Goal: Task Accomplishment & Management: Manage account settings

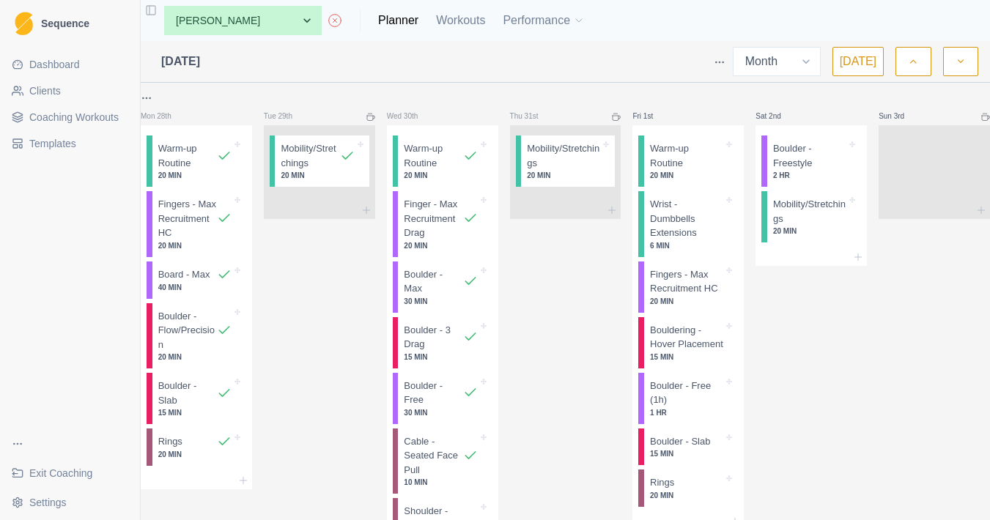
select select "month"
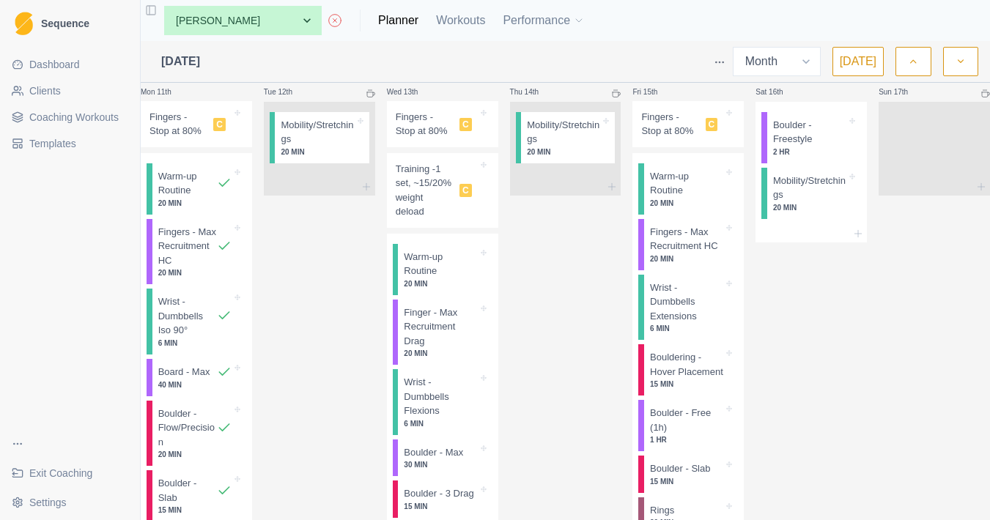
scroll to position [1113, 0]
click at [156, 111] on html "Sequence Dashboard Clients Coaching Workouts Templates Exit Coaching Settings T…" at bounding box center [495, 260] width 990 height 520
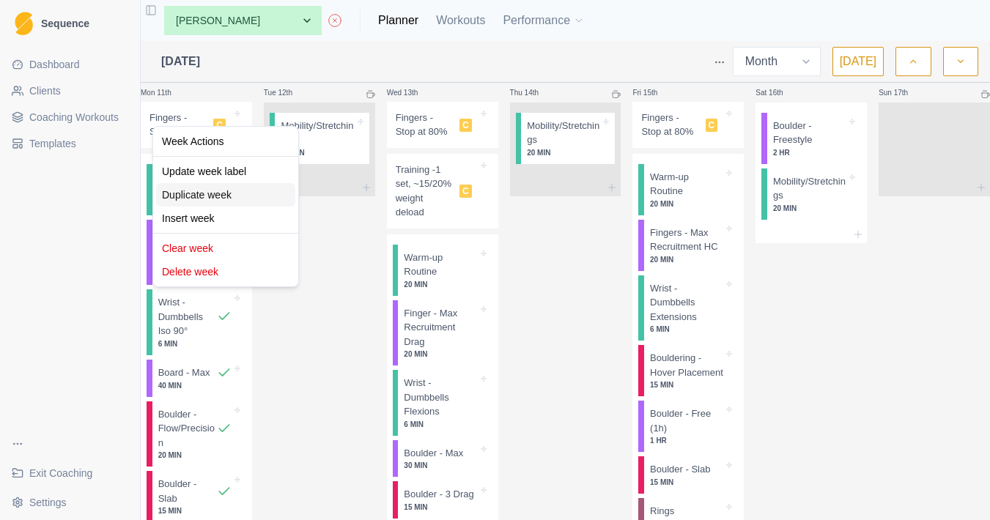
click at [249, 203] on div "Duplicate week" at bounding box center [225, 194] width 139 height 23
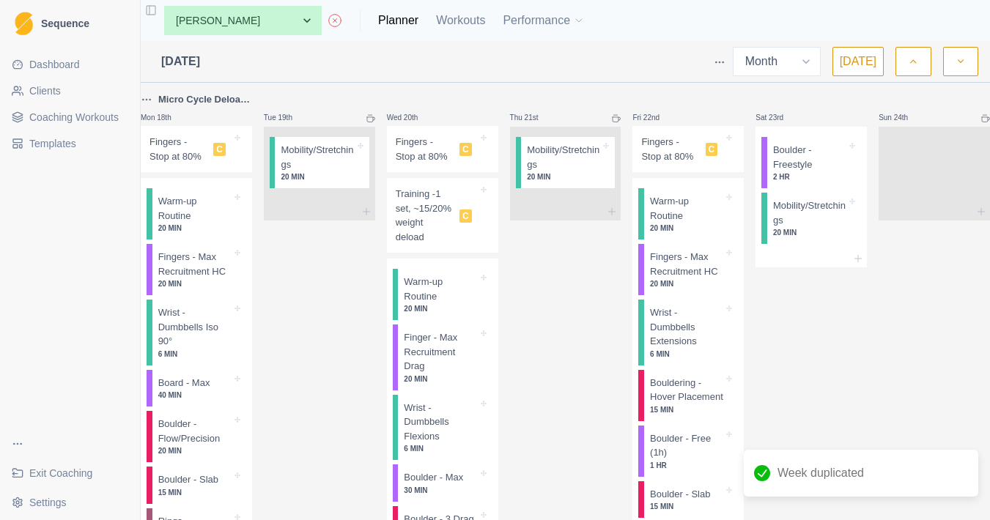
scroll to position [1764, 0]
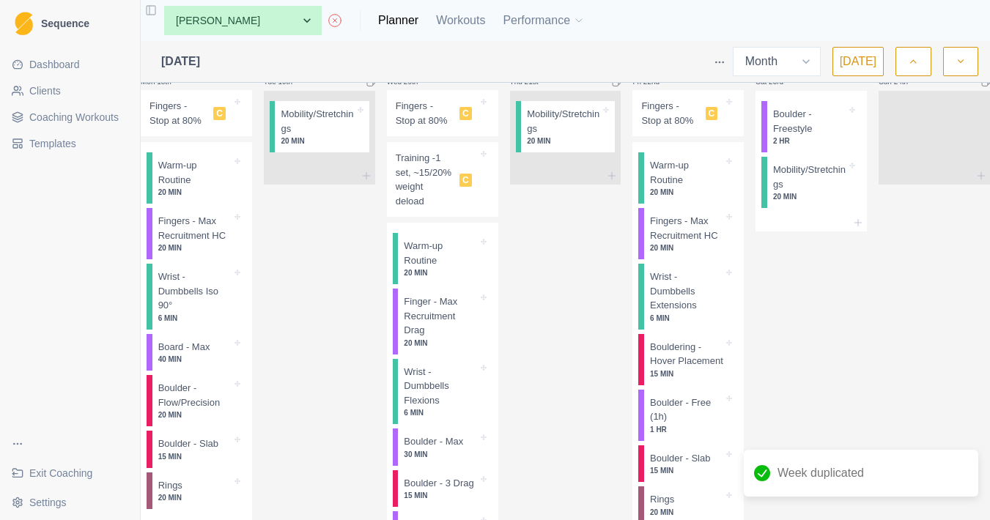
click at [155, 162] on html "Sequence Dashboard Clients Coaching Workouts Templates Exit Coaching Settings T…" at bounding box center [495, 260] width 990 height 520
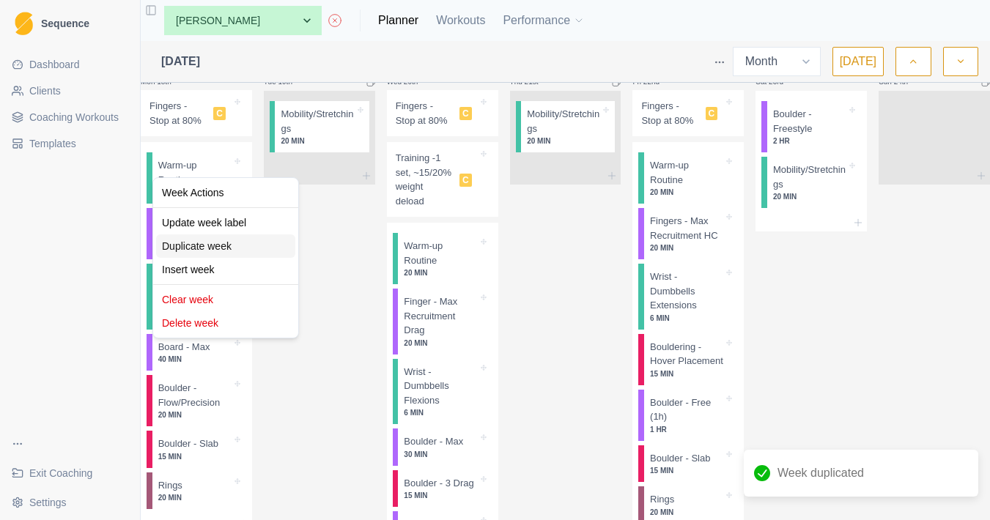
click at [215, 249] on div "Duplicate week" at bounding box center [225, 246] width 139 height 23
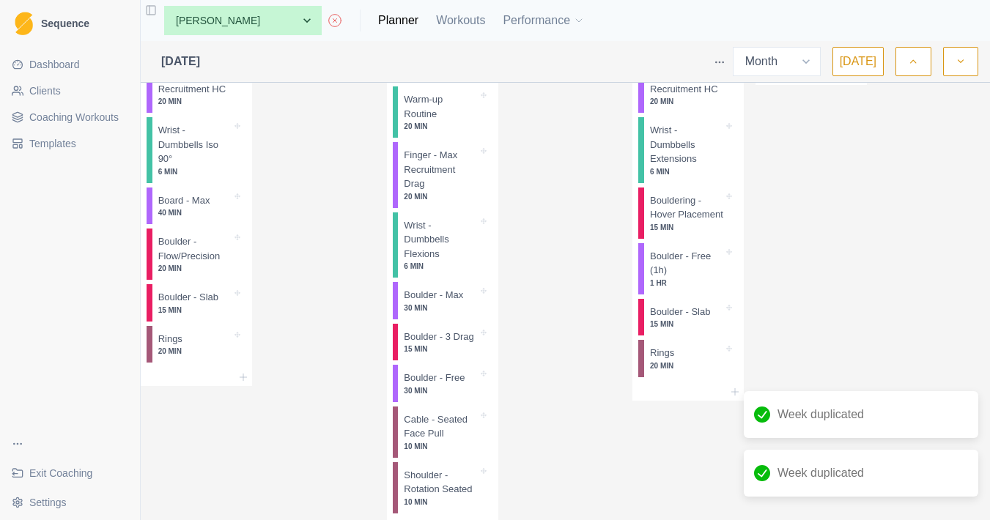
scroll to position [1714, 0]
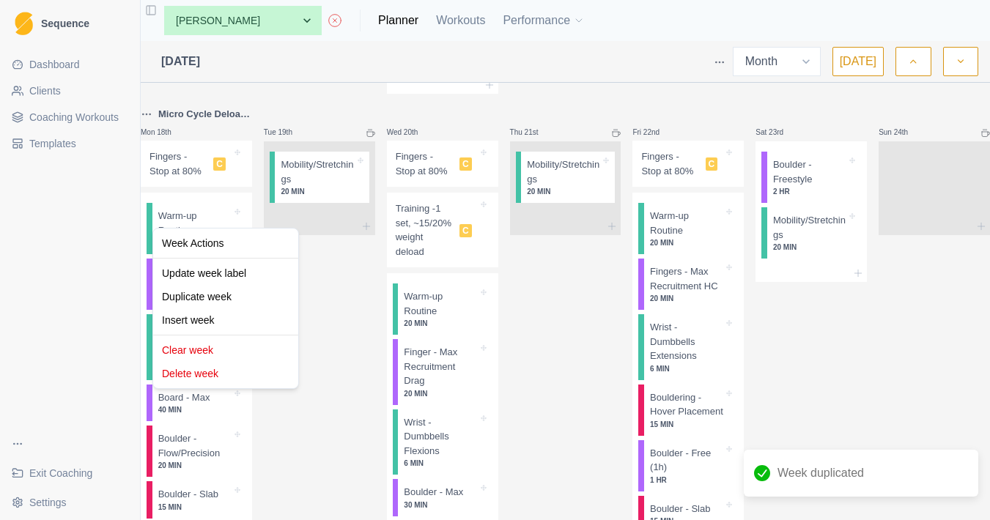
click at [162, 207] on html "Sequence Dashboard Clients Coaching Workouts Templates Exit Coaching Settings T…" at bounding box center [495, 260] width 990 height 520
click at [245, 353] on div "Clear week" at bounding box center [225, 350] width 139 height 23
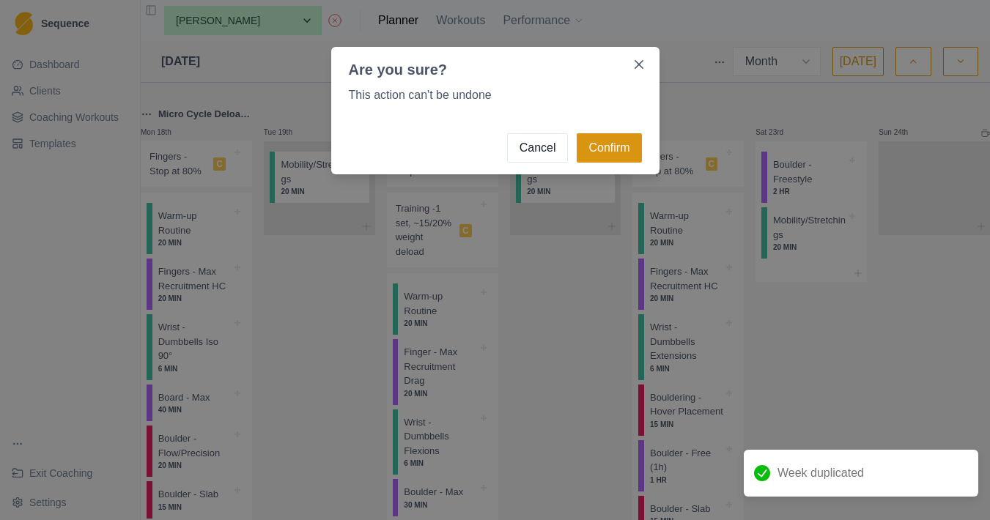
click at [606, 150] on button "Confirm" at bounding box center [609, 147] width 65 height 29
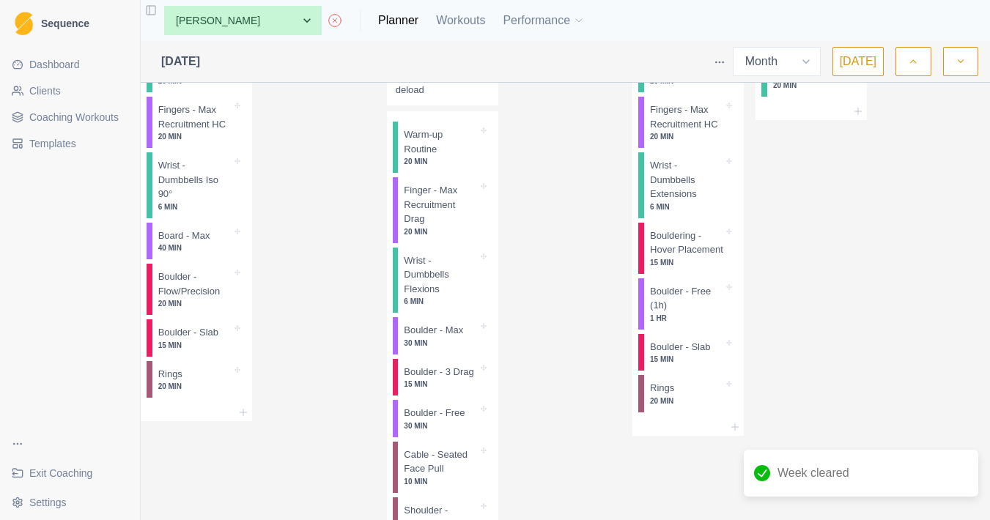
scroll to position [2023, 0]
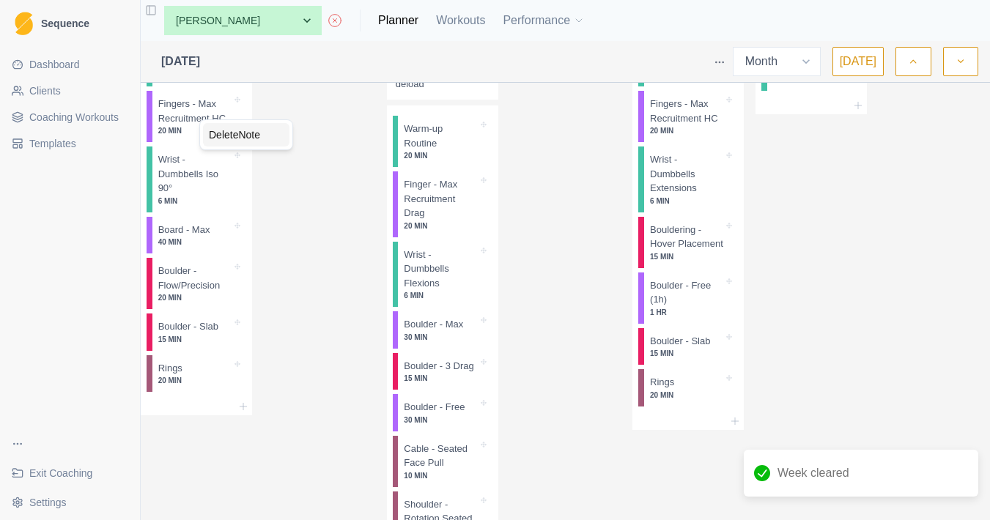
click at [234, 134] on div "Delete Note" at bounding box center [246, 134] width 86 height 23
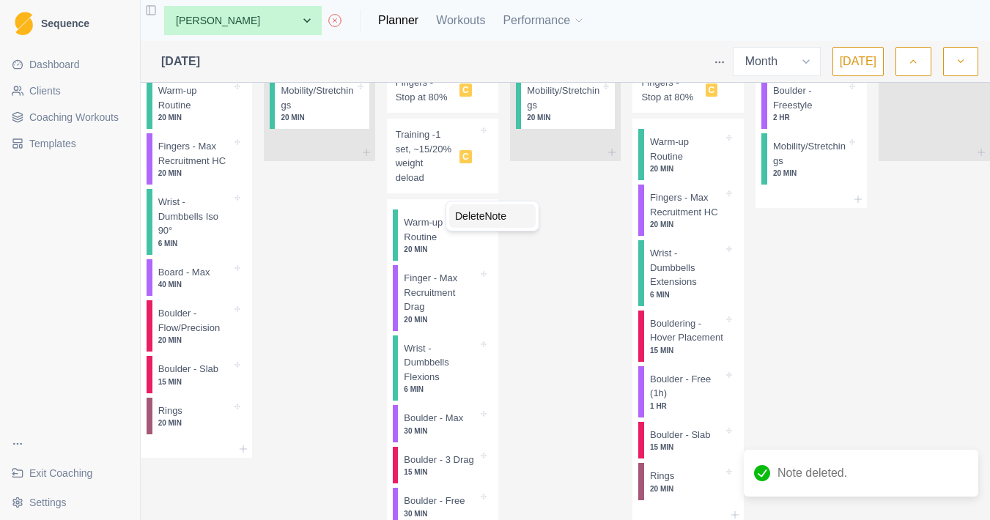
click at [482, 219] on div "Delete Note" at bounding box center [492, 216] width 86 height 23
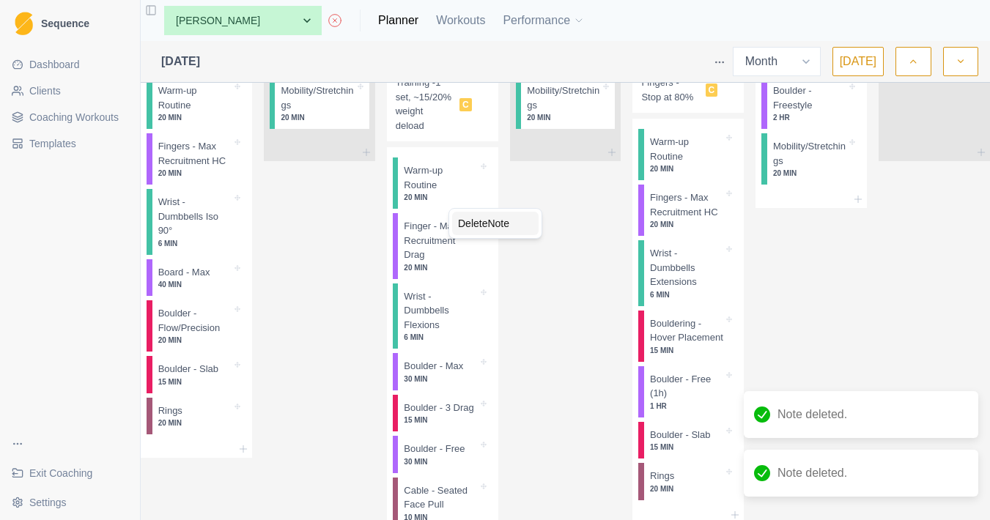
click at [483, 226] on div "Delete Note" at bounding box center [495, 223] width 86 height 23
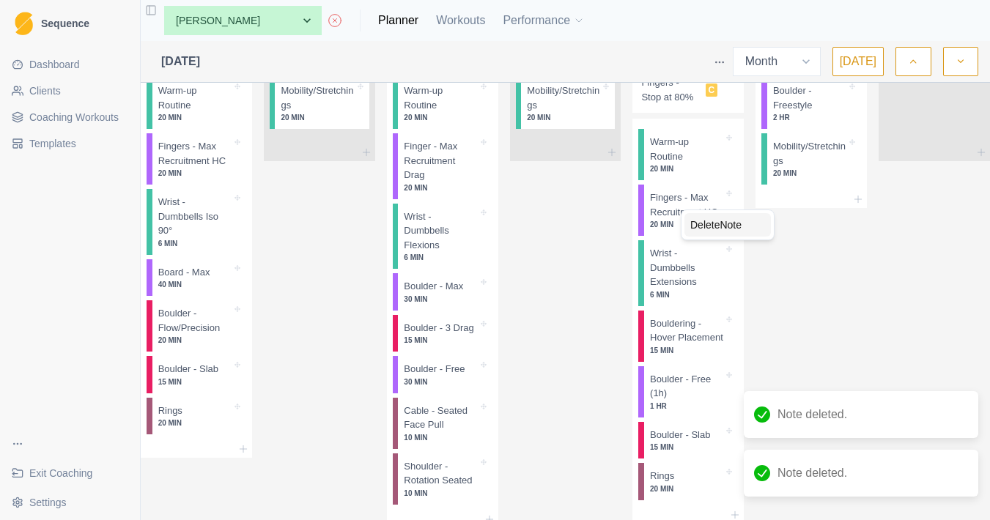
click at [711, 221] on div "Delete Note" at bounding box center [728, 224] width 86 height 23
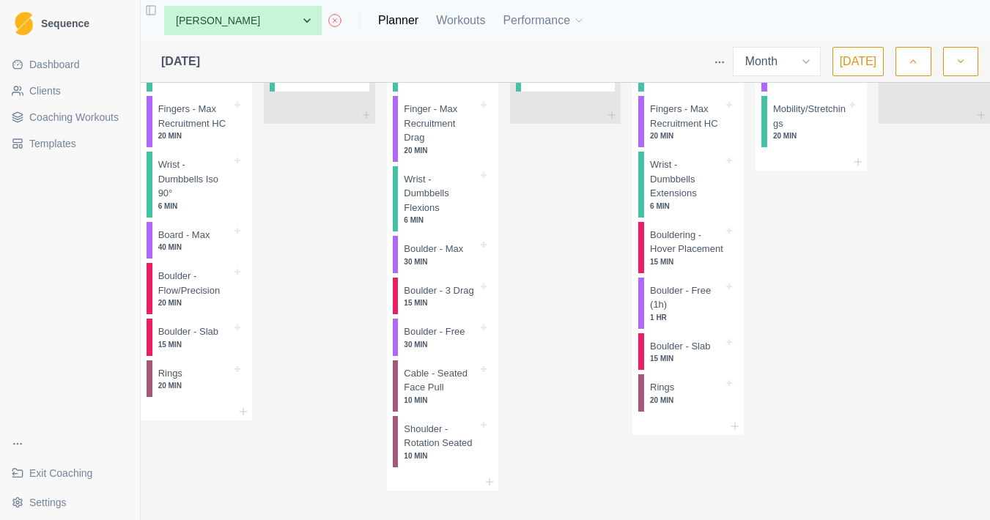
scroll to position [2004, 0]
click at [265, 284] on div "Remove from schedule" at bounding box center [278, 290] width 117 height 23
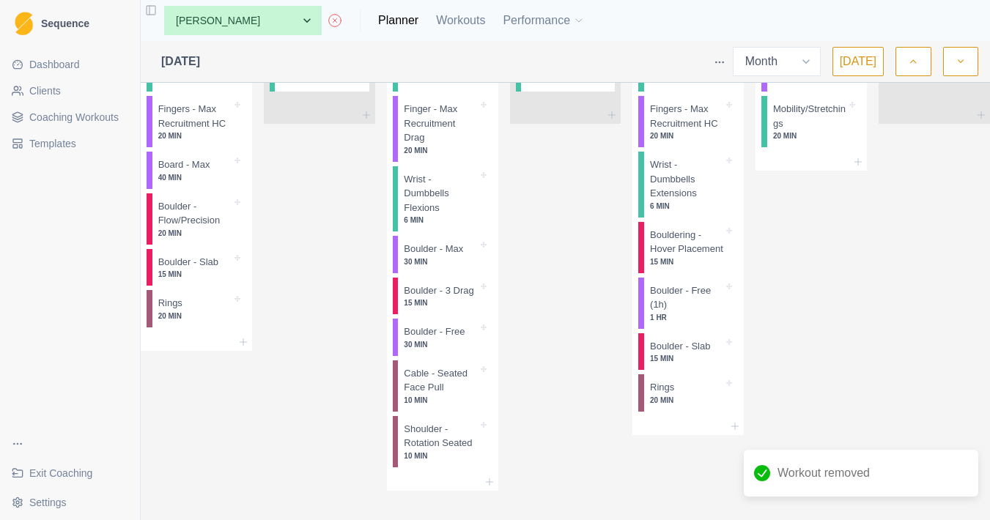
scroll to position [1982, 0]
click at [249, 348] on icon at bounding box center [243, 342] width 12 height 12
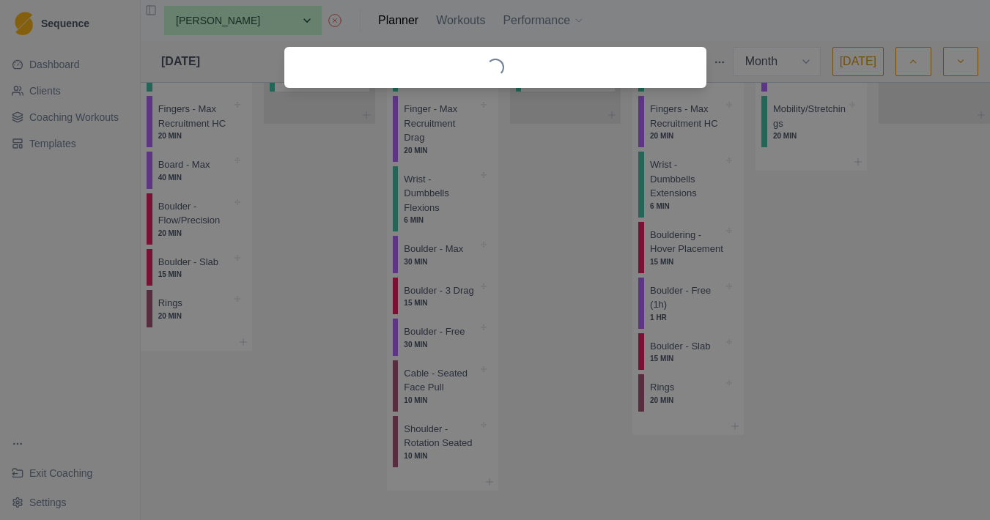
click at [266, 369] on div "Loading..." at bounding box center [495, 260] width 990 height 520
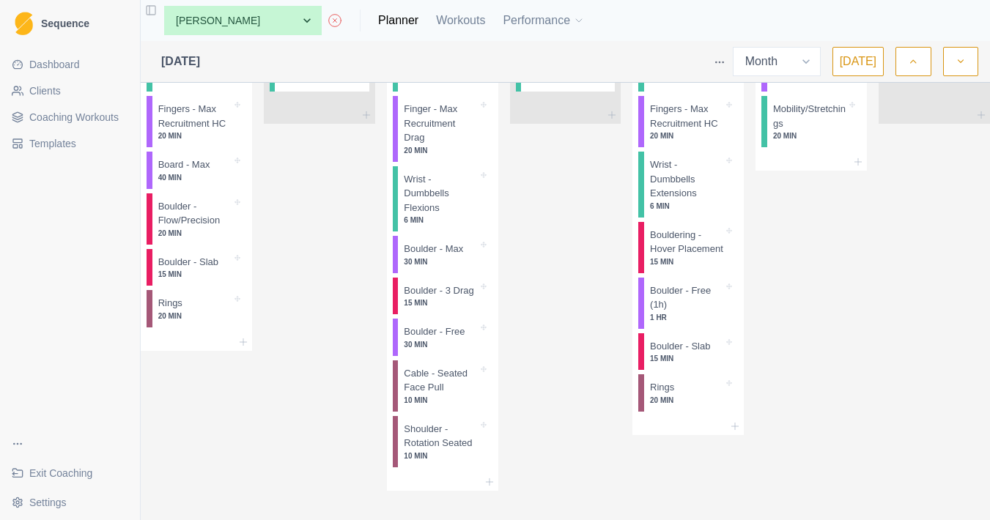
scroll to position [2085, 0]
click at [517, 419] on html "Sequence Dashboard Clients Coaching Workouts Templates Exit Coaching Settings T…" at bounding box center [495, 260] width 990 height 520
click at [243, 318] on div "Rings 20 MIN" at bounding box center [199, 308] width 94 height 37
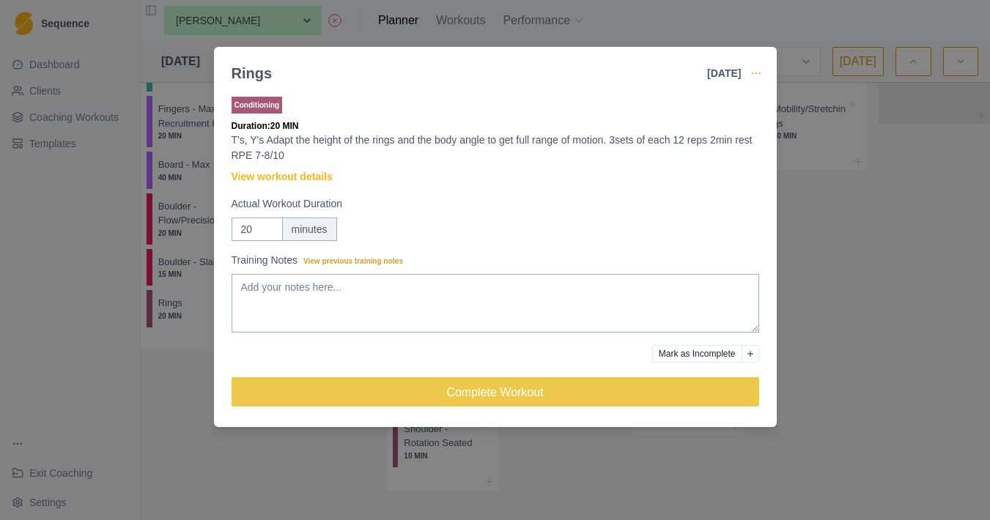
click at [759, 73] on circle "button" at bounding box center [759, 73] width 1 height 1
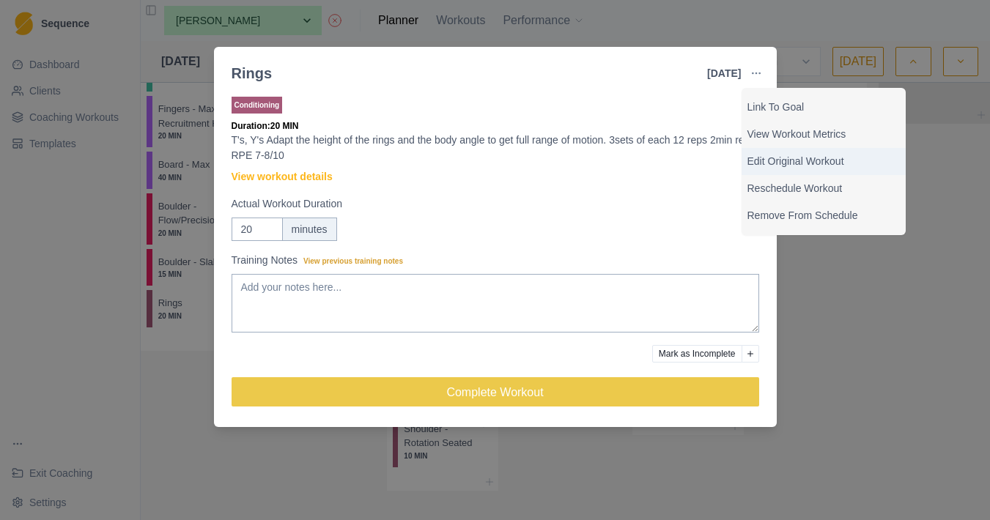
click at [773, 157] on p "Edit Original Workout" at bounding box center [824, 161] width 152 height 15
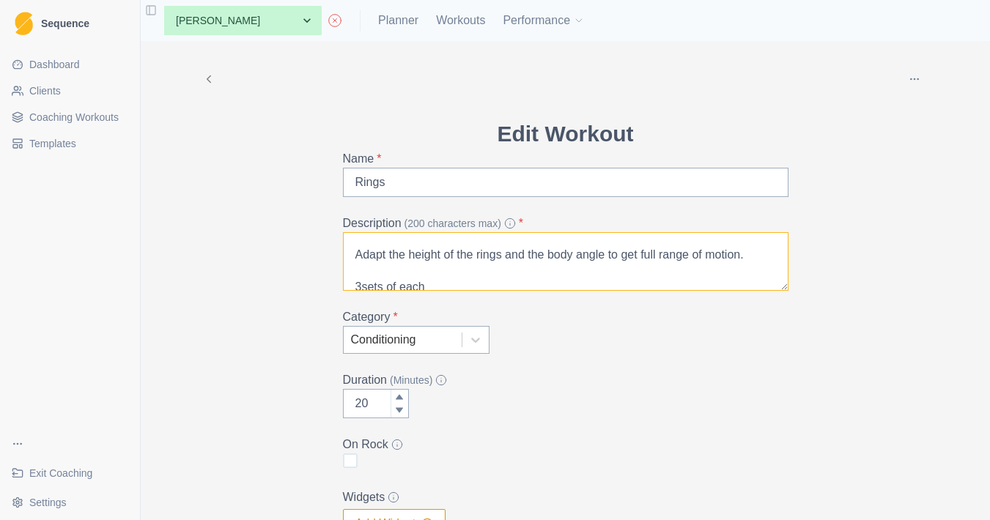
scroll to position [54, 0]
click at [365, 273] on textarea "T's, Y's Adapt the height of the rings and the body angle to get full range of …" at bounding box center [566, 261] width 446 height 59
click at [364, 256] on textarea "T's, Y's Adapt the height of the rings and the body angle to get full range of …" at bounding box center [566, 261] width 446 height 59
click at [389, 278] on textarea "T's, Y's Adapt the height of the rings and the body angle to get full range of …" at bounding box center [566, 261] width 446 height 59
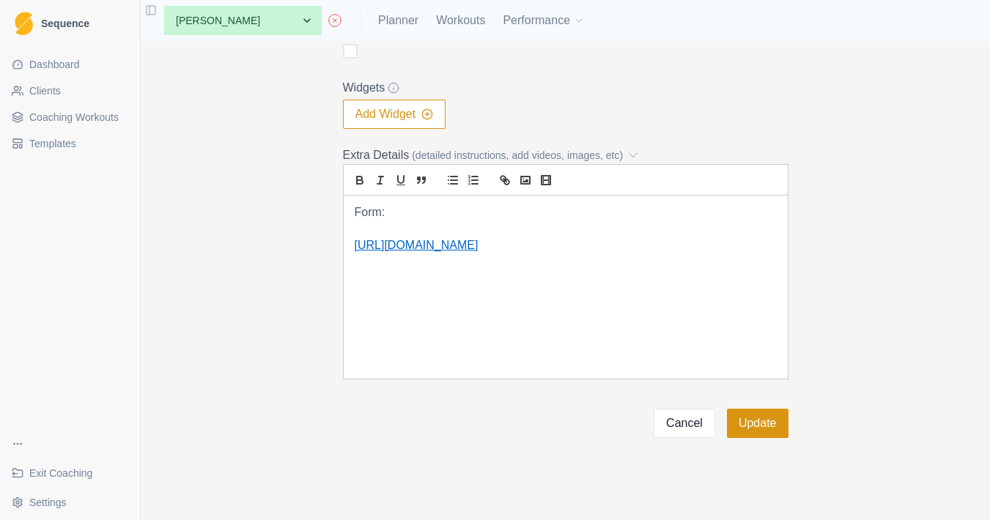
type textarea "T's, Y's Adapt the height of the rings and the body angle to get full range of …"
click at [777, 430] on button "Update" at bounding box center [758, 423] width 62 height 29
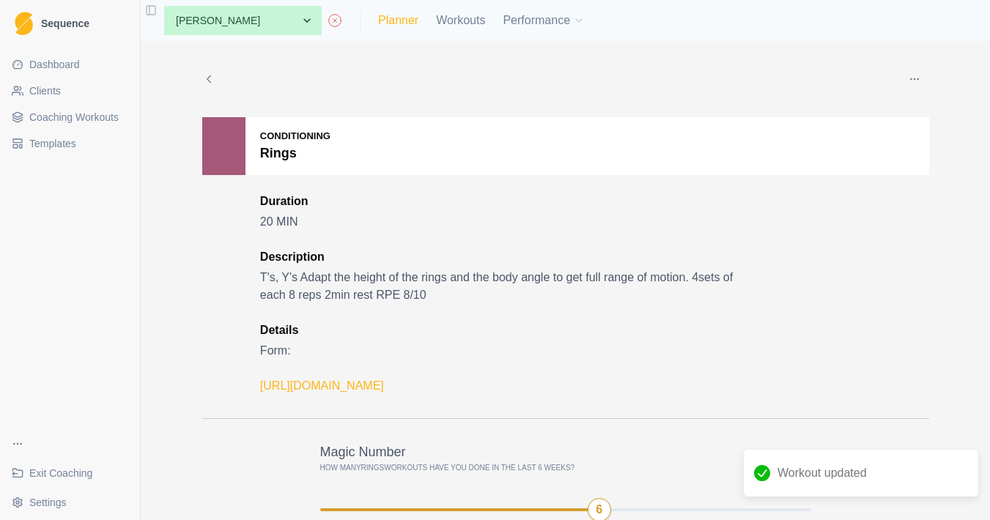
click at [403, 21] on link "Planner" at bounding box center [398, 21] width 40 height 18
select select "month"
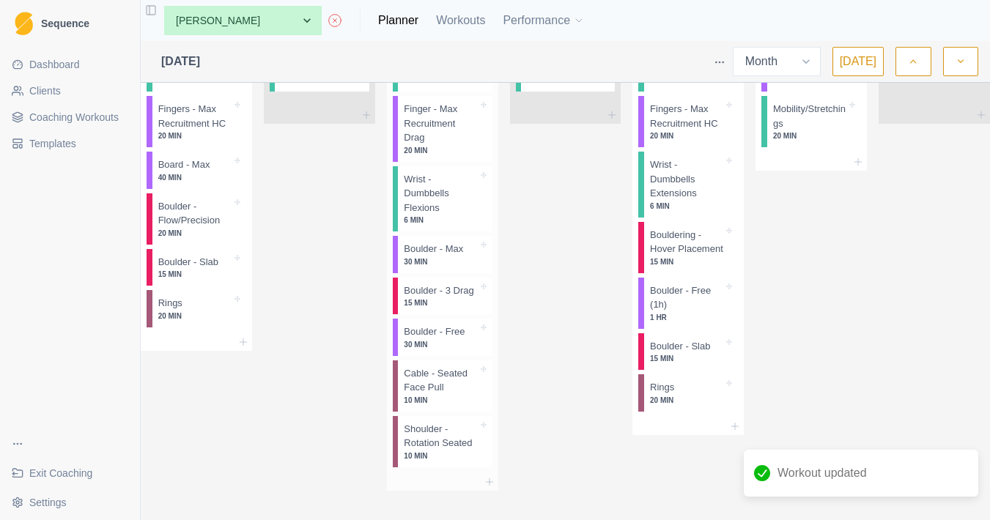
click at [454, 395] on p "10 MIN" at bounding box center [440, 400] width 73 height 11
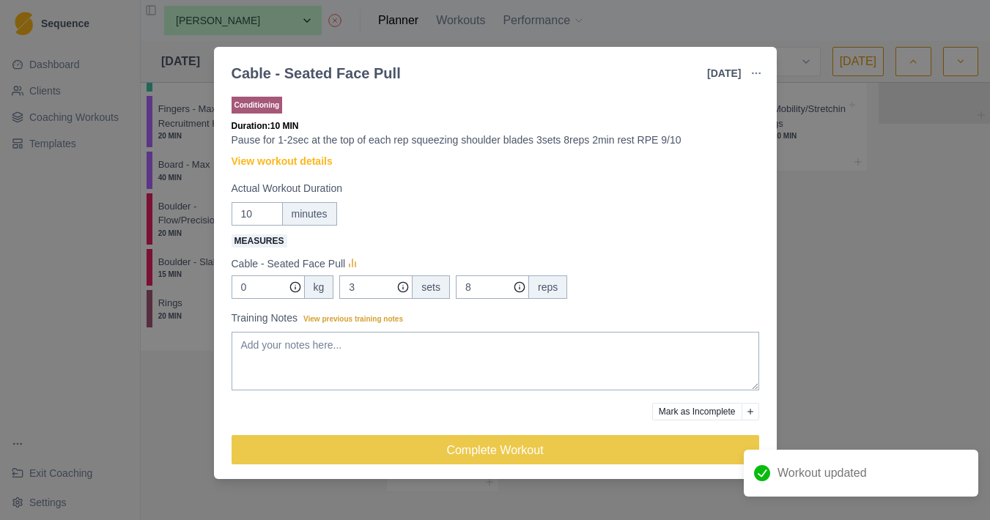
click at [764, 75] on button "button" at bounding box center [756, 73] width 29 height 29
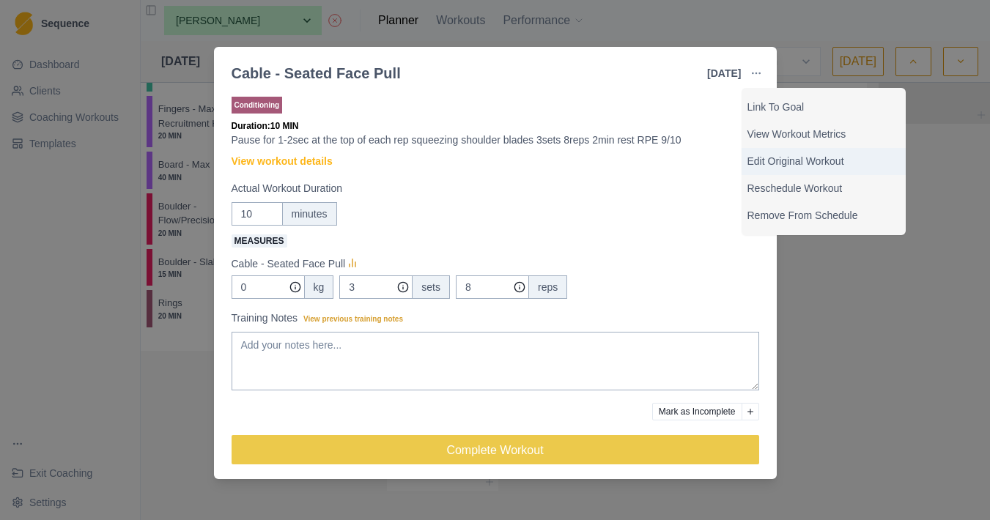
drag, startPoint x: 784, startPoint y: 179, endPoint x: 792, endPoint y: 163, distance: 18.0
click at [792, 163] on div "Link To Goal View Workout Metrics Edit Original Workout Reschedule Workout Remo…" at bounding box center [824, 161] width 164 height 147
click at [792, 163] on p "Edit Original Workout" at bounding box center [824, 161] width 152 height 15
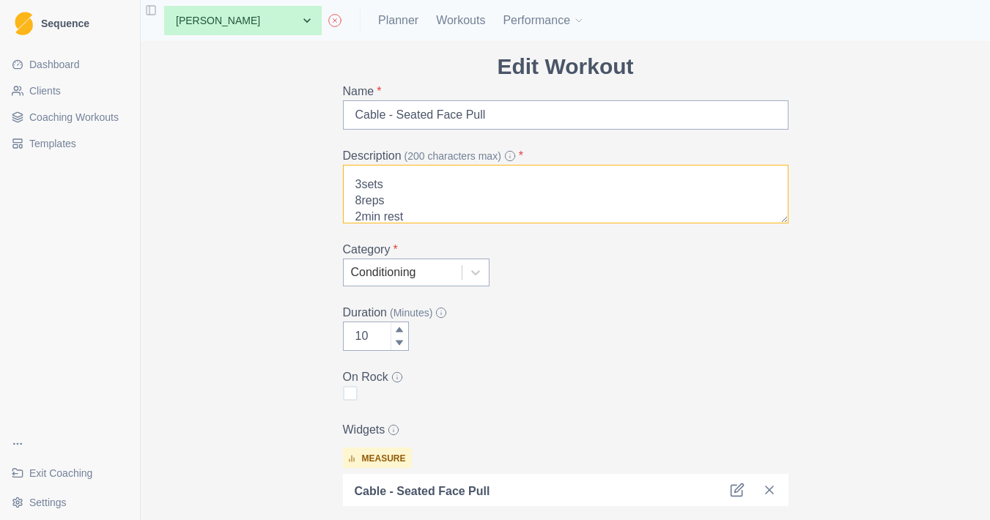
click at [361, 199] on textarea "Pause for 1-2sec at the top of each rep squeezing shoulder blades 3sets 8reps 2…" at bounding box center [566, 194] width 446 height 59
click at [364, 185] on textarea "Pause for 1-2sec at the top of each rep squeezing shoulder blades 3sets 6reps 2…" at bounding box center [566, 194] width 446 height 59
type textarea "Pause for 1-2sec at the top of each rep squeezing shoulder blades 4sets 6reps 2…"
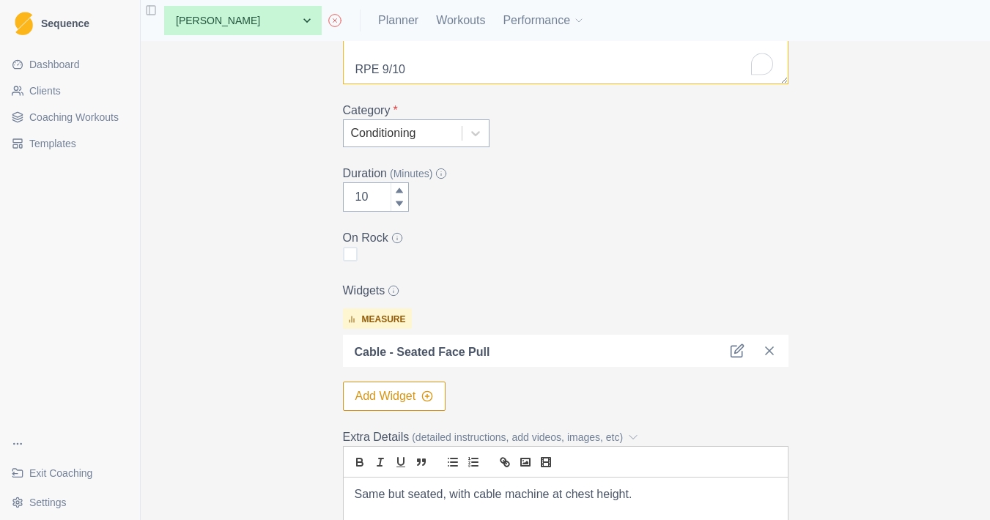
type input "11"
type textarea "Pause for 1-2sec at the top of each rep squeezing shoulder blades 4sets 6reps 2…"
click at [403, 190] on icon at bounding box center [399, 190] width 9 height 9
type input "12"
click at [403, 190] on icon at bounding box center [399, 190] width 9 height 9
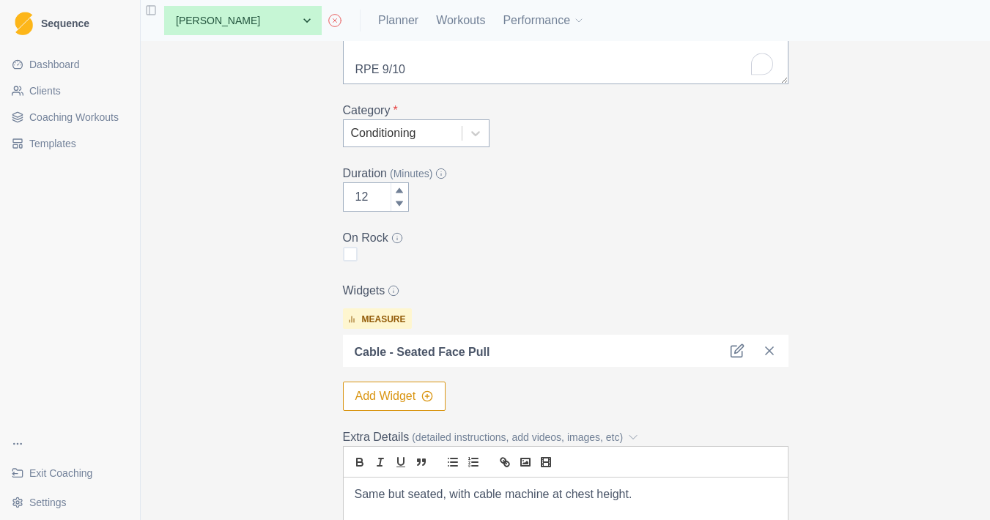
click at [732, 343] on div "Cable - Seated Face Pull" at bounding box center [566, 351] width 446 height 32
click at [732, 353] on icon at bounding box center [737, 351] width 15 height 15
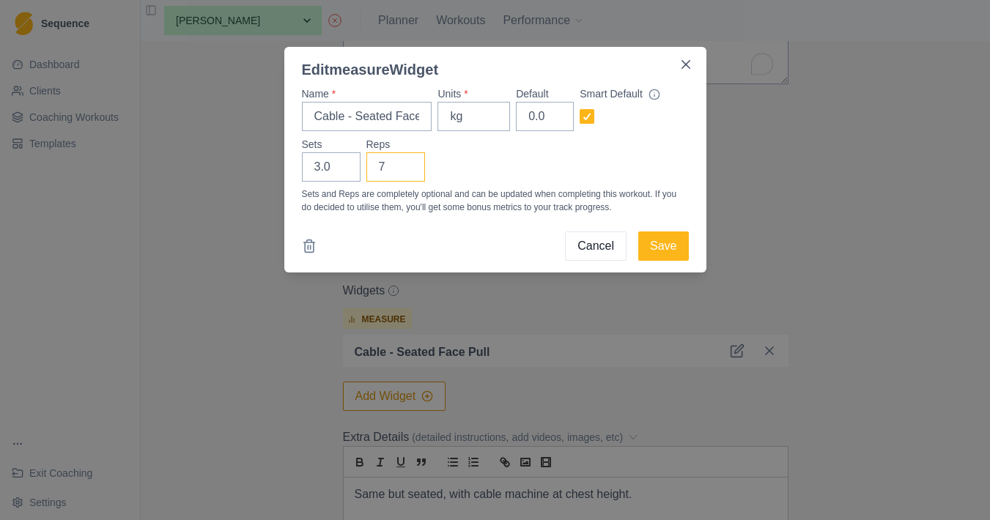
click at [408, 170] on input "7" at bounding box center [395, 166] width 59 height 29
type input "6"
click at [408, 170] on input "6" at bounding box center [395, 166] width 59 height 29
type input "4"
click at [344, 164] on input "4" at bounding box center [331, 166] width 59 height 29
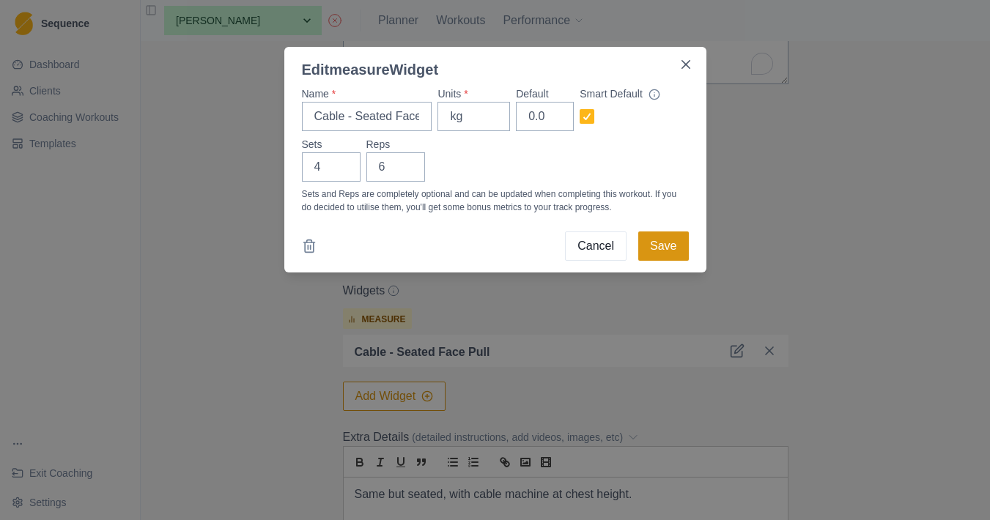
click at [662, 240] on button "Save" at bounding box center [663, 246] width 50 height 29
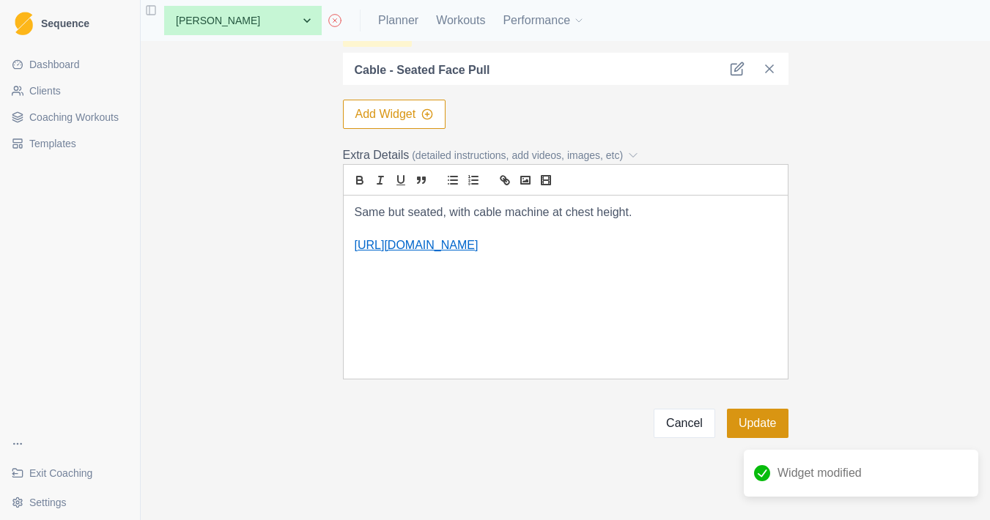
click at [773, 434] on button "Update" at bounding box center [758, 423] width 62 height 29
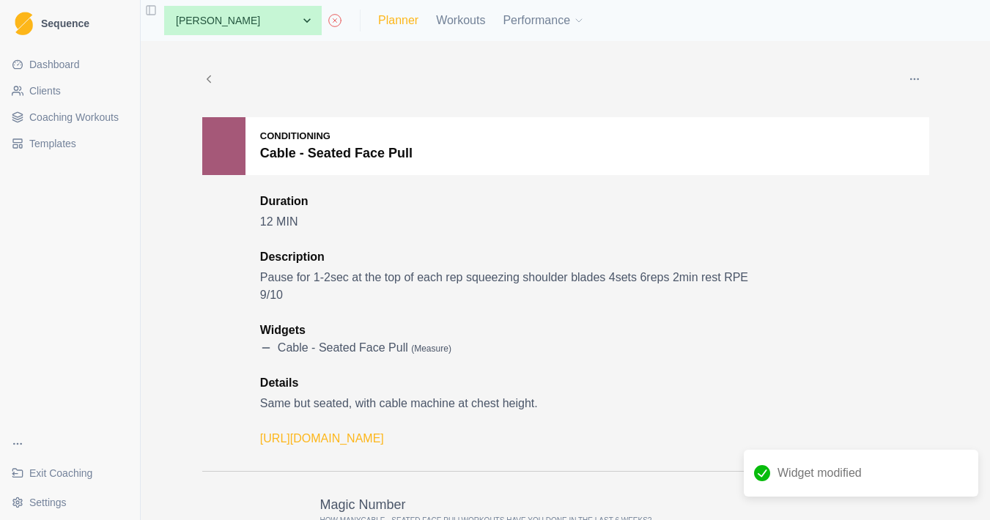
click at [399, 15] on link "Planner" at bounding box center [398, 21] width 40 height 18
select select "month"
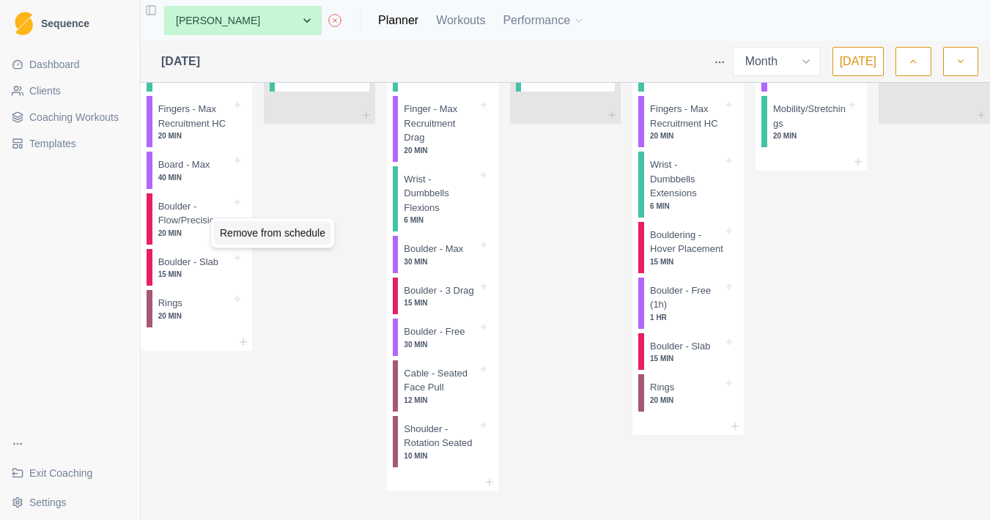
click at [237, 230] on div "Remove from schedule" at bounding box center [272, 232] width 117 height 23
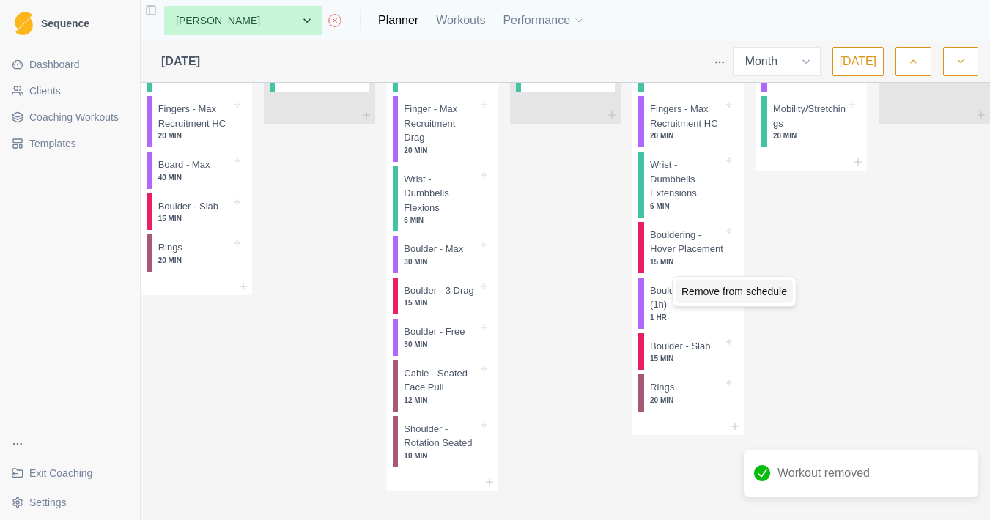
click at [693, 285] on div "Remove from schedule" at bounding box center [734, 291] width 117 height 23
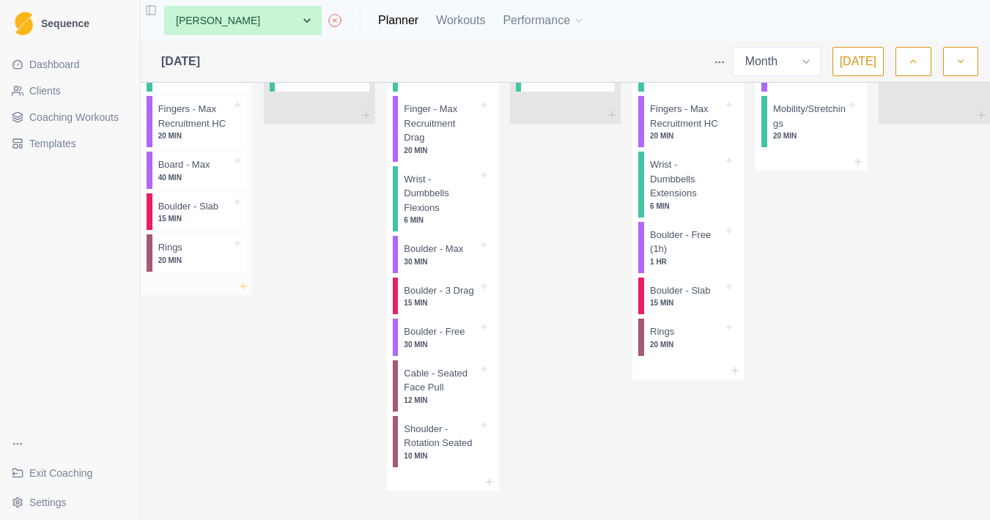
click at [249, 292] on icon at bounding box center [243, 287] width 12 height 12
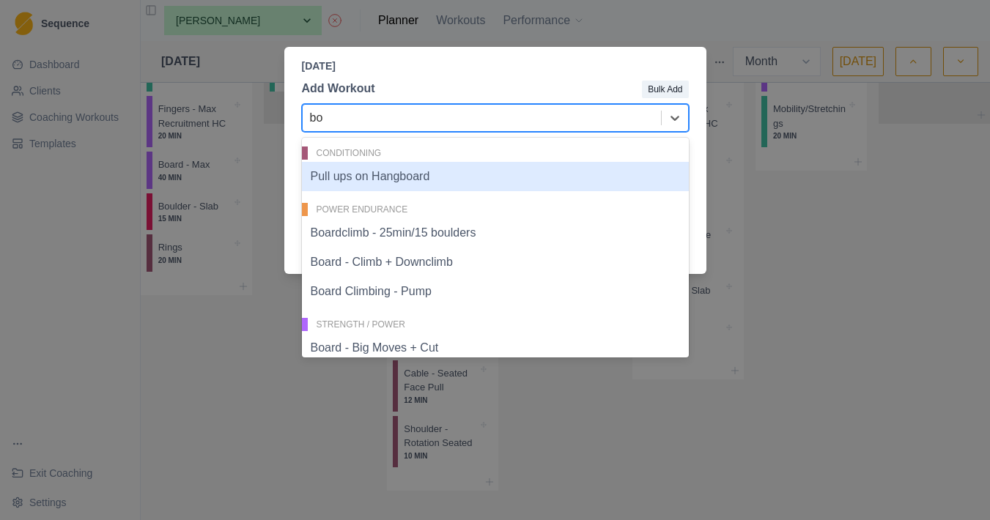
type input "b"
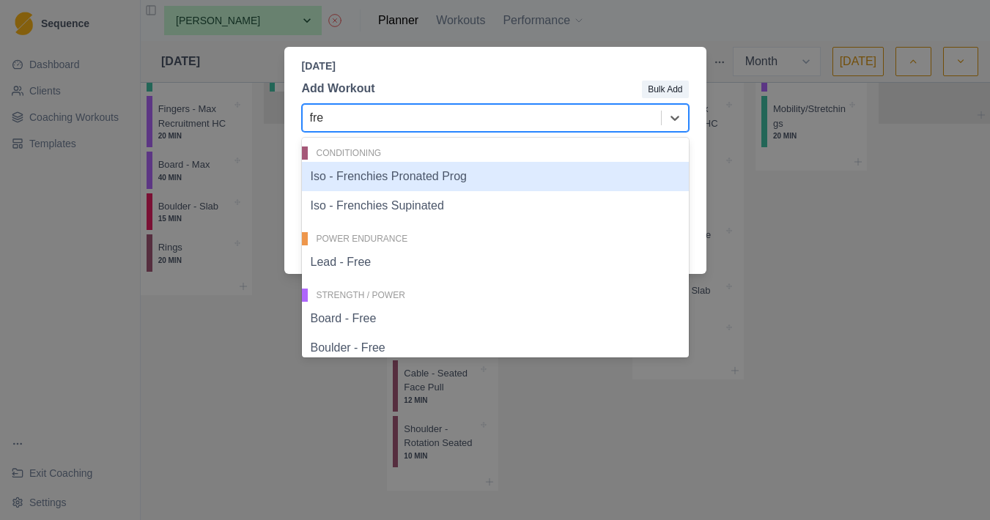
type input "free"
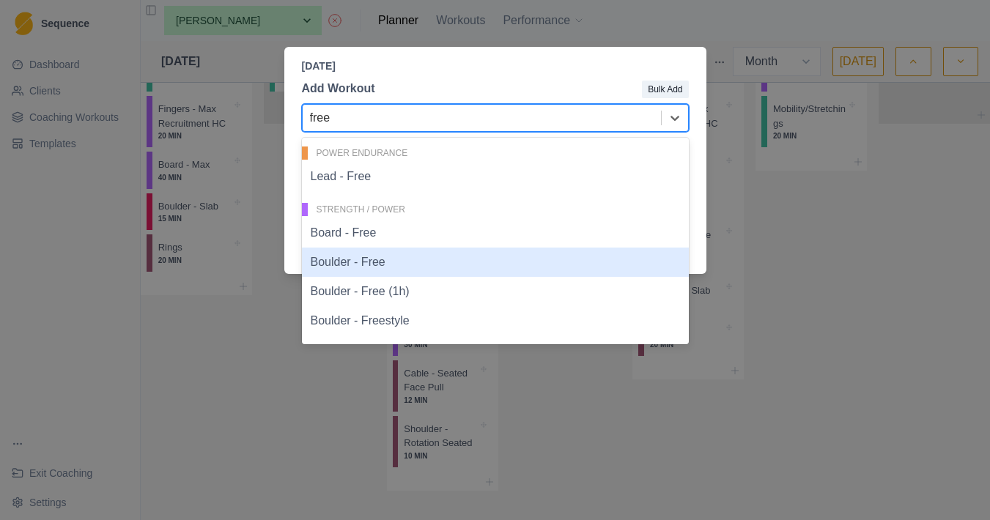
click at [438, 265] on div "Boulder - Free" at bounding box center [495, 262] width 387 height 29
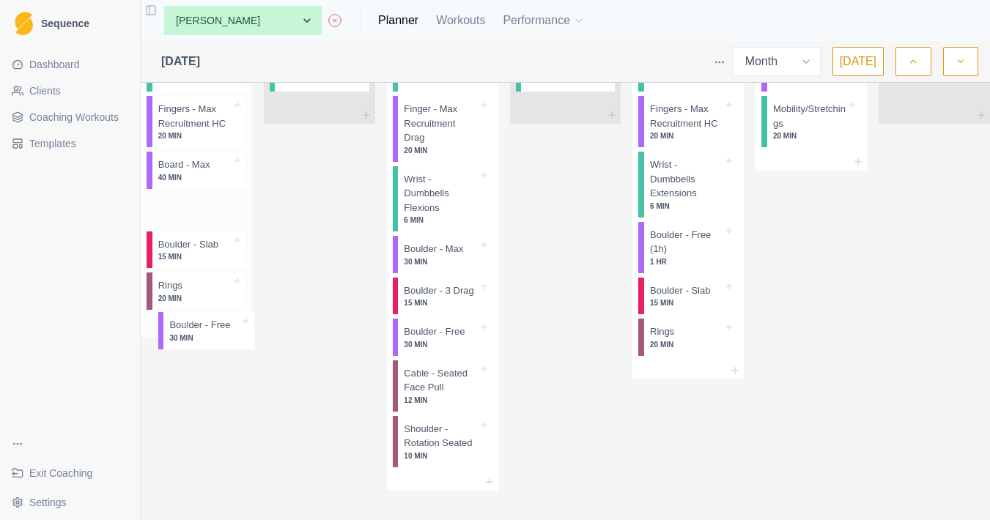
drag, startPoint x: 215, startPoint y: 401, endPoint x: 213, endPoint y: 313, distance: 88.0
click at [213, 313] on div "Warm-up Routine 20 MIN Fingers - Max Recruitment HC 20 MIN Board - Max 40 MIN B…" at bounding box center [196, 175] width 111 height 290
click at [215, 214] on p "Boulder - Free" at bounding box center [188, 206] width 61 height 15
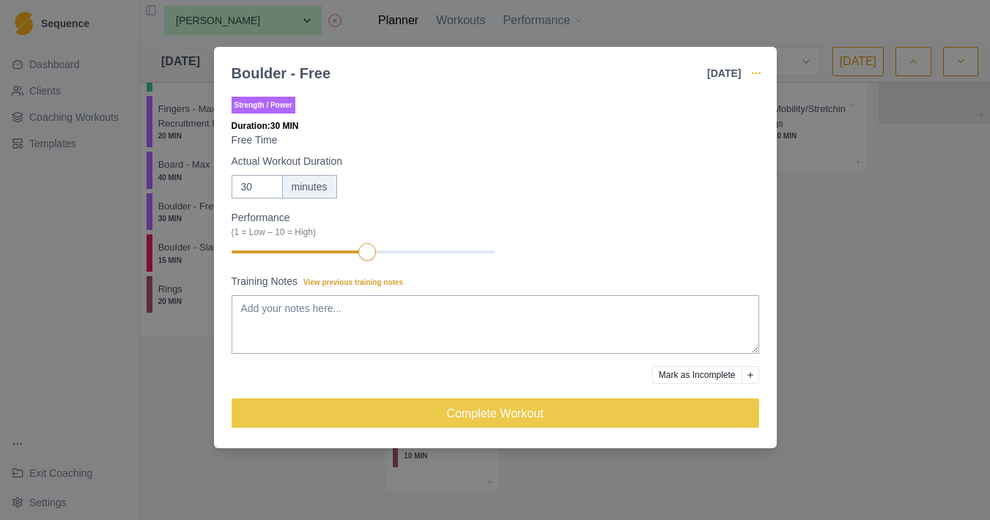
click at [757, 78] on icon "button" at bounding box center [757, 73] width 12 height 12
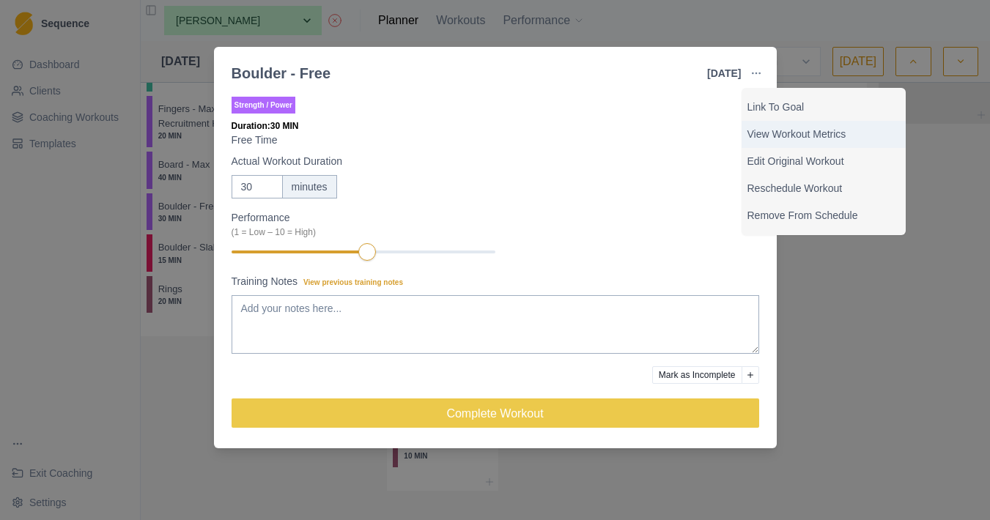
click at [822, 133] on p "View Workout Metrics" at bounding box center [824, 134] width 152 height 15
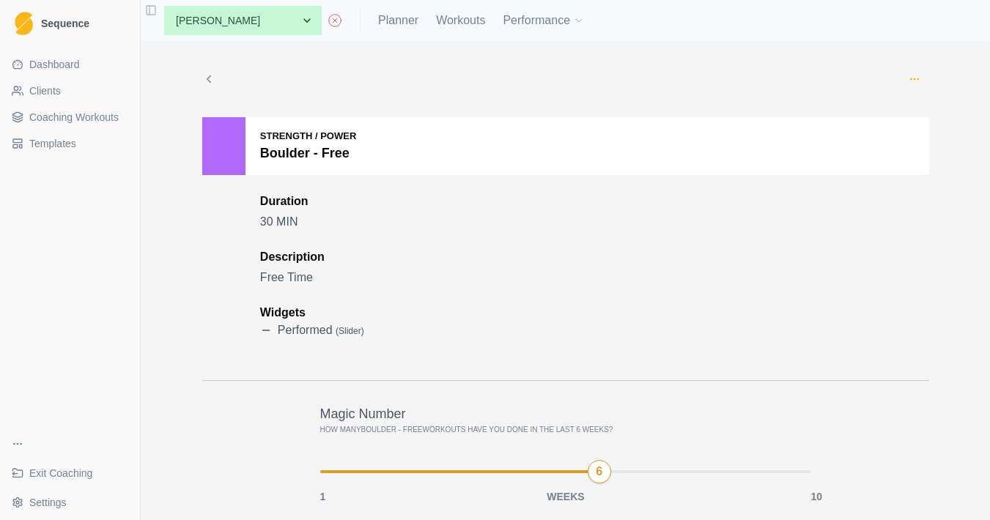
click at [915, 80] on icon "button" at bounding box center [915, 79] width 12 height 12
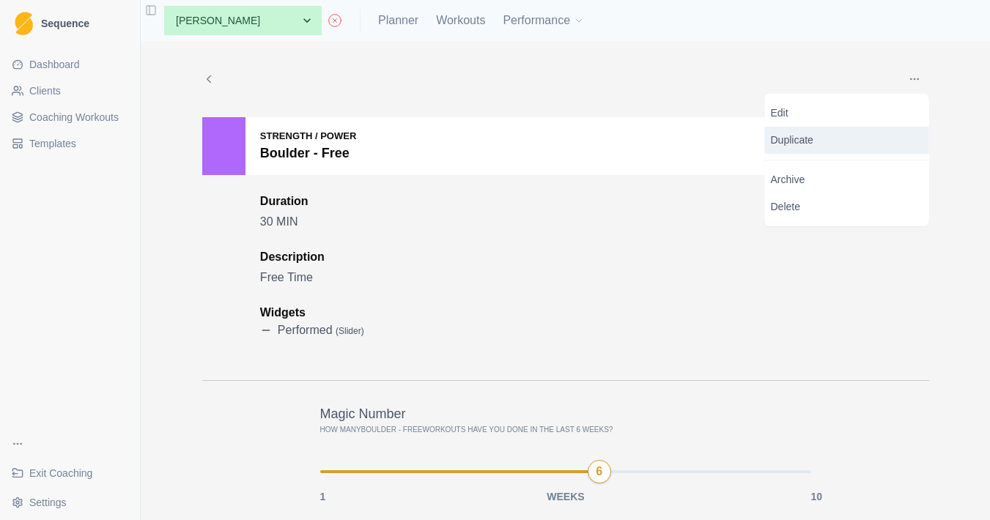
click at [842, 142] on p "Duplicate" at bounding box center [847, 140] width 164 height 27
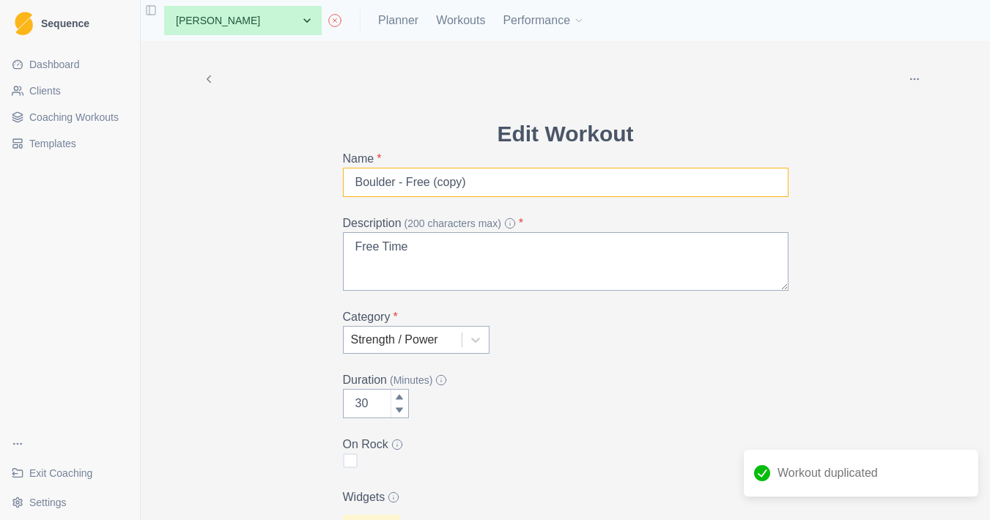
drag, startPoint x: 500, startPoint y: 176, endPoint x: 409, endPoint y: 177, distance: 90.9
click at [409, 177] on input "Boulder - Free (copy)" at bounding box center [566, 182] width 446 height 29
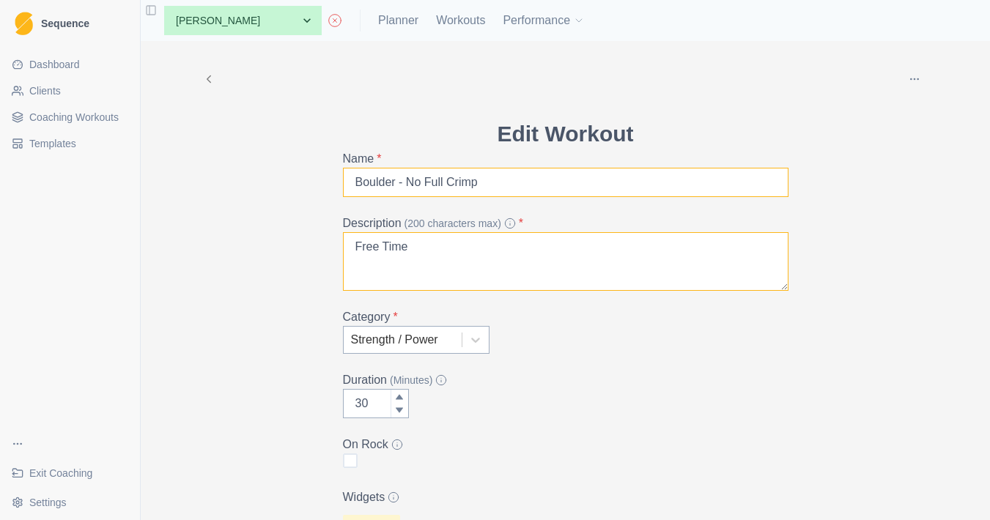
type input "Boulder - No Full Crimp"
click at [447, 251] on textarea "Free Time" at bounding box center [566, 261] width 446 height 59
drag, startPoint x: 433, startPoint y: 248, endPoint x: 323, endPoint y: 239, distance: 111.0
click at [322, 239] on div "Archive Delete Edit Workout Name * Boulder - No Full Crimp Description (200 cha…" at bounding box center [566, 376] width 751 height 671
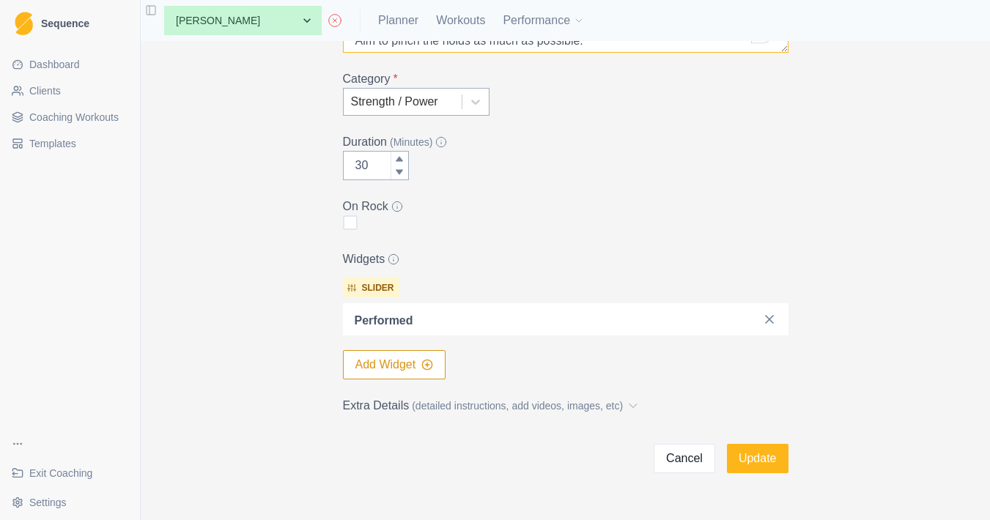
scroll to position [243, 0]
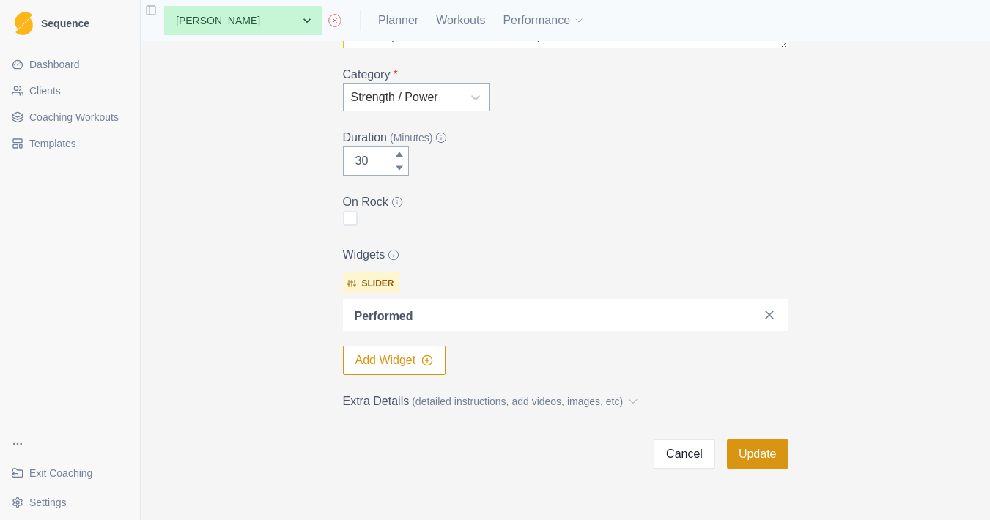
type textarea "No Full Crimping during this time. Aim to pinch the holds as much as possible."
click at [774, 446] on button "Update" at bounding box center [758, 454] width 62 height 29
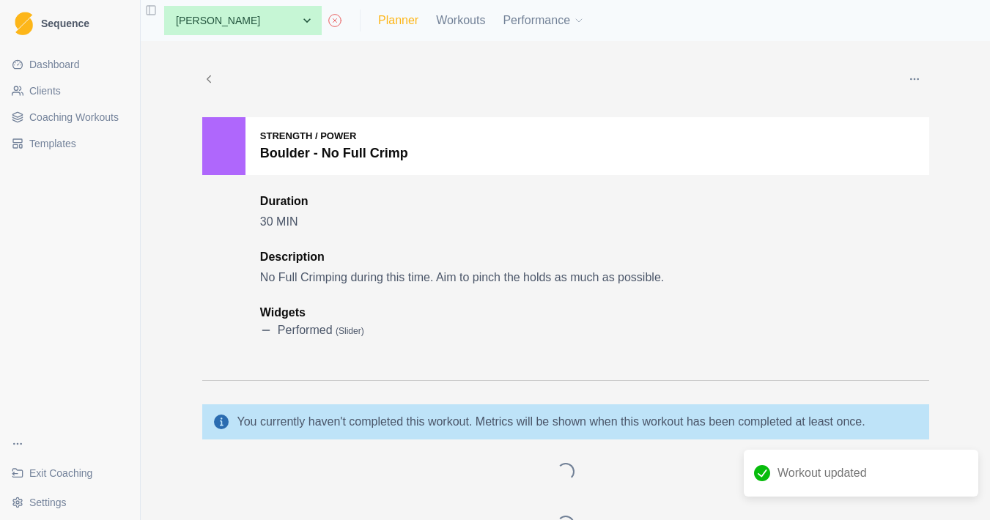
click at [413, 23] on link "Planner" at bounding box center [398, 21] width 40 height 18
select select "month"
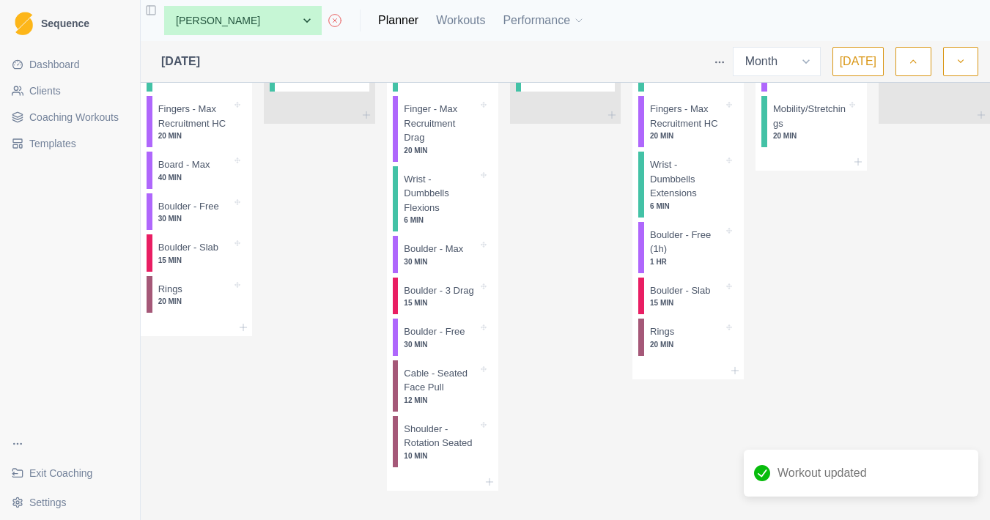
scroll to position [1969, 0]
click at [264, 355] on div "Remove from schedule" at bounding box center [303, 355] width 117 height 23
click at [252, 448] on div "Micro Cycle Deload (copy) (copy) Mon 25th Warm-up Routine 20 MIN Fingers - Max …" at bounding box center [196, 242] width 111 height 497
click at [249, 292] on icon at bounding box center [243, 287] width 12 height 12
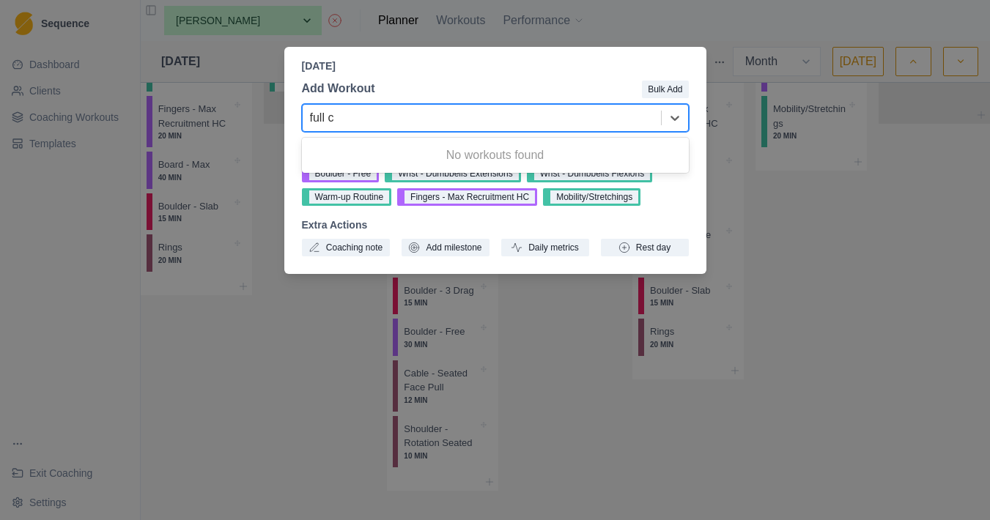
type input "full c"
click at [457, 214] on div "Recent Workouts Boulder - Free Wrist - Dumbbells Extensions Wrist - Dumbbells F…" at bounding box center [495, 200] width 387 height 113
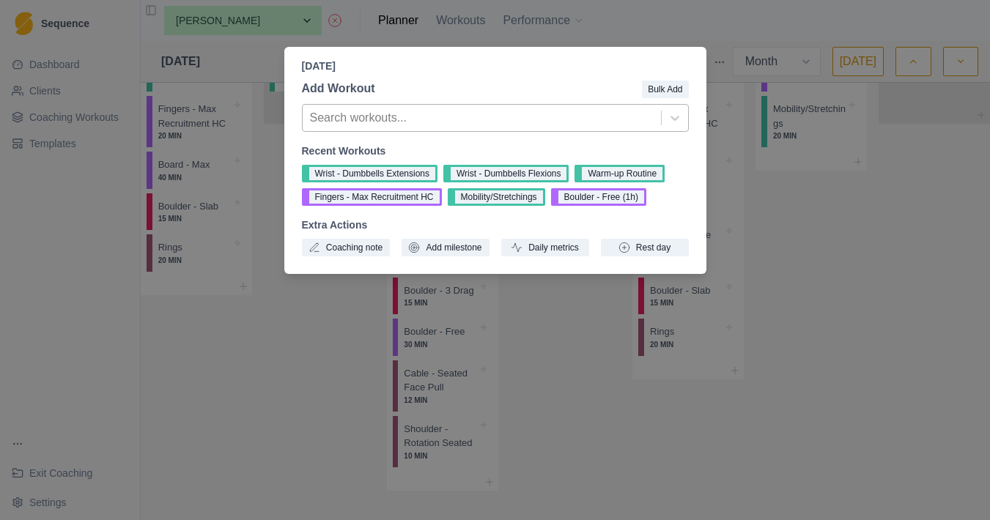
click at [408, 121] on div at bounding box center [482, 118] width 344 height 21
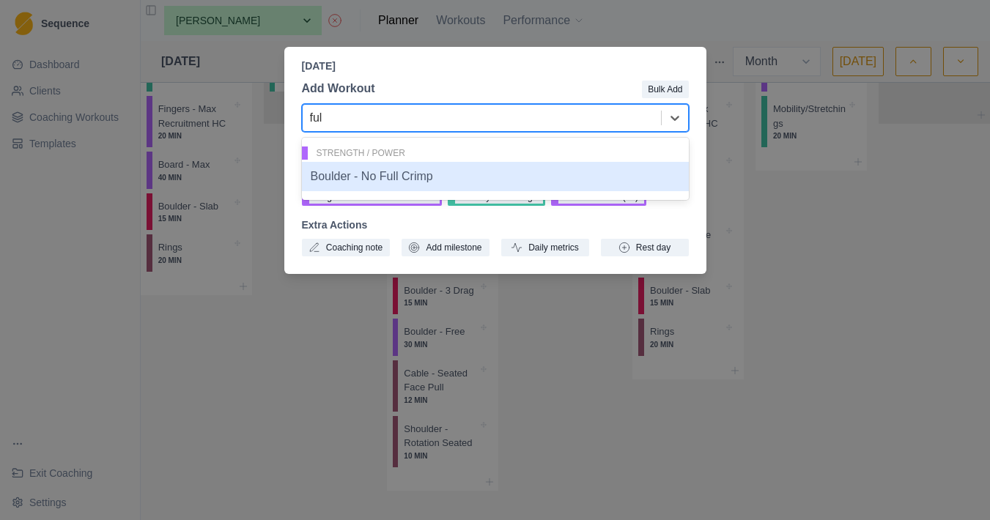
type input "full"
click at [394, 183] on div "Boulder - No Full Crimp" at bounding box center [495, 176] width 387 height 29
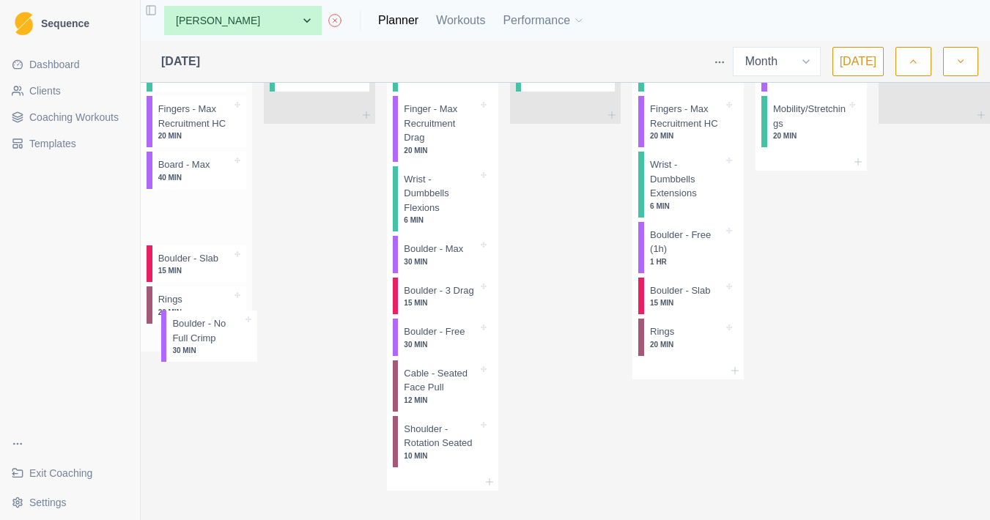
drag, startPoint x: 210, startPoint y: 406, endPoint x: 213, endPoint y: 317, distance: 89.5
click at [213, 317] on div "Warm-up Routine 20 MIN Fingers - Max Recruitment HC 20 MIN Board - Max 40 MIN B…" at bounding box center [196, 182] width 111 height 304
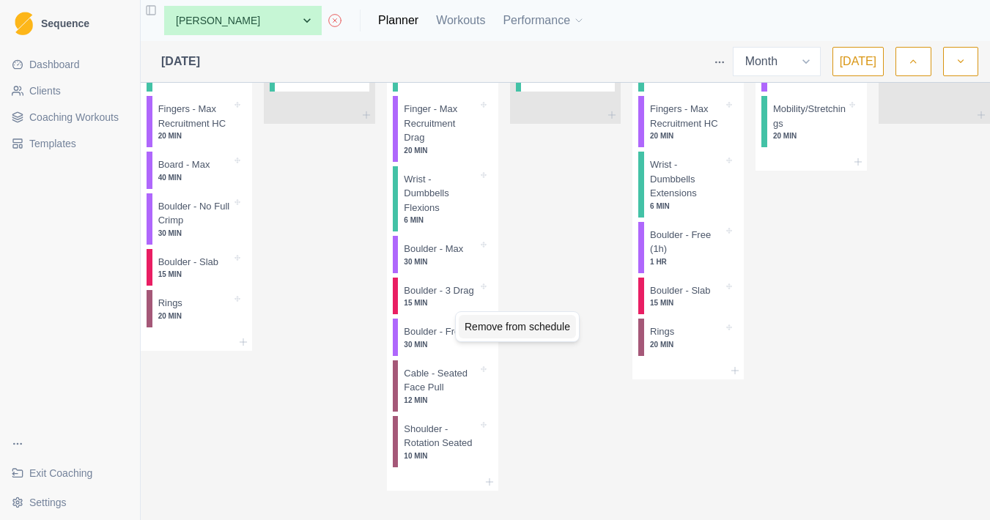
click at [482, 331] on div "Remove from schedule" at bounding box center [517, 326] width 117 height 23
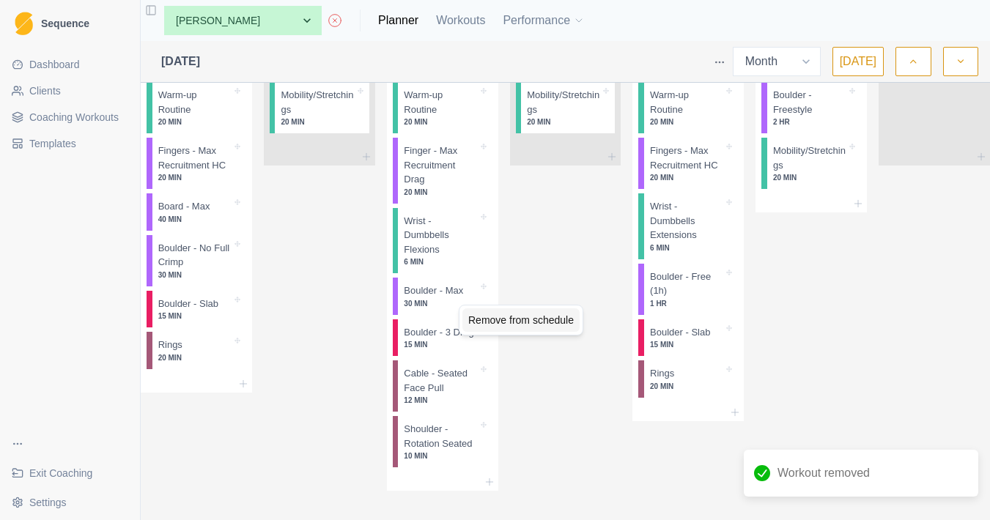
click at [486, 321] on div "Remove from schedule" at bounding box center [521, 320] width 117 height 23
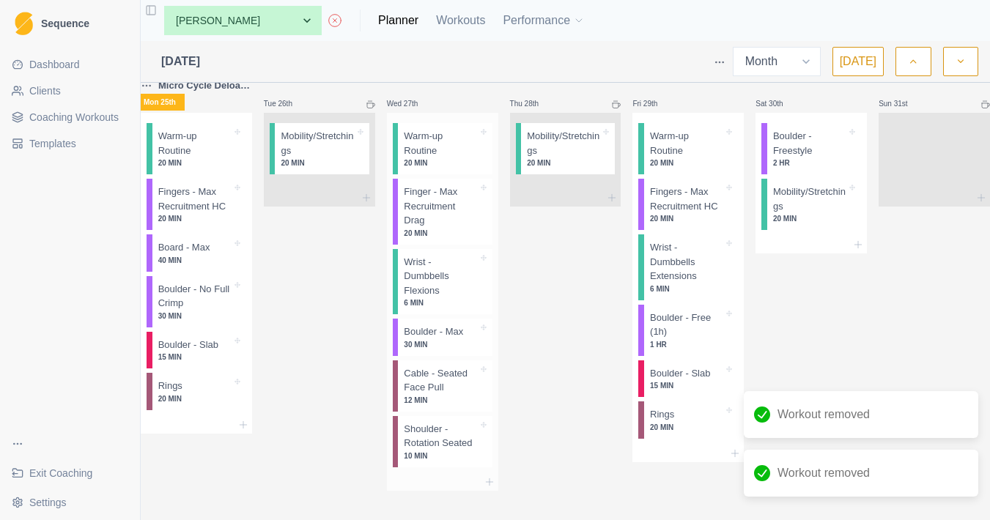
scroll to position [2012, 0]
click at [493, 476] on icon at bounding box center [490, 482] width 12 height 12
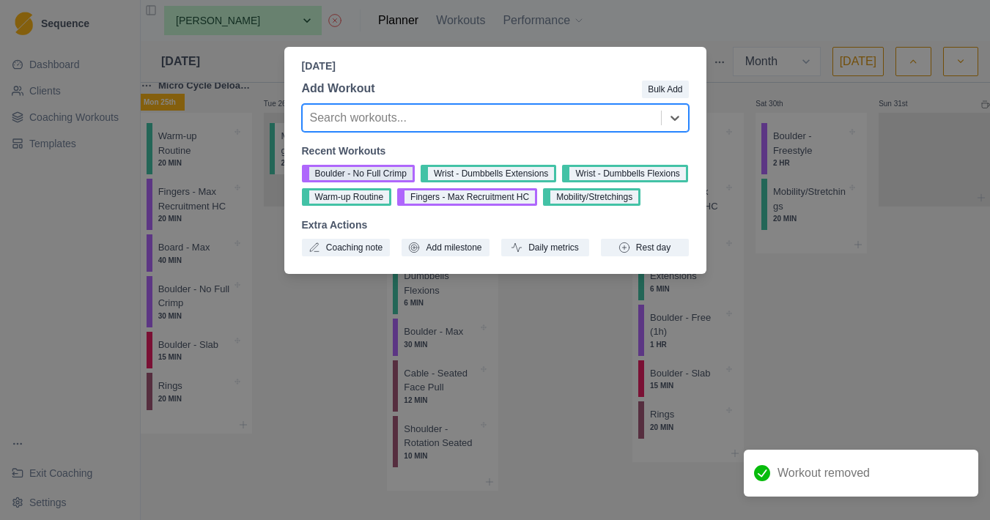
click at [383, 174] on button "Boulder - No Full Crimp" at bounding box center [358, 174] width 113 height 18
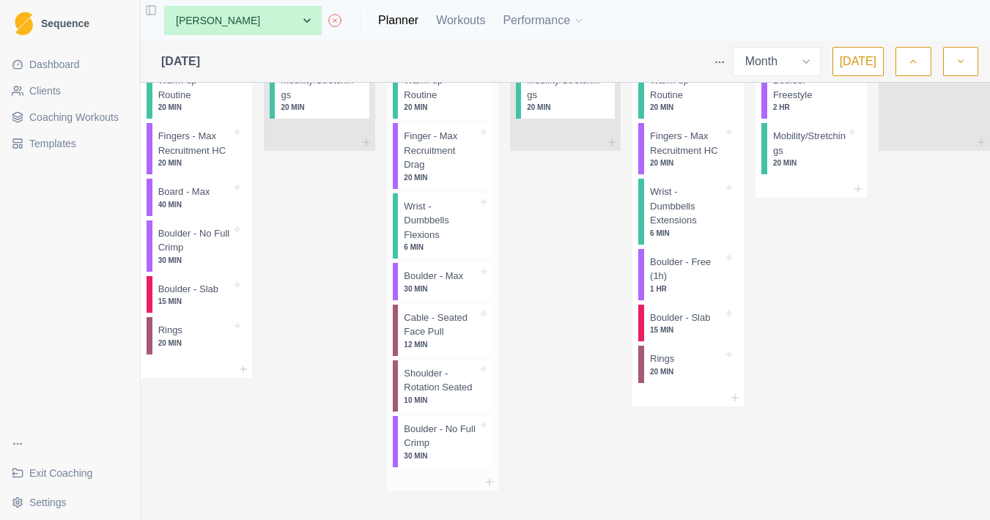
scroll to position [2014, 0]
drag, startPoint x: 446, startPoint y: 480, endPoint x: 452, endPoint y: 345, distance: 135.0
click at [452, 344] on div "Warm-up Routine 20 MIN Finger - Max Recruitment Drag 20 MIN Wrist - Dumbbells F…" at bounding box center [442, 264] width 111 height 417
click at [506, 455] on div "Remove from schedule" at bounding box center [530, 460] width 117 height 23
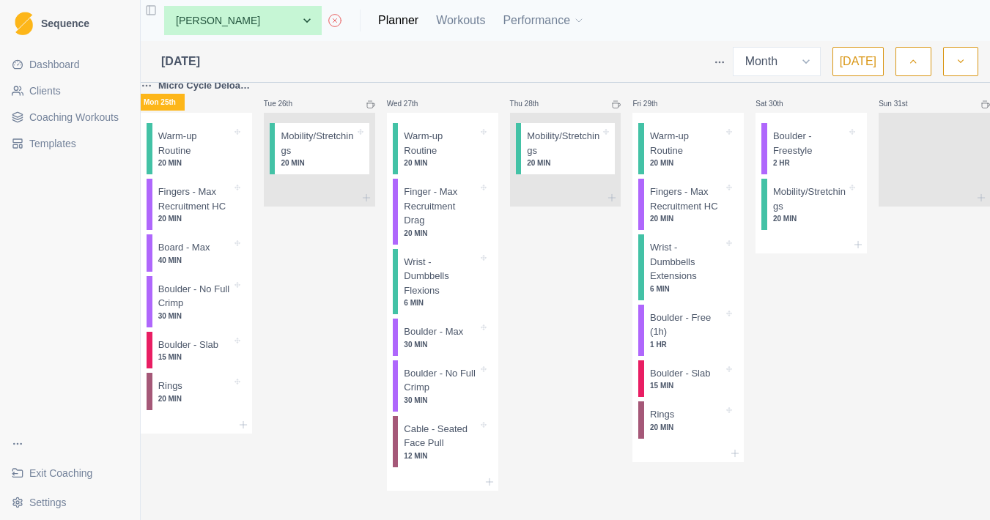
scroll to position [0, 0]
click at [730, 460] on icon at bounding box center [735, 454] width 12 height 12
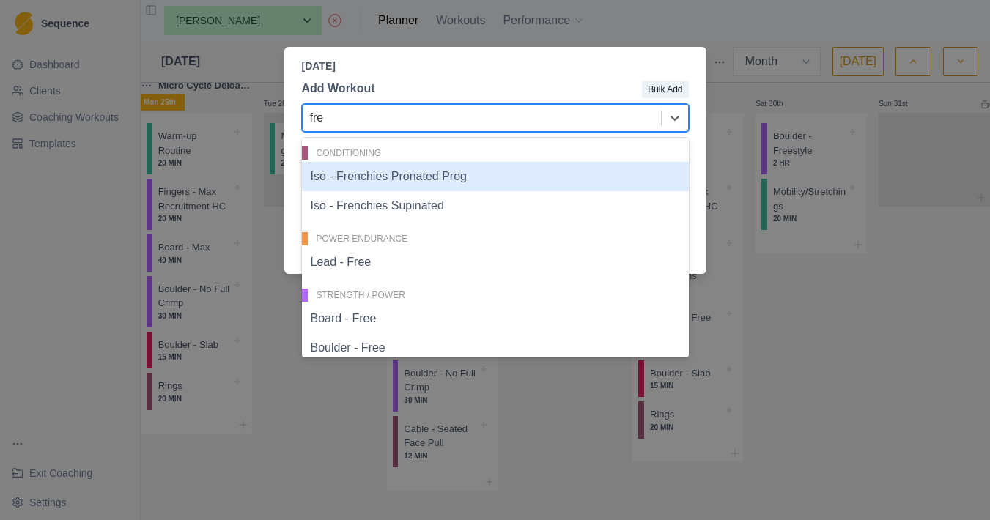
type input "free"
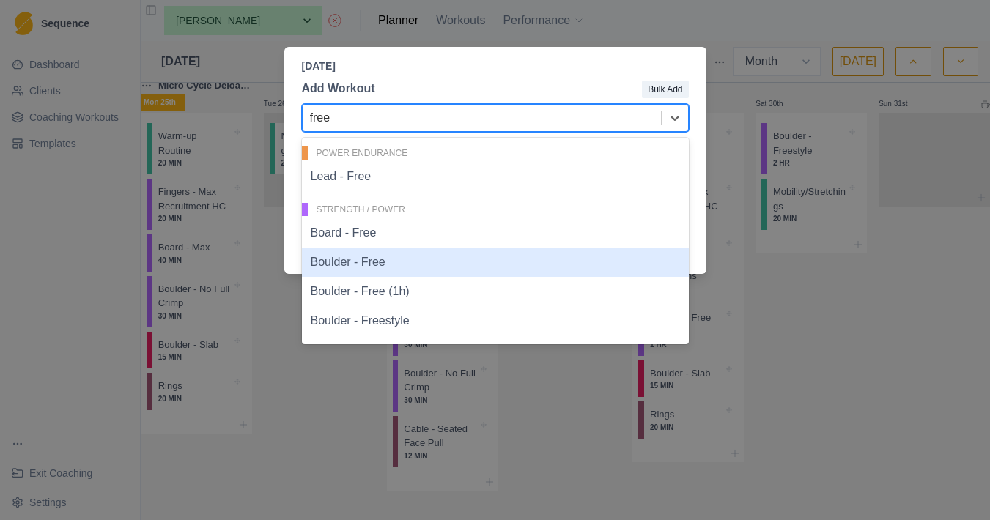
click at [492, 269] on div "Boulder - Free" at bounding box center [495, 262] width 387 height 29
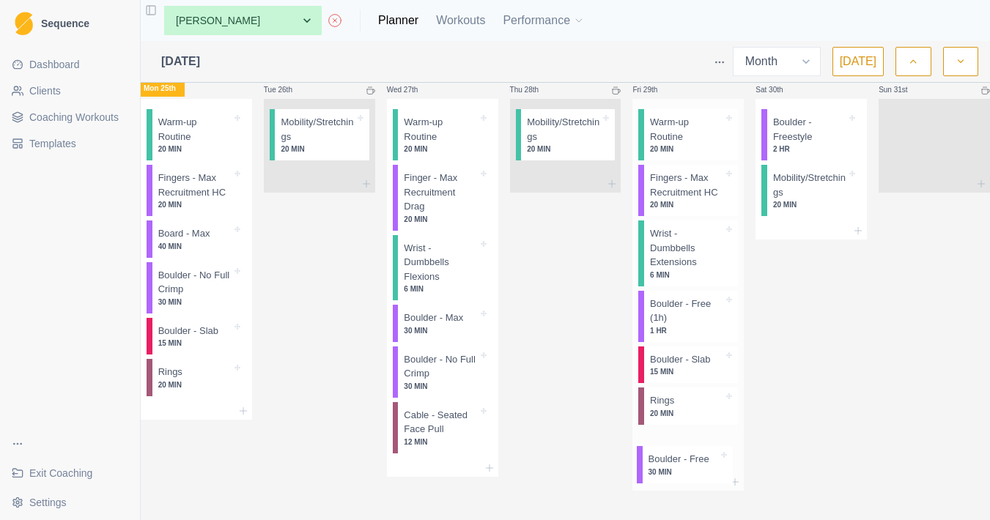
scroll to position [1999, 0]
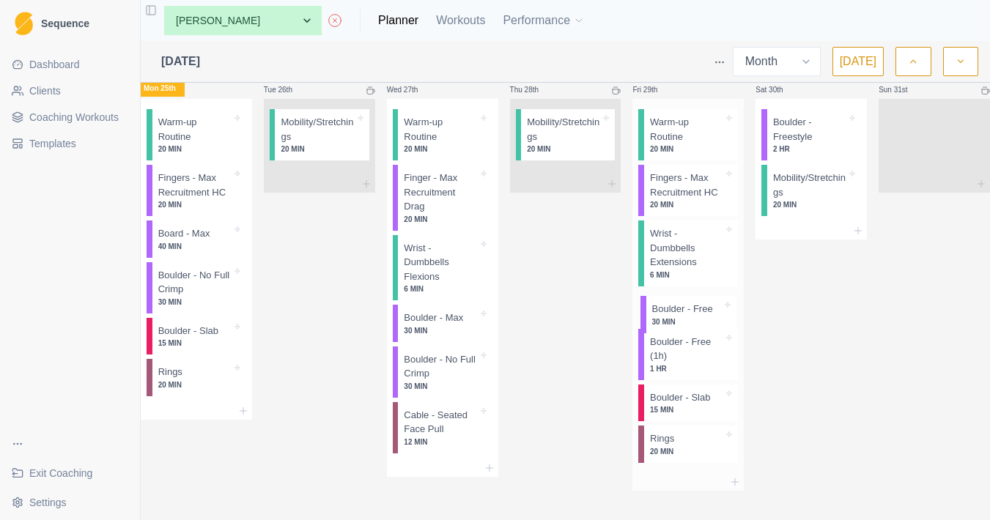
drag, startPoint x: 690, startPoint y: 465, endPoint x: 695, endPoint y: 307, distance: 157.7
click at [695, 307] on div "Warm-up Routine 20 MIN Fingers - Max Recruitment HC 20 MIN Wrist - Dumbbells Ex…" at bounding box center [688, 286] width 111 height 375
click at [723, 375] on div "Remove from schedule" at bounding box center [752, 375] width 117 height 23
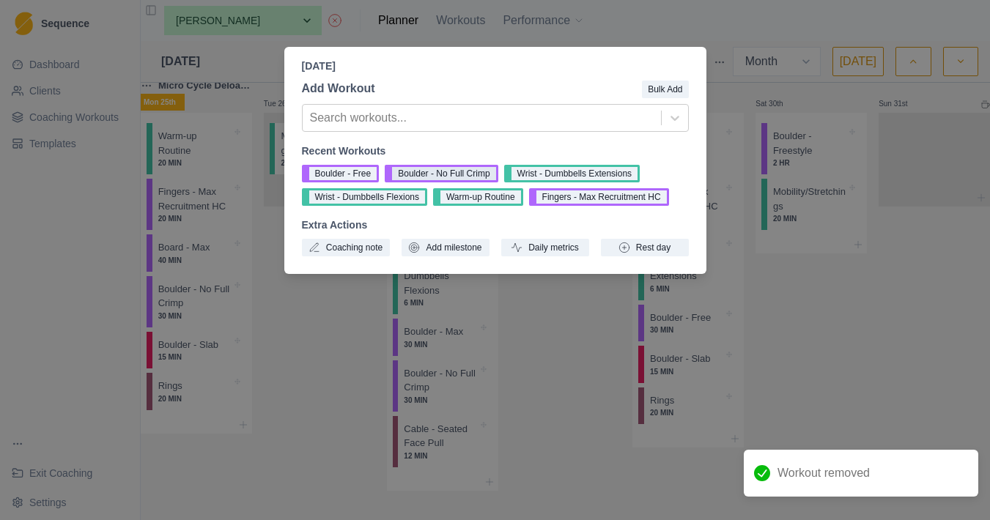
click at [496, 181] on button "Boulder - No Full Crimp" at bounding box center [441, 174] width 113 height 18
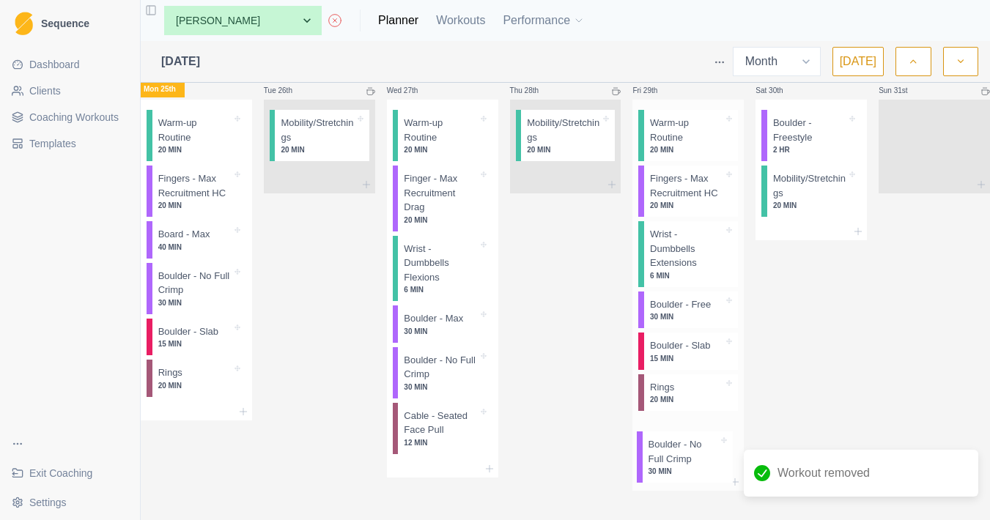
scroll to position [2000, 0]
drag, startPoint x: 688, startPoint y: 454, endPoint x: 693, endPoint y: 361, distance: 93.2
click at [693, 361] on div "Warm-up Routine 20 MIN Fingers - Max Recruitment HC 20 MIN Wrist - Dumbbells Ex…" at bounding box center [688, 287] width 111 height 374
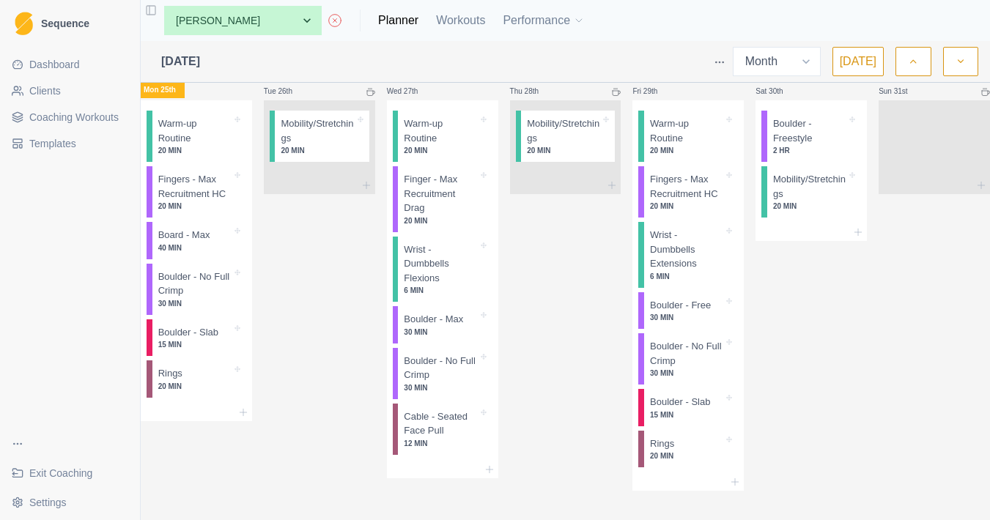
scroll to position [2027, 0]
click at [493, 464] on icon at bounding box center [490, 470] width 12 height 12
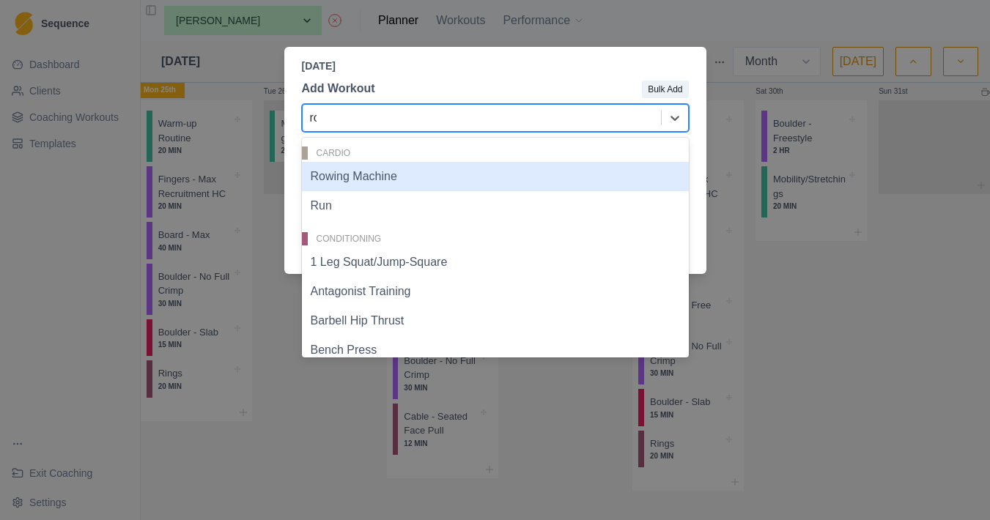
type input "row"
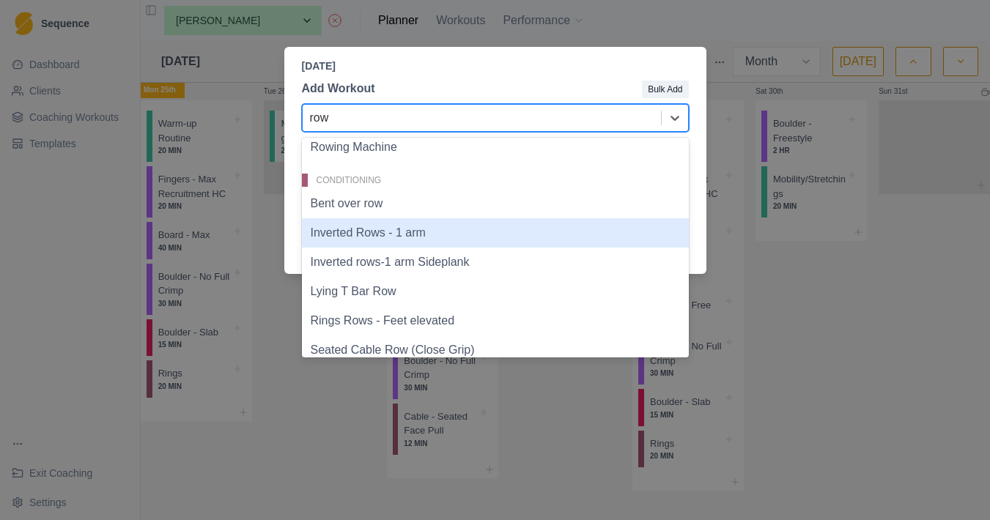
scroll to position [34, 0]
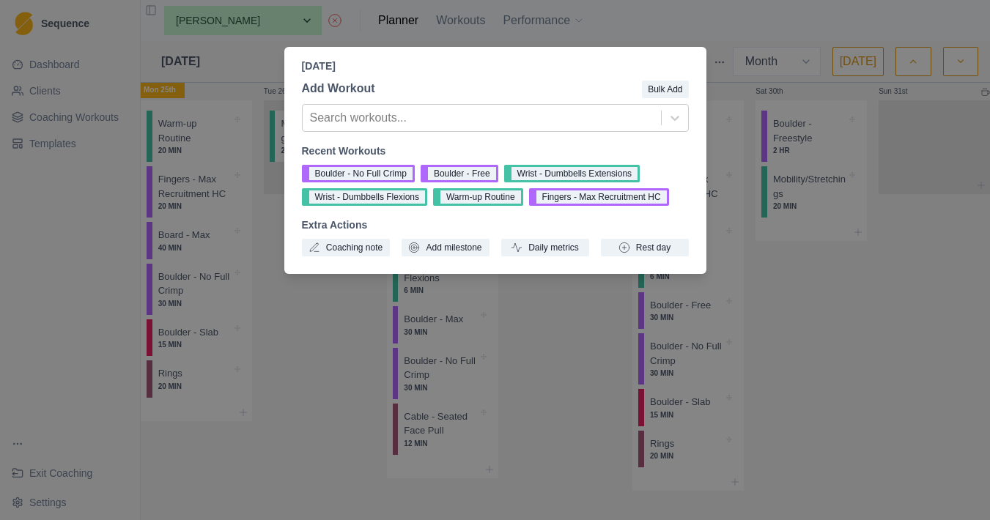
click at [65, 108] on div "[DATE] Add Workout Bulk Add Search workouts... Recent Workouts Boulder - No Ful…" at bounding box center [495, 260] width 990 height 520
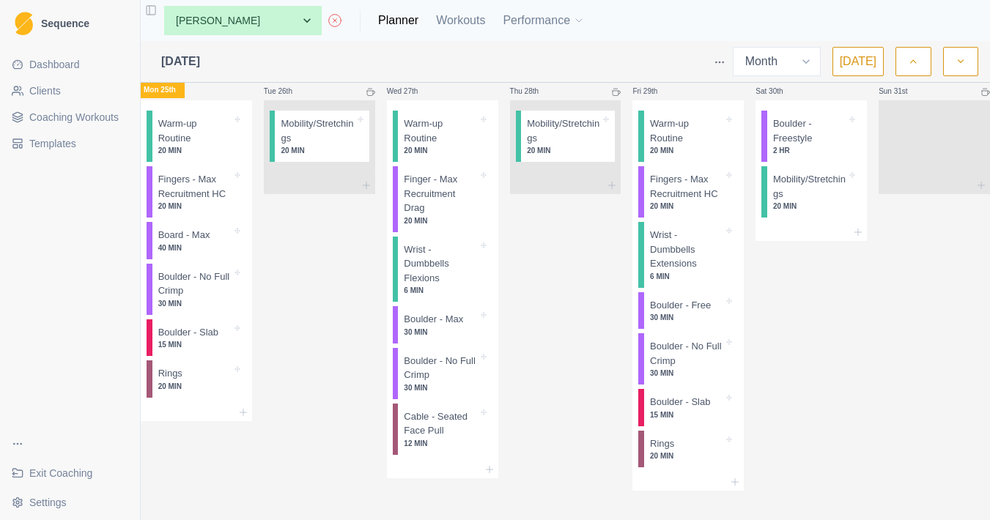
click at [66, 122] on span "Coaching Workouts" at bounding box center [73, 117] width 89 height 15
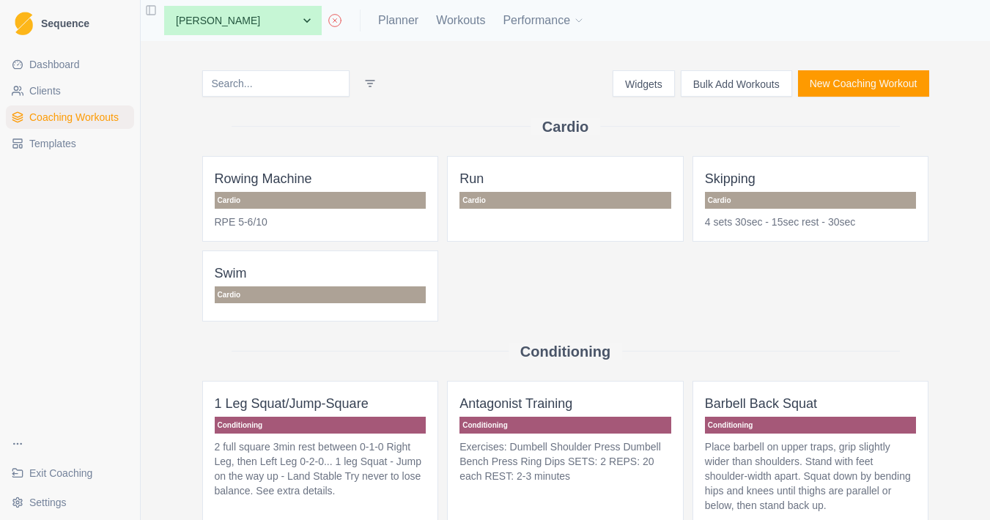
click at [764, 81] on button "Bulk Add Workouts" at bounding box center [736, 83] width 111 height 26
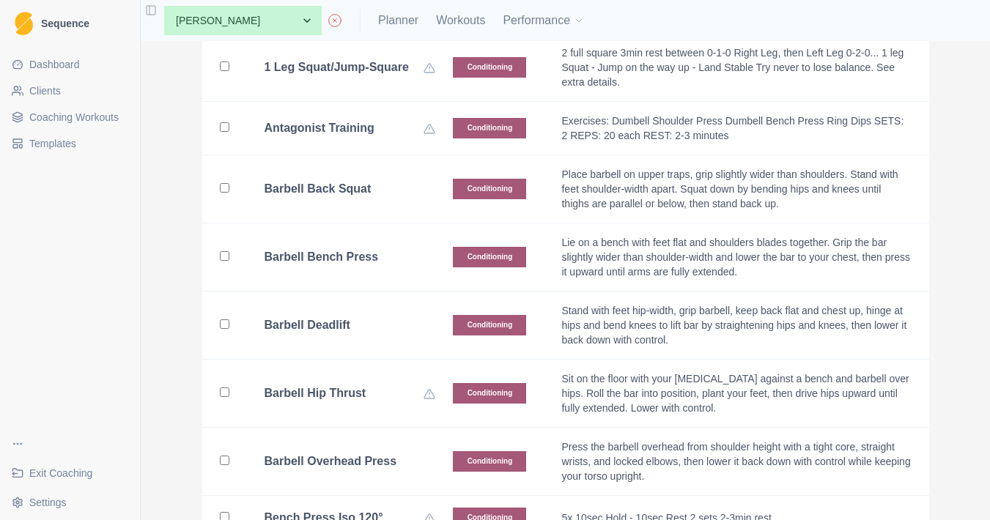
scroll to position [342, 0]
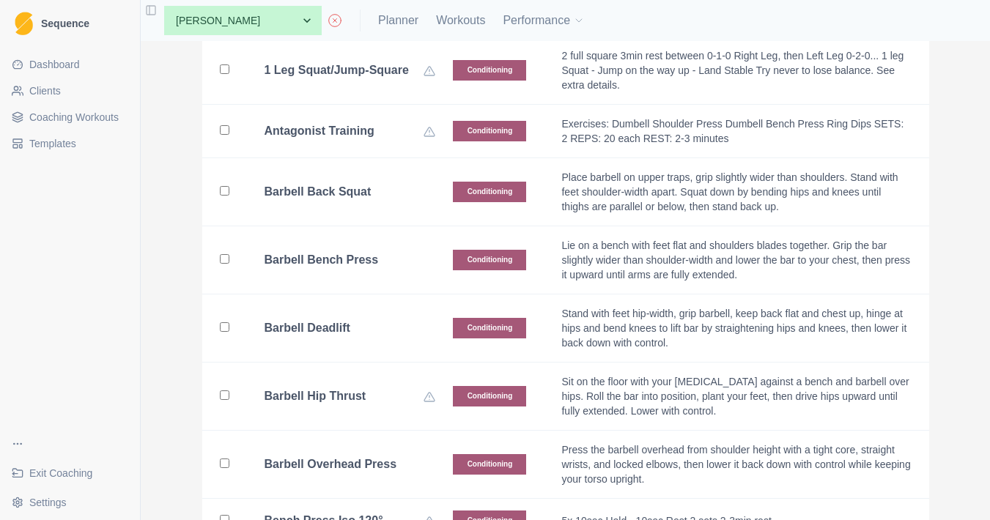
click at [380, 177] on td "Barbell Back Squat" at bounding box center [341, 192] width 189 height 68
checkbox input "true"
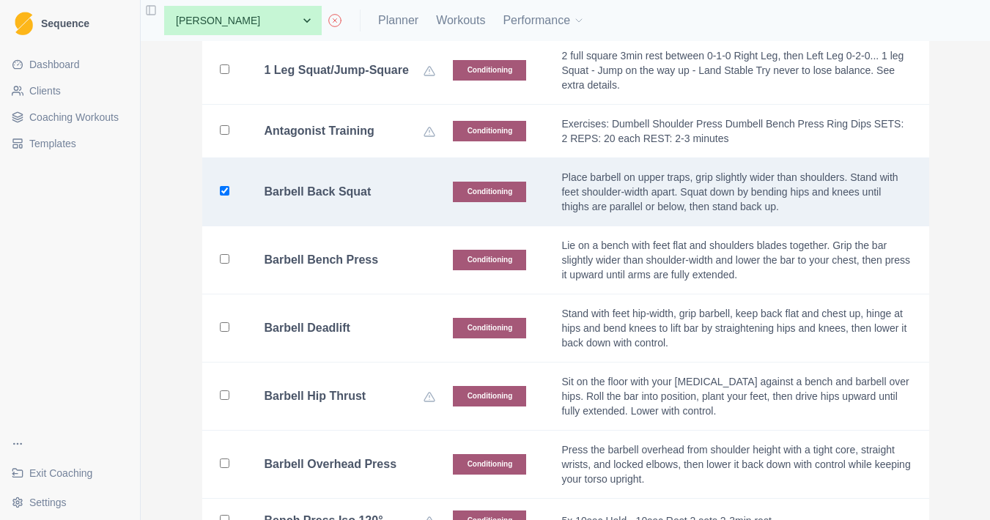
click at [365, 273] on td "Barbell Bench Press" at bounding box center [341, 260] width 189 height 68
checkbox input "true"
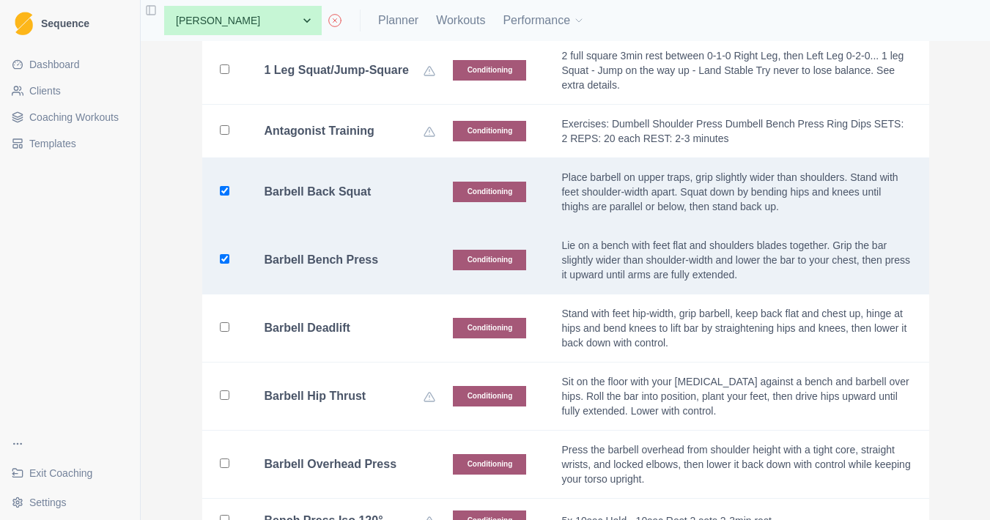
click at [365, 329] on div "Barbell Deadlift" at bounding box center [351, 328] width 172 height 15
checkbox input "true"
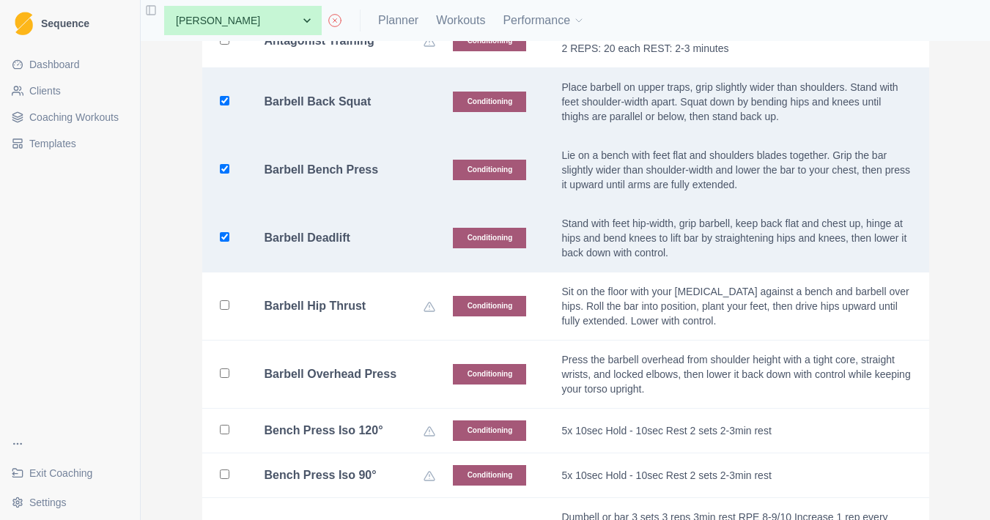
click at [368, 367] on b "Barbell Overhead Press" at bounding box center [331, 374] width 133 height 15
checkbox input "true"
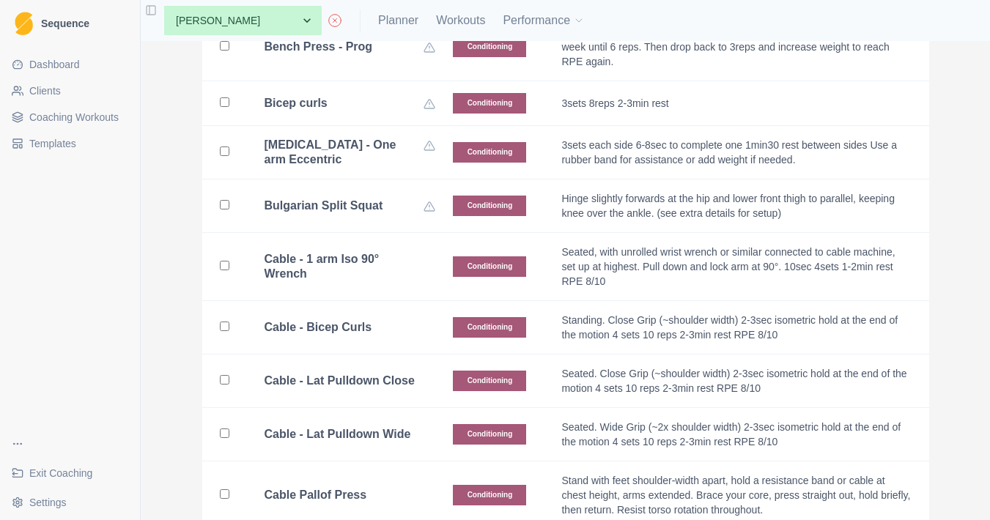
scroll to position [930, 0]
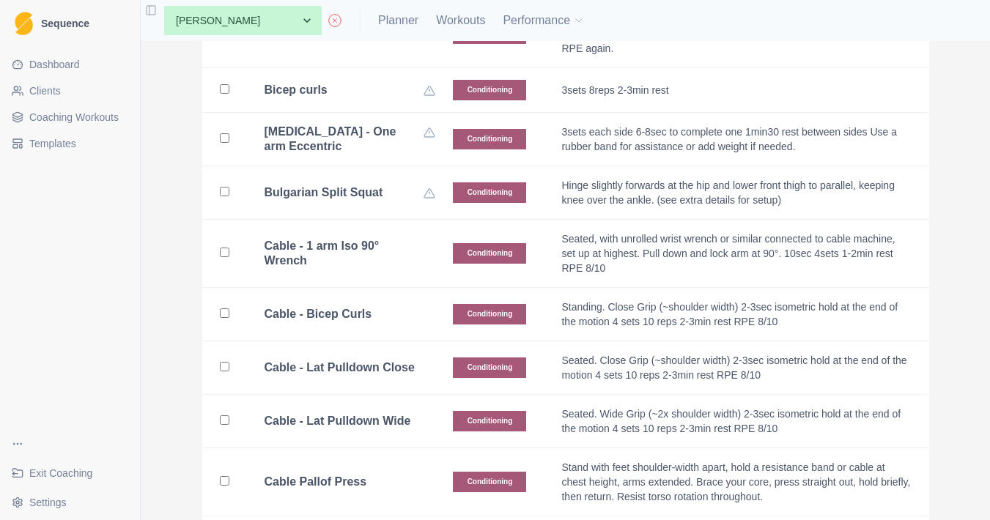
click at [394, 241] on div "Cable - 1 arm Iso 90° Wrench" at bounding box center [351, 253] width 172 height 29
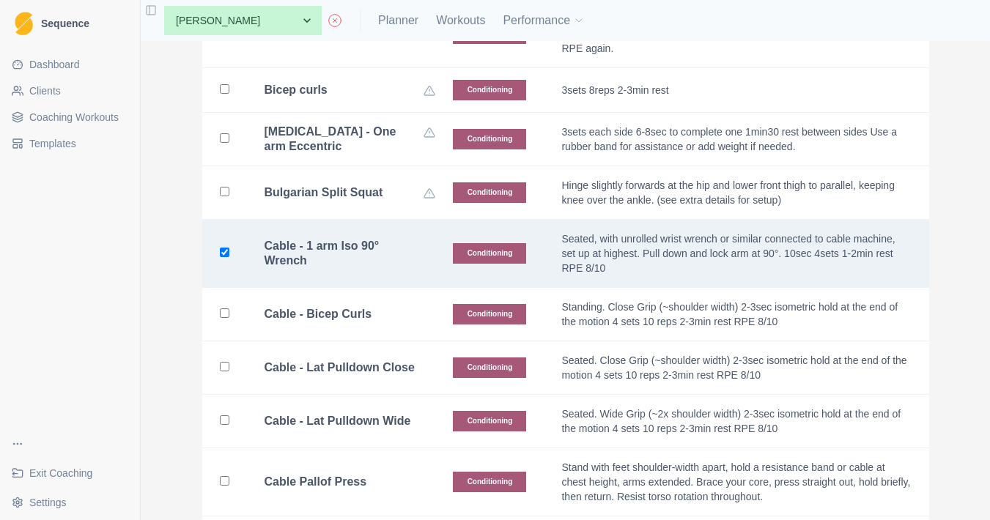
checkbox input "true"
click at [392, 342] on td "Cable - Lat Pulldown Close" at bounding box center [341, 369] width 189 height 54
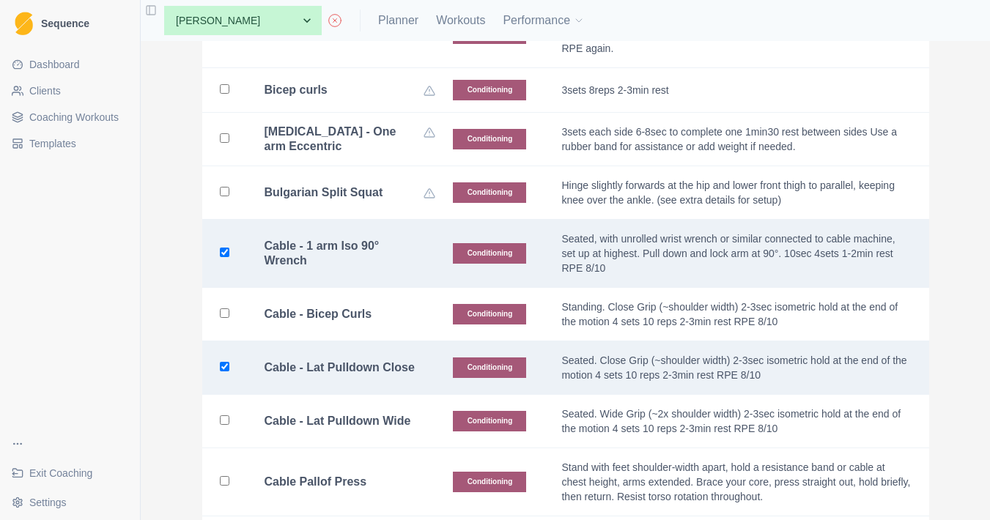
checkbox input "true"
click at [397, 307] on div "Cable - Bicep Curls" at bounding box center [351, 314] width 172 height 15
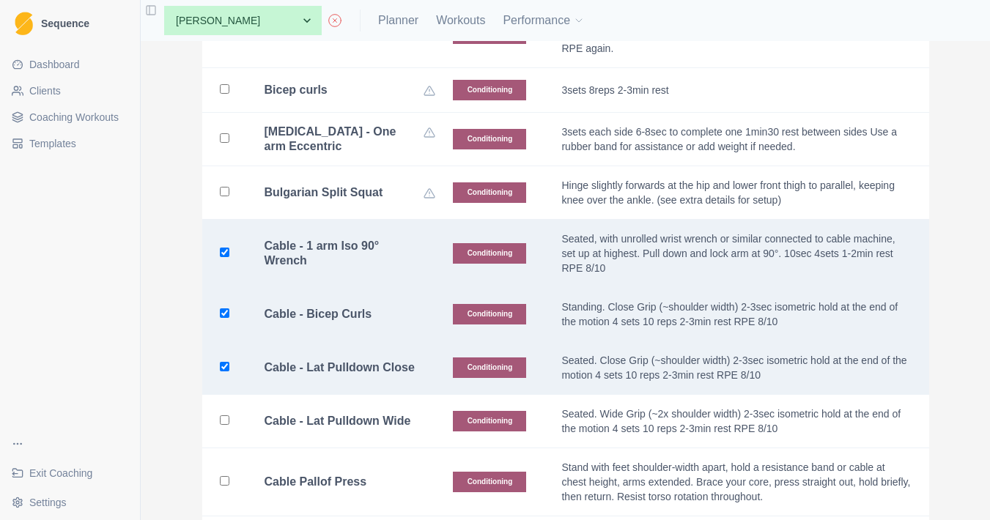
checkbox input "true"
click at [397, 414] on div "Cable - Lat Pulldown Wide" at bounding box center [351, 421] width 172 height 15
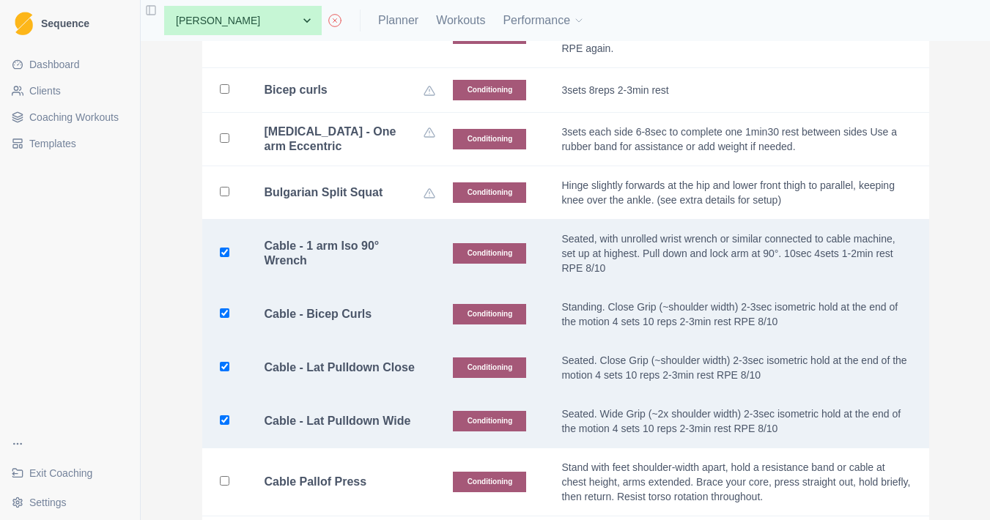
checkbox input "true"
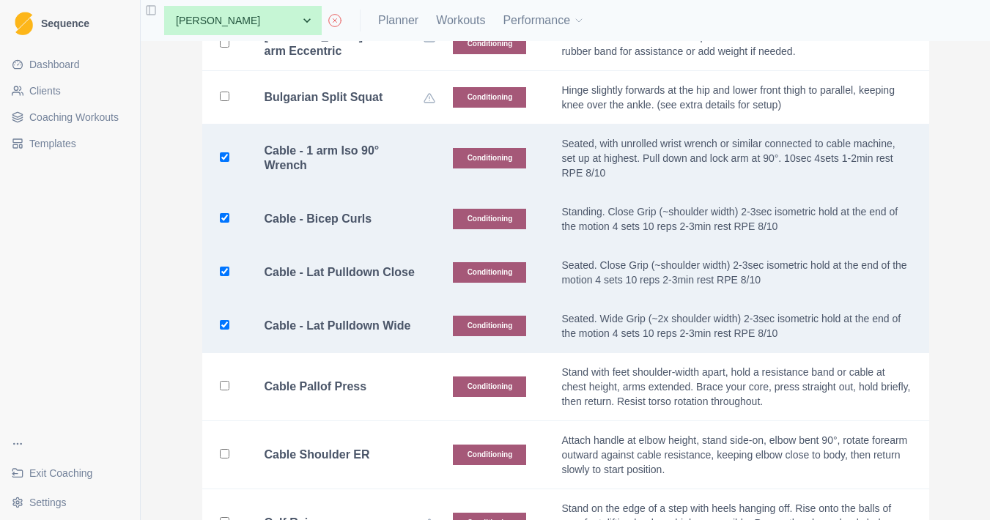
click at [391, 380] on div "Cable Pallof Press" at bounding box center [351, 387] width 172 height 15
checkbox input "true"
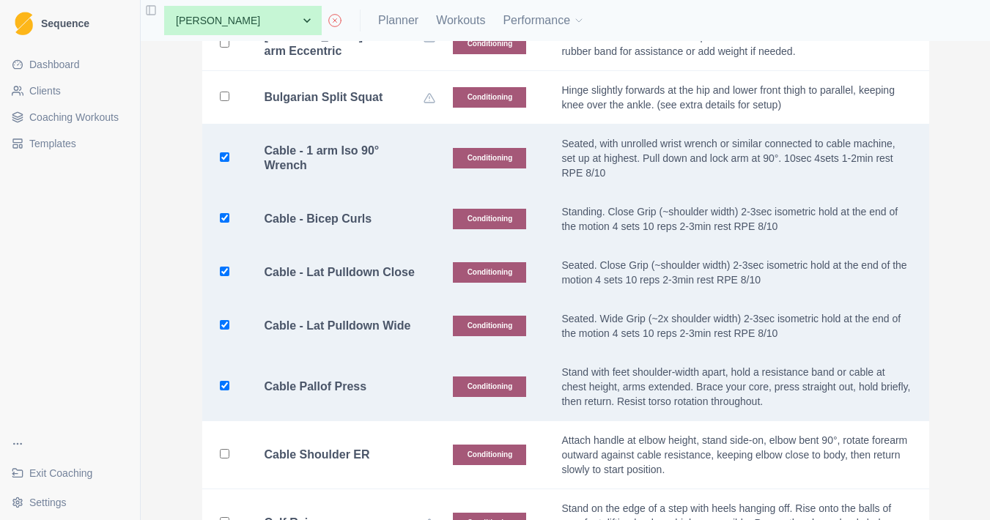
click at [391, 443] on td "Cable Shoulder ER" at bounding box center [341, 455] width 189 height 68
checkbox input "true"
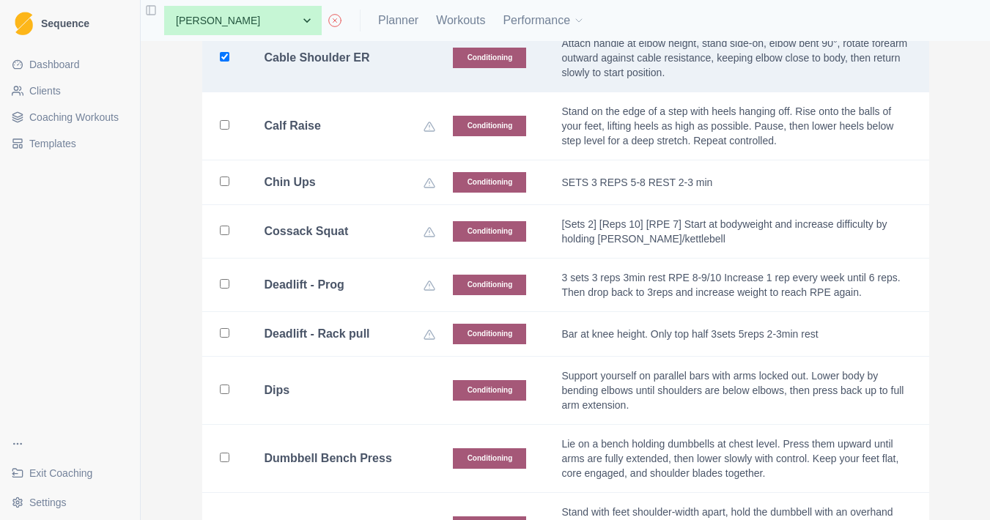
click at [397, 389] on td "Dips" at bounding box center [341, 391] width 189 height 68
checkbox input "true"
click at [397, 452] on div "Dumbbell Bench Press" at bounding box center [351, 459] width 172 height 15
checkbox input "true"
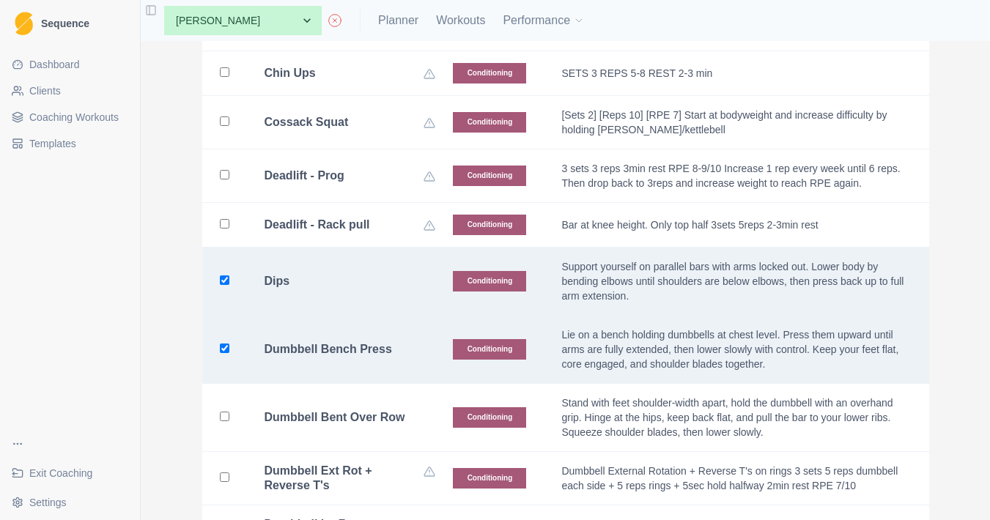
click at [397, 427] on td "Dumbbell Bent Over Row" at bounding box center [341, 418] width 189 height 68
checkbox input "true"
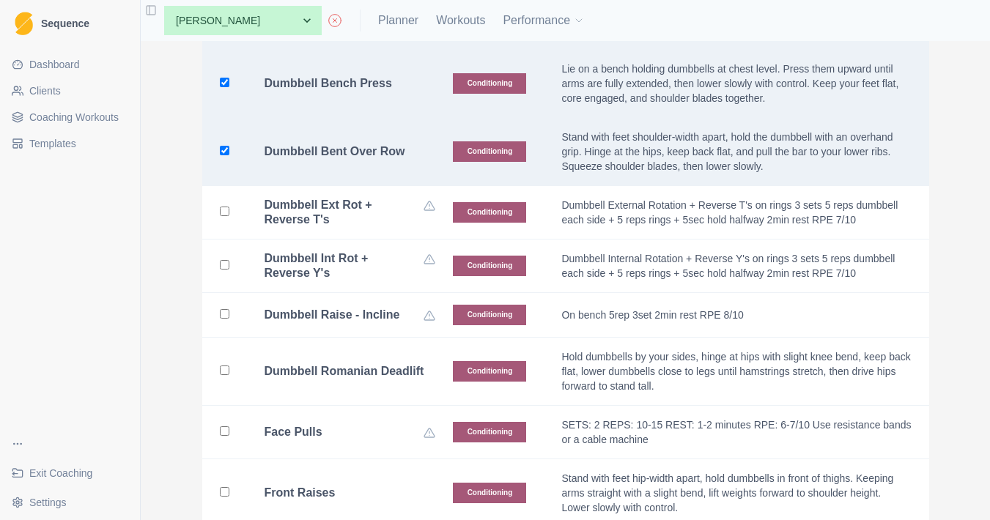
scroll to position [1935, 0]
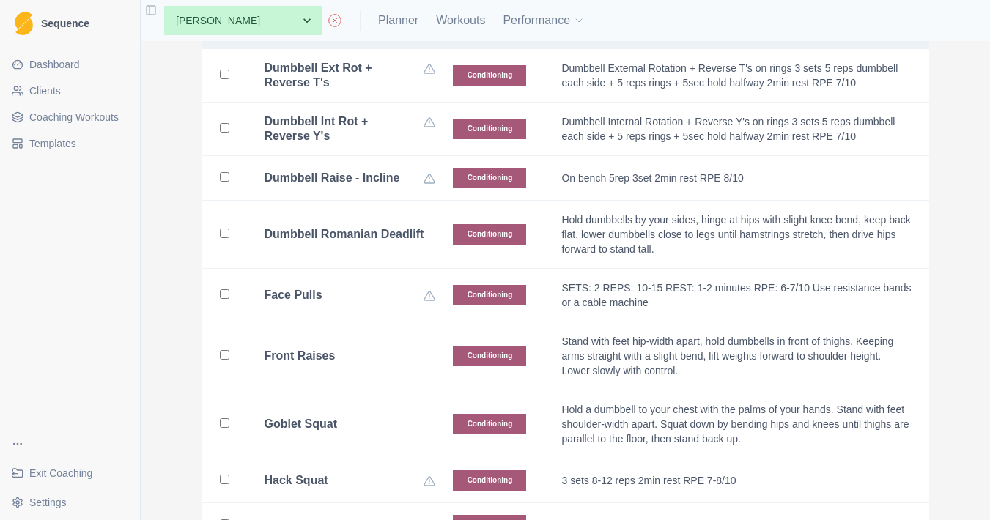
click at [392, 227] on div "Dumbbell Romanian Deadlift" at bounding box center [351, 234] width 172 height 15
checkbox input "true"
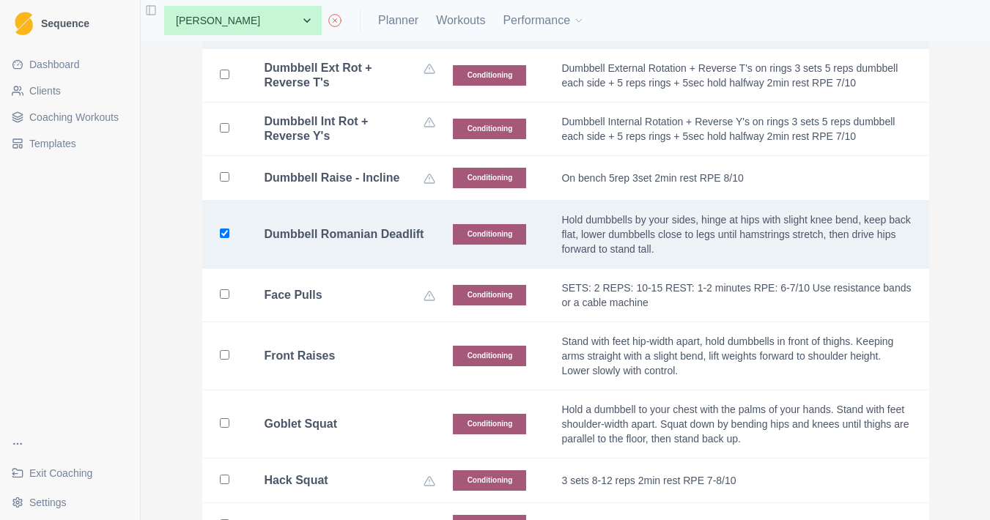
click at [386, 349] on div "Front Raises" at bounding box center [351, 356] width 172 height 15
checkbox input "true"
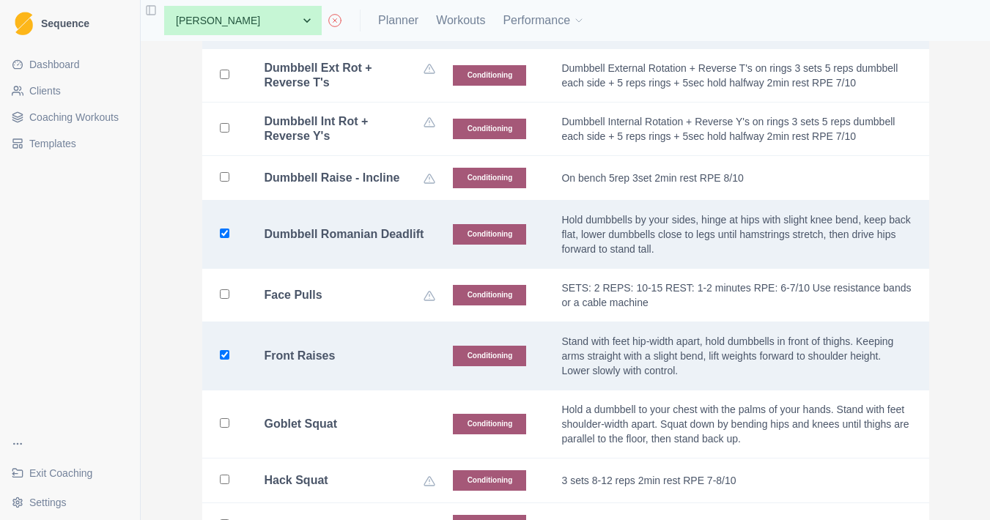
click at [380, 421] on td "Goblet Squat" at bounding box center [341, 425] width 189 height 68
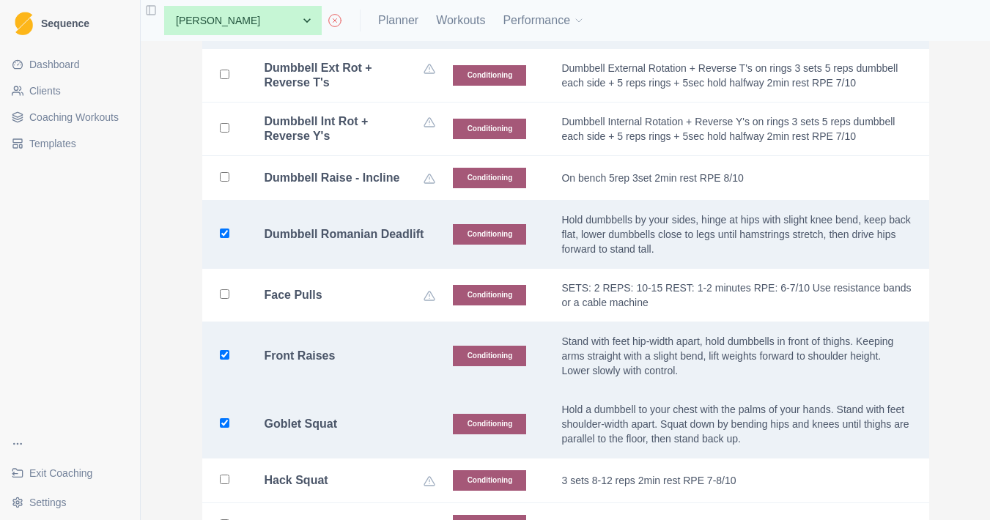
checkbox input "true"
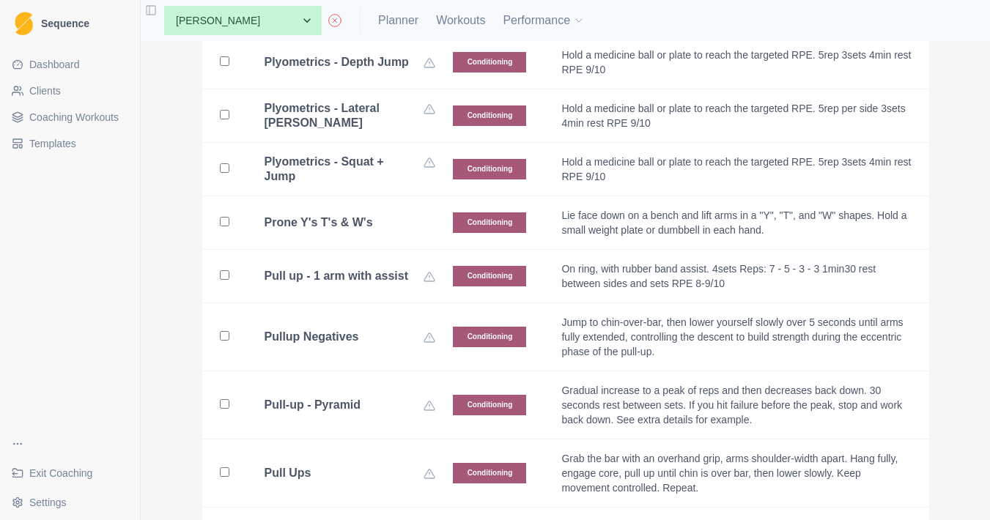
scroll to position [3581, 0]
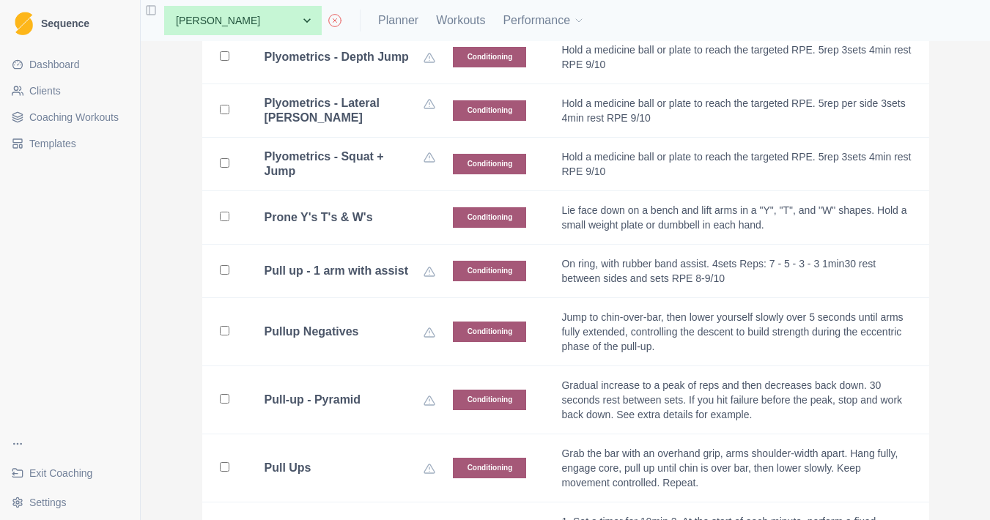
click at [384, 210] on div "Prone Y's T's & W's" at bounding box center [351, 217] width 172 height 15
checkbox input "true"
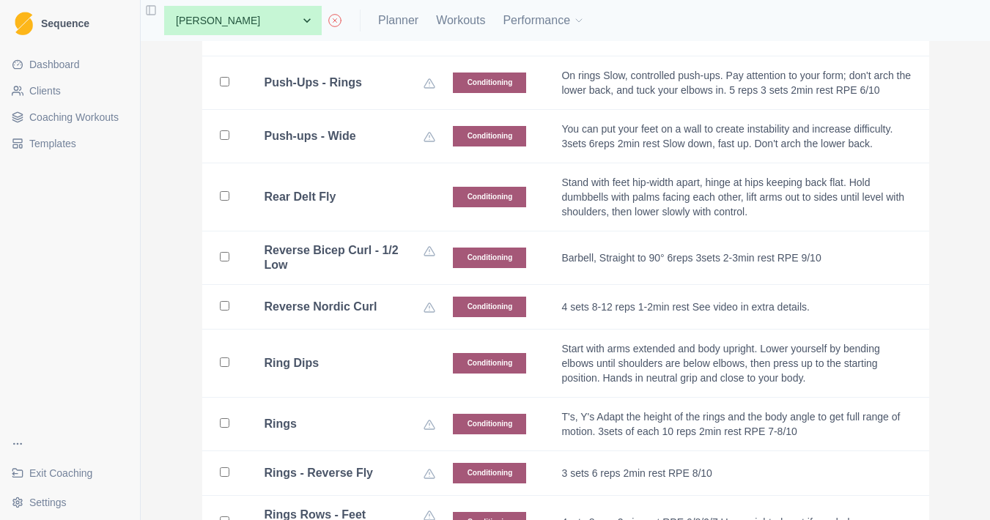
scroll to position [4429, 0]
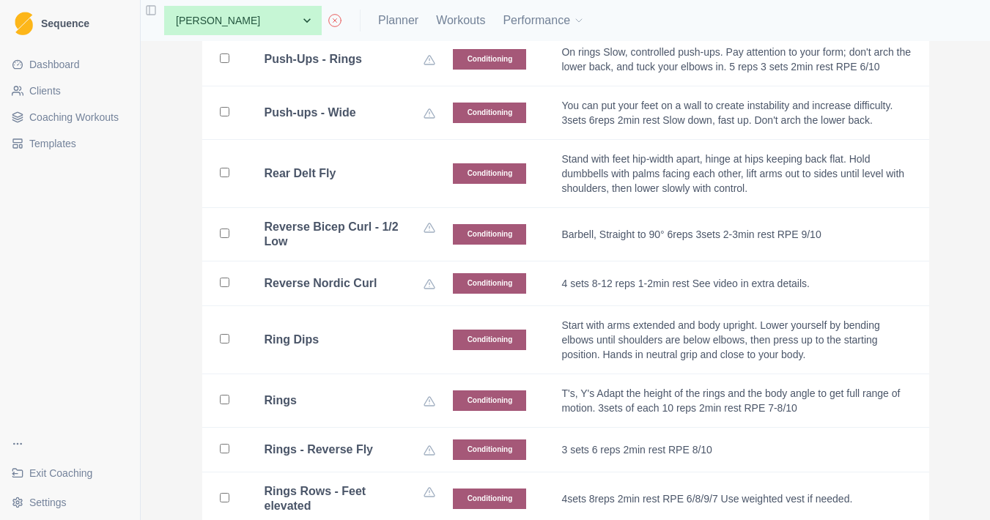
click at [375, 143] on td "Rear Delt Fly" at bounding box center [341, 174] width 189 height 68
checkbox input "true"
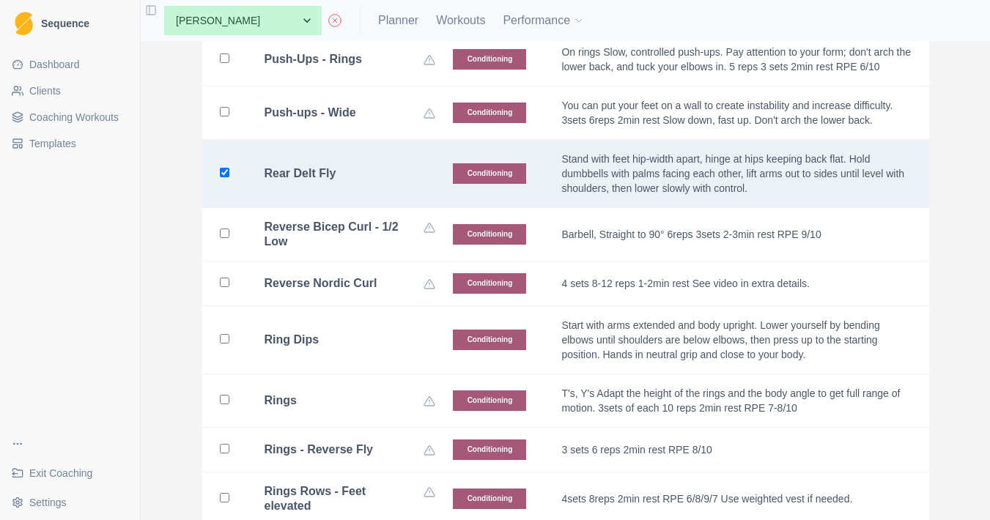
click at [375, 312] on td "Ring Dips" at bounding box center [341, 340] width 189 height 68
checkbox input "true"
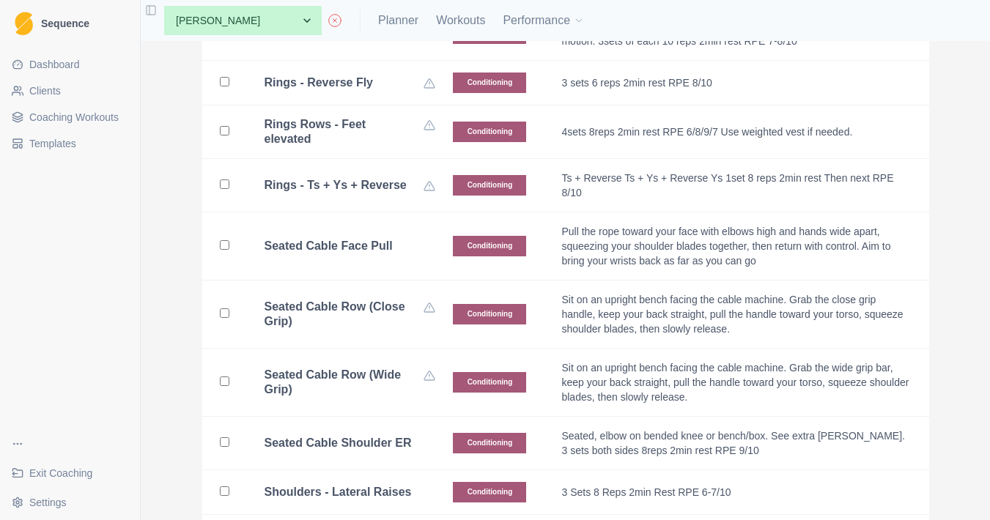
scroll to position [4845, 0]
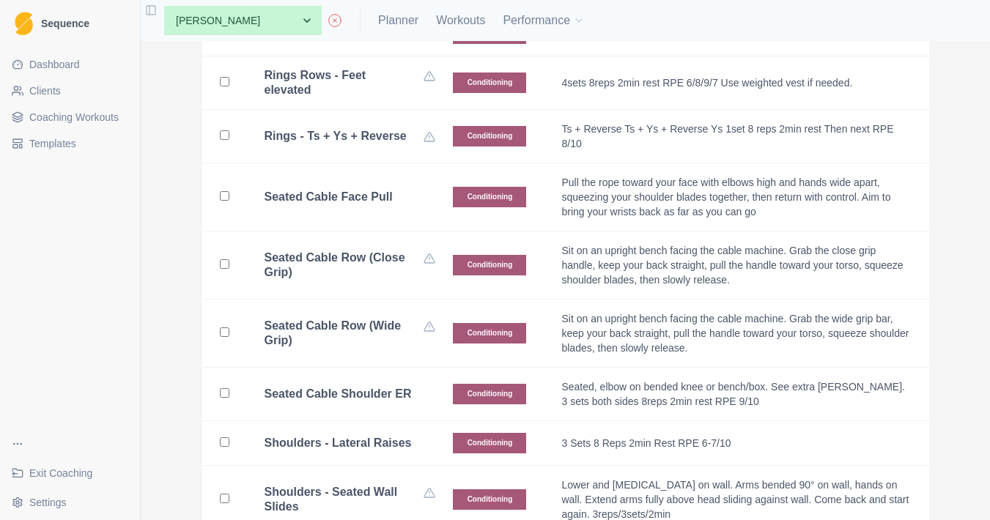
click at [377, 213] on td "Seated Cable Face Pull" at bounding box center [341, 197] width 189 height 68
checkbox input "true"
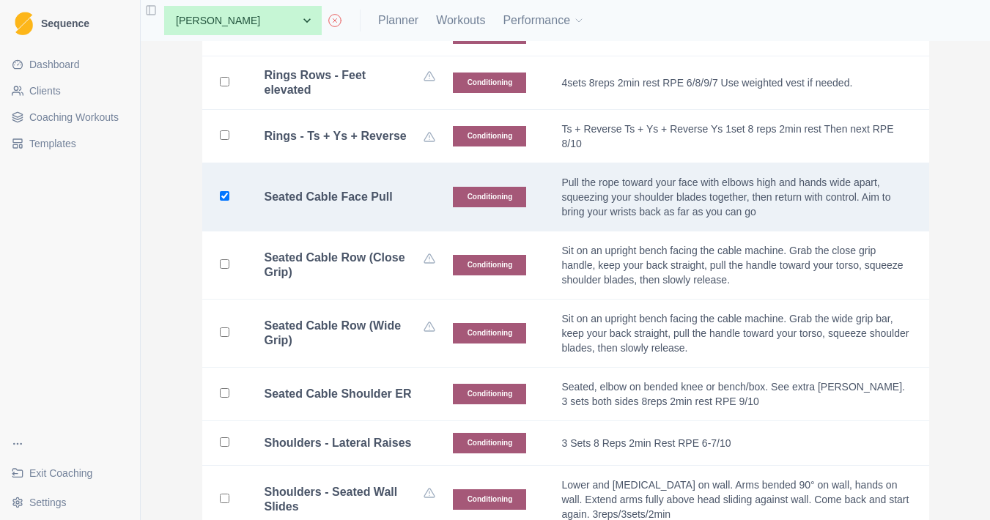
click at [380, 368] on td "Seated Cable Shoulder ER" at bounding box center [341, 395] width 189 height 54
checkbox input "true"
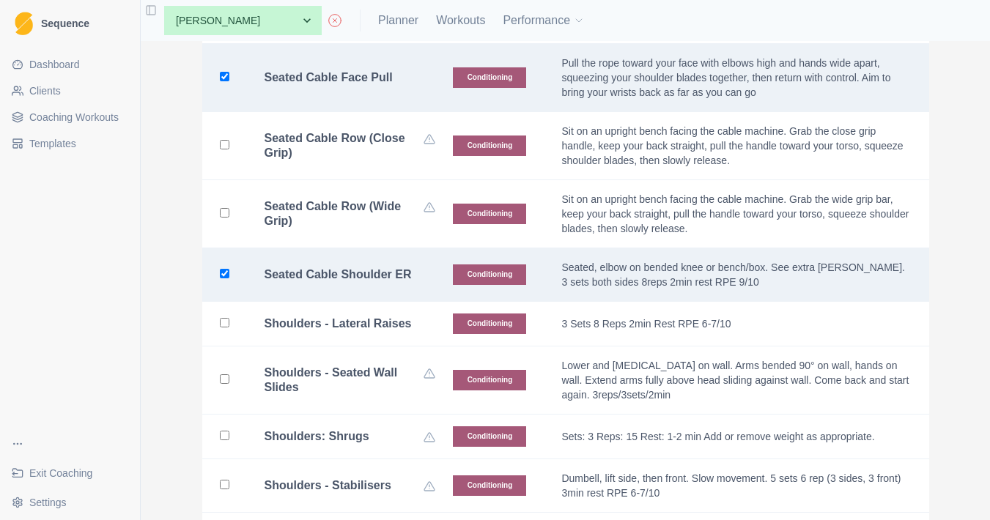
click at [386, 328] on td "Shoulders - Lateral Raises" at bounding box center [341, 324] width 189 height 45
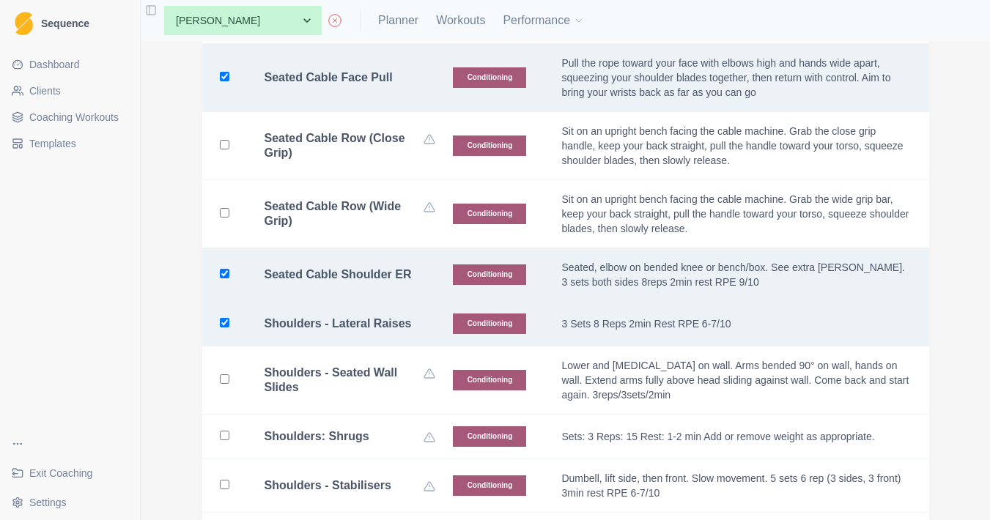
checkbox input "true"
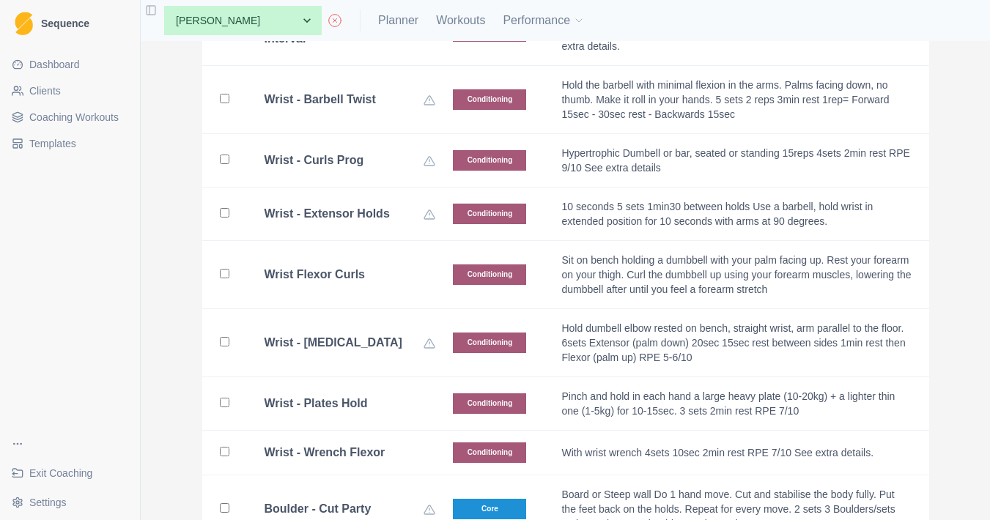
scroll to position [6300, 0]
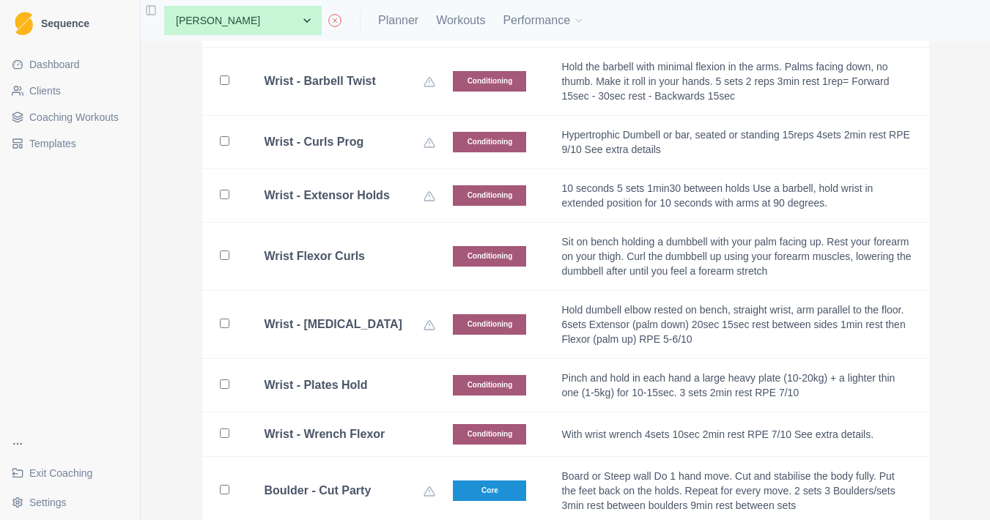
click at [391, 249] on td "Wrist Flexor Curls" at bounding box center [341, 257] width 189 height 68
checkbox input "true"
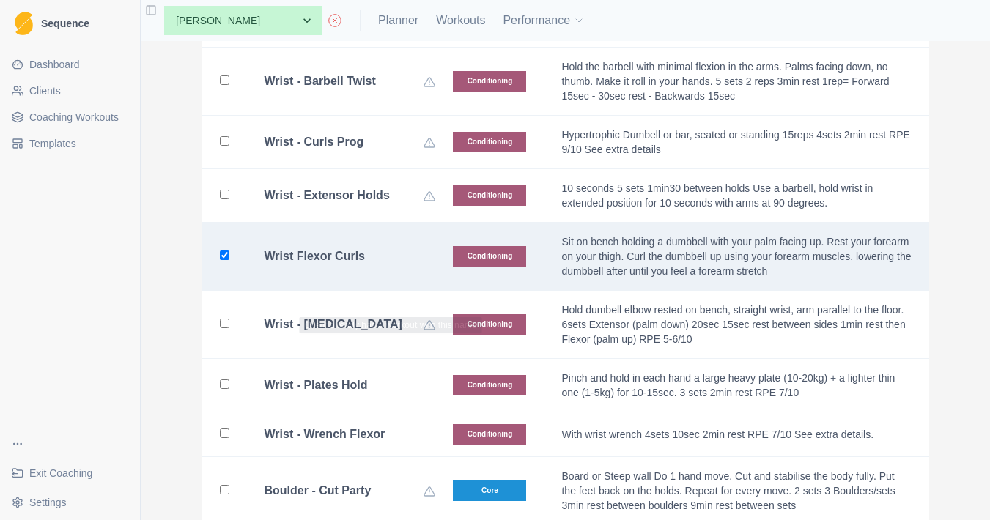
click at [391, 378] on div "Wrist - Plates Hold" at bounding box center [351, 385] width 172 height 15
checkbox input "true"
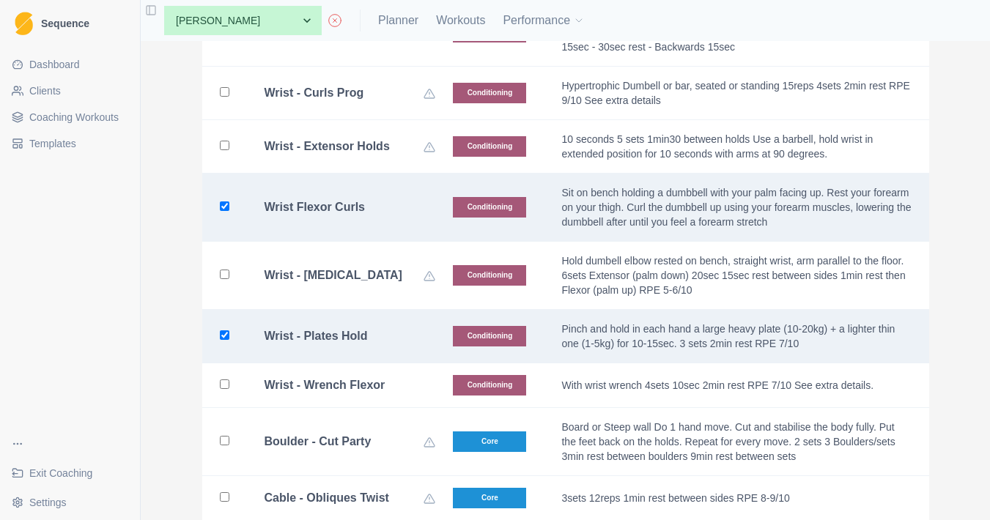
click at [391, 378] on div "Wrist - Wrench Flexor" at bounding box center [351, 385] width 172 height 15
checkbox input "true"
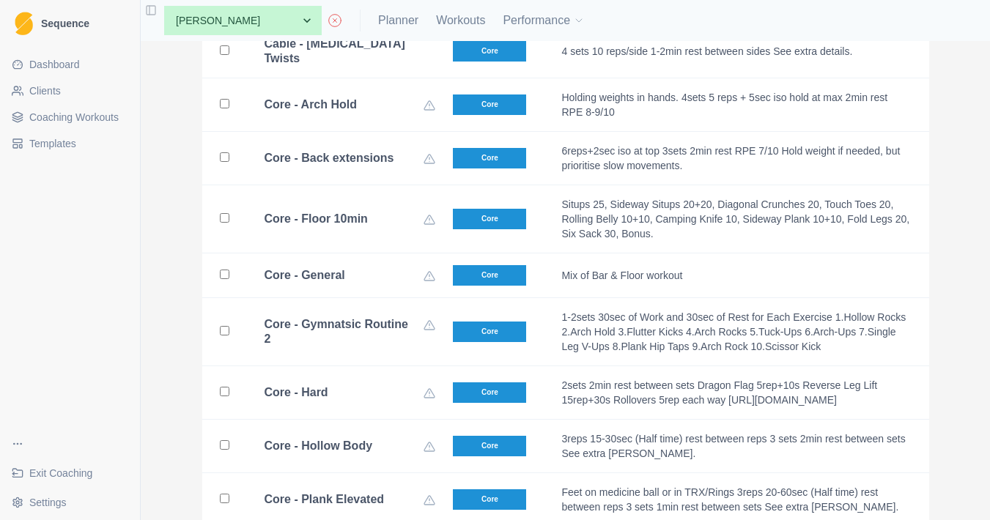
scroll to position [6663, 0]
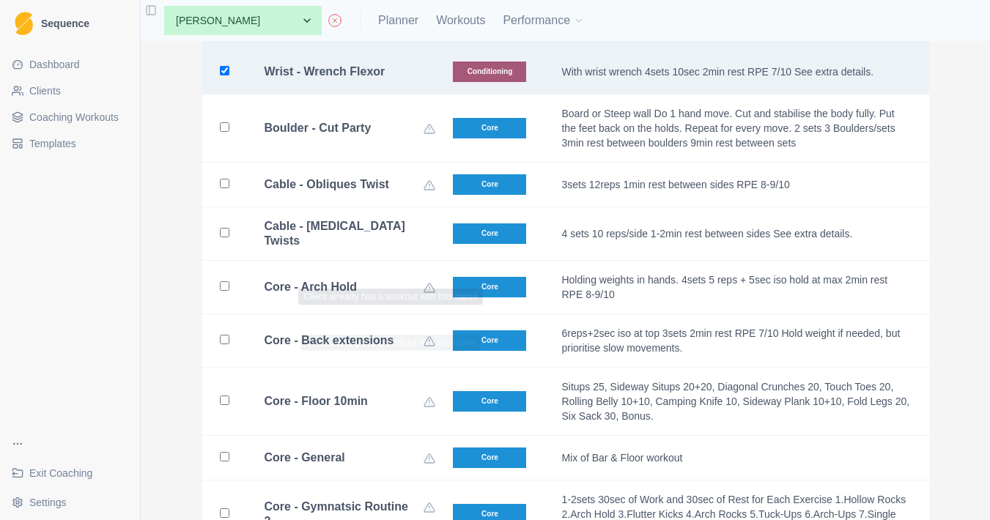
click at [395, 241] on td "Cable - [MEDICAL_DATA] Twists" at bounding box center [341, 234] width 189 height 54
checkbox input "true"
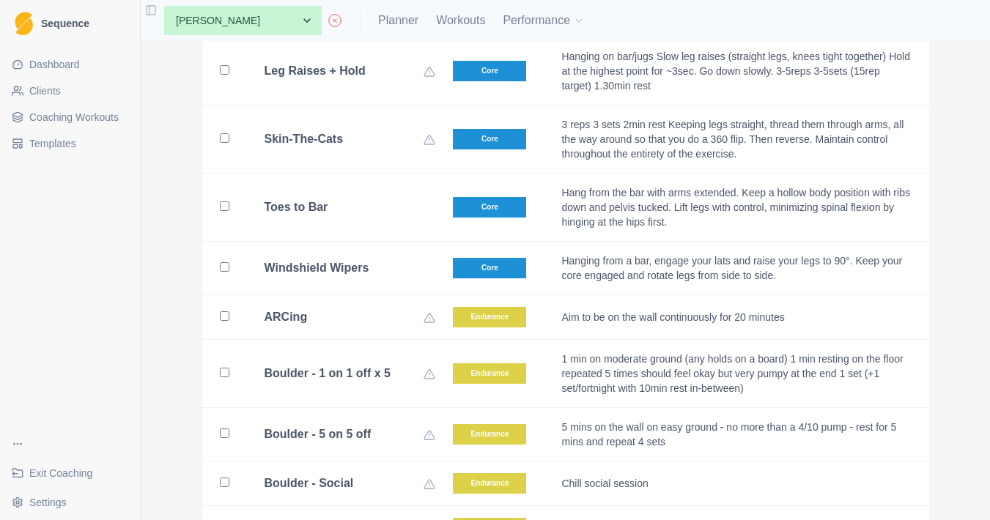
click at [385, 192] on td "Toes to Bar" at bounding box center [341, 208] width 189 height 68
checkbox input "true"
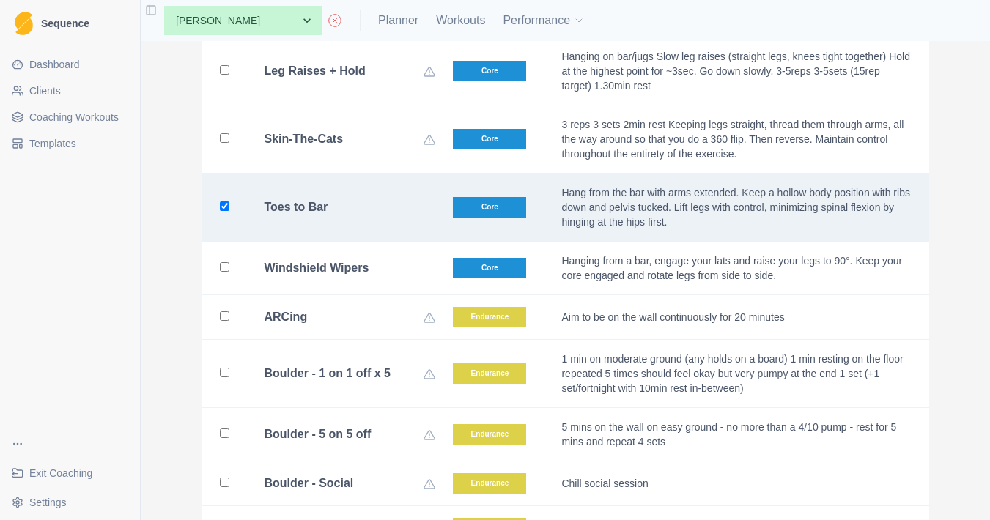
click at [385, 261] on div "Windshield Wipers" at bounding box center [351, 268] width 172 height 15
checkbox input "true"
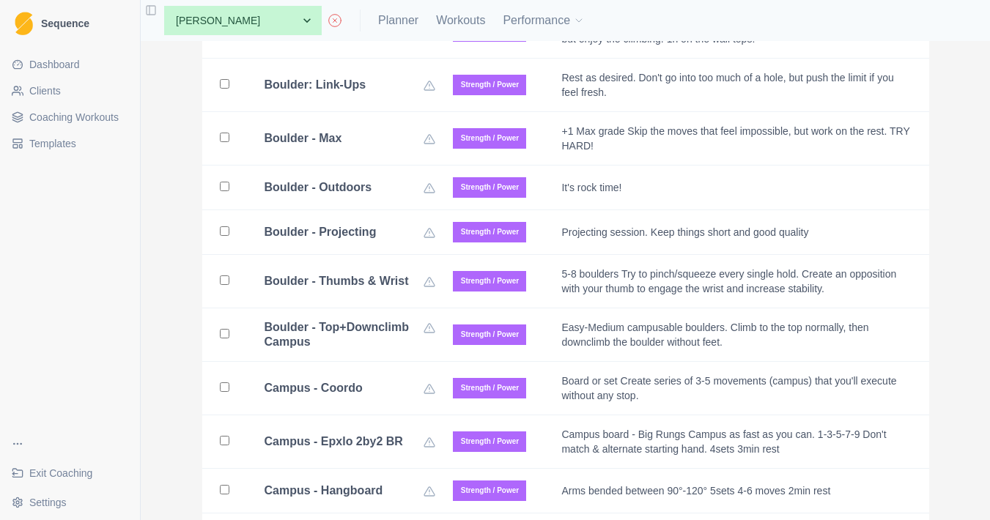
scroll to position [13856, 0]
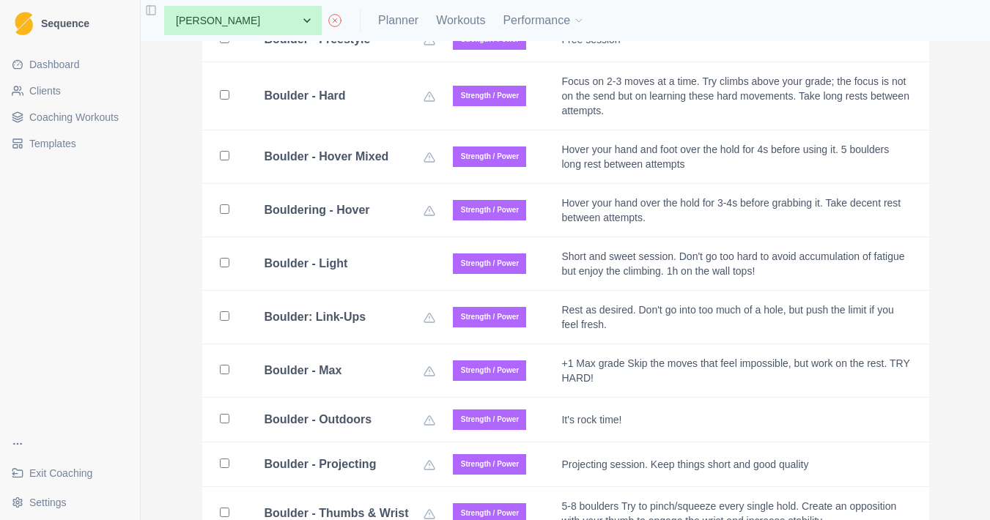
click at [389, 257] on div "Boulder - Light" at bounding box center [351, 264] width 172 height 15
checkbox input "true"
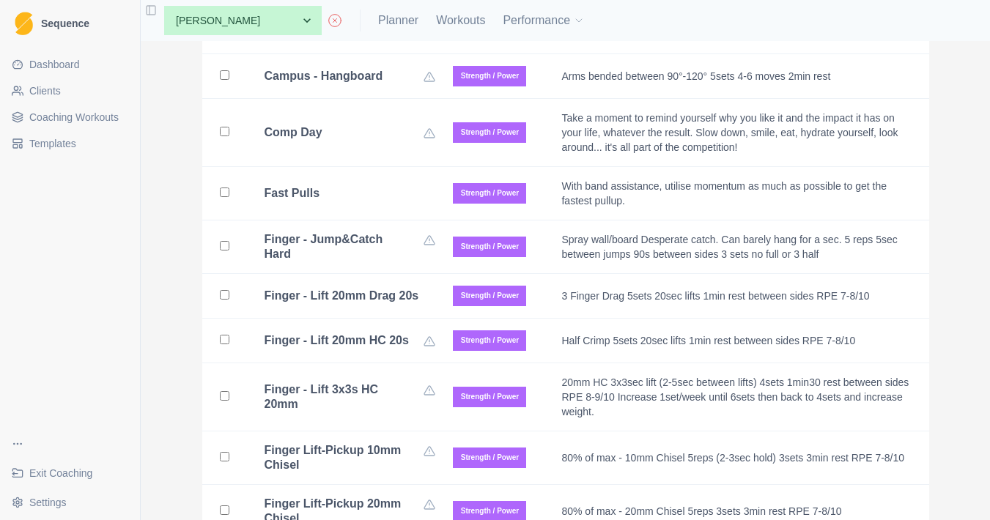
scroll to position [14490, 0]
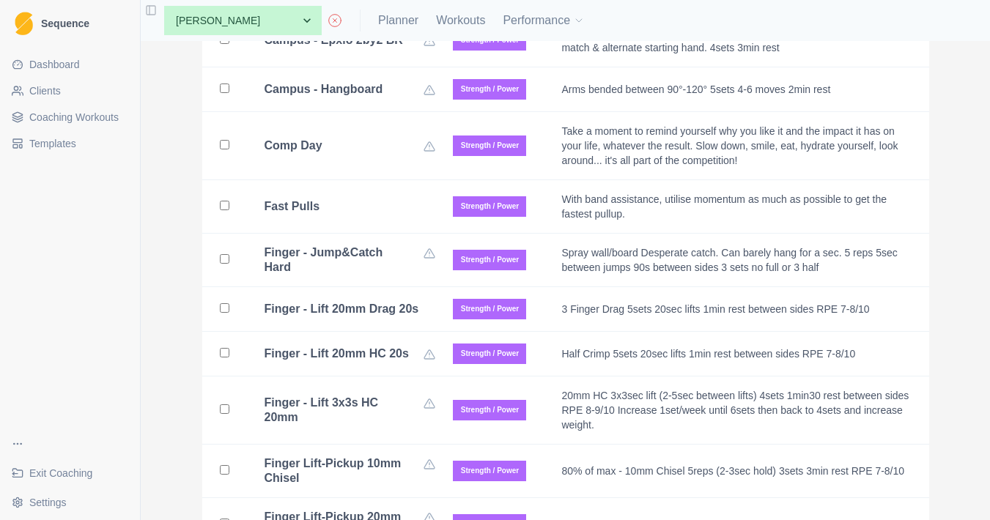
click at [392, 199] on div "Fast Pulls" at bounding box center [351, 206] width 172 height 15
checkbox input "true"
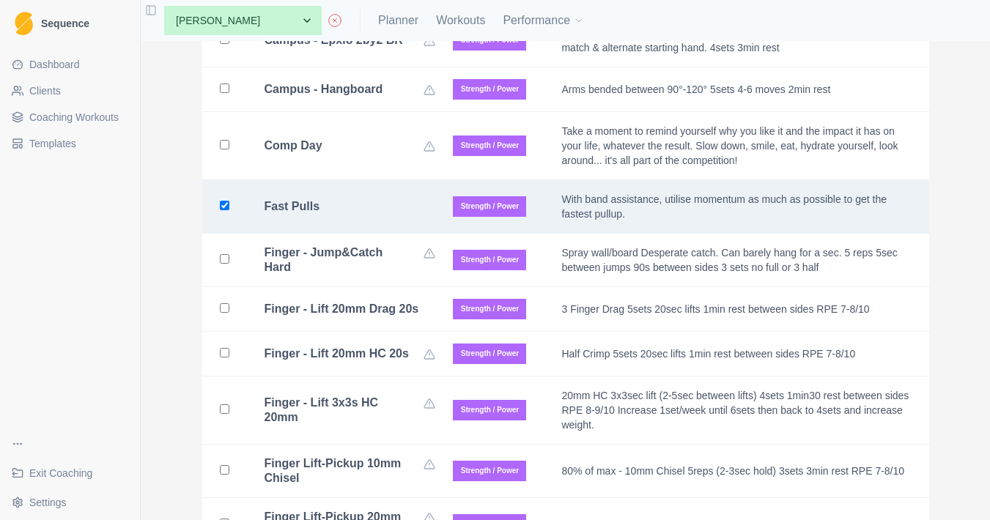
click at [392, 308] on div "Finger - Lift 20mm Drag 20s" at bounding box center [351, 309] width 172 height 15
checkbox input "true"
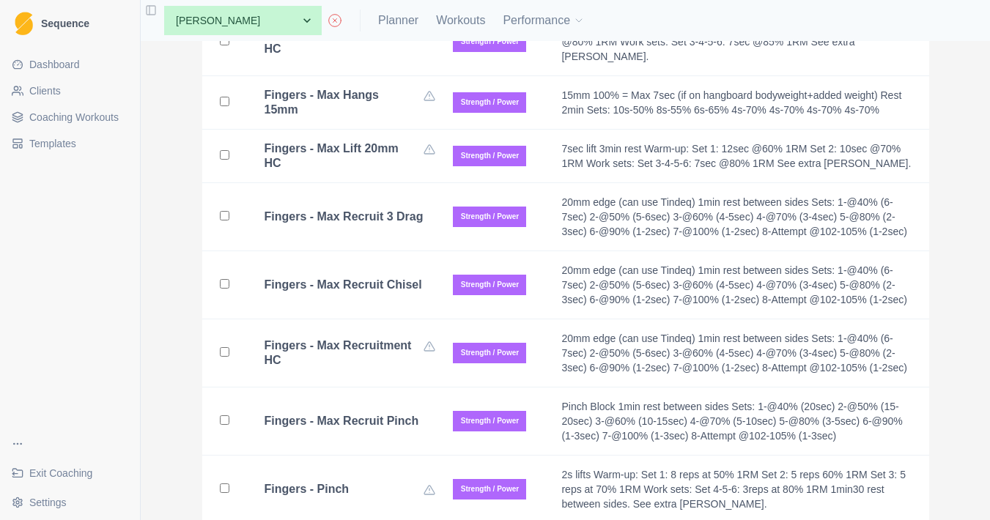
scroll to position [15945, 0]
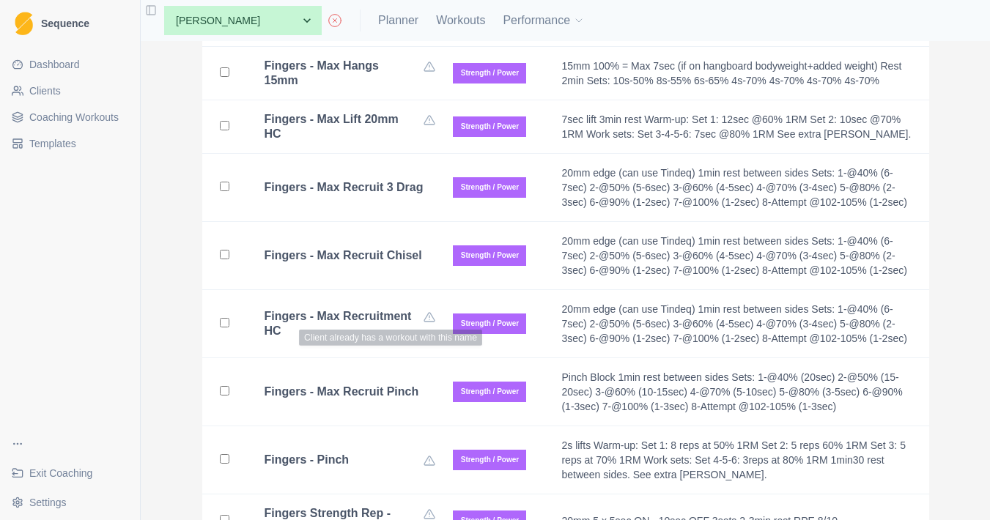
click at [397, 276] on td "Fingers - Max Recruit Chisel" at bounding box center [341, 256] width 189 height 68
checkbox input "true"
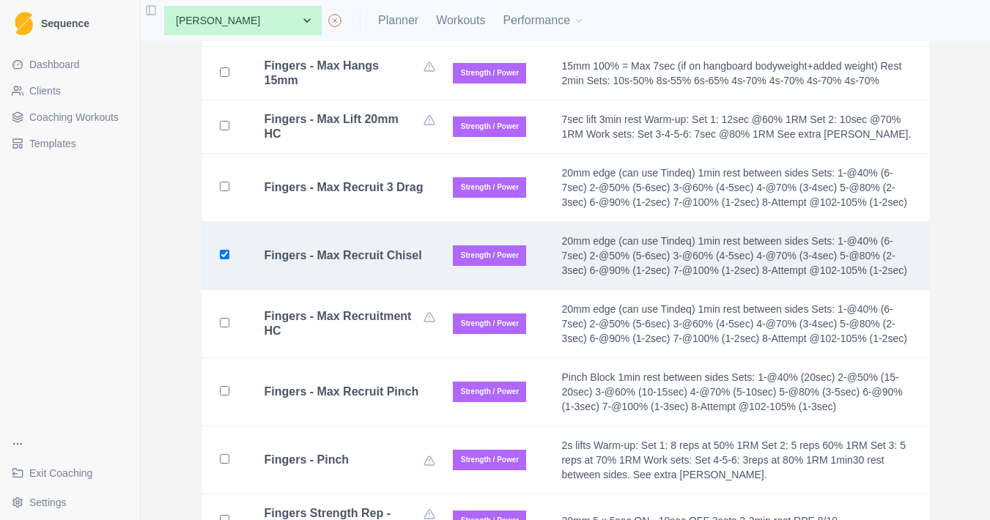
click at [397, 215] on td "Fingers - Max Recruit 3 Drag" at bounding box center [341, 188] width 189 height 68
checkbox input "true"
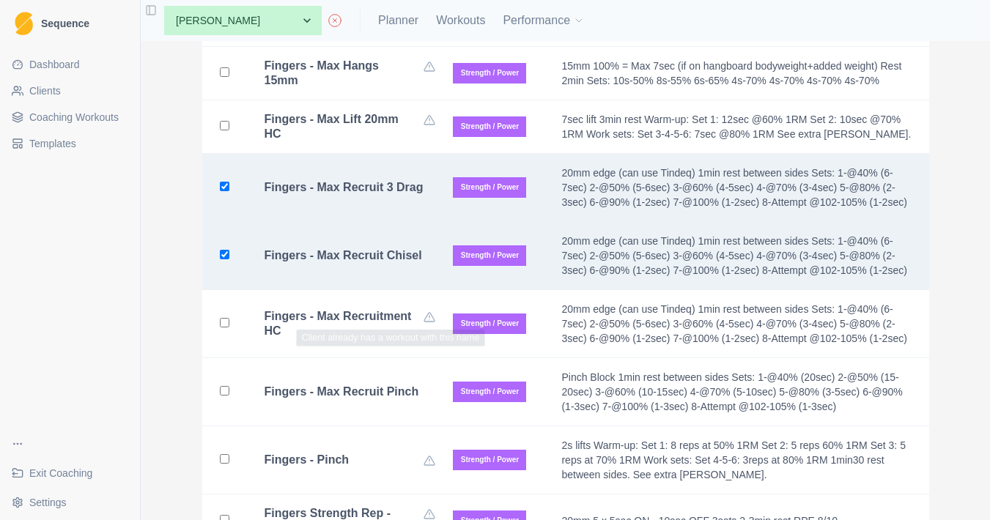
click at [397, 390] on div "Fingers - Max Recruit Pinch" at bounding box center [351, 392] width 172 height 15
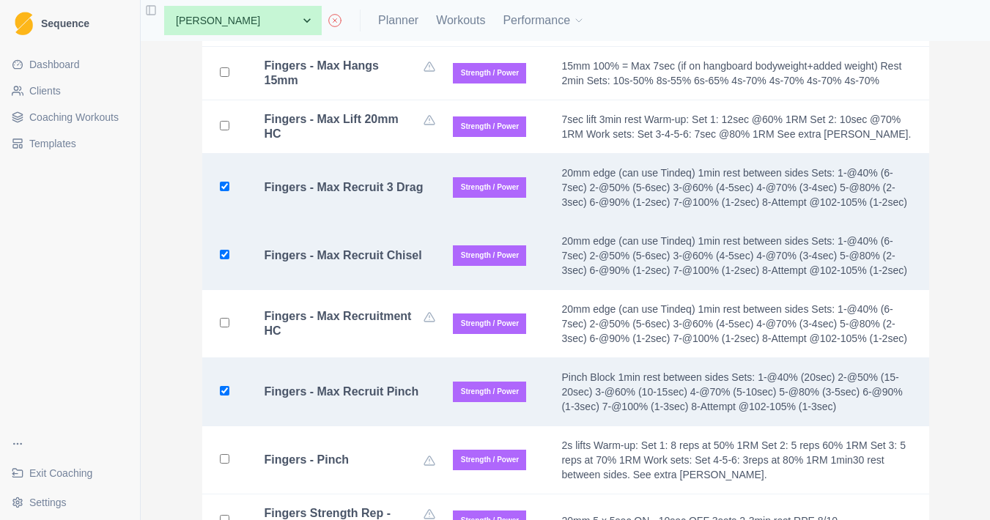
checkbox input "true"
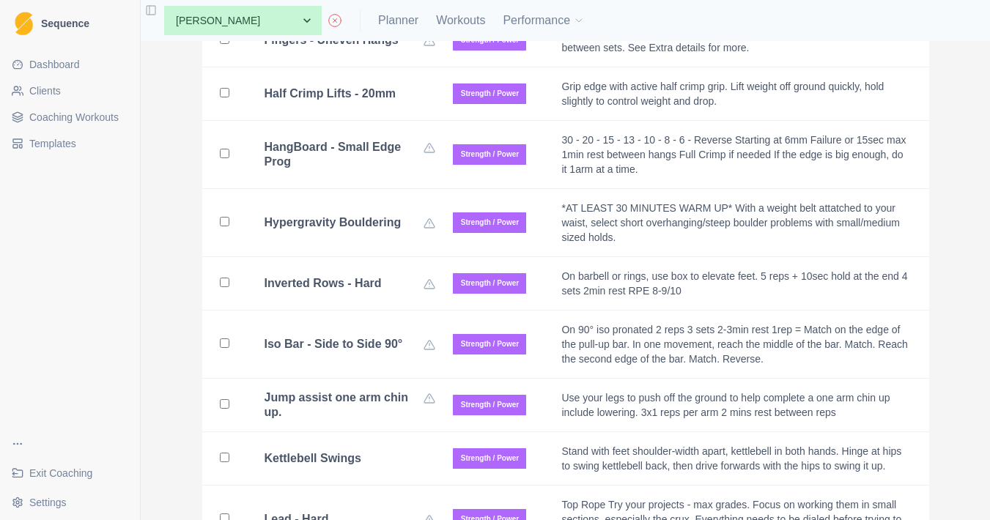
scroll to position [16536, 0]
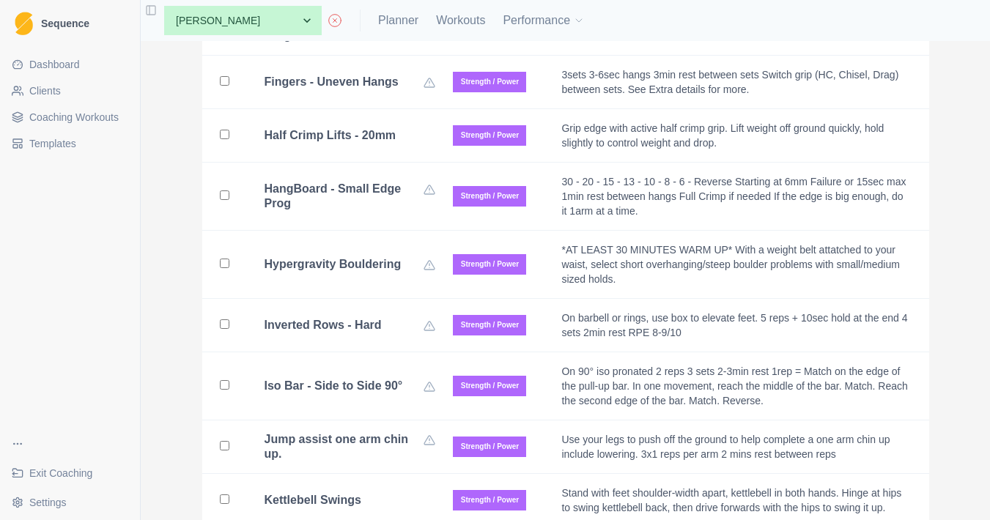
click at [367, 143] on b "Half Crimp Lifts - 20mm" at bounding box center [331, 135] width 132 height 15
checkbox input "true"
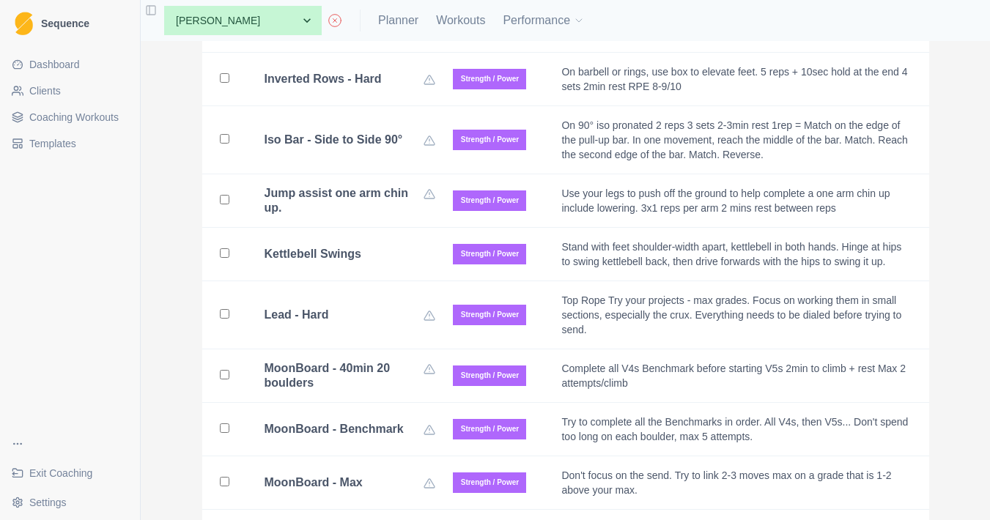
click at [384, 257] on td "Kettlebell Swings" at bounding box center [341, 255] width 189 height 54
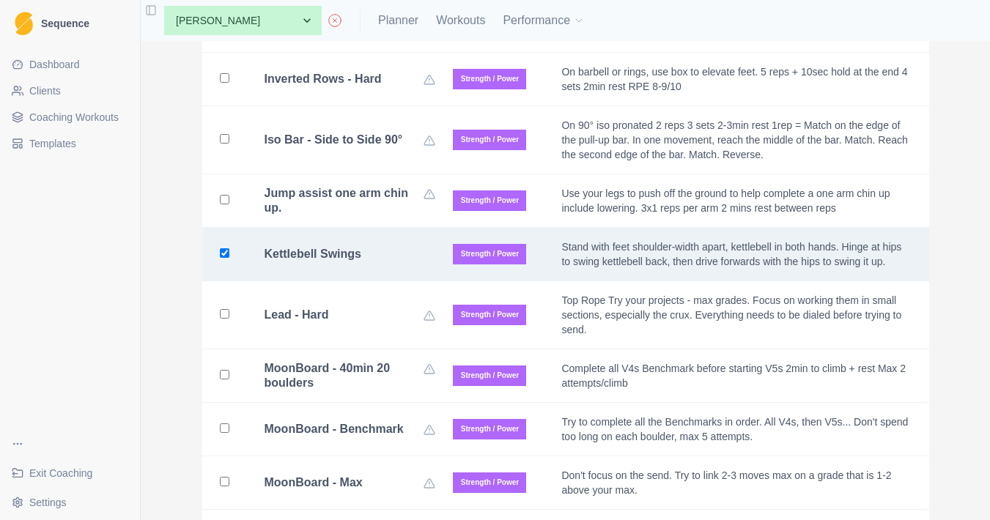
checkbox input "true"
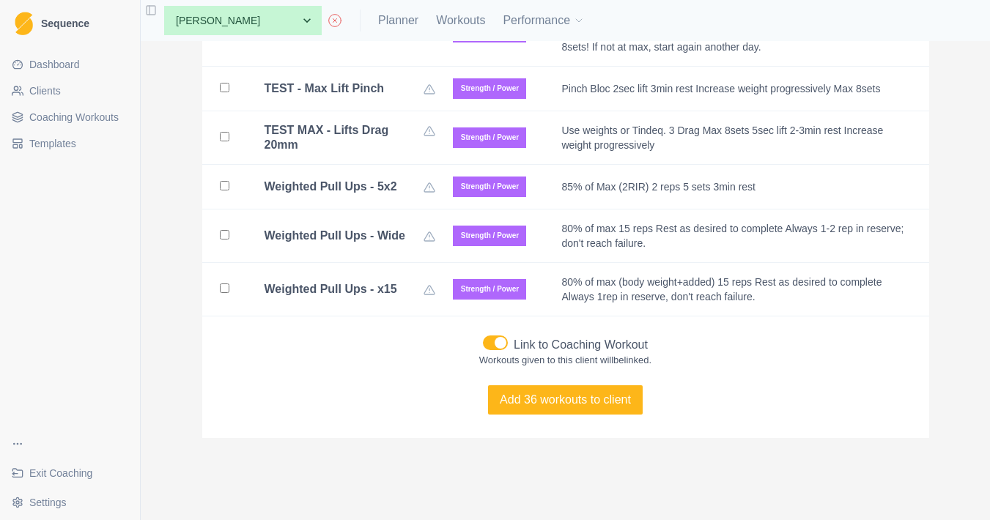
scroll to position [17908, 0]
click at [496, 349] on span at bounding box center [495, 343] width 25 height 15
click at [483, 336] on input "Link to Coaching Workout" at bounding box center [482, 335] width 1 height 1
click at [565, 408] on button "Add 36 workouts to client" at bounding box center [565, 400] width 155 height 29
checkbox input "false"
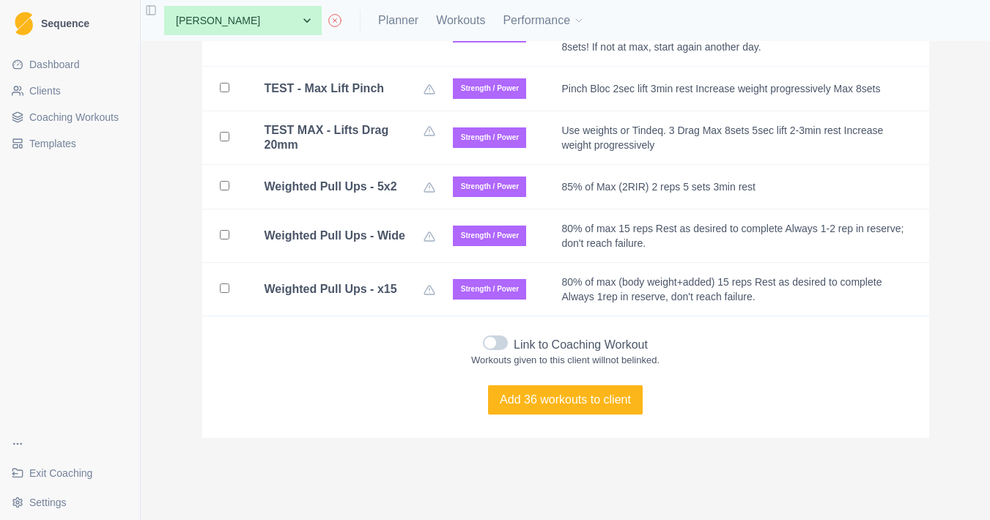
checkbox input "false"
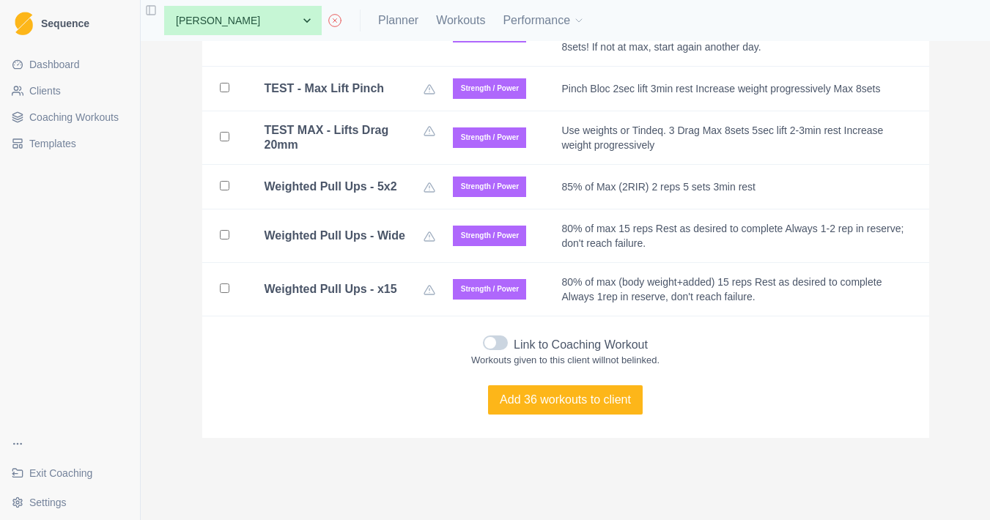
checkbox input "false"
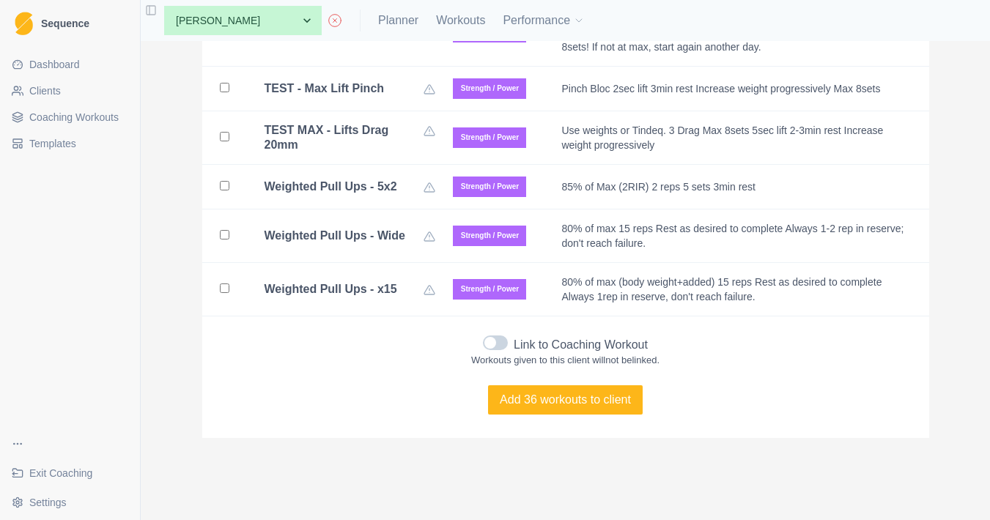
checkbox input "false"
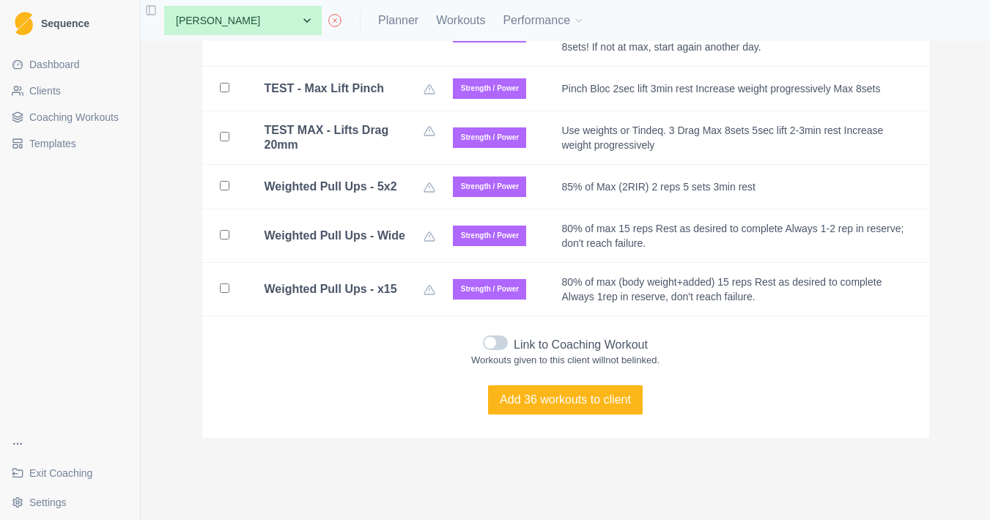
checkbox input "false"
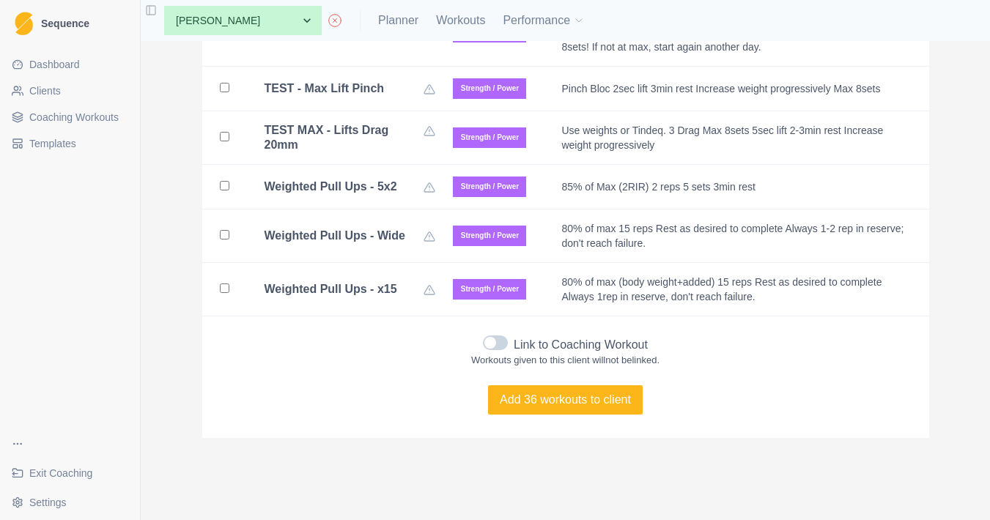
checkbox input "false"
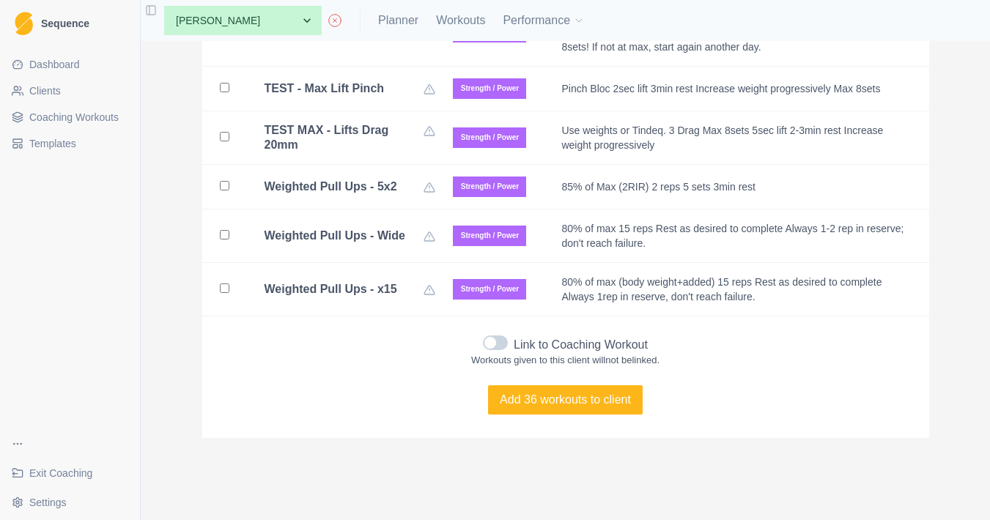
checkbox input "false"
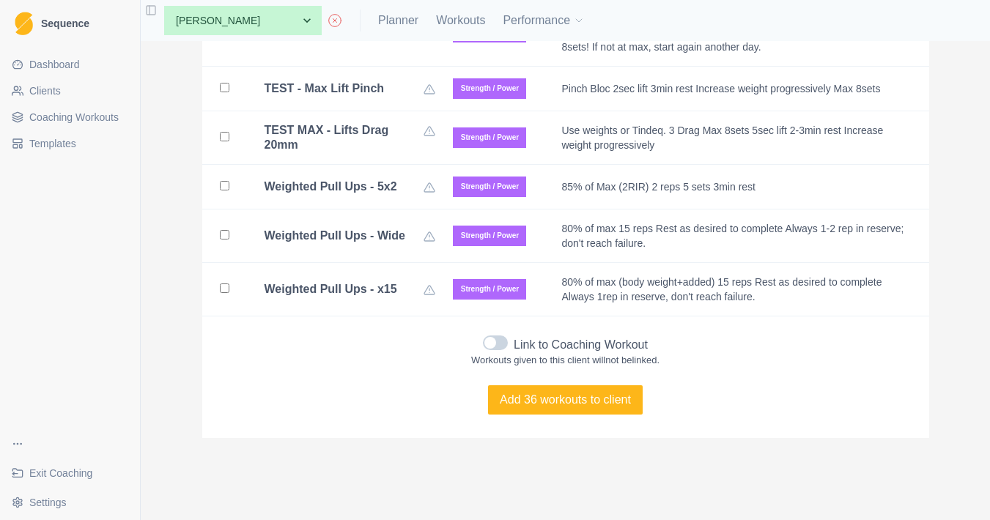
checkbox input "false"
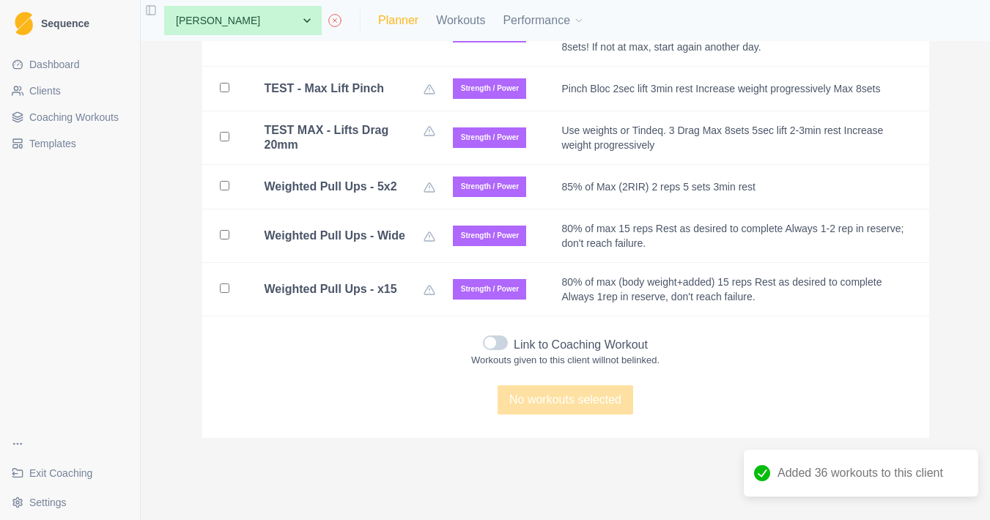
click at [409, 23] on link "Planner" at bounding box center [398, 21] width 40 height 18
select select "month"
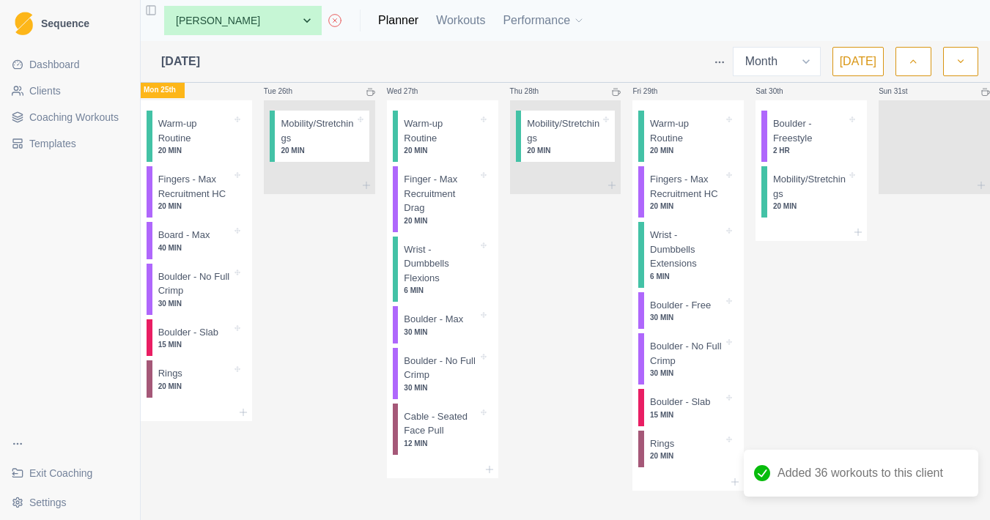
scroll to position [1982, 0]
click at [717, 242] on div "Remove from schedule" at bounding box center [743, 240] width 117 height 23
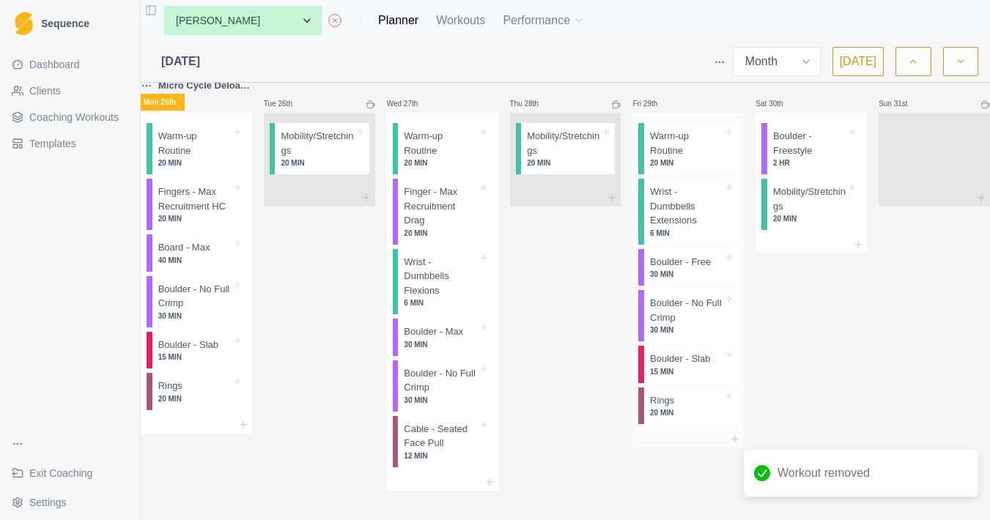
click at [737, 445] on div at bounding box center [688, 439] width 111 height 18
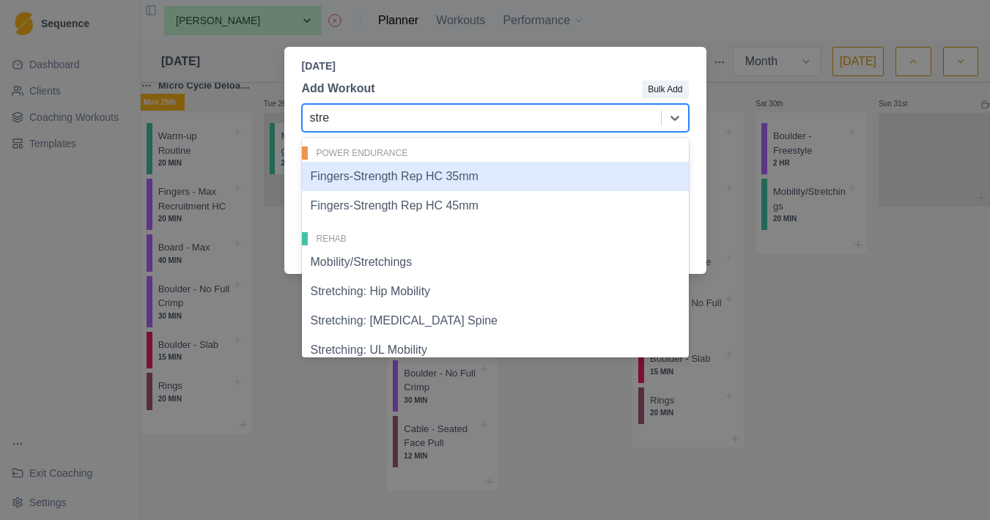
type input "stren"
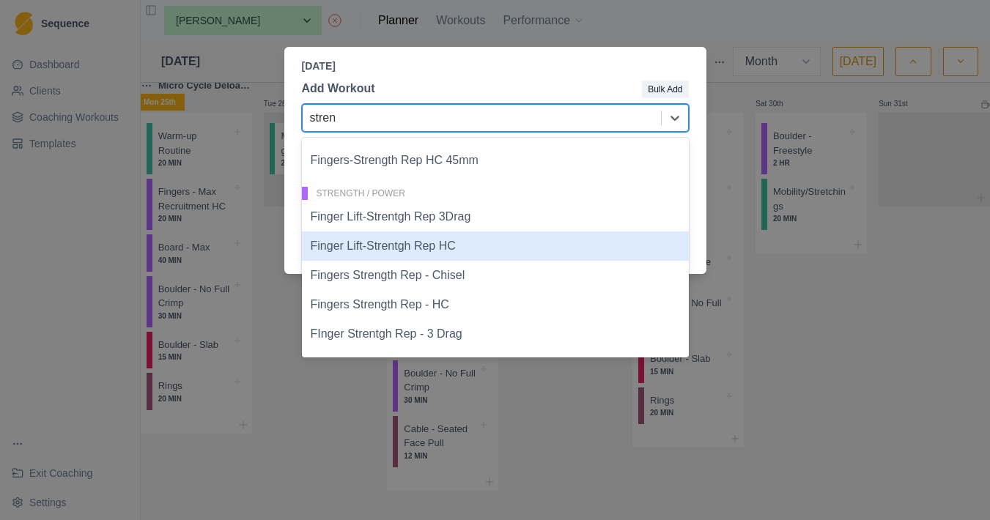
scroll to position [45, 0]
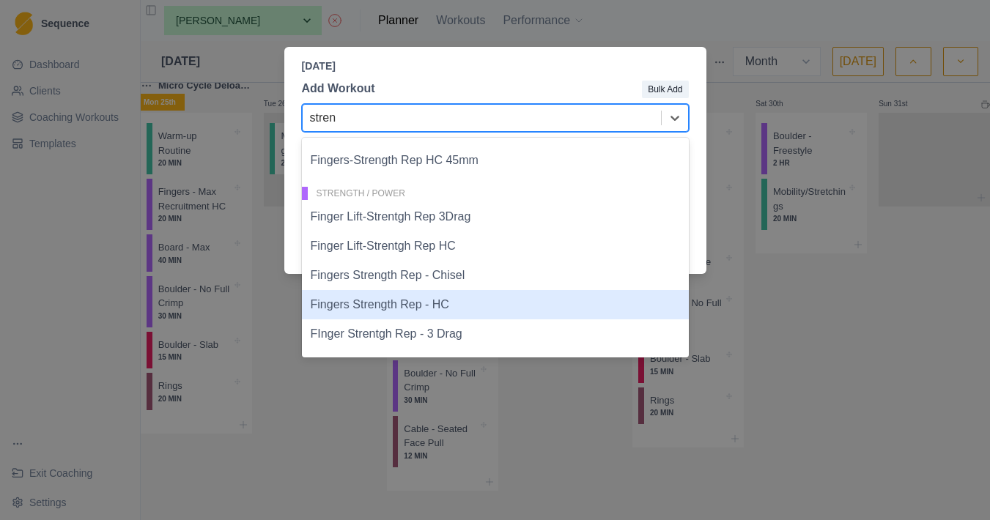
click at [476, 312] on div "Fingers Strength Rep - HC" at bounding box center [495, 304] width 387 height 29
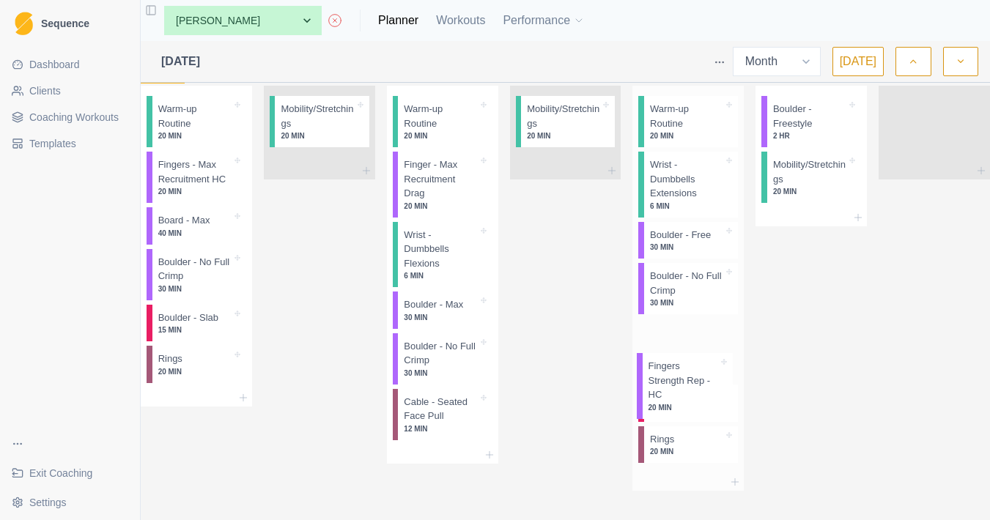
scroll to position [1983, 0]
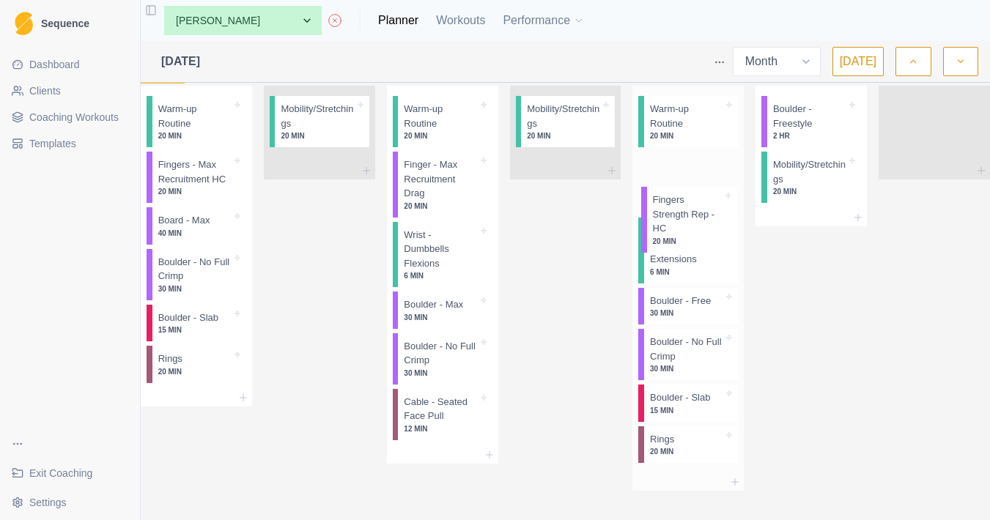
drag, startPoint x: 671, startPoint y: 463, endPoint x: 679, endPoint y: 188, distance: 274.2
click at [679, 188] on div "Warm-up Routine 20 MIN Wrist - Dumbbells Extensions 6 MIN Boulder - Free 30 MIN…" at bounding box center [688, 280] width 111 height 388
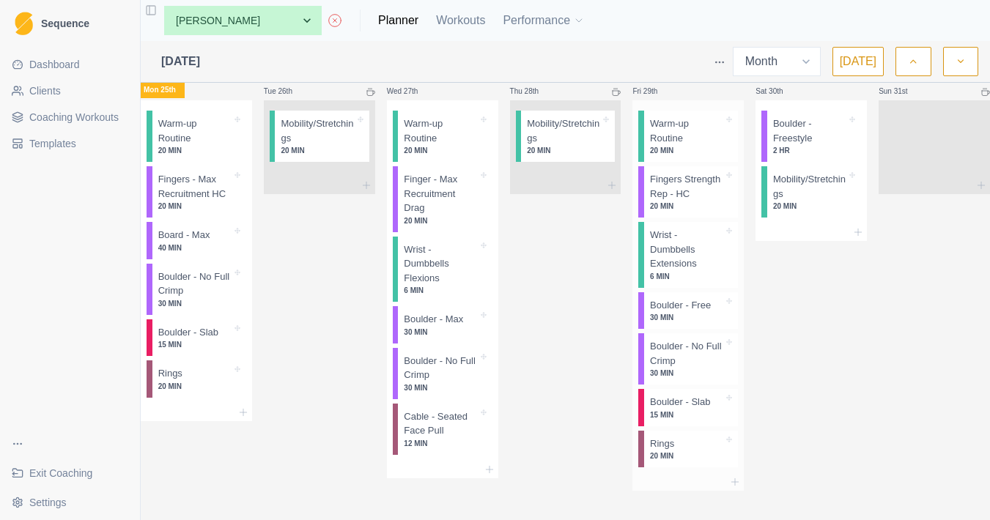
click at [679, 201] on p "Fingers Strength Rep - HC" at bounding box center [686, 186] width 73 height 29
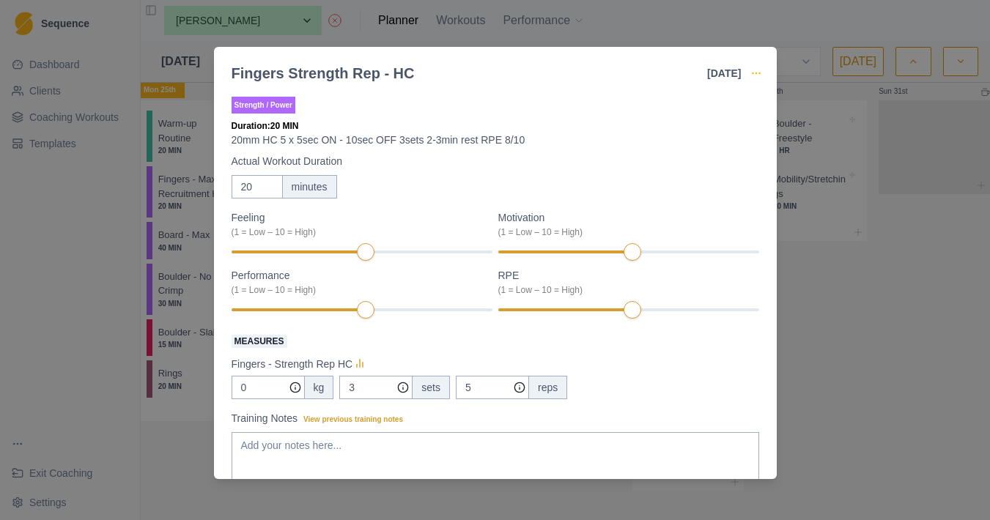
click at [762, 74] on icon "button" at bounding box center [757, 73] width 12 height 12
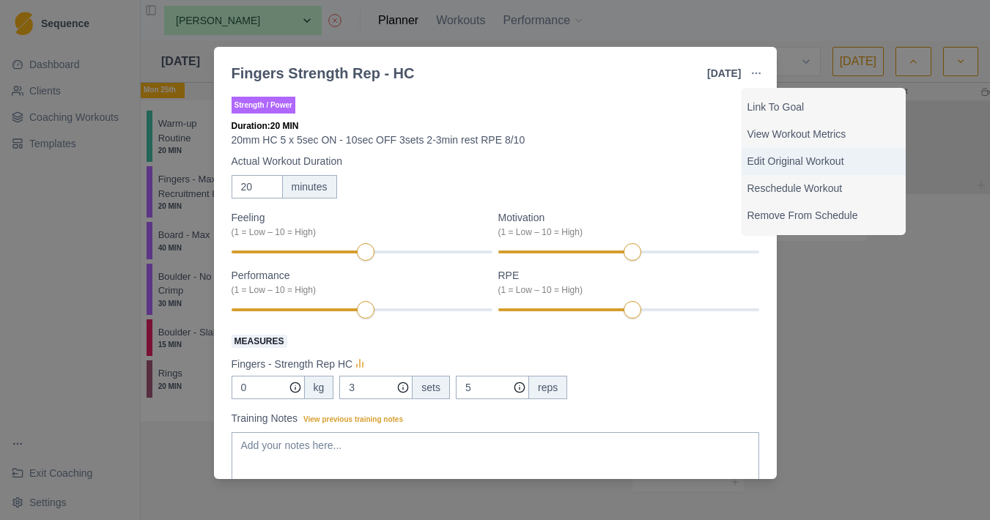
click at [789, 163] on p "Edit Original Workout" at bounding box center [824, 161] width 152 height 15
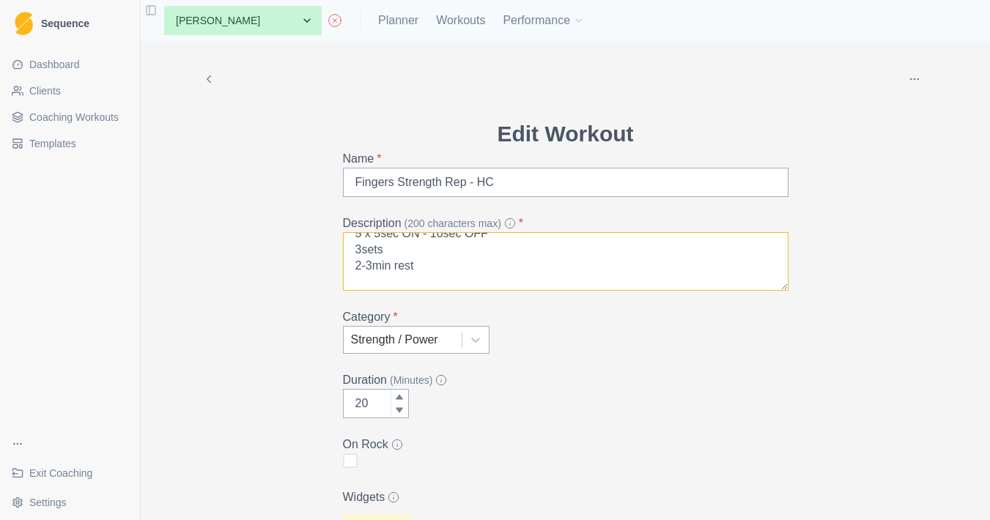
scroll to position [51, 0]
click at [358, 245] on textarea "20mm HC 5 x 5sec ON - 10sec OFF 3sets 2-3min rest RPE 8/10" at bounding box center [566, 261] width 446 height 59
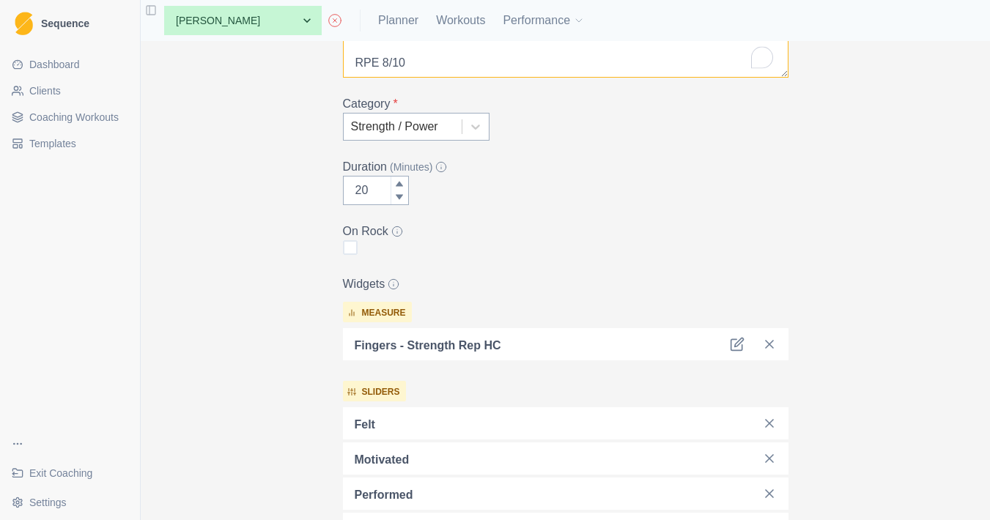
type textarea "20mm HC 5 x 5sec ON - 10sec OFF 4sets 2-3min rest RPE 8/10"
click at [734, 355] on div "Fingers - Strength Rep HC" at bounding box center [566, 344] width 446 height 32
click at [736, 343] on icon at bounding box center [738, 343] width 9 height 9
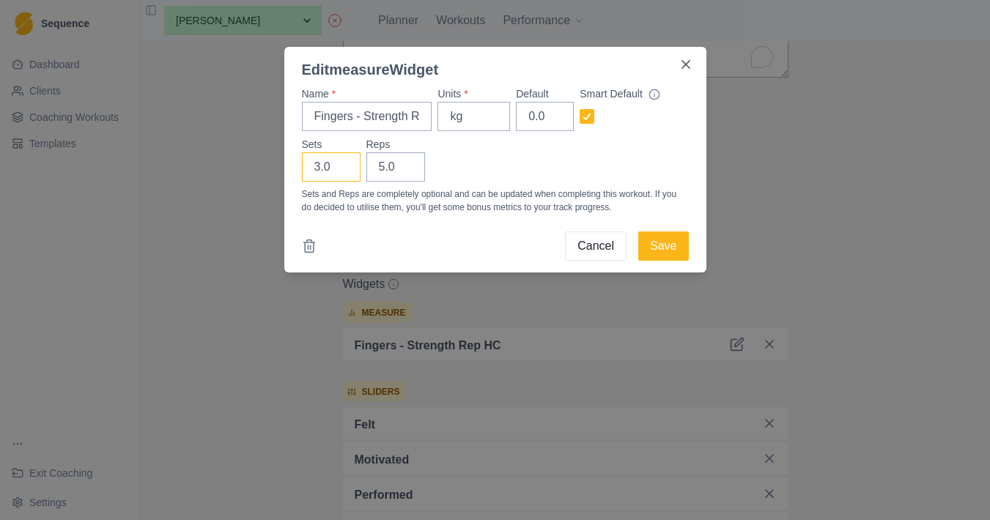
type input "4"
click at [341, 163] on input "4" at bounding box center [331, 166] width 59 height 29
click at [675, 249] on button "Save" at bounding box center [663, 246] width 50 height 29
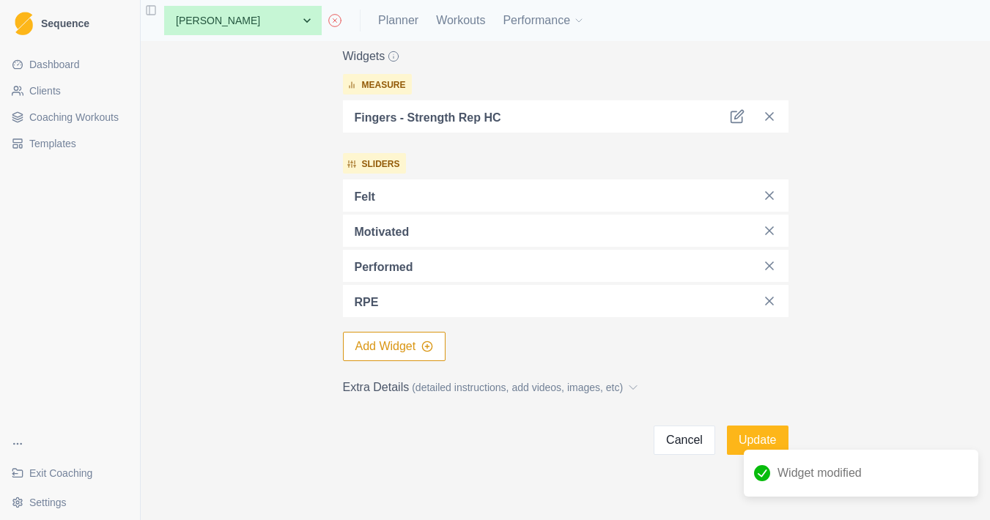
click at [778, 309] on div "RPE" at bounding box center [566, 301] width 446 height 32
click at [773, 307] on icon at bounding box center [769, 301] width 15 height 15
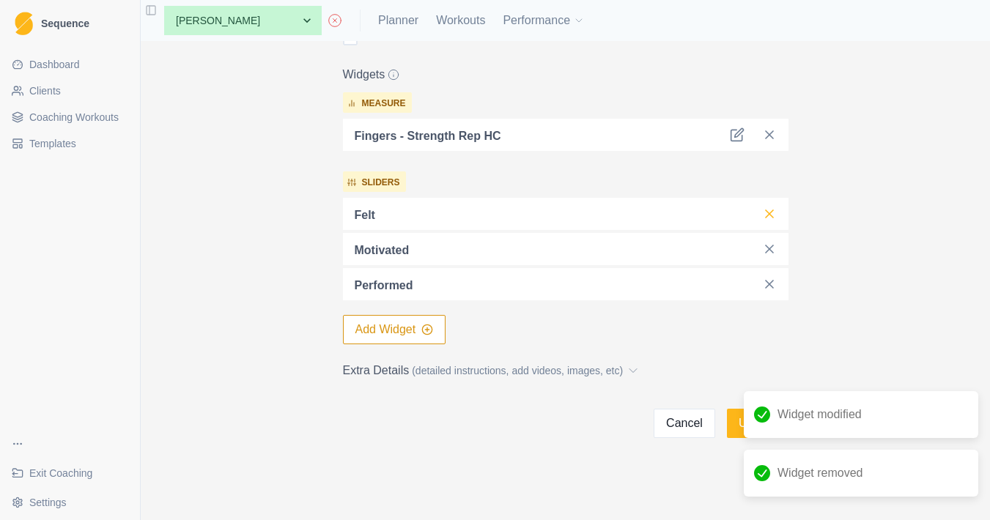
click at [772, 221] on icon at bounding box center [769, 214] width 15 height 15
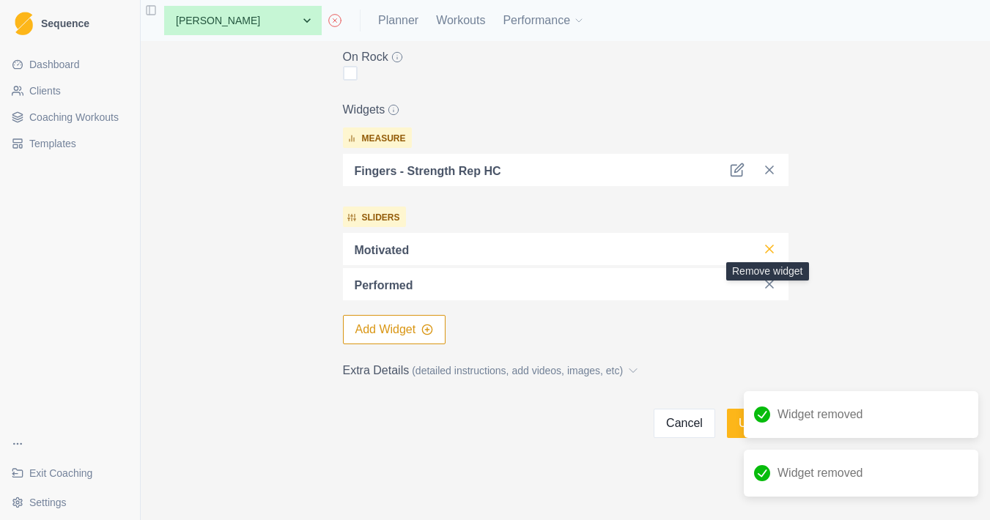
click at [766, 254] on icon at bounding box center [769, 249] width 15 height 15
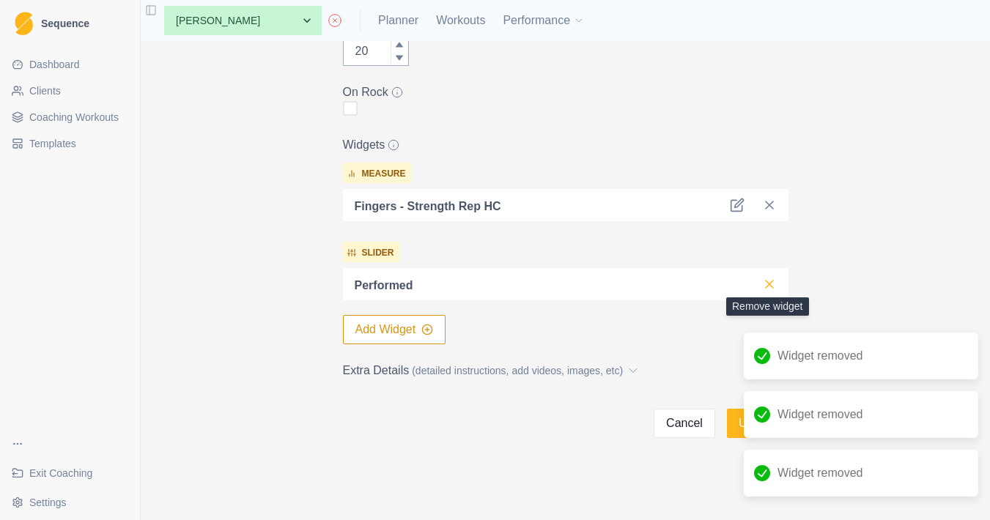
click at [770, 282] on icon at bounding box center [769, 284] width 15 height 15
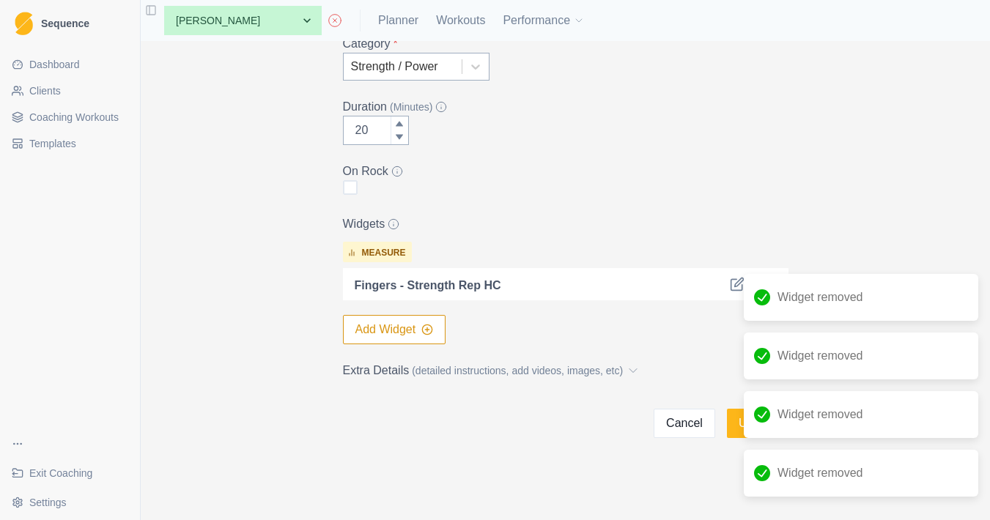
click at [439, 329] on button "Add Widget" at bounding box center [394, 329] width 103 height 29
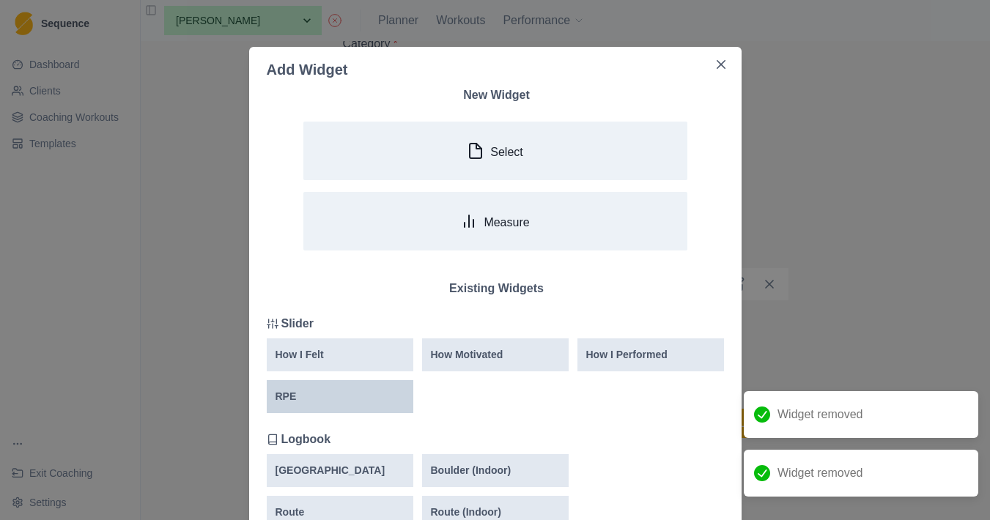
click at [373, 388] on div "RPE" at bounding box center [340, 396] width 147 height 33
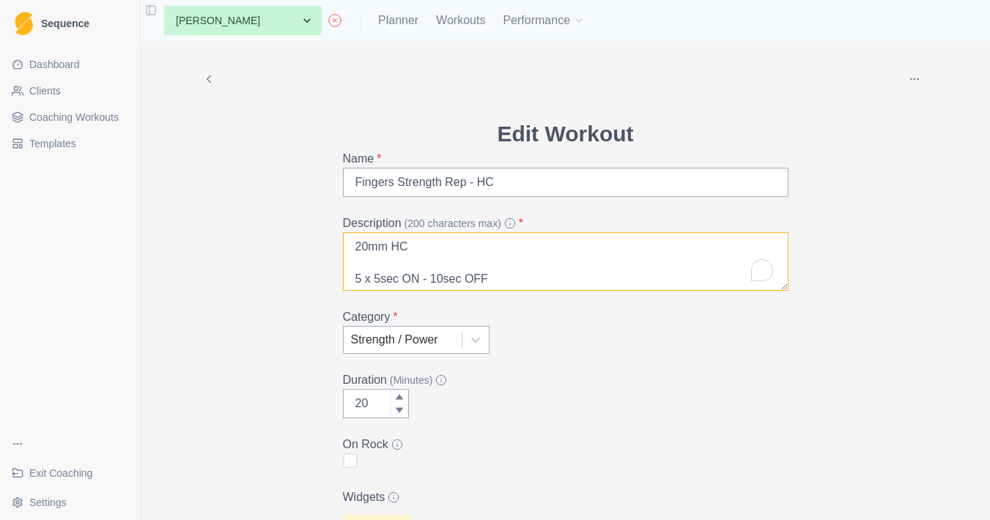
click at [436, 244] on textarea "20mm HC 5 x 5sec ON - 10sec OFF 4sets 2-3min rest RPE 8/10" at bounding box center [566, 261] width 446 height 59
click at [374, 265] on textarea "20mm HC 5 x 5sec ON - 10sec OFF 4sets 2-3min rest RPE 8/10" at bounding box center [566, 261] width 446 height 59
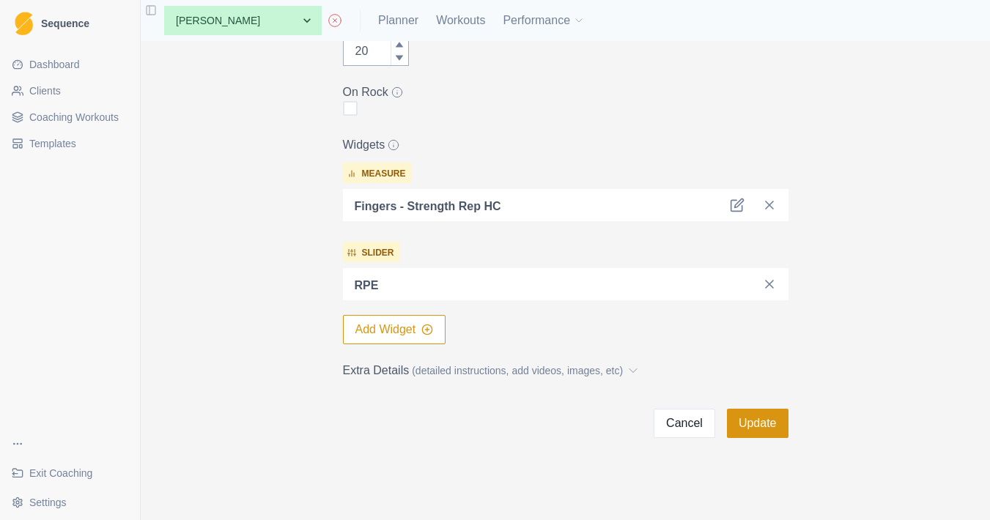
type textarea "20mm HC Hangs 5 x 5sec ON - 10sec OFF 4sets 2-3min rest RPE 8/10"
click at [764, 426] on button "Update" at bounding box center [758, 423] width 62 height 29
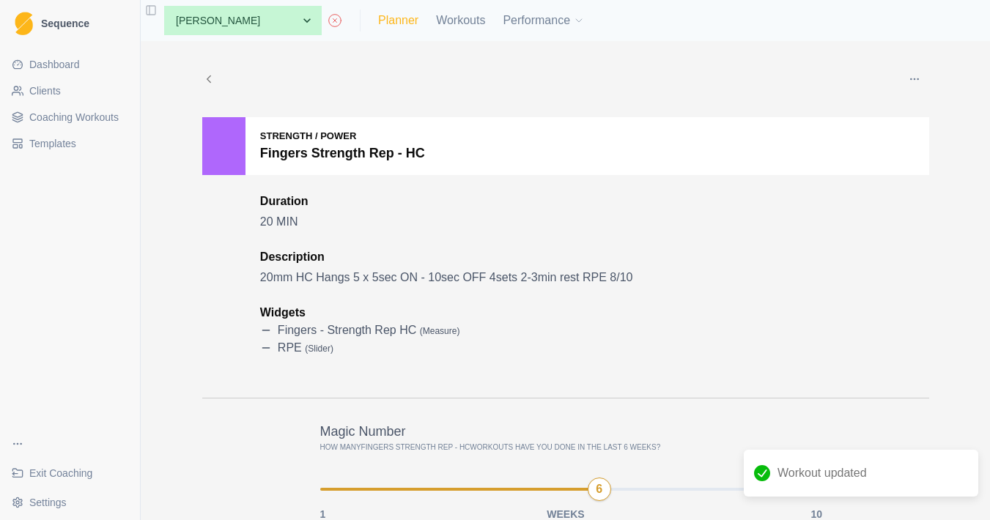
click at [411, 20] on link "Planner" at bounding box center [398, 21] width 40 height 18
select select "month"
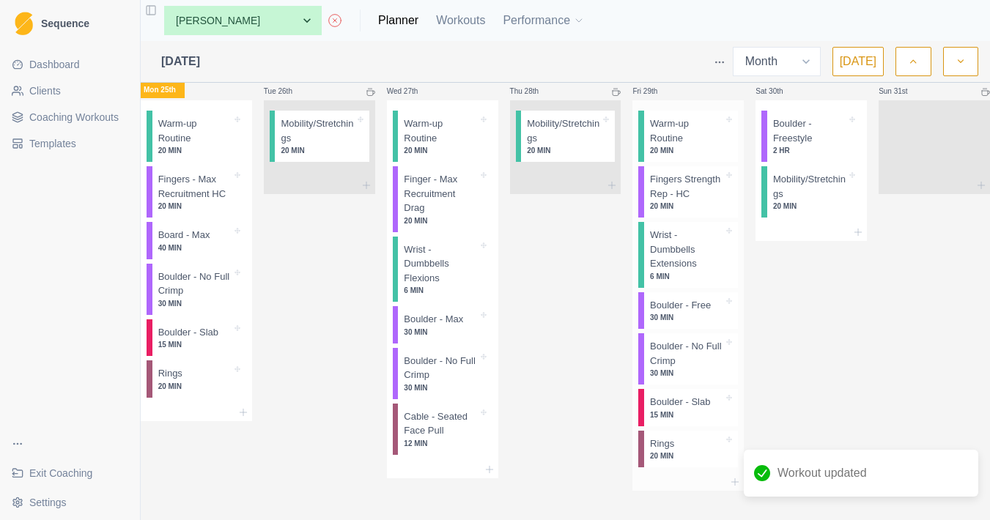
click at [685, 209] on p "20 MIN" at bounding box center [686, 206] width 73 height 11
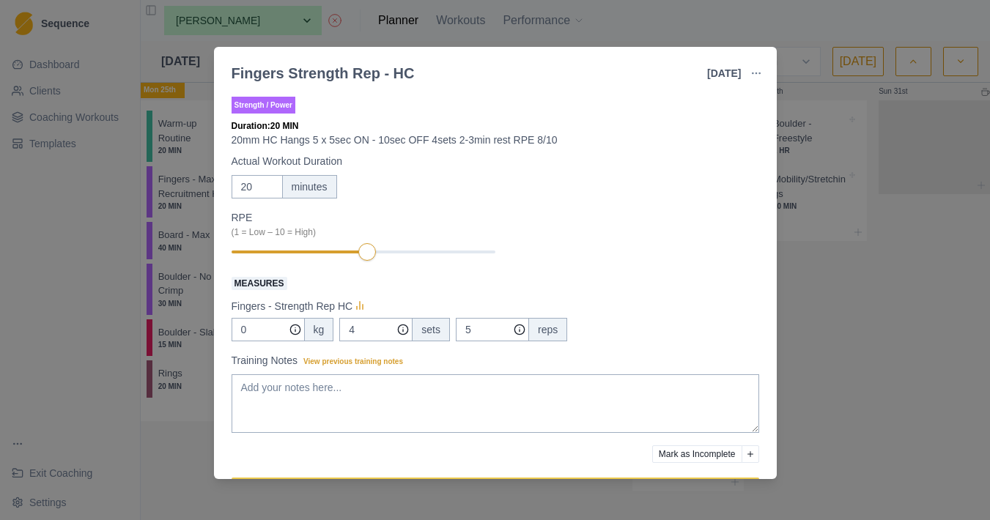
click at [807, 251] on div "Fingers Strength Rep - HC [DATE] Link To Goal View Workout Metrics Edit Origina…" at bounding box center [495, 260] width 990 height 520
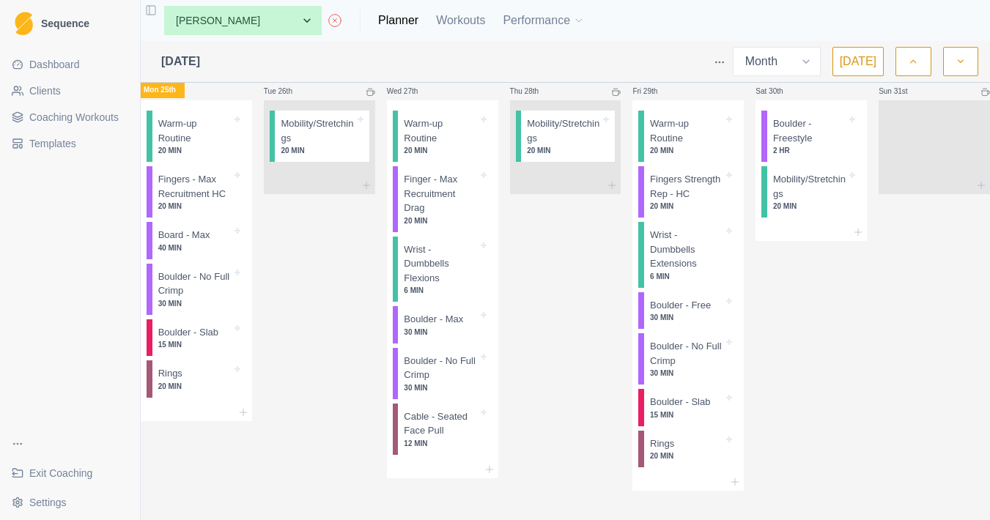
scroll to position [2027, 0]
click at [252, 409] on div "Micro Cycle Deload (copy) (copy) Mon 25th Warm-up Routine 20 MIN Fingers - Max …" at bounding box center [196, 278] width 111 height 427
click at [249, 407] on icon at bounding box center [243, 413] width 12 height 12
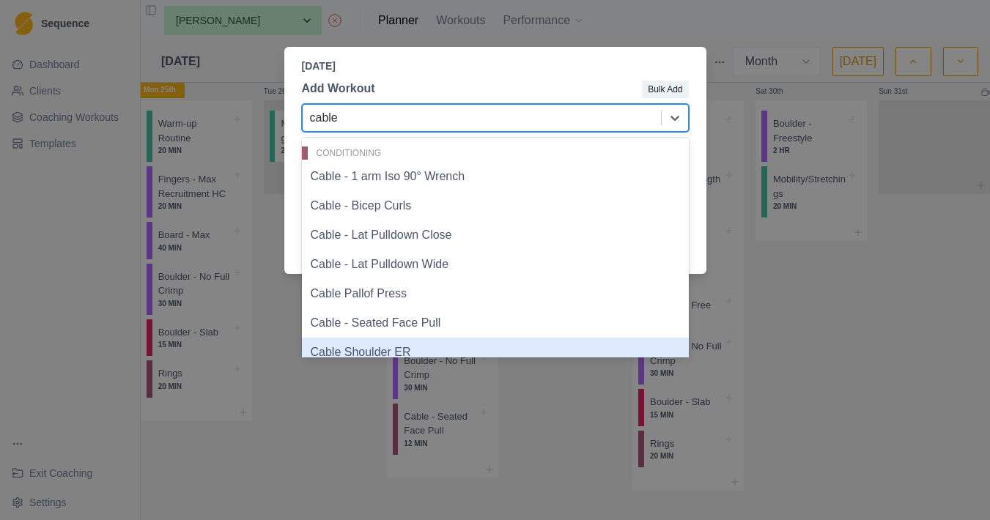
scroll to position [0, 0]
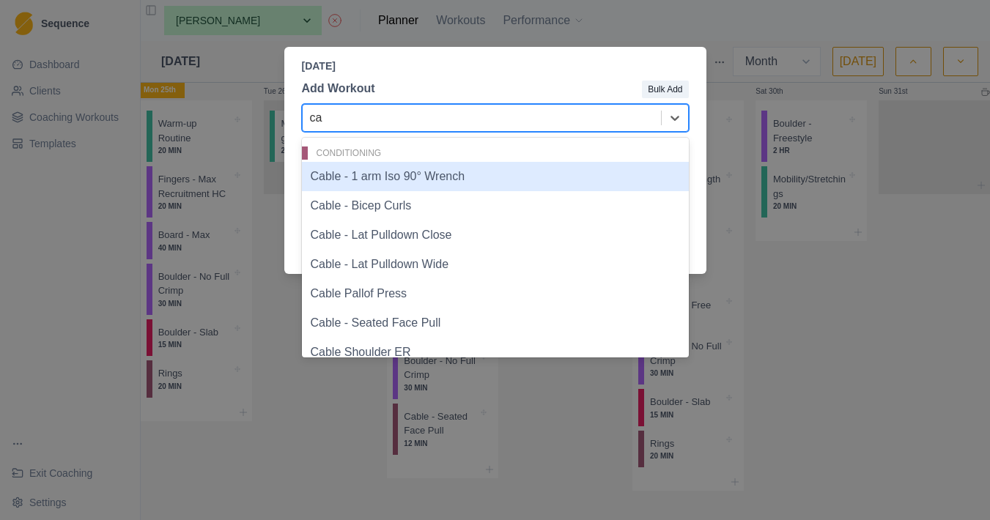
type input "c"
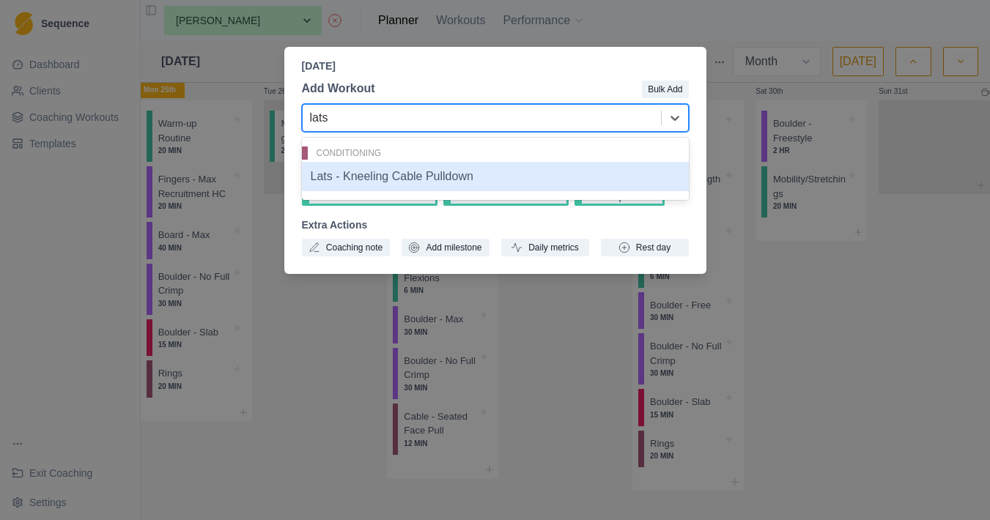
type input "lat"
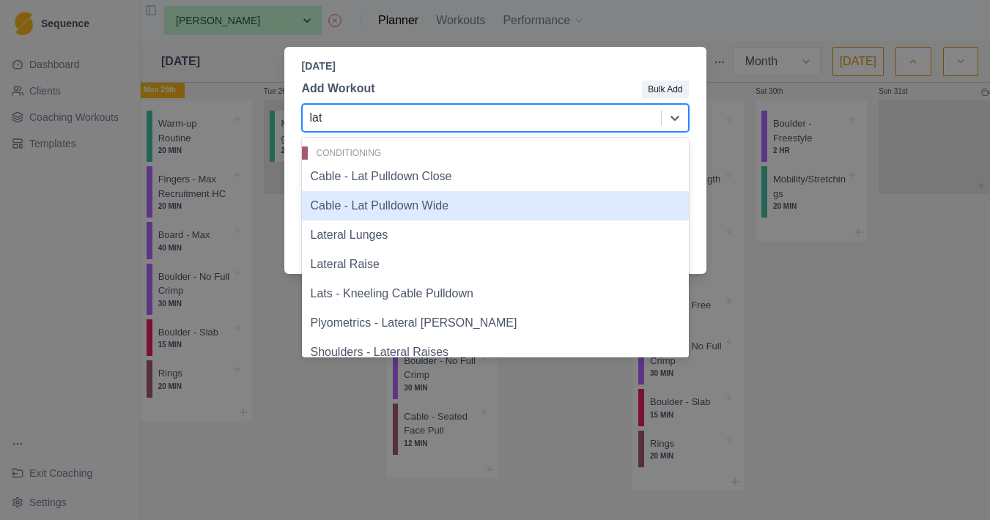
click at [450, 210] on div "Cable - Lat Pulldown Wide" at bounding box center [495, 205] width 387 height 29
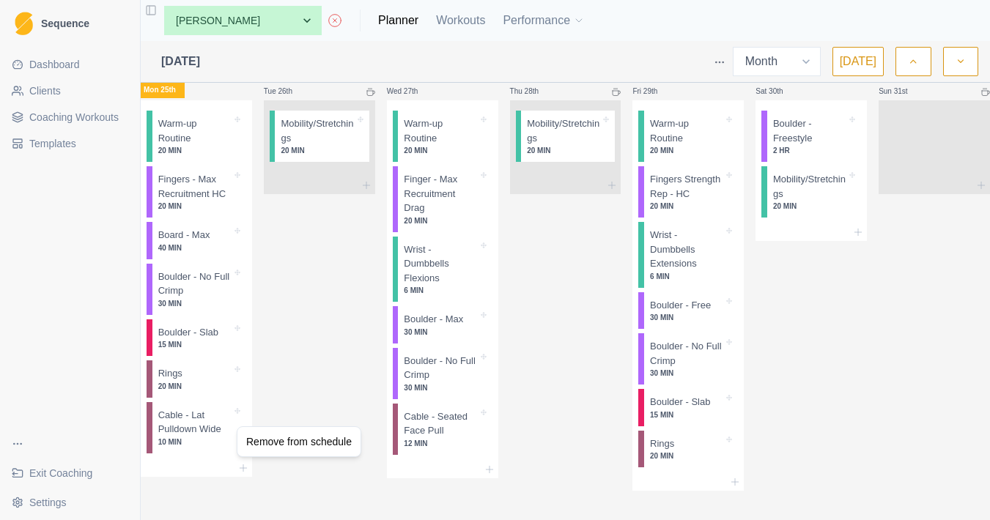
click at [281, 389] on html "Sequence Dashboard Clients Coaching Workouts Templates Exit Coaching Settings T…" at bounding box center [495, 260] width 990 height 520
click at [254, 453] on div "Remove from schedule" at bounding box center [284, 447] width 117 height 23
click at [249, 407] on icon at bounding box center [243, 413] width 12 height 12
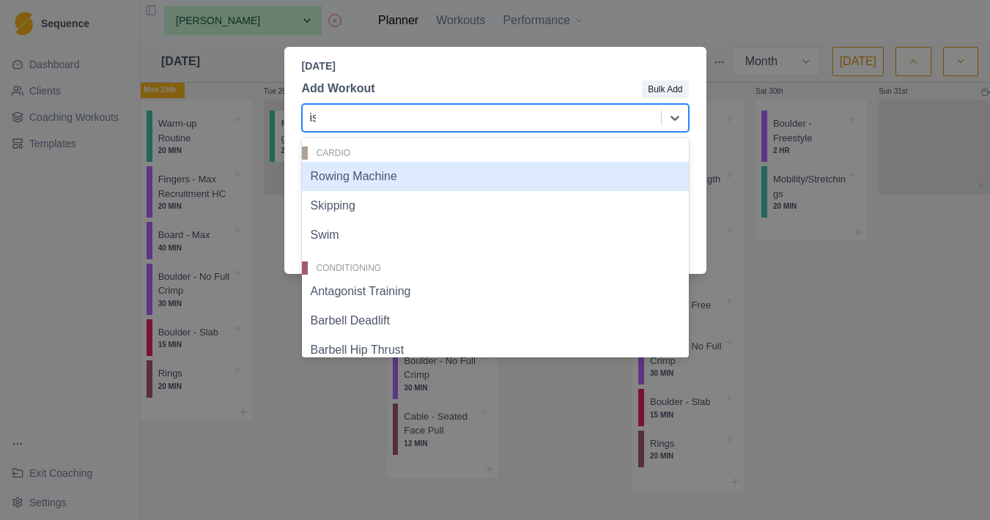
type input "iso"
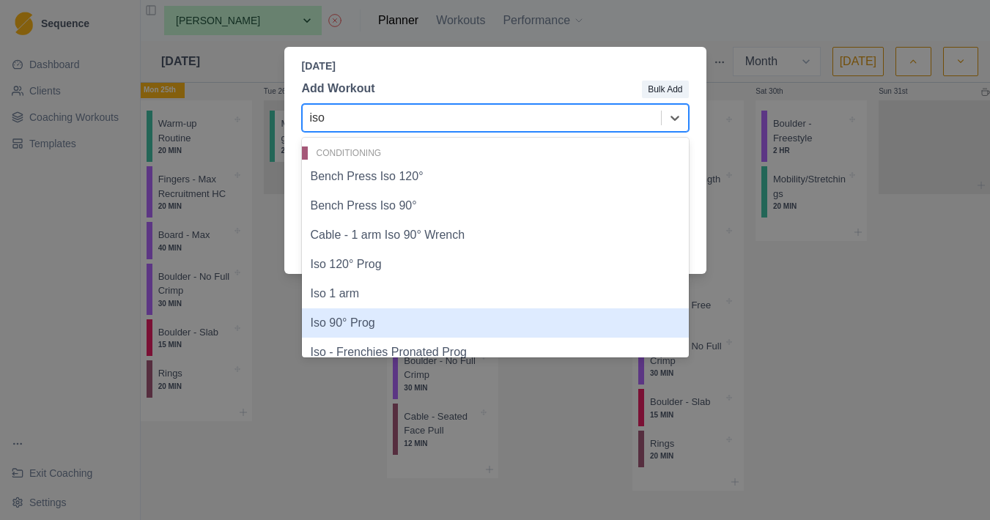
click at [465, 322] on div "Iso 90° Prog" at bounding box center [495, 323] width 387 height 29
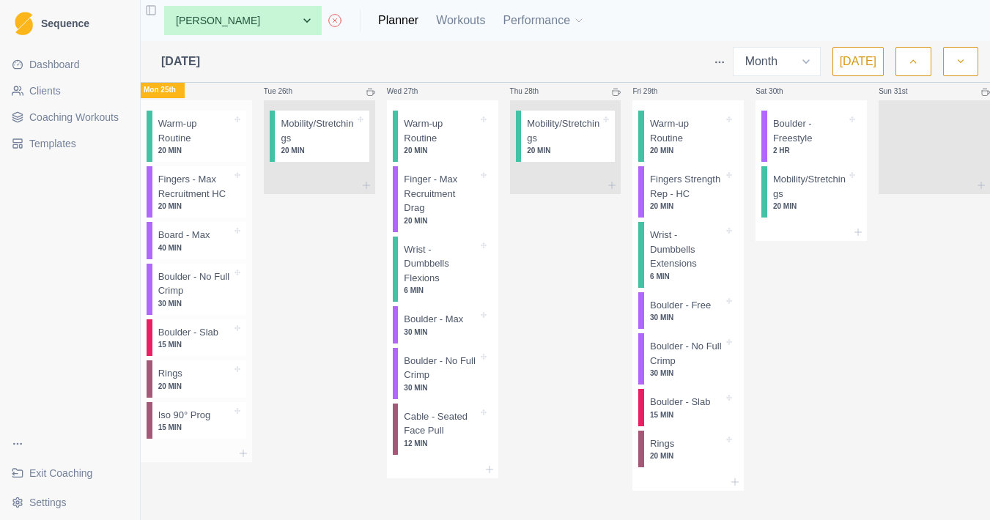
click at [210, 422] on p "15 MIN" at bounding box center [194, 427] width 73 height 11
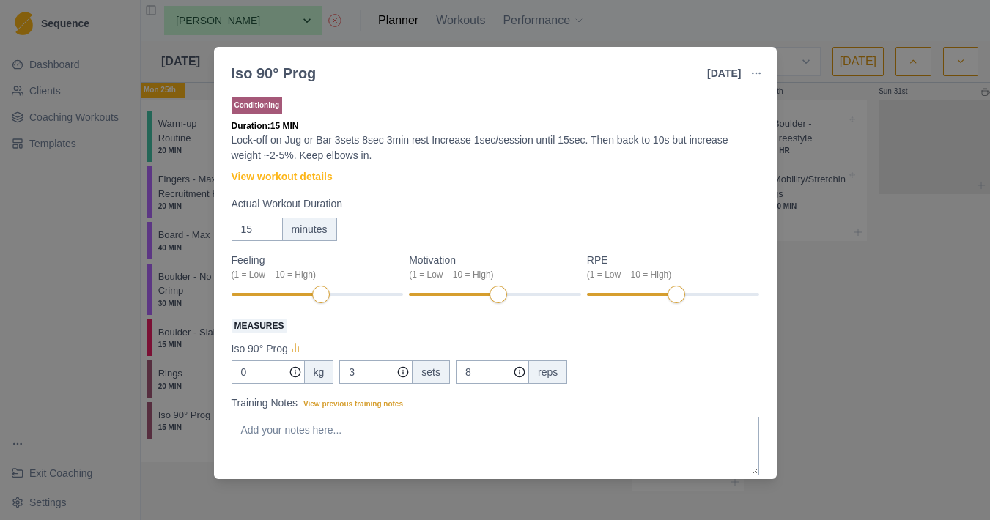
click at [752, 87] on button "button" at bounding box center [756, 73] width 29 height 29
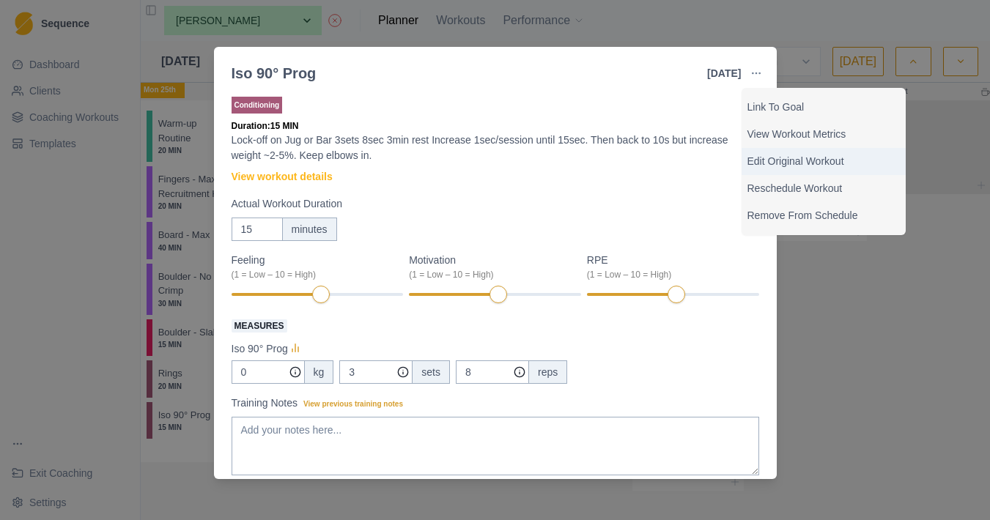
click at [760, 160] on p "Edit Original Workout" at bounding box center [824, 161] width 152 height 15
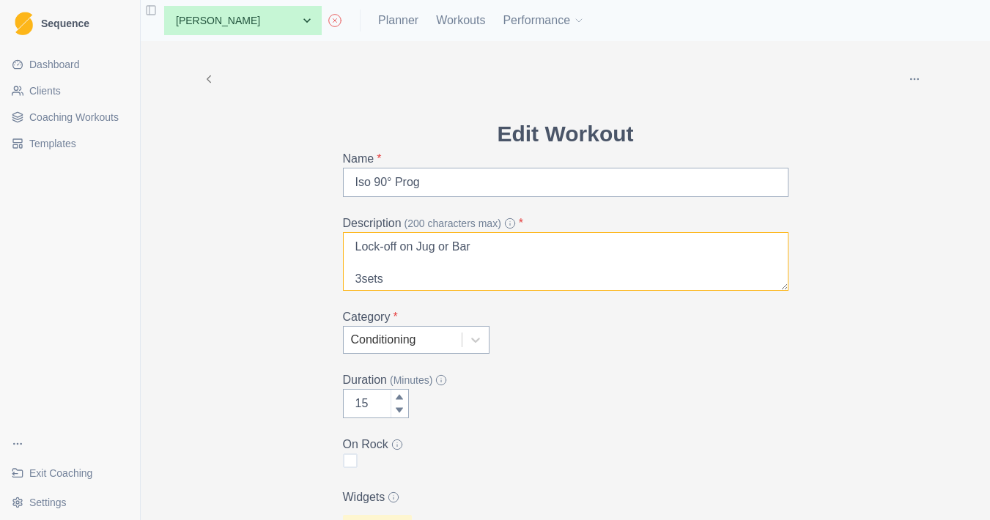
click at [439, 248] on textarea "Lock-off on Jug or Bar 3sets 8sec 3min rest Increase 1sec/session until 15sec. …" at bounding box center [566, 261] width 446 height 59
drag, startPoint x: 481, startPoint y: 250, endPoint x: 445, endPoint y: 250, distance: 35.9
click at [445, 250] on textarea "Lock-off on Jugs or Bar 3sets 8sec 3min rest Increase 1sec/session until 15sec.…" at bounding box center [566, 261] width 446 height 59
click at [450, 245] on textarea "Lock-off on Jugs b1000 3sets 8sec 3min rest Increase 1sec/session until 15sec. …" at bounding box center [566, 261] width 446 height 59
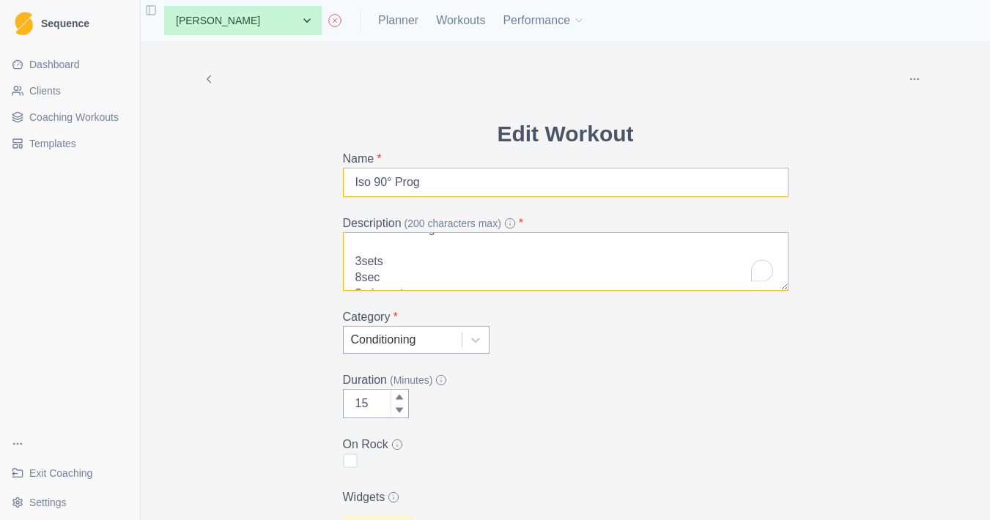
type textarea "Lock-off on Jugs B1000 3sets 8sec 3min rest Increase 1sec/session until 15sec. …"
click at [401, 177] on input "Iso 90° Prog" at bounding box center [566, 182] width 446 height 29
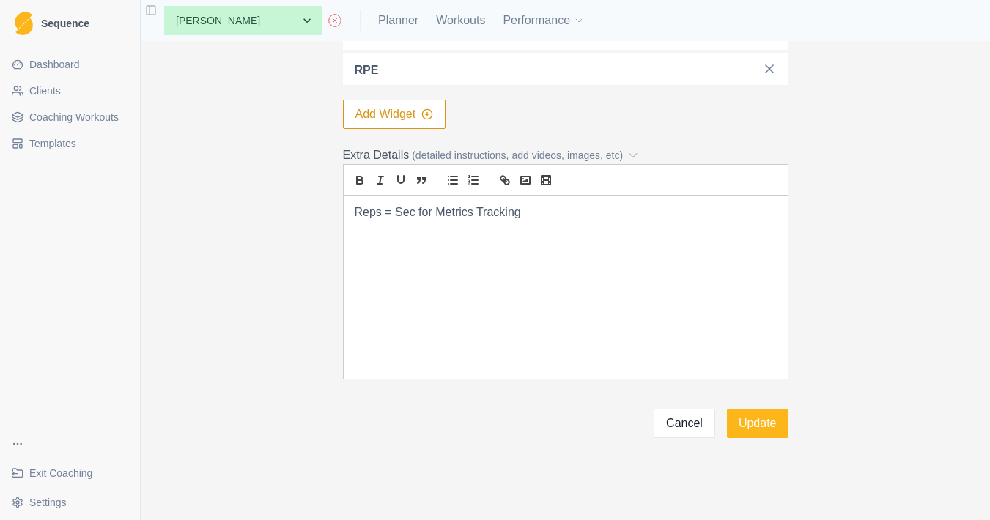
type input "Iso 90°"
click at [511, 301] on div "Reps = Sec for Metrics Tracking" at bounding box center [566, 287] width 444 height 183
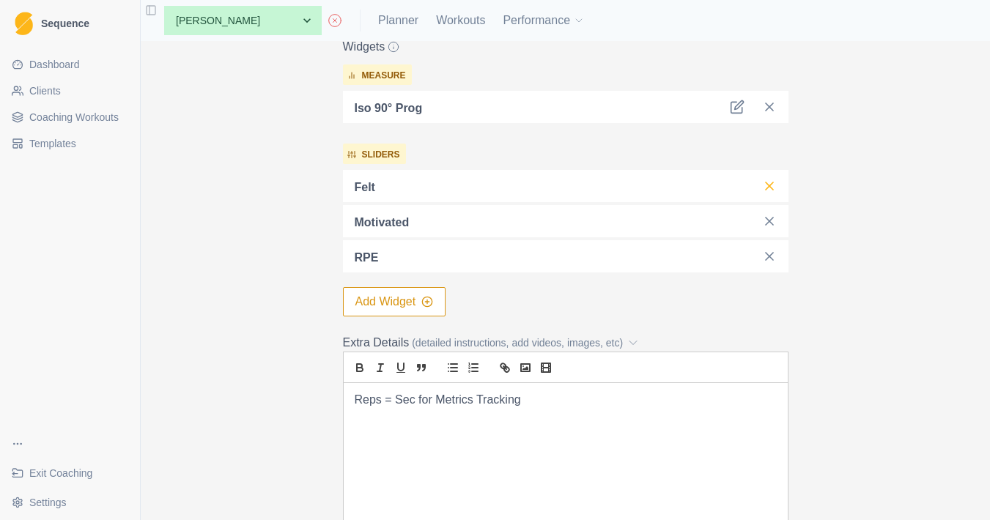
click at [770, 189] on icon at bounding box center [769, 186] width 15 height 15
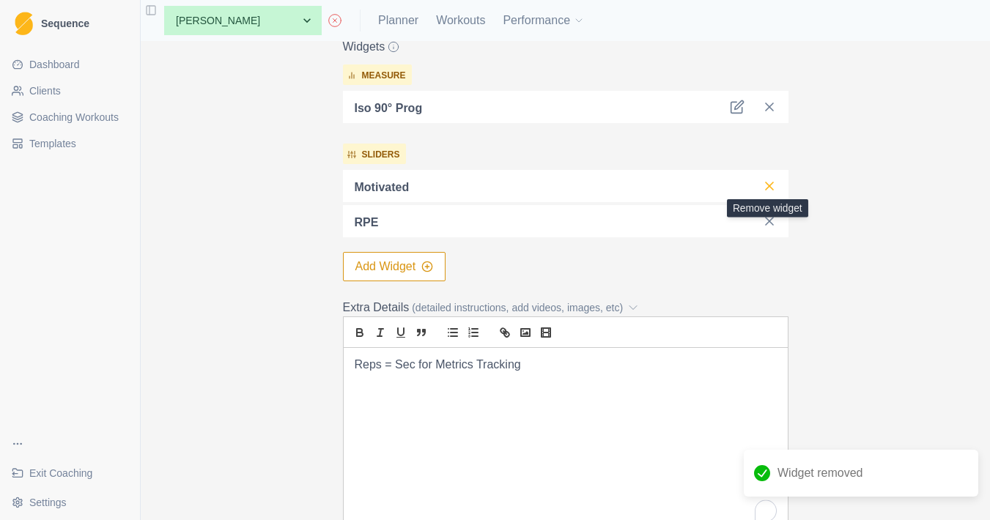
click at [775, 185] on icon at bounding box center [769, 186] width 15 height 15
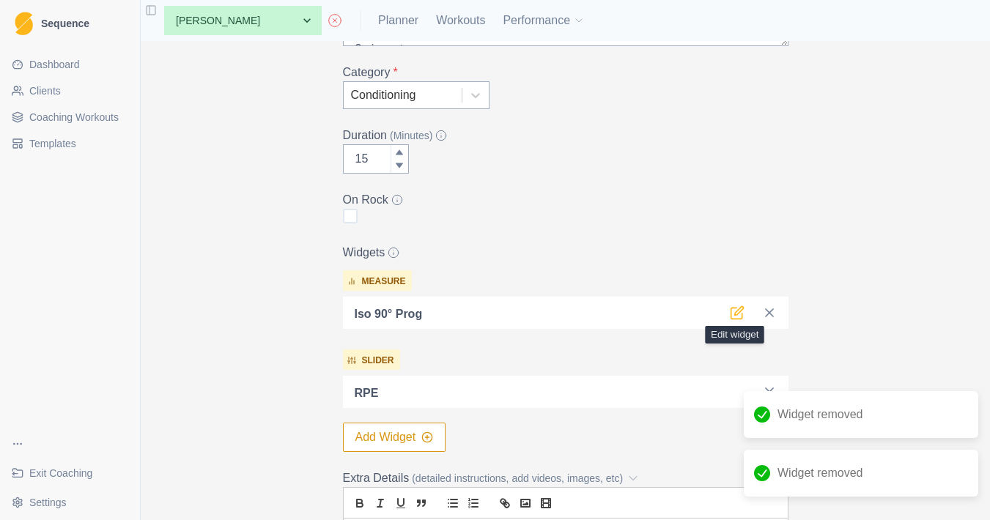
click at [731, 309] on icon at bounding box center [736, 313] width 11 height 11
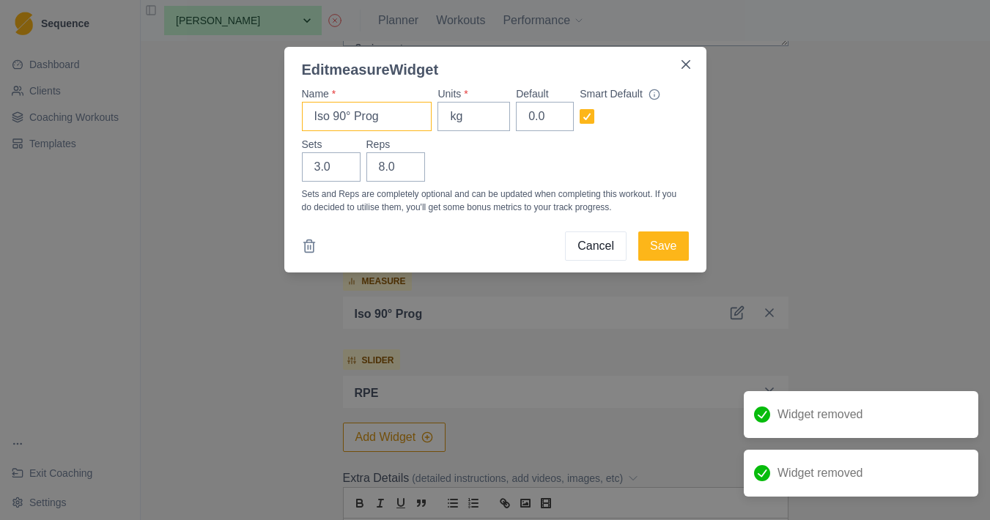
click at [398, 111] on input "Iso 90° Prog" at bounding box center [367, 116] width 130 height 29
type input "Iso 90°"
click at [405, 165] on input "9" at bounding box center [395, 166] width 59 height 29
type input "10"
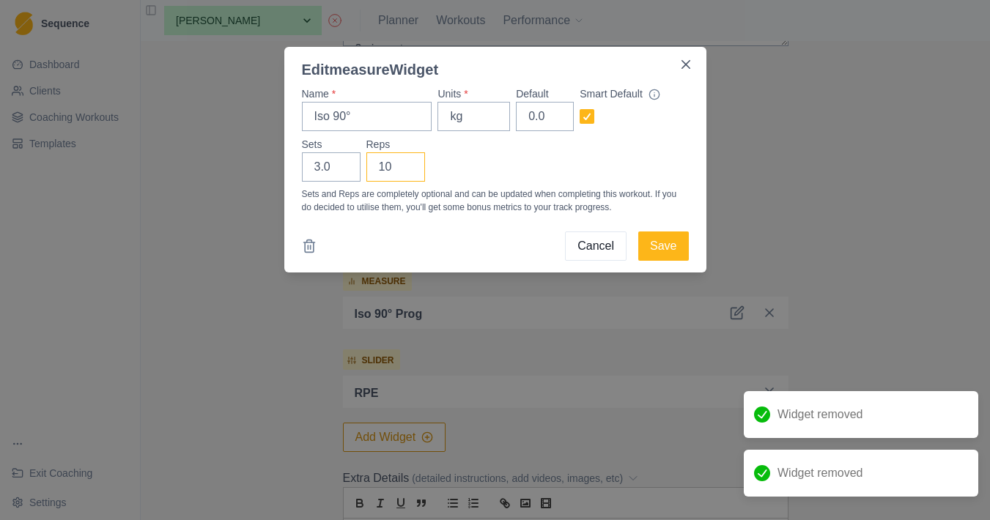
click at [405, 165] on input "10" at bounding box center [395, 166] width 59 height 29
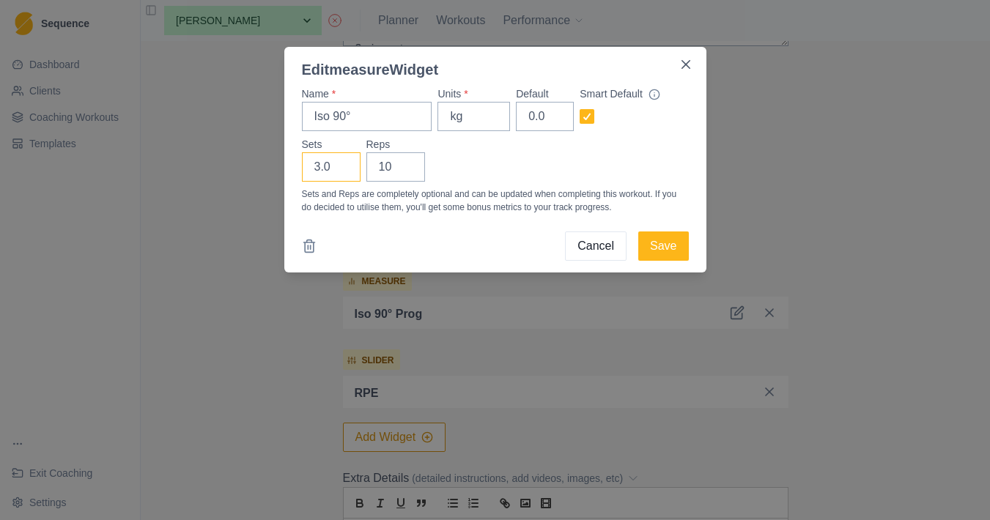
click at [344, 158] on input "3.0" at bounding box center [331, 166] width 59 height 29
type input "4"
click at [344, 162] on input "4" at bounding box center [331, 166] width 59 height 29
click at [674, 249] on button "Save" at bounding box center [663, 246] width 50 height 29
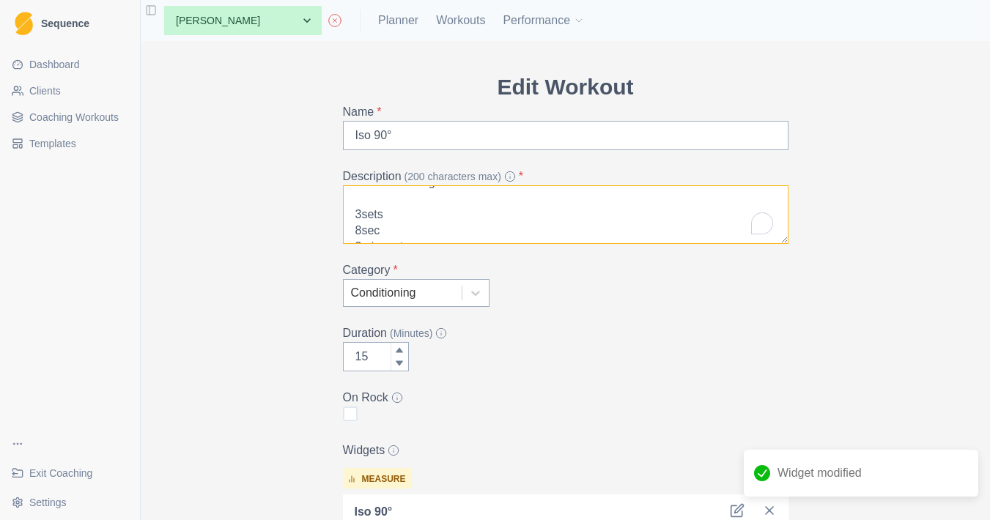
click at [365, 228] on textarea "Lock-off on Jugs B1000 3sets 8sec 3min rest Increase 1sec/session until 15sec. …" at bounding box center [566, 214] width 446 height 59
click at [366, 218] on textarea "Lock-off on Jugs B1000 3sets 10sec 3min rest Increase 1sec/session until 15sec.…" at bounding box center [566, 214] width 446 height 59
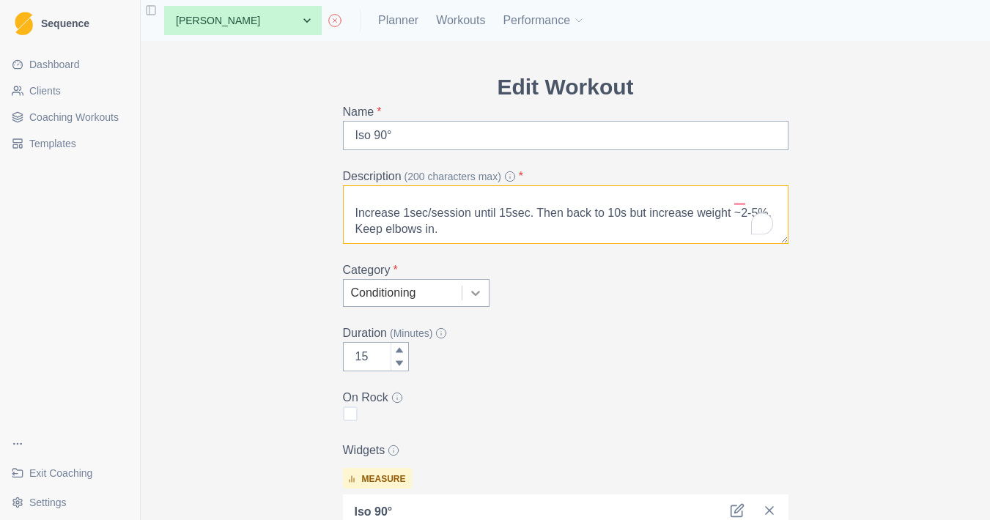
drag, startPoint x: 353, startPoint y: 204, endPoint x: 488, endPoint y: 295, distance: 163.2
click at [488, 295] on form "Edit Workout Name * Iso 90° Description (200 characters max) * Lock-off on Jugs…" at bounding box center [566, 514] width 446 height 889
click at [366, 198] on textarea "Lock-off on Jugs B1000 3sets 10sec 2-3min rest Keep elbows in and shoulders dow…" at bounding box center [566, 214] width 446 height 59
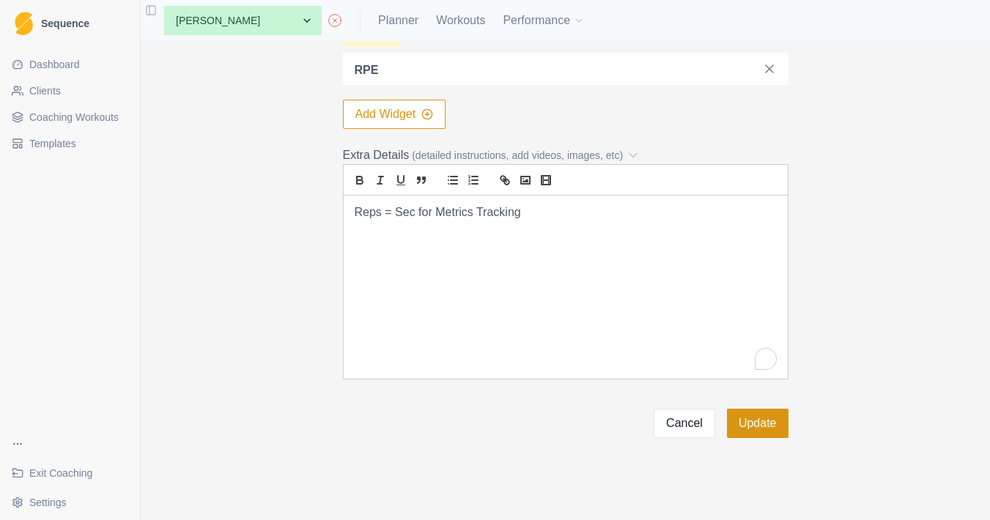
type textarea "Lock-off on Jugs B1000 4sets 10sec 2-3min rest Keep elbows in and shoulders dow…"
click at [762, 427] on button "Update" at bounding box center [758, 423] width 62 height 29
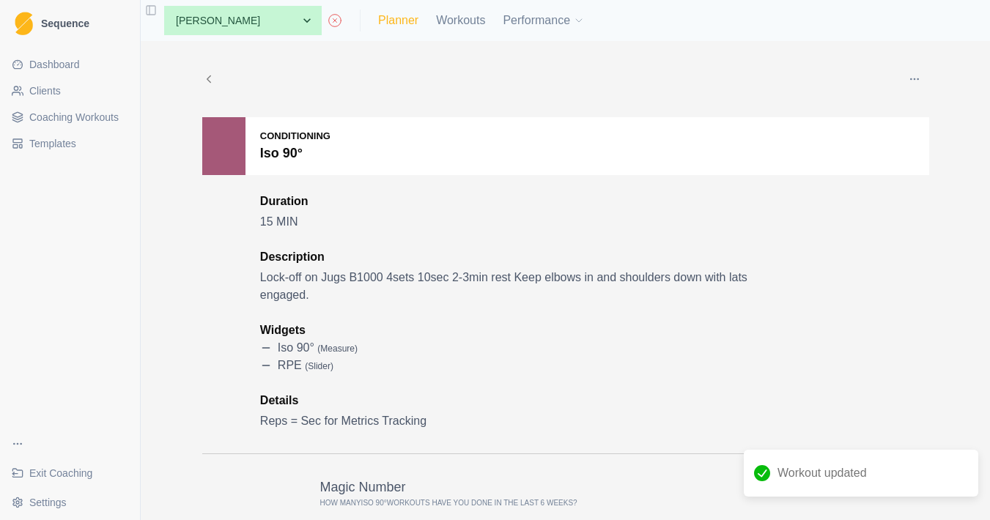
click at [411, 21] on link "Planner" at bounding box center [398, 21] width 40 height 18
select select "month"
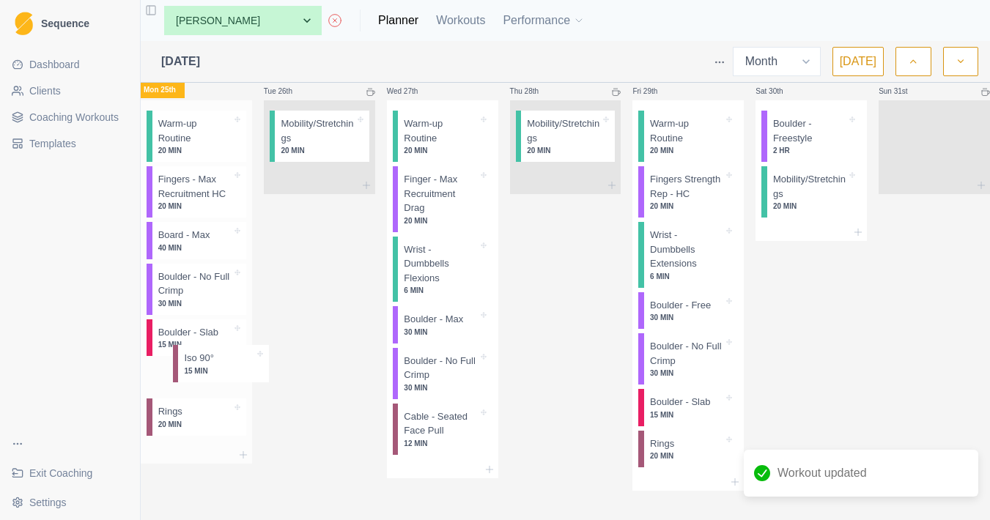
drag, startPoint x: 174, startPoint y: 415, endPoint x: 190, endPoint y: 365, distance: 52.2
click at [190, 365] on div "Warm-up Routine 20 MIN Fingers - Max Recruitment HC 20 MIN Board - Max 40 MIN B…" at bounding box center [196, 273] width 111 height 346
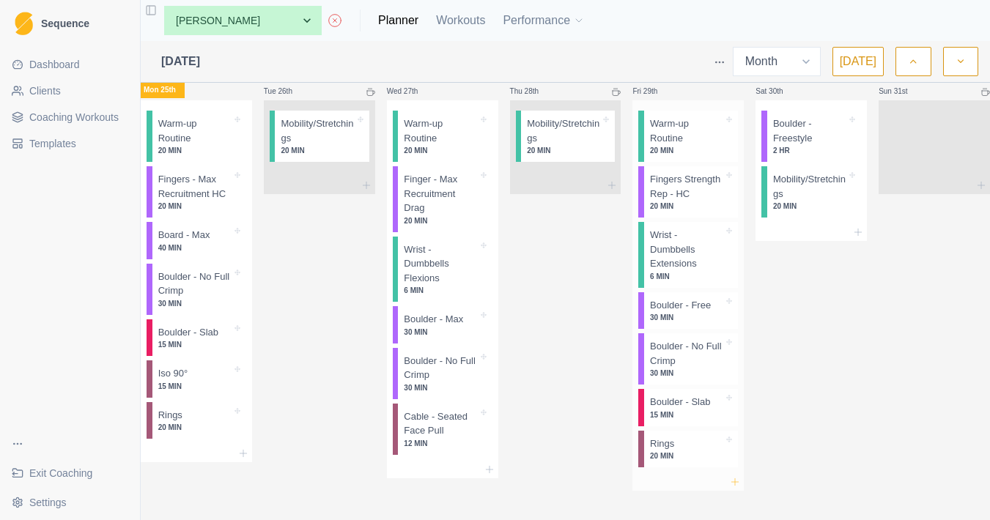
click at [729, 476] on icon at bounding box center [735, 482] width 12 height 12
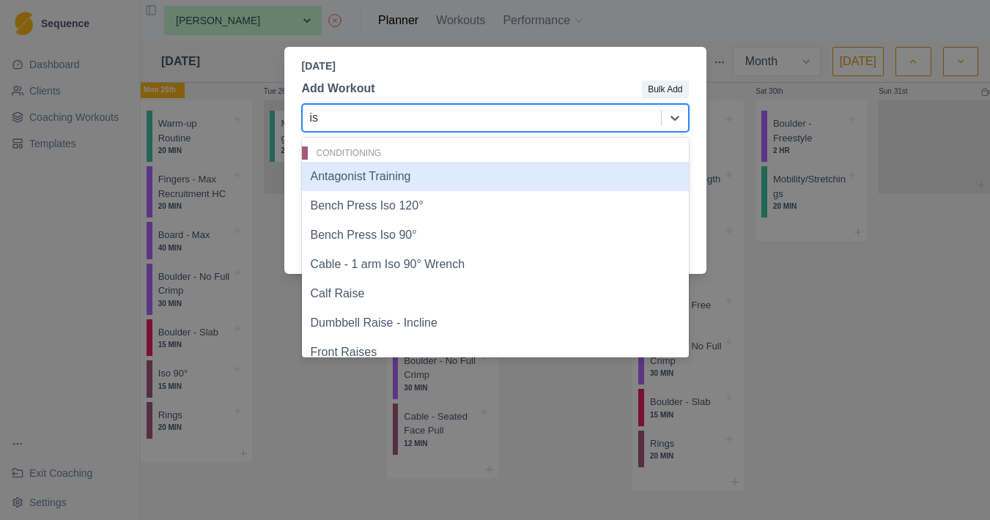
type input "iso"
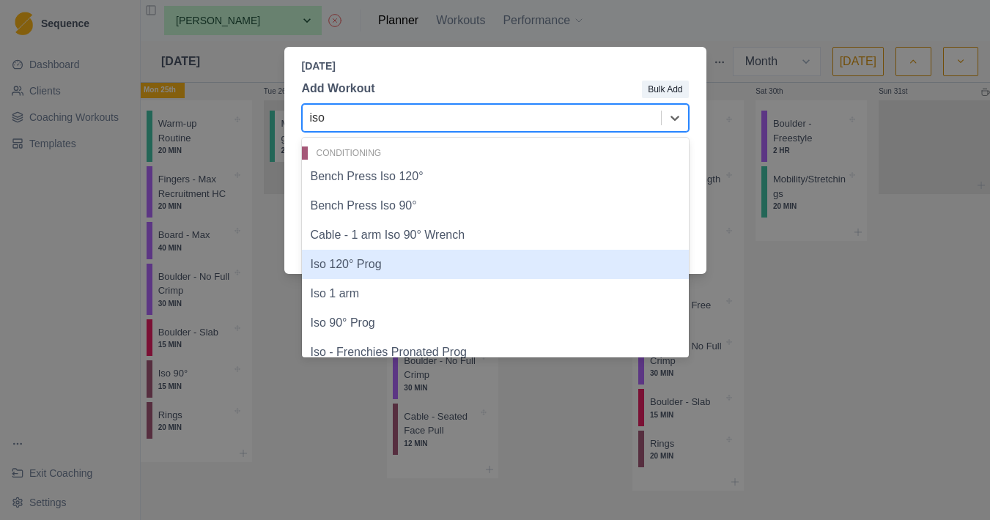
click at [493, 261] on div "Iso 120° Prog" at bounding box center [495, 264] width 387 height 29
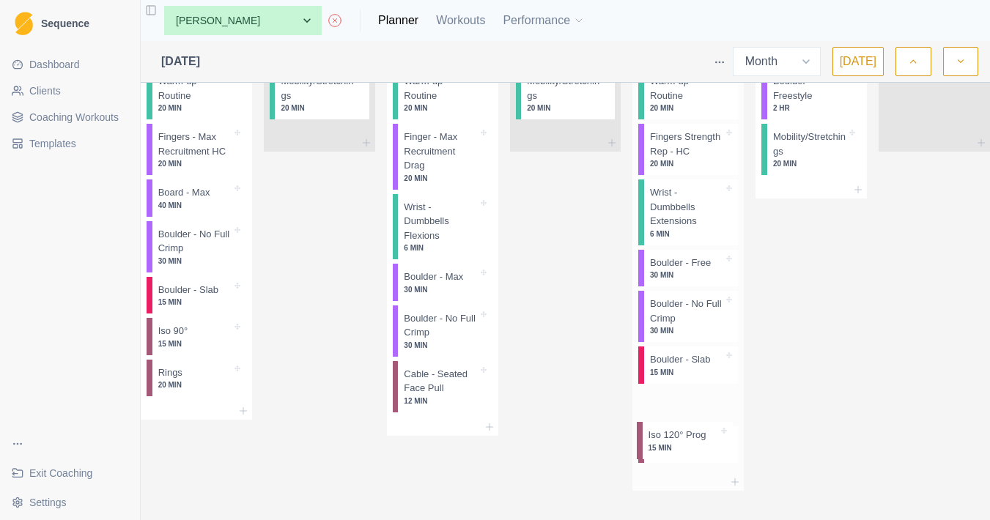
drag, startPoint x: 694, startPoint y: 475, endPoint x: 694, endPoint y: 432, distance: 42.5
click at [694, 432] on div "Warm-up Routine 20 MIN Fingers Strength Rep - HC 20 MIN Wrist - Dumbbells Exten…" at bounding box center [688, 266] width 111 height 416
click at [694, 410] on p "Iso 120° Prog" at bounding box center [679, 402] width 58 height 15
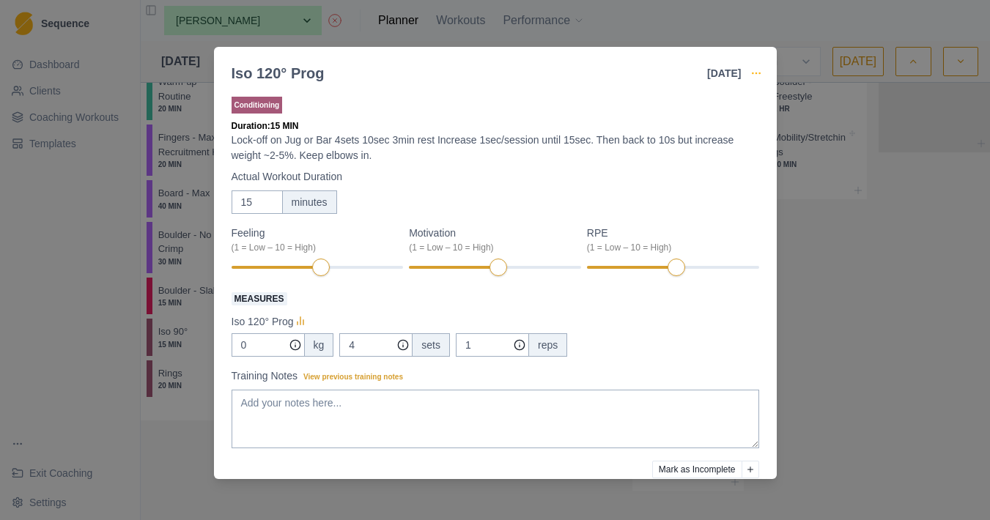
click at [759, 70] on icon "button" at bounding box center [757, 73] width 12 height 12
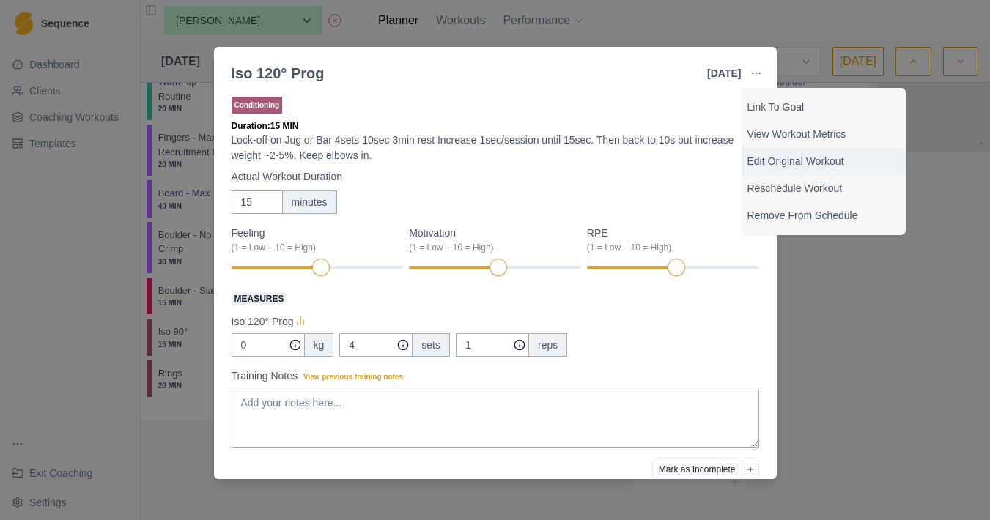
click at [777, 161] on p "Edit Original Workout" at bounding box center [824, 161] width 152 height 15
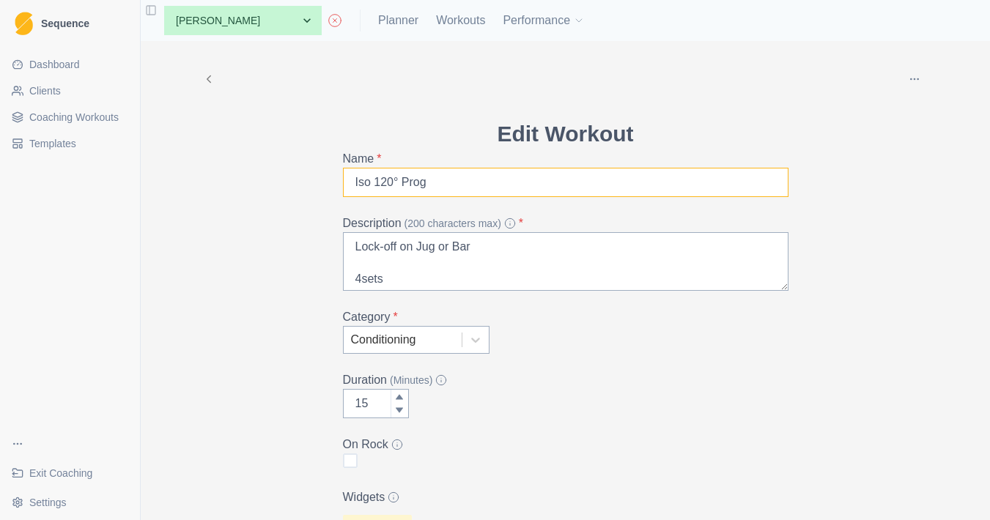
click at [408, 181] on input "Iso 120° Prog" at bounding box center [566, 182] width 446 height 29
type input "Iso 120°"
drag, startPoint x: 479, startPoint y: 248, endPoint x: 455, endPoint y: 248, distance: 23.5
click at [456, 248] on textarea "Lock-off on Jug or Bar 4sets 10sec 3min rest Increase 1sec/session until 15sec.…" at bounding box center [566, 261] width 446 height 59
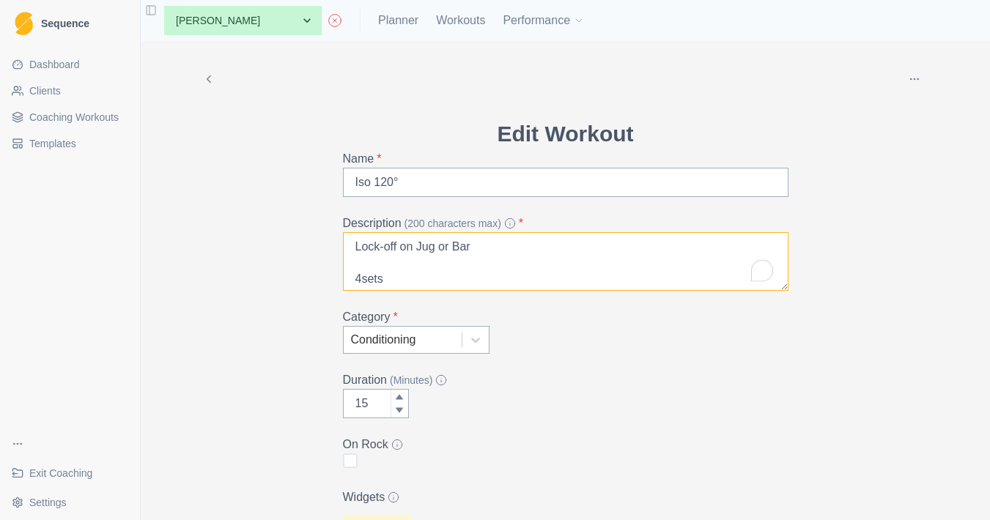
drag, startPoint x: 483, startPoint y: 248, endPoint x: 441, endPoint y: 248, distance: 42.5
click at [441, 248] on textarea "Lock-off on Jug or Bar 4sets 10sec 3min rest Increase 1sec/session until 15sec.…" at bounding box center [566, 261] width 446 height 59
click at [350, 256] on textarea "Lock-off on Jugs B1000 4sets 10sec 3min rest Increase 1sec/session until 15sec.…" at bounding box center [566, 261] width 446 height 59
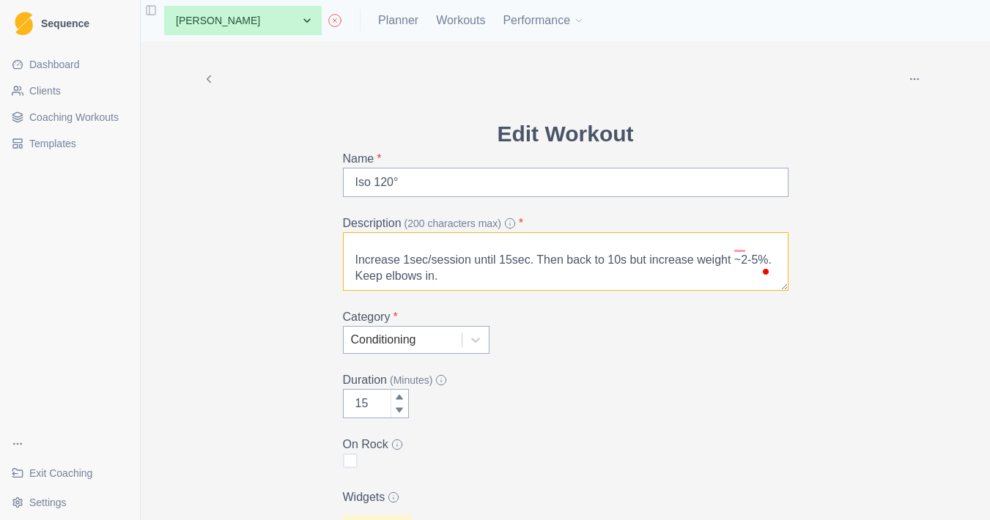
drag, startPoint x: 358, startPoint y: 272, endPoint x: 490, endPoint y: 430, distance: 206.0
click at [490, 430] on form "Edit Workout Name * Iso 120° Description (200 characters max) * Lock-off on Jug…" at bounding box center [566, 489] width 446 height 744
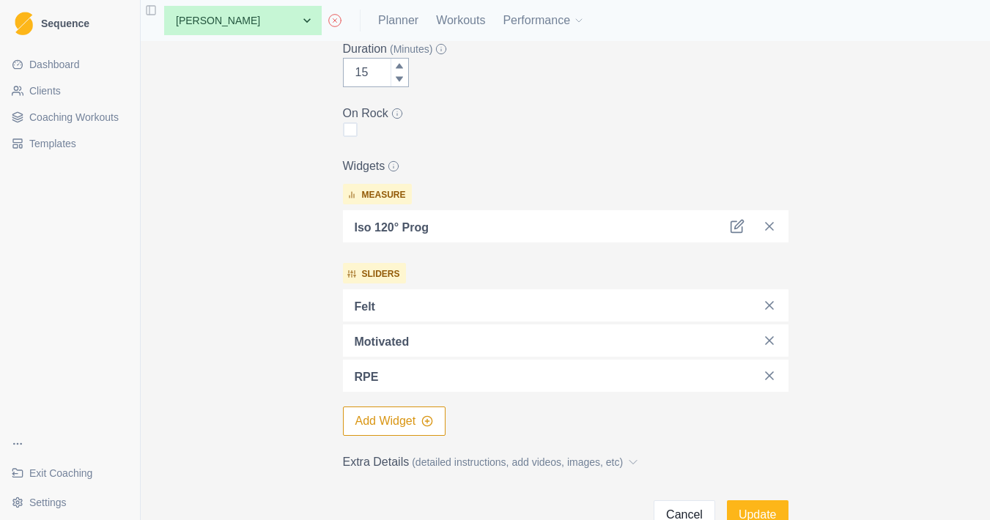
type textarea "Lock-off on Jugs B1000 4sets 10sec 2-3min rest RPE 9/10 Keep elbows in, shoulde…"
click at [732, 236] on div "Iso 120° Prog" at bounding box center [566, 226] width 446 height 32
click at [735, 229] on icon at bounding box center [737, 226] width 15 height 15
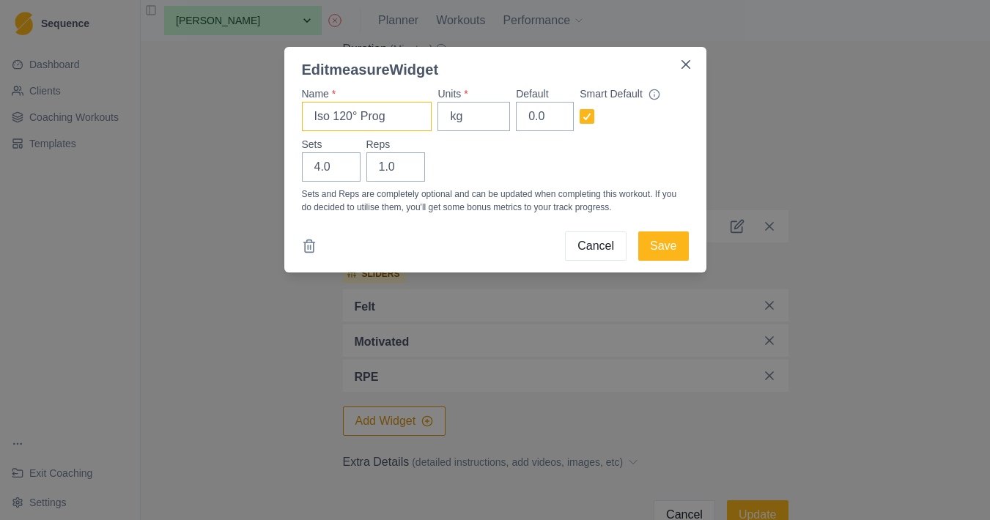
click at [380, 115] on input "Iso 120° Prog" at bounding box center [367, 116] width 130 height 29
type input "Iso 120°"
click at [677, 238] on button "Save" at bounding box center [663, 246] width 50 height 29
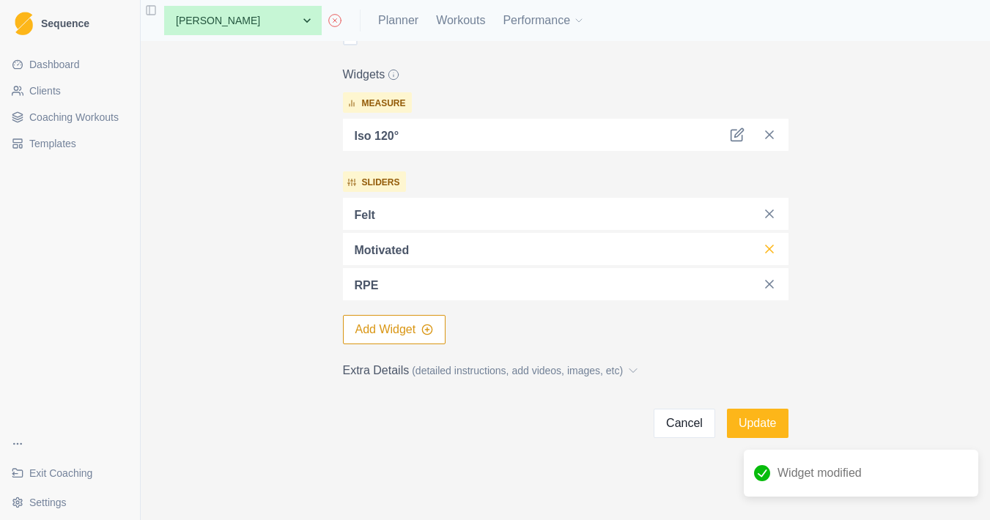
click at [773, 254] on icon at bounding box center [769, 249] width 15 height 15
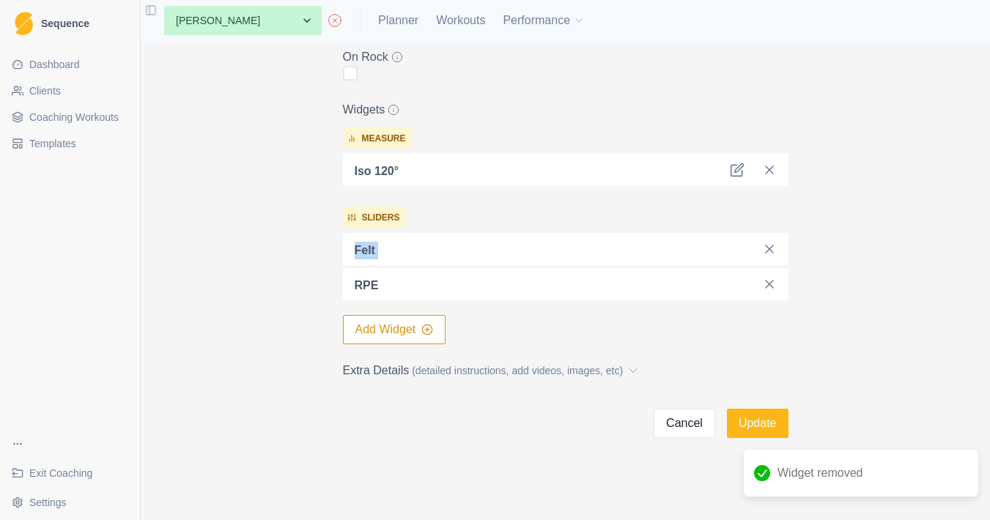
click at [771, 221] on div "sliders felt RPE" at bounding box center [566, 254] width 446 height 94
click at [771, 248] on line at bounding box center [769, 249] width 7 height 7
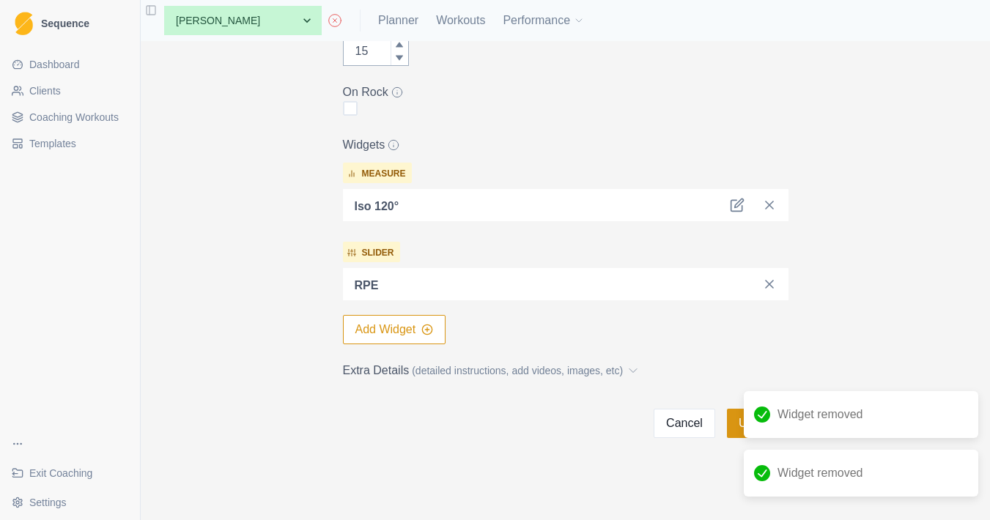
click at [749, 409] on button "Update" at bounding box center [758, 423] width 62 height 29
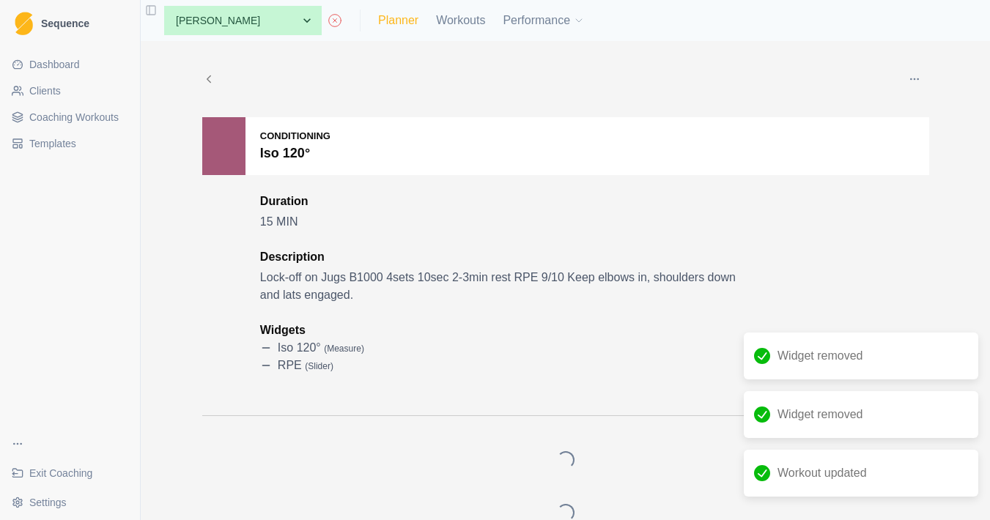
click at [397, 24] on link "Planner" at bounding box center [398, 21] width 40 height 18
select select "month"
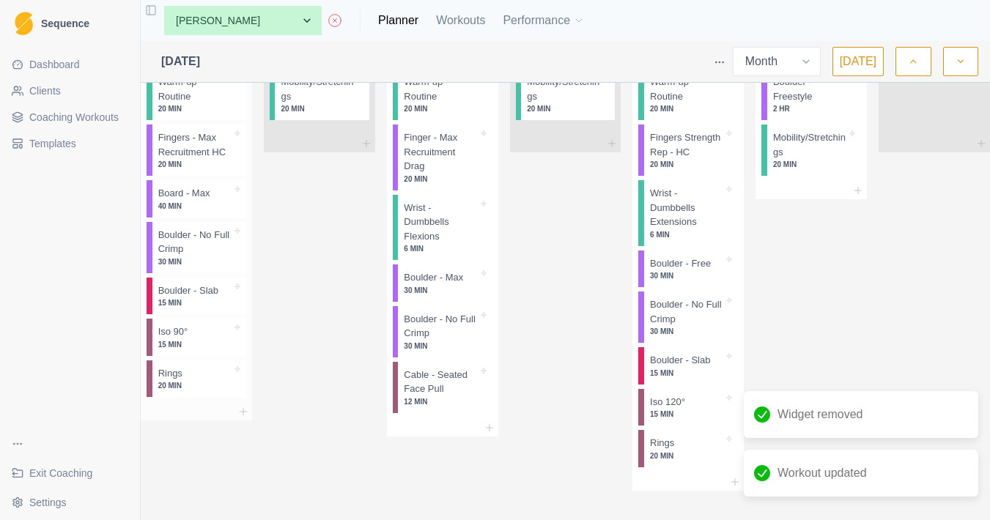
click at [209, 350] on p "15 MIN" at bounding box center [194, 344] width 73 height 11
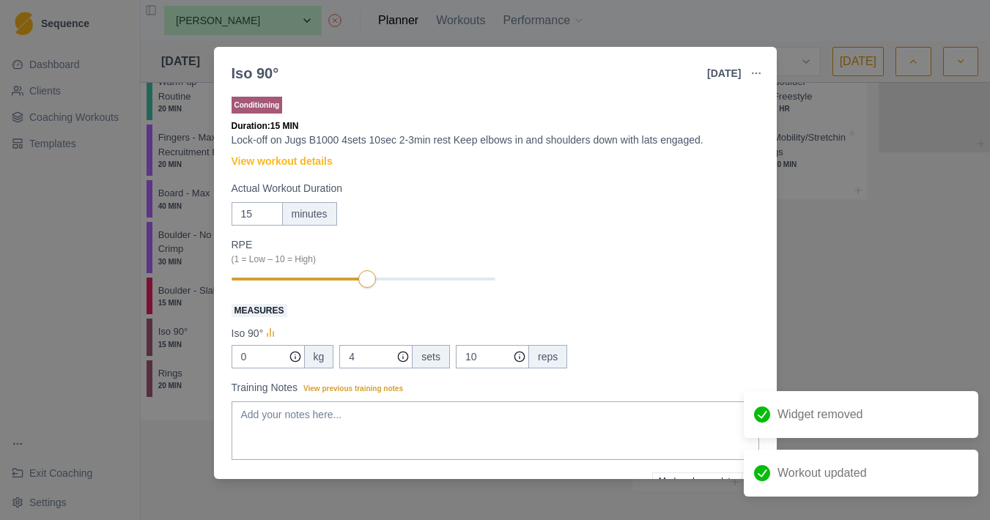
click at [755, 67] on button "button" at bounding box center [756, 73] width 29 height 29
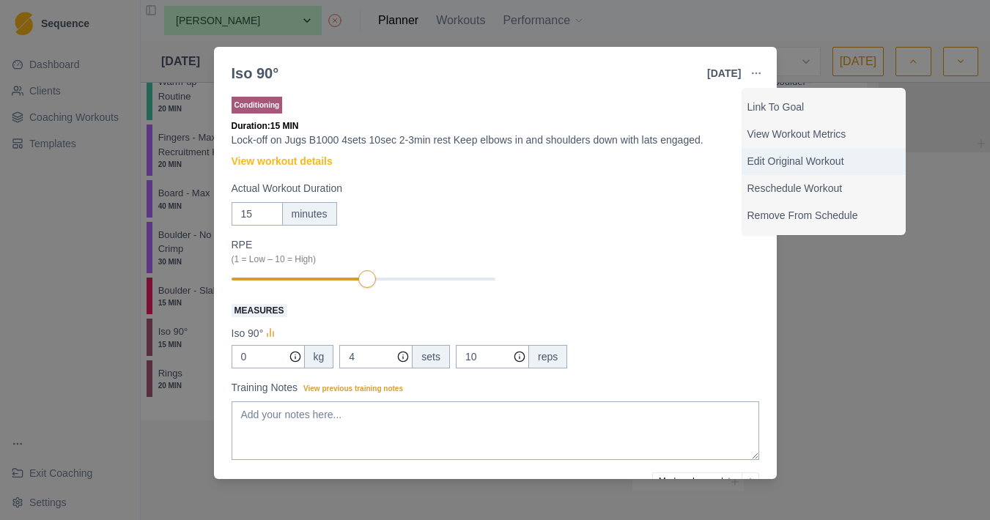
click at [792, 166] on p "Edit Original Workout" at bounding box center [824, 161] width 152 height 15
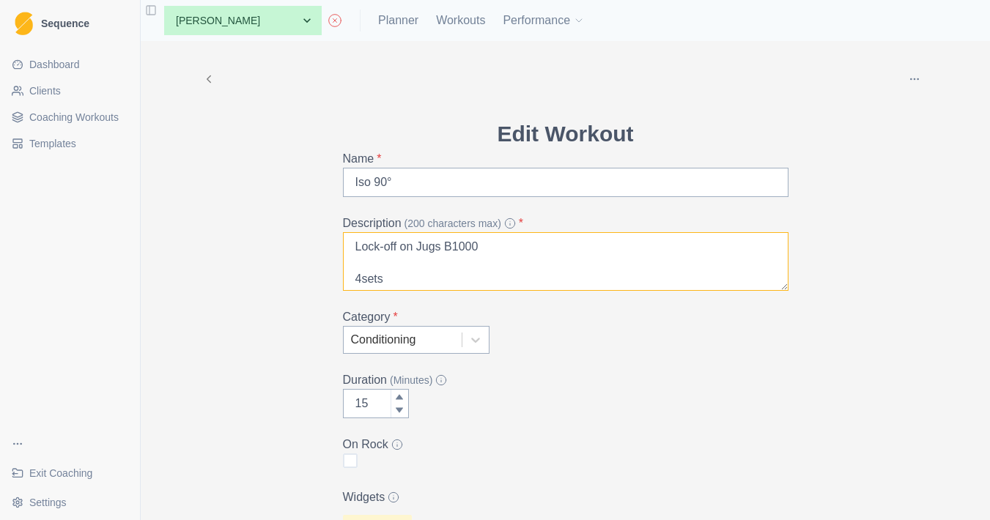
click at [358, 246] on textarea "Lock-off on Jugs B1000 4sets 10sec 2-3min rest Keep elbows in and shoulders dow…" at bounding box center [566, 261] width 446 height 59
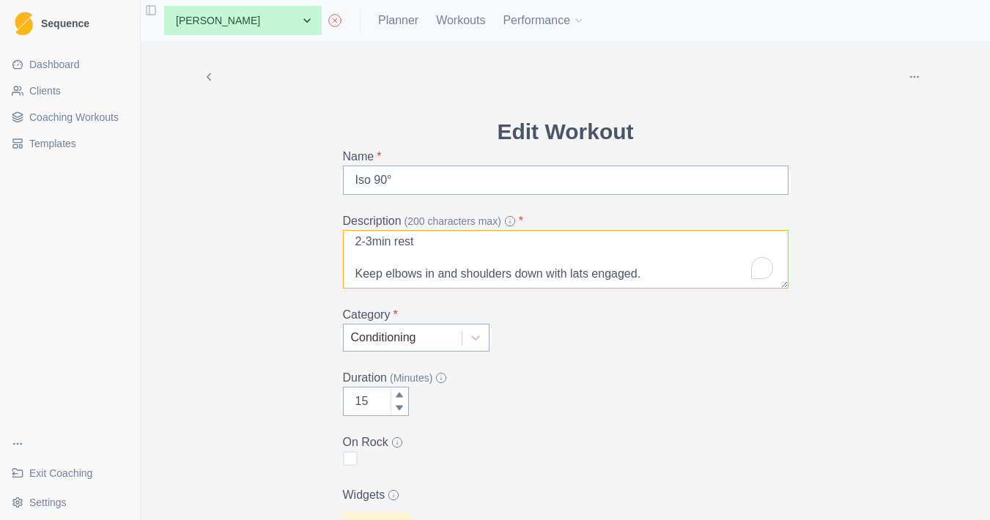
click at [560, 274] on textarea "Lock-off on Jugs B1000 Arms bent 90° 4sets 10sec 2-3min rest Keep elbows in and…" at bounding box center [566, 259] width 446 height 59
click at [523, 283] on textarea "Lock-off on Jugs B1000 Arms bent 90° 4sets 10sec 2-3min rest Keep elbows in and…" at bounding box center [566, 259] width 446 height 59
click at [449, 276] on textarea "Lock-off on Jugs B1000 Arms bent 90° 4sets 10sec 2-3min rest Keep elbows in and…" at bounding box center [566, 259] width 446 height 59
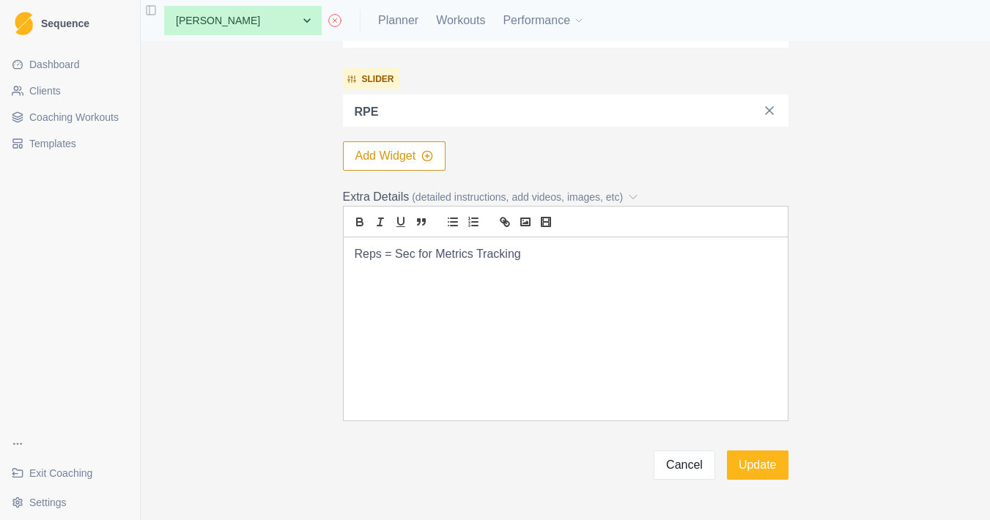
type textarea "Lock-off on Jugs B1000 Arms bent 90° 4sets 10sec 2-3min rest Keep elbows in and…"
click at [554, 325] on div "Reps = Sec for Metrics Tracking" at bounding box center [566, 328] width 444 height 183
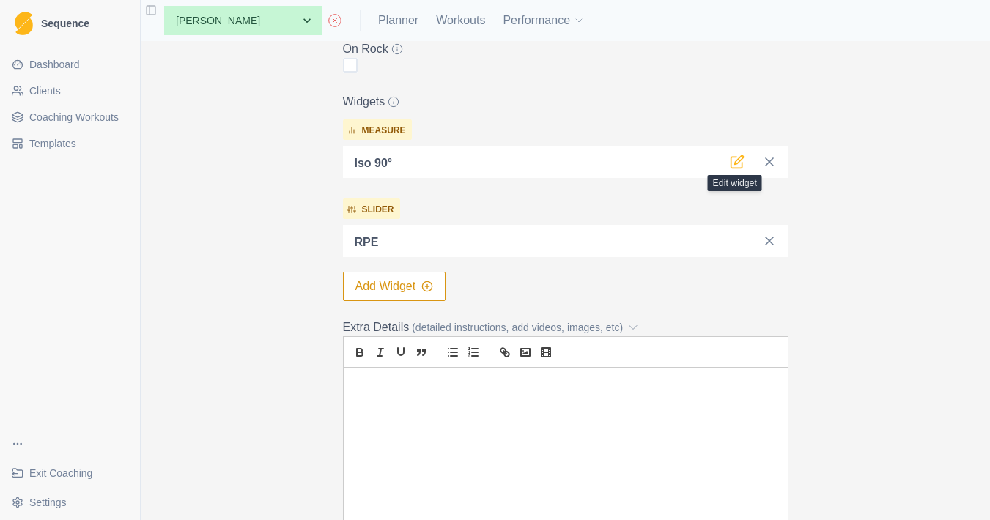
click at [743, 164] on icon at bounding box center [737, 162] width 15 height 15
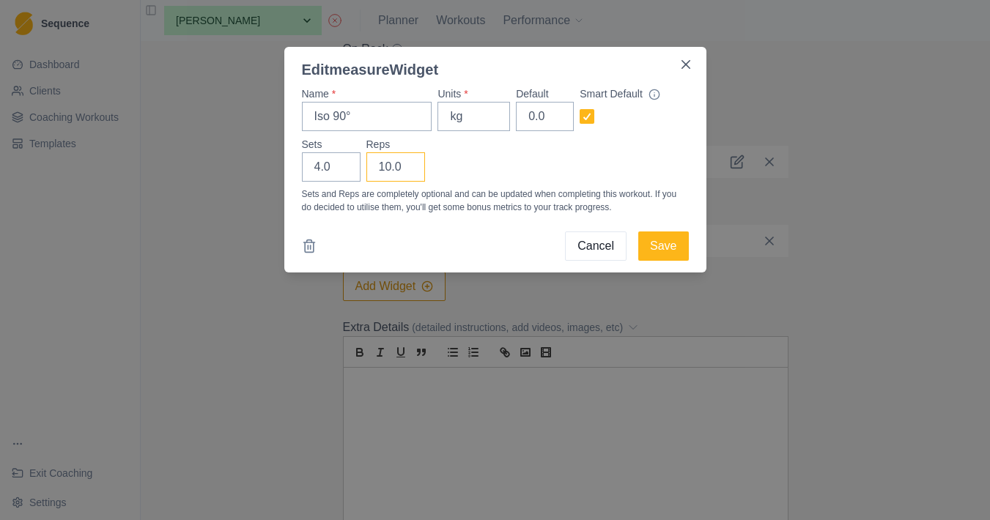
click at [393, 165] on input "10.0" at bounding box center [395, 166] width 59 height 29
type input "1"
click at [636, 251] on div "Cancel Save" at bounding box center [495, 246] width 387 height 29
click at [660, 251] on button "Save" at bounding box center [663, 246] width 50 height 29
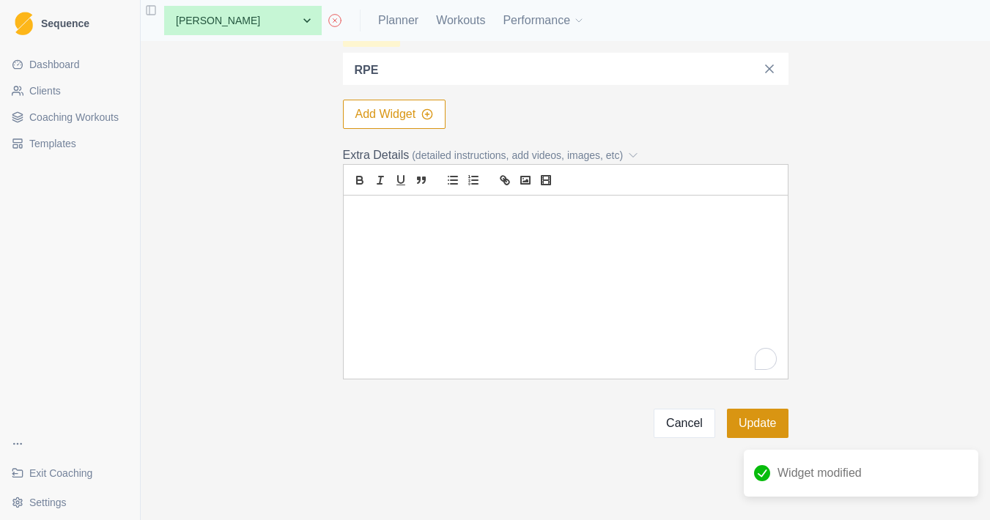
click at [756, 431] on button "Update" at bounding box center [758, 423] width 62 height 29
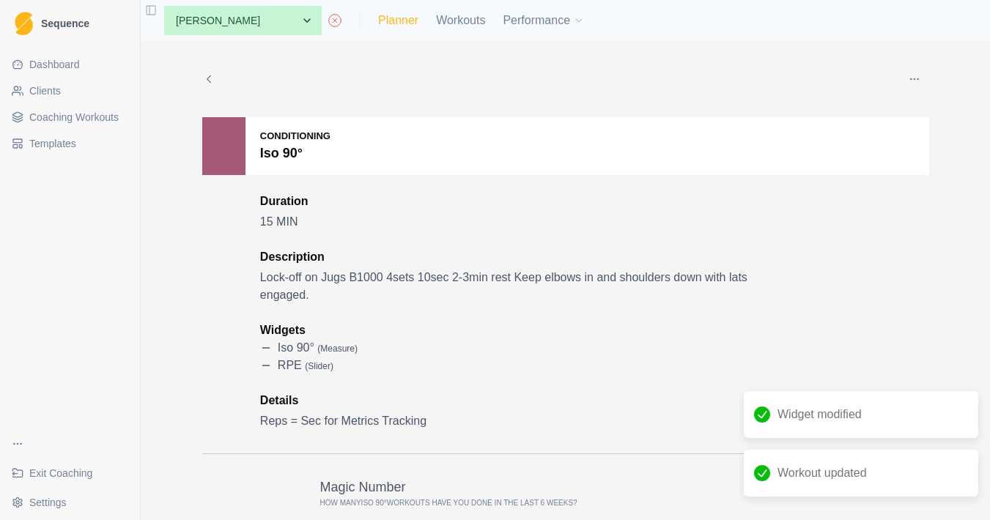
click at [401, 15] on link "Planner" at bounding box center [398, 21] width 40 height 18
select select "month"
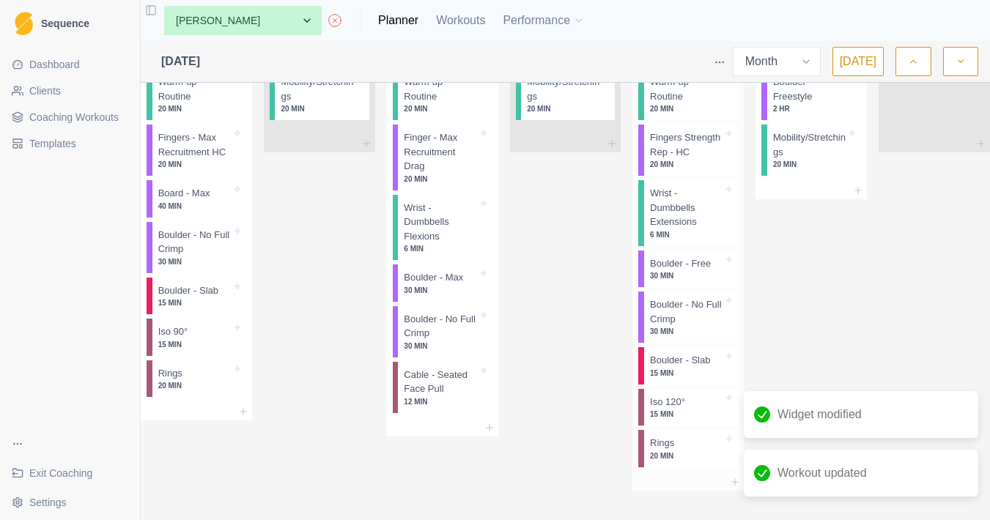
click at [687, 408] on div "Iso 120° 15 MIN" at bounding box center [691, 407] width 94 height 37
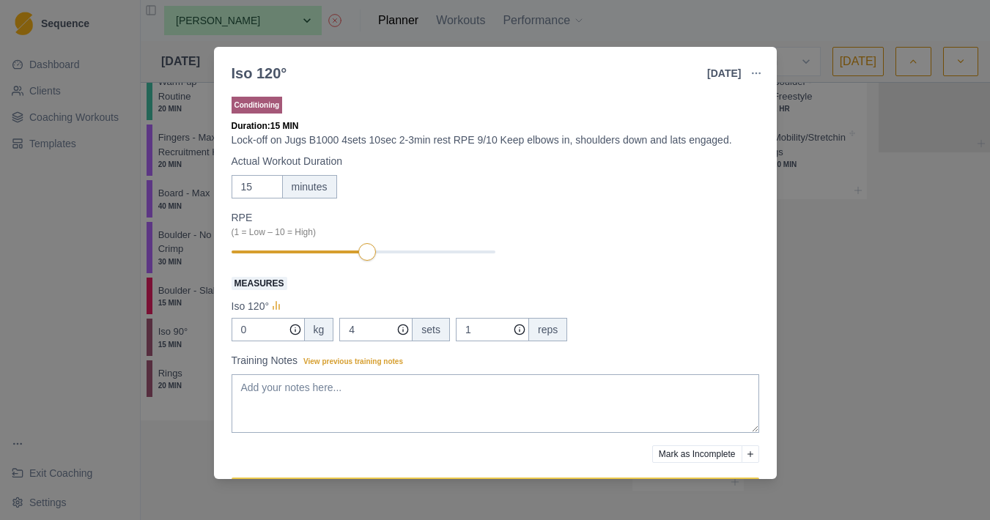
click at [847, 217] on div "Iso 120° [DATE] Link To Goal View Workout Metrics Edit Original Workout Resched…" at bounding box center [495, 260] width 990 height 520
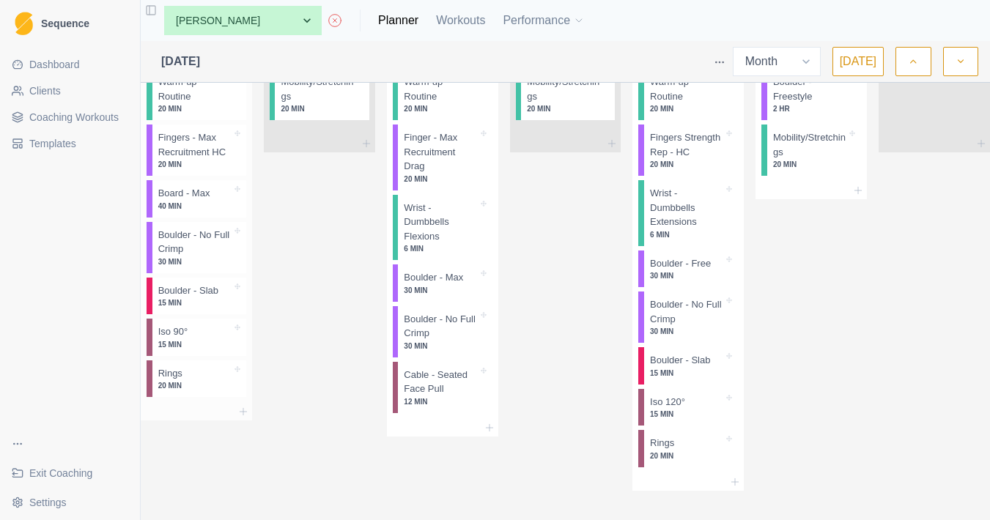
click at [205, 330] on div "Iso 90° 15 MIN" at bounding box center [199, 337] width 94 height 37
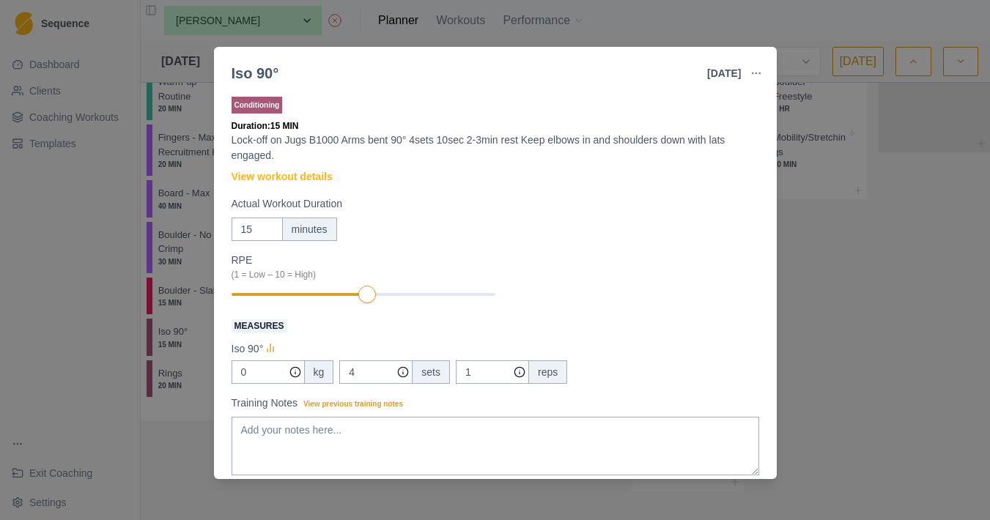
click at [193, 347] on div "Iso 90° [DATE] Link To Goal View Workout Metrics Edit Original Workout Reschedu…" at bounding box center [495, 260] width 990 height 520
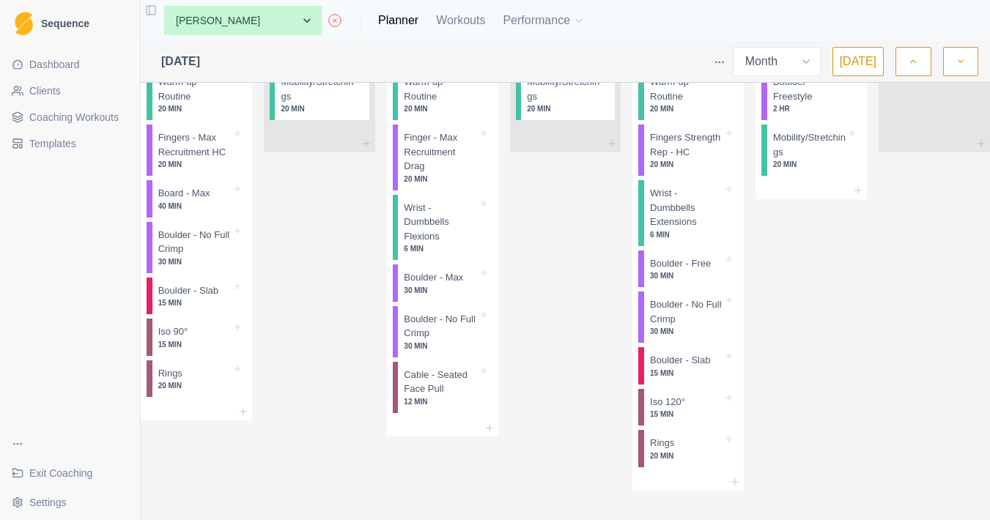
click at [193, 347] on p "15 MIN" at bounding box center [194, 344] width 73 height 11
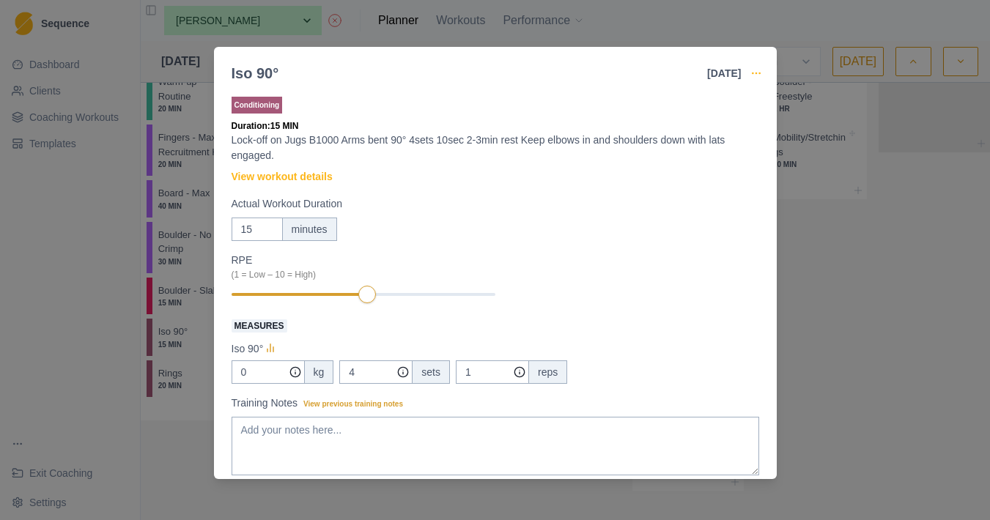
click at [762, 68] on icon "button" at bounding box center [757, 73] width 12 height 12
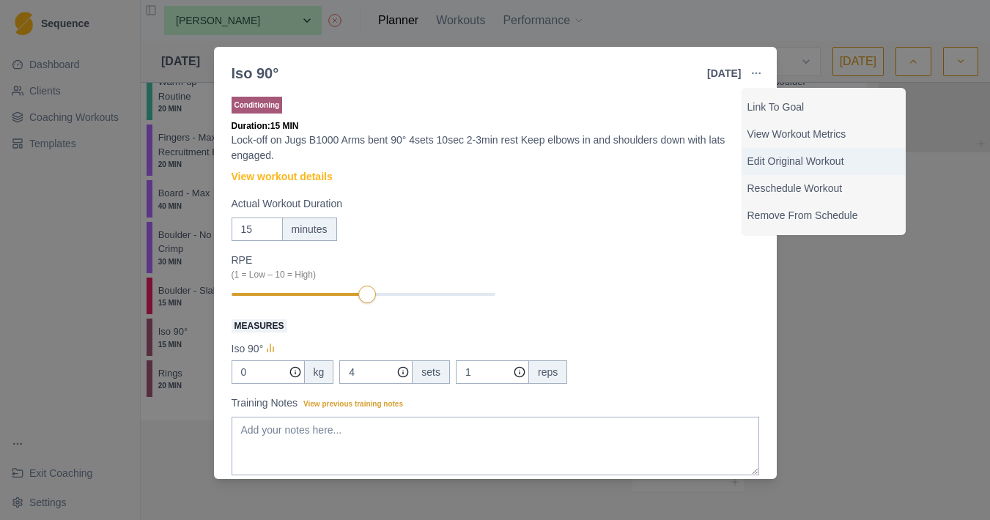
click at [764, 166] on p "Edit Original Workout" at bounding box center [824, 161] width 152 height 15
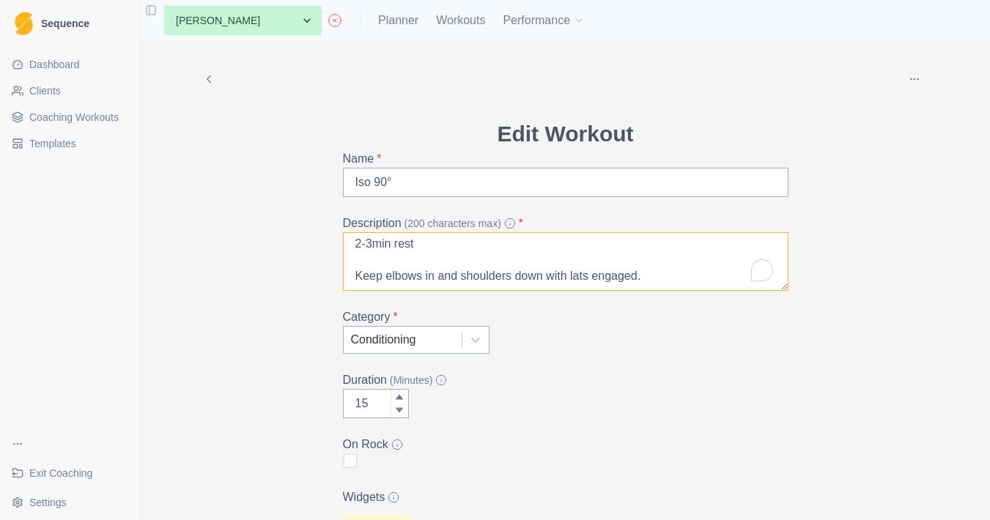
click at [440, 261] on textarea "Lock-off on Jugs B1000 Arms bent 90° 4sets 10sec 2-3min rest Keep elbows in and…" at bounding box center [566, 261] width 446 height 59
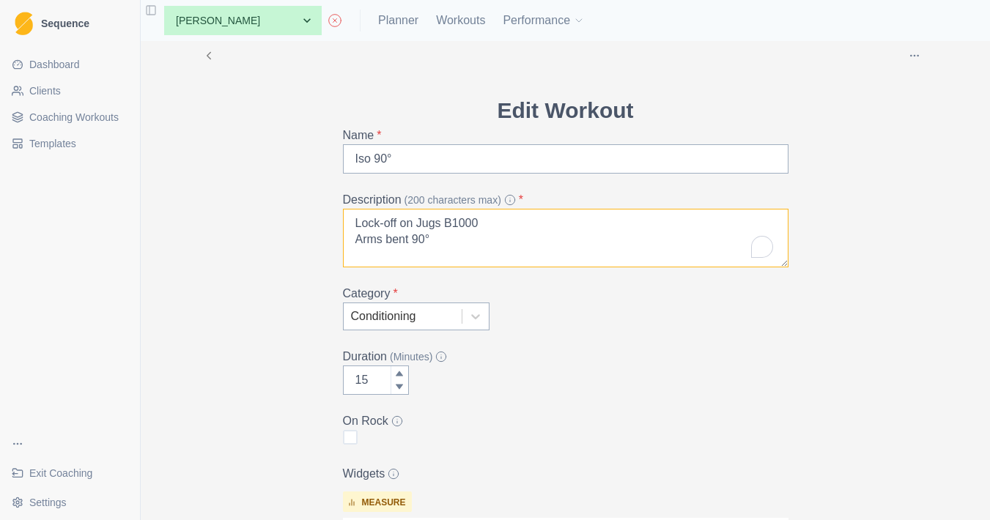
drag, startPoint x: 458, startPoint y: 242, endPoint x: 319, endPoint y: 242, distance: 139.3
click at [319, 242] on div "Archive Delete Edit Workout Name * Iso 90° Description (200 characters max) * L…" at bounding box center [566, 500] width 751 height 965
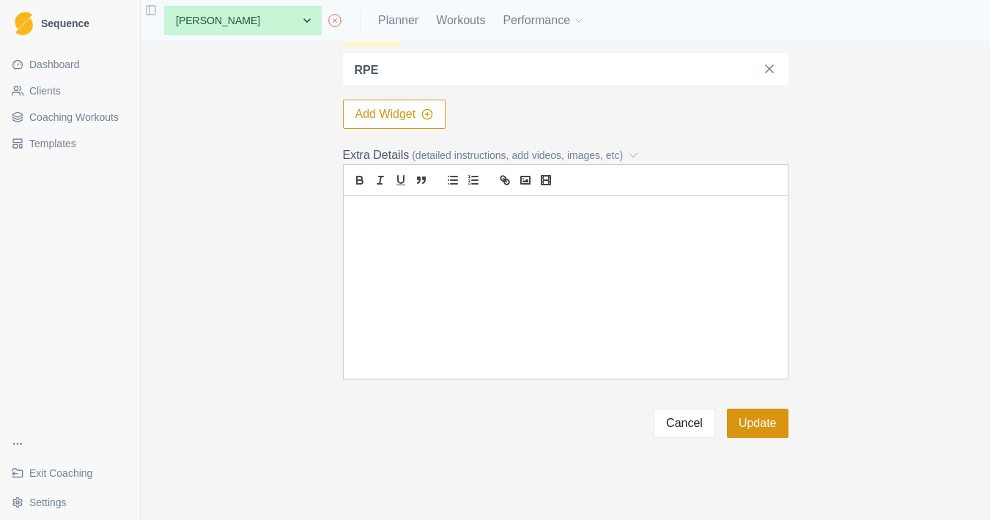
type textarea "Lock-off on Jugs B1000 Arms bent 90° 4sets 10sec 2-3min rest RPE 9/10 Keep elbo…"
click at [759, 419] on button "Update" at bounding box center [758, 423] width 62 height 29
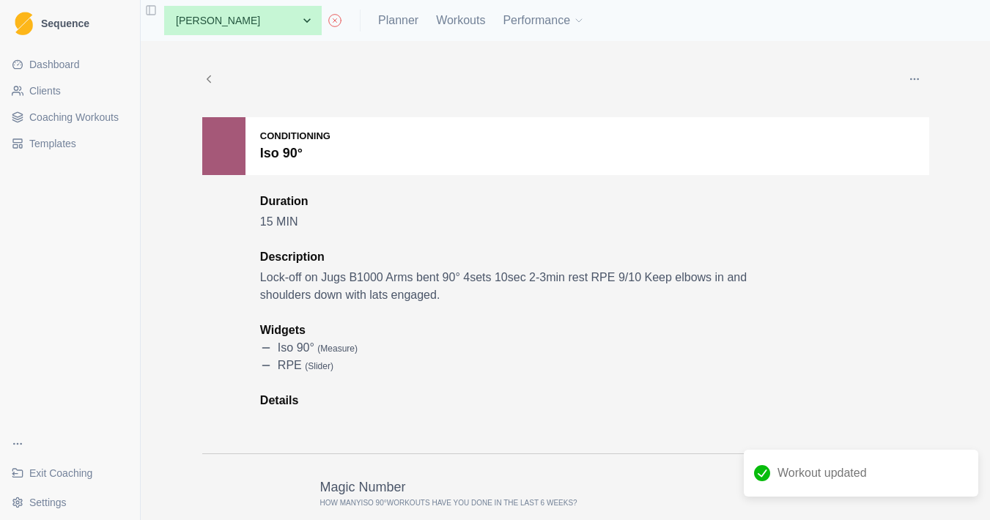
click at [380, 44] on div "Edit Duplicate Archive Delete Conditioning Iso 90° Duration 15 MIN Description …" at bounding box center [566, 493] width 751 height 904
click at [404, 37] on div "None [PERSON_NAME] [PERSON_NAME] [PERSON_NAME] [PERSON_NAME] [PERSON_NAME] Athl…" at bounding box center [566, 20] width 850 height 41
click at [413, 31] on div "None [PERSON_NAME] [PERSON_NAME] [PERSON_NAME] [PERSON_NAME] [PERSON_NAME] Athl…" at bounding box center [368, 20] width 432 height 29
click at [419, 21] on link "Planner" at bounding box center [398, 21] width 40 height 18
select select "month"
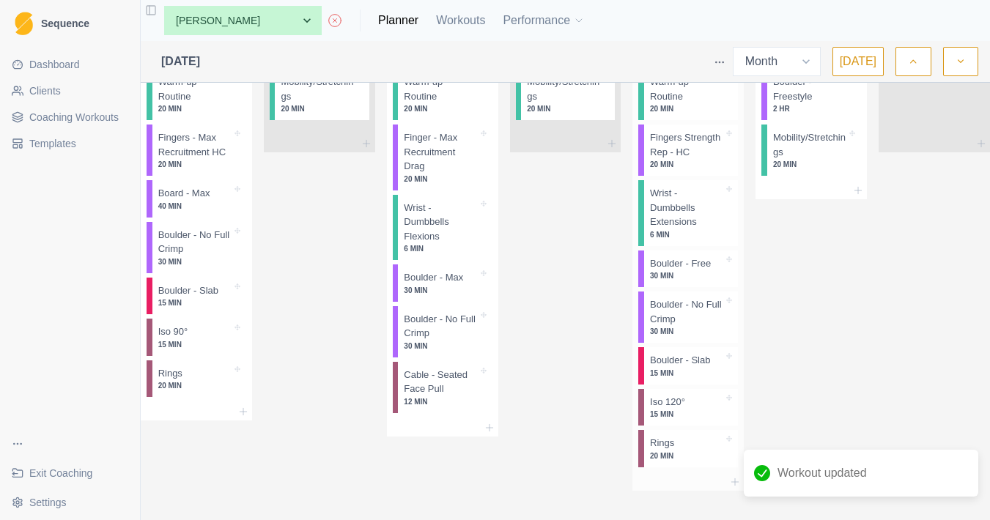
click at [673, 414] on p "15 MIN" at bounding box center [686, 414] width 73 height 11
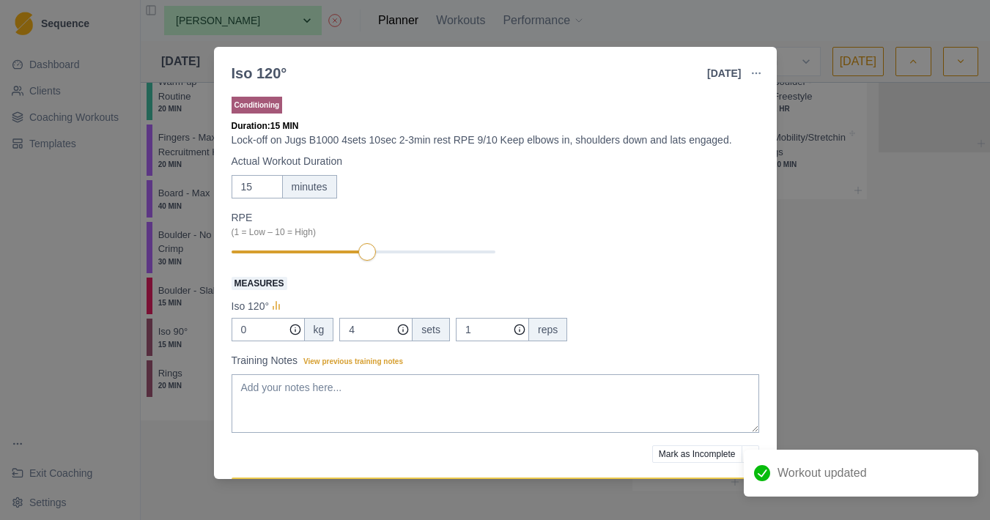
click at [762, 70] on button "button" at bounding box center [756, 73] width 29 height 29
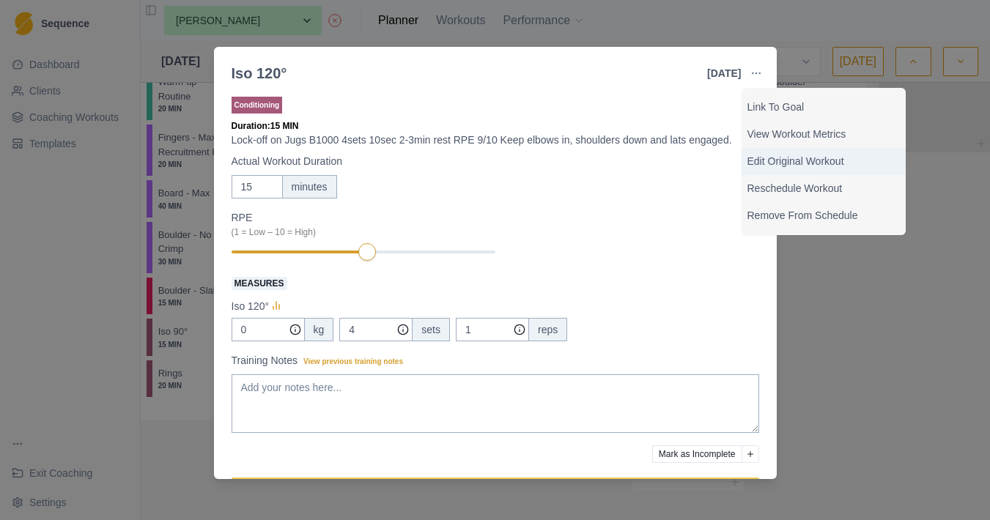
click at [772, 163] on p "Edit Original Workout" at bounding box center [824, 161] width 152 height 15
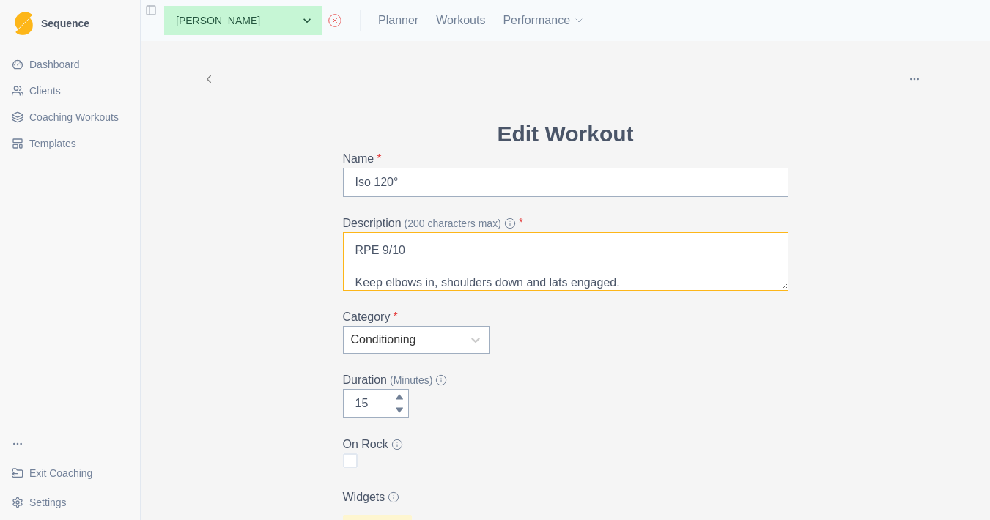
click at [433, 248] on textarea "Lock-off on Jugs B1000 4sets 10sec 2-3min rest RPE 9/10 Keep elbows in, shoulde…" at bounding box center [566, 261] width 446 height 59
click at [501, 250] on textarea "Lock-off on Jugs B1000 4sets 10sec 2-3min rest RPE 9/10 Keep elbows in, shoulde…" at bounding box center [566, 261] width 446 height 59
type textarea "Lock-off on Jugs B1000 4sets 10sec 2-3min rest RPE 9/10 Keep elbows in, shoulde…"
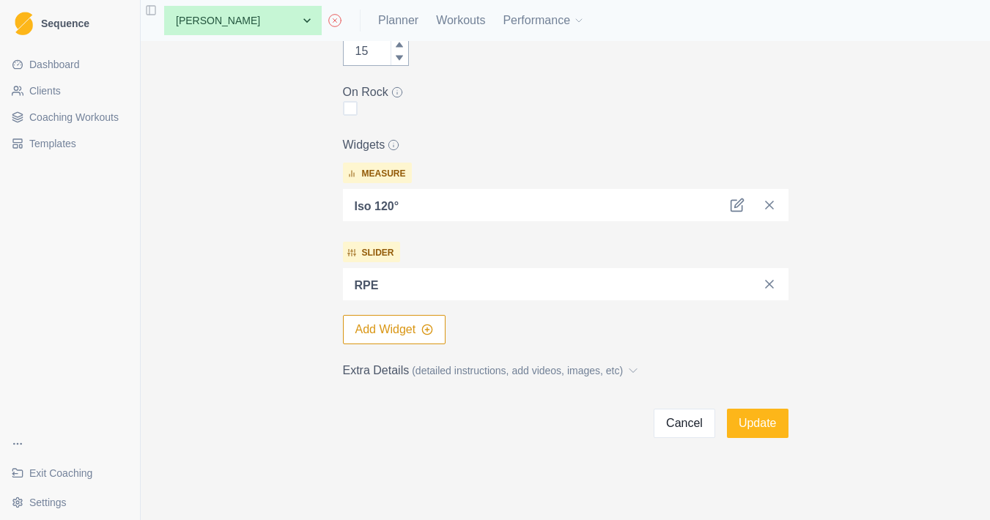
type textarea "Lock-off on Jugs B1000 Arms bent 120° 4sets 10sec 2-3min rest RPE 9/10 Keep elb…"
click at [795, 424] on div "Edit Workout Name * Iso 120° Description (200 characters max) * Lock-off on Jug…" at bounding box center [565, 102] width 469 height 674
click at [769, 424] on button "Update" at bounding box center [758, 423] width 62 height 29
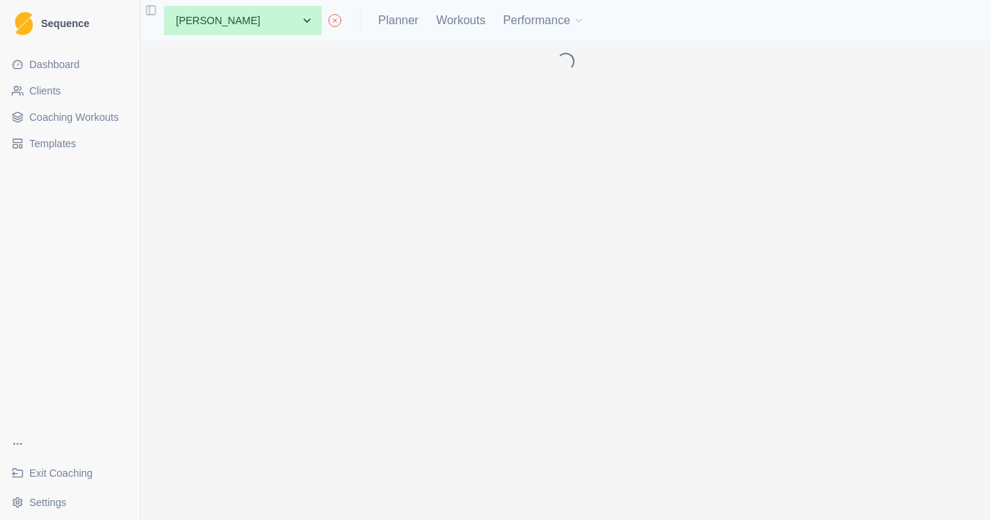
scroll to position [0, 0]
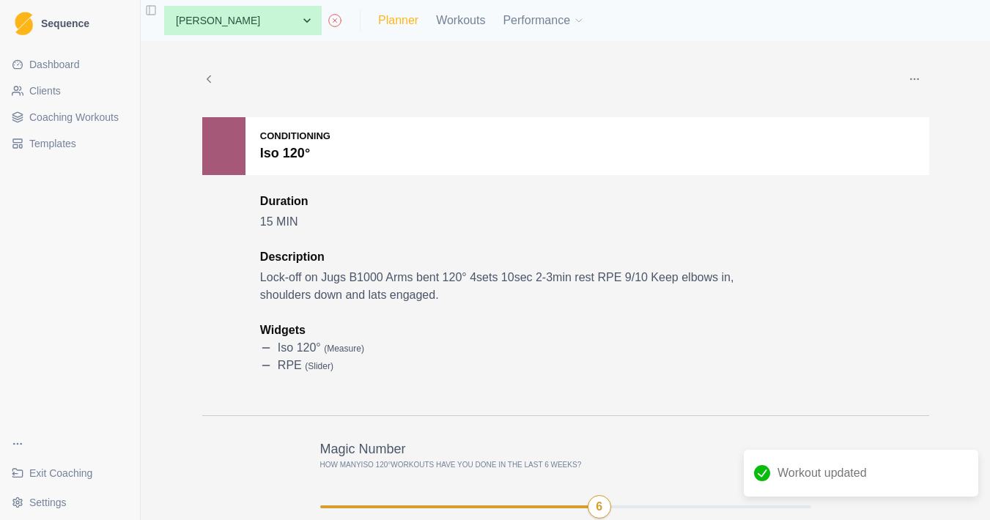
click at [403, 23] on link "Planner" at bounding box center [398, 21] width 40 height 18
select select "month"
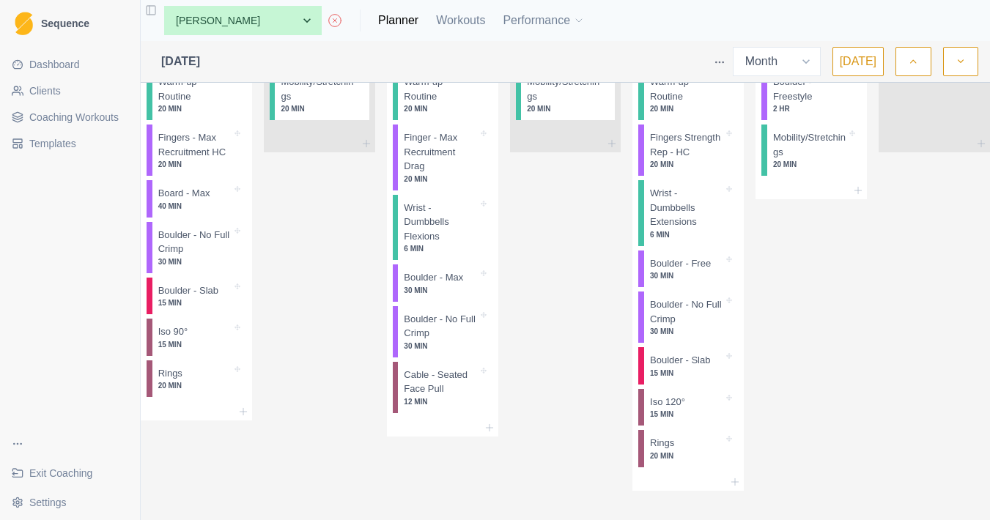
scroll to position [1928, 0]
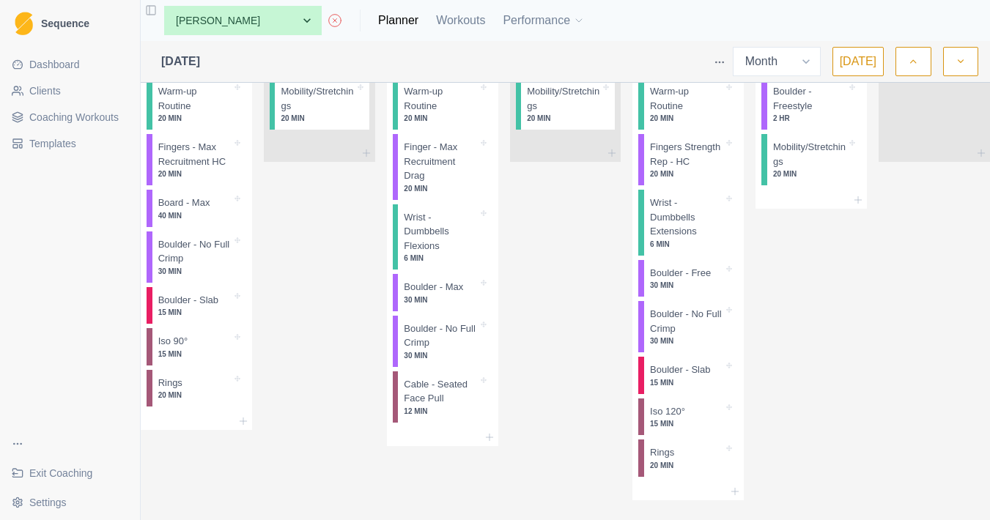
click at [205, 48] on p "Micro Cycle Deload (copy) (copy)" at bounding box center [205, 41] width 94 height 15
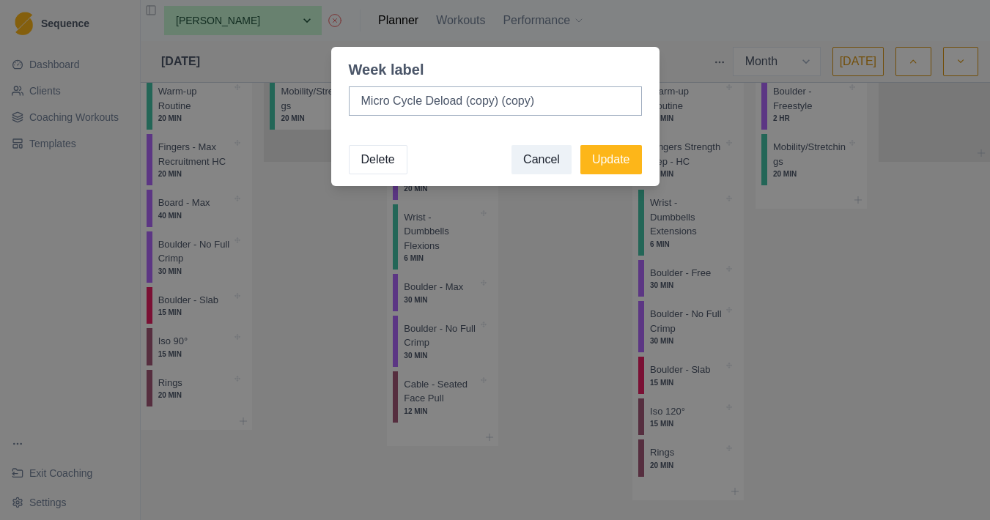
click at [398, 162] on button "Delete" at bounding box center [378, 159] width 59 height 29
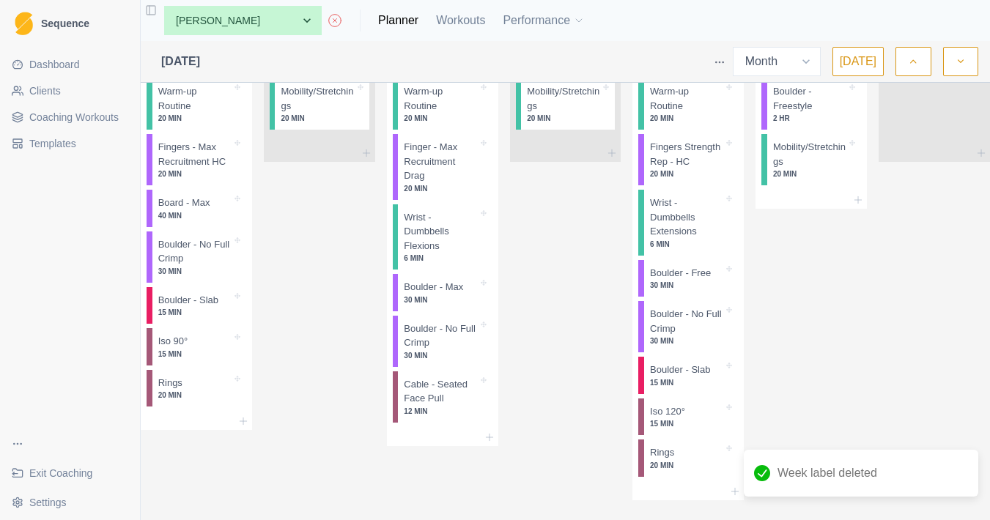
click at [158, 138] on html "Sequence Dashboard Clients Coaching Workouts Templates Exit Coaching Settings T…" at bounding box center [495, 260] width 990 height 520
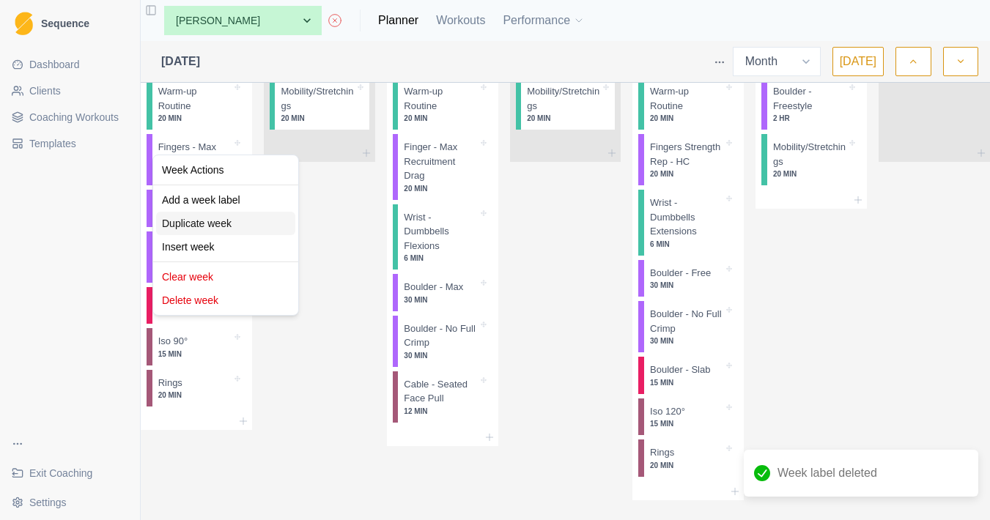
click at [245, 227] on div "Duplicate week" at bounding box center [225, 223] width 139 height 23
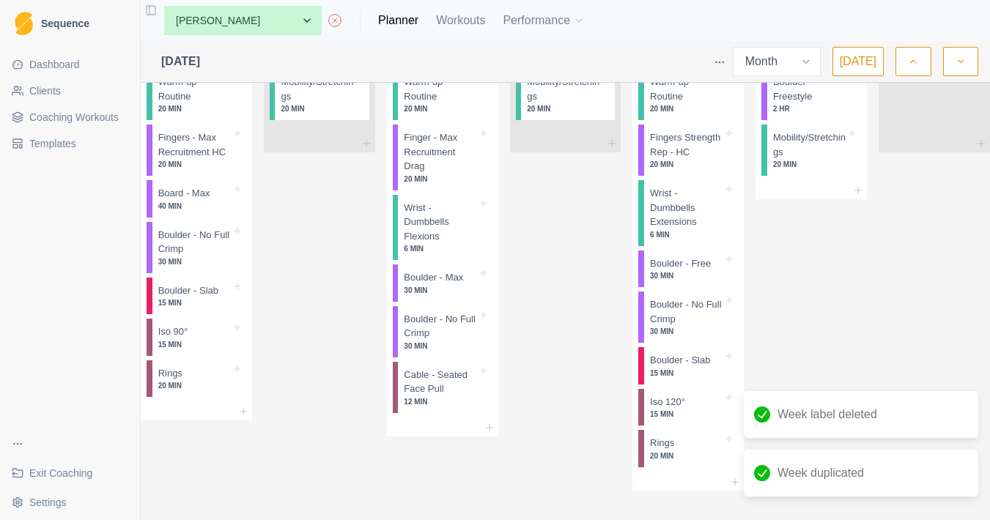
scroll to position [2069, 0]
click at [952, 57] on button "button" at bounding box center [960, 61] width 35 height 29
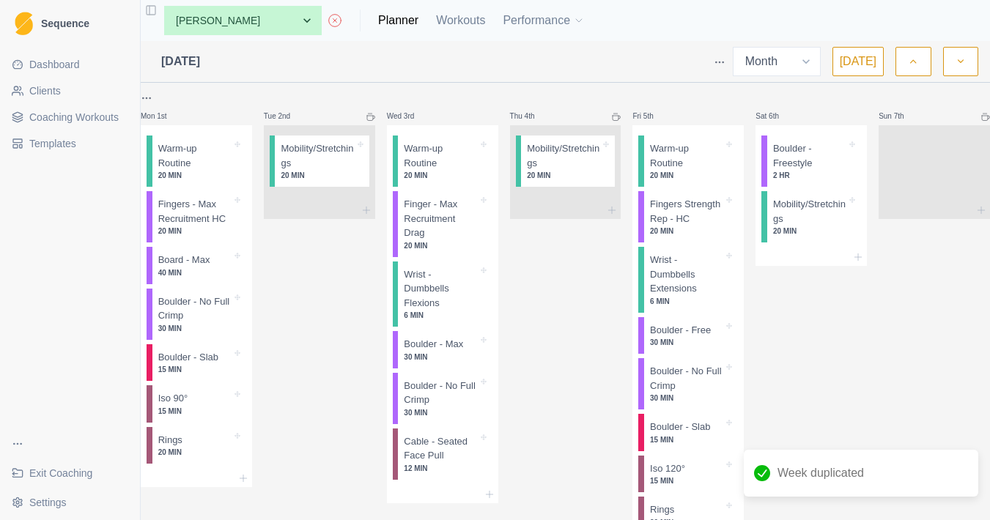
scroll to position [0, 0]
click at [164, 97] on html "Sequence Dashboard Clients Coaching Workouts Templates Exit Coaching Settings T…" at bounding box center [495, 260] width 990 height 520
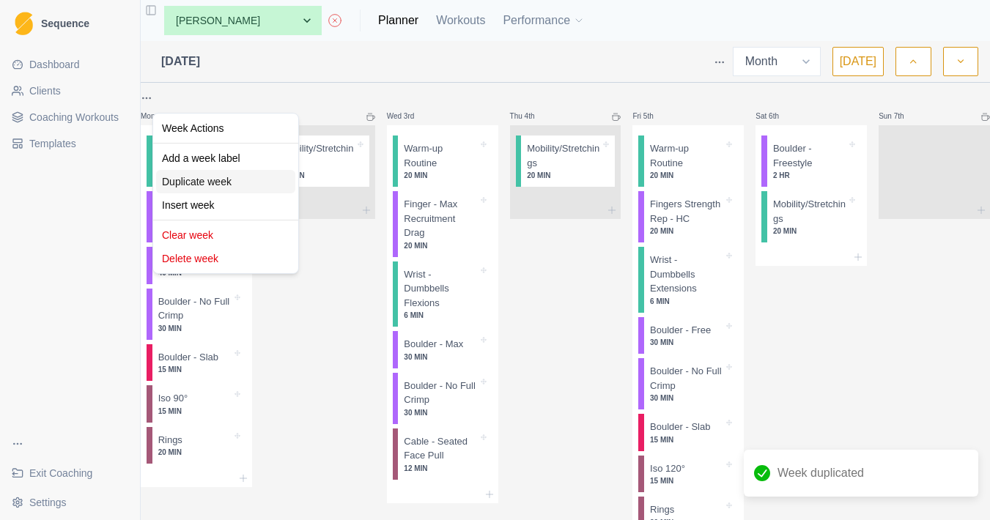
click at [193, 175] on div "Duplicate week" at bounding box center [225, 181] width 139 height 23
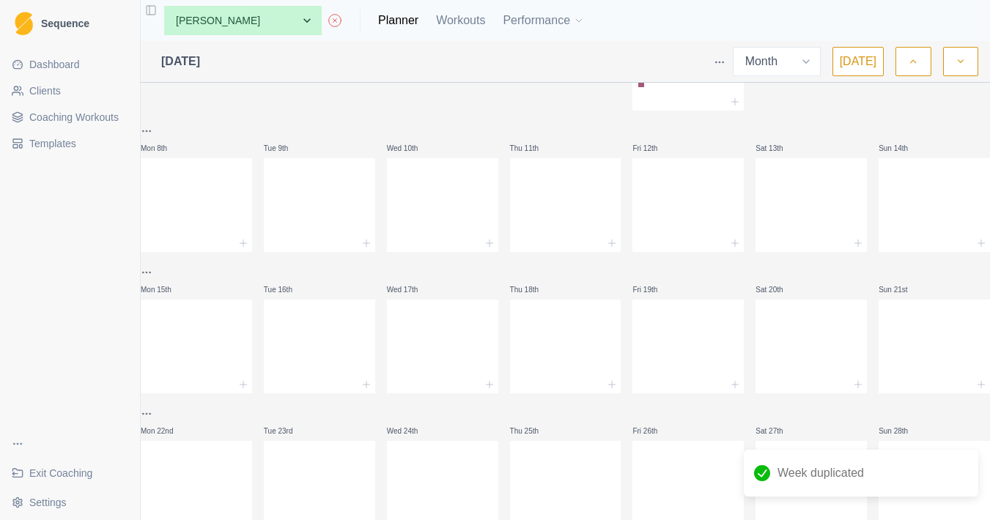
scroll to position [451, 0]
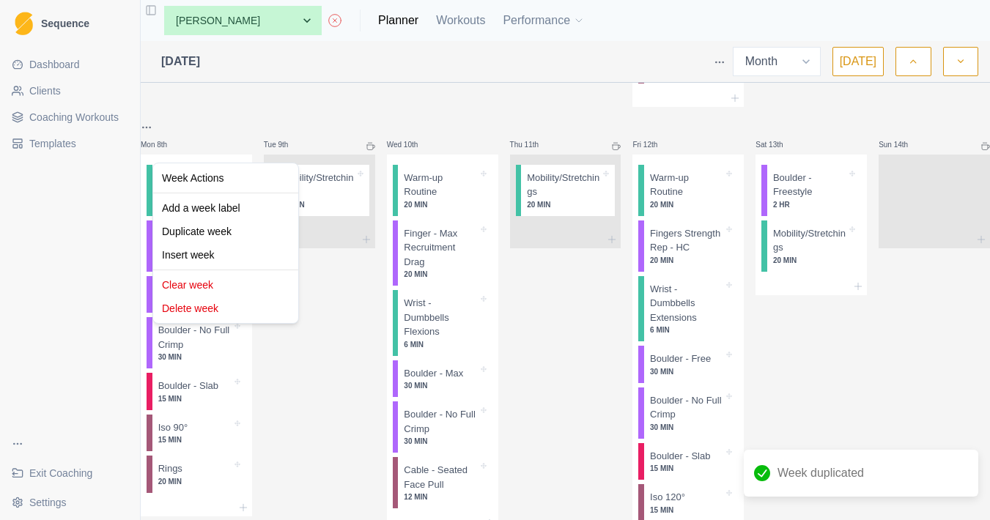
click at [166, 152] on html "Sequence Dashboard Clients Coaching Workouts Templates Exit Coaching Settings T…" at bounding box center [495, 260] width 990 height 520
click at [207, 226] on div "Duplicate week" at bounding box center [225, 231] width 139 height 23
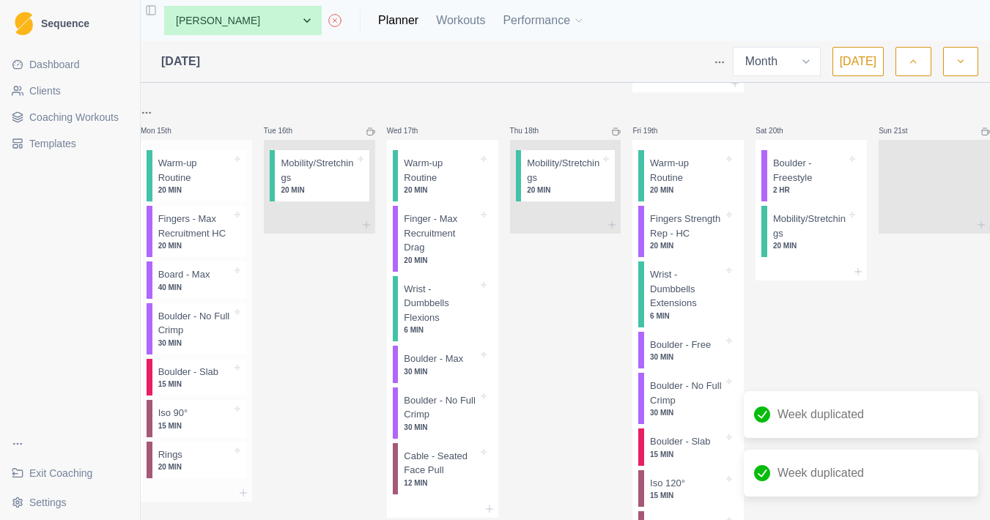
scroll to position [948, 0]
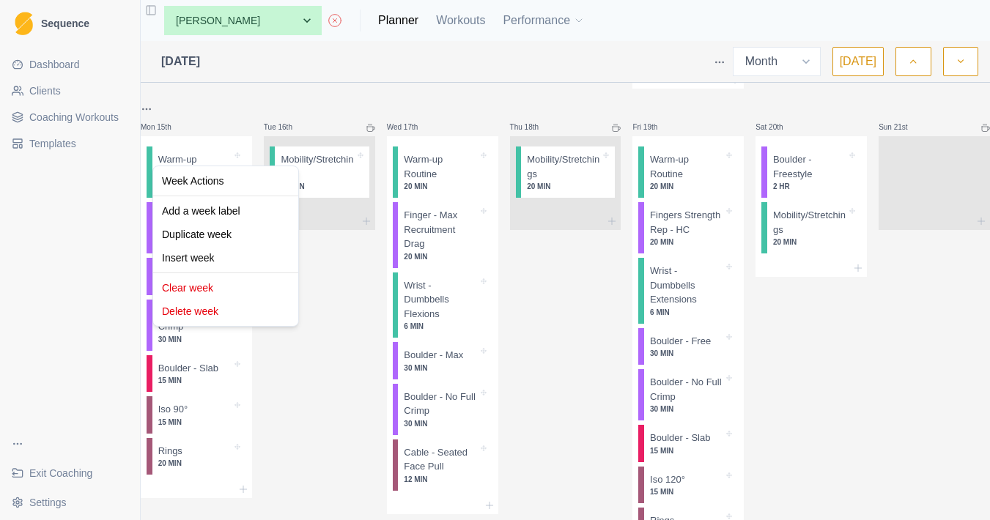
click at [154, 152] on html "Sequence Dashboard Clients Coaching Workouts Templates Exit Coaching Settings T…" at bounding box center [495, 260] width 990 height 520
click at [219, 232] on div "Duplicate week" at bounding box center [225, 234] width 139 height 23
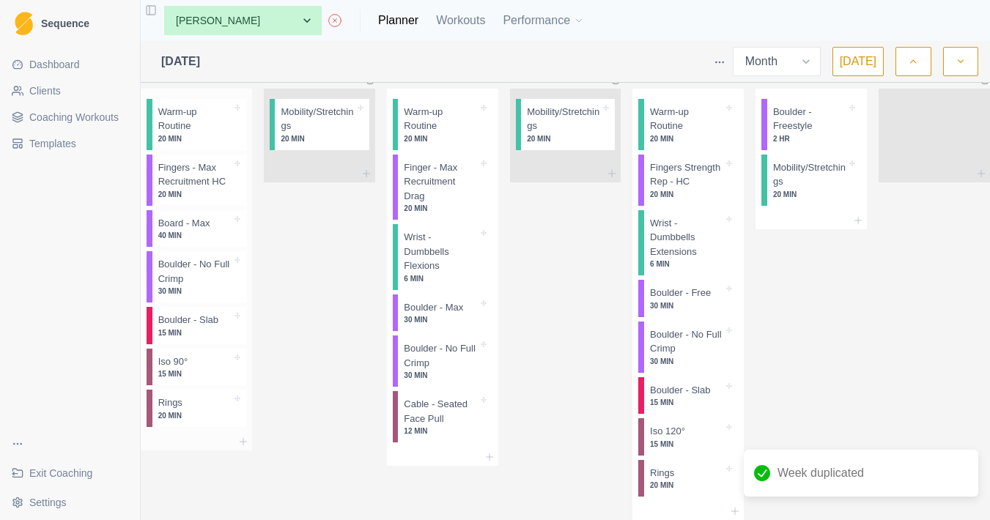
scroll to position [1457, 0]
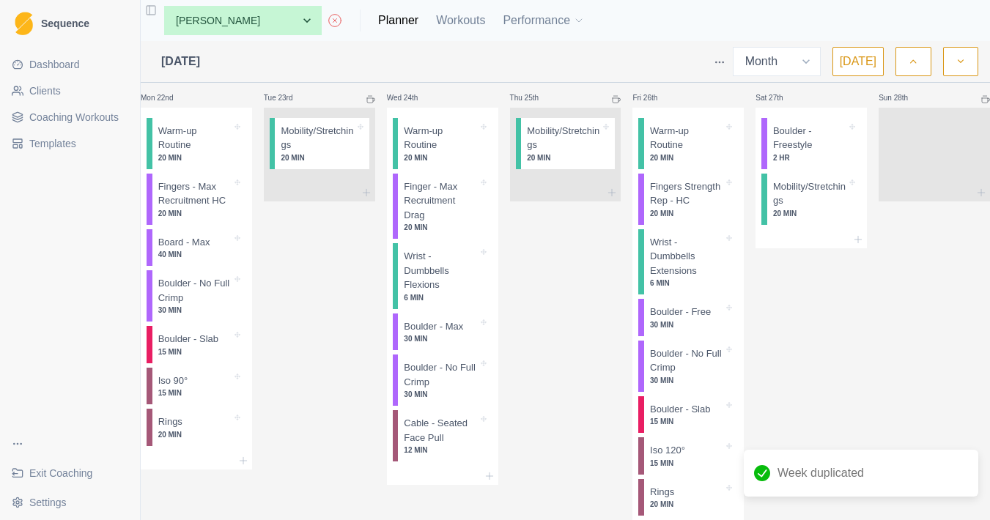
click at [164, 143] on html "Sequence Dashboard Clients Coaching Workouts Templates Exit Coaching Settings T…" at bounding box center [495, 260] width 990 height 520
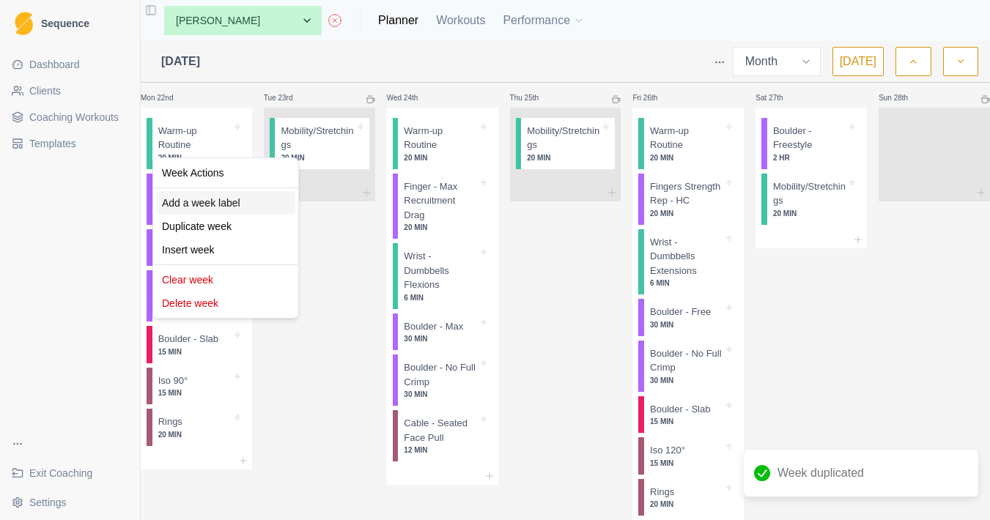
click at [243, 206] on div "Add a week label" at bounding box center [225, 202] width 139 height 23
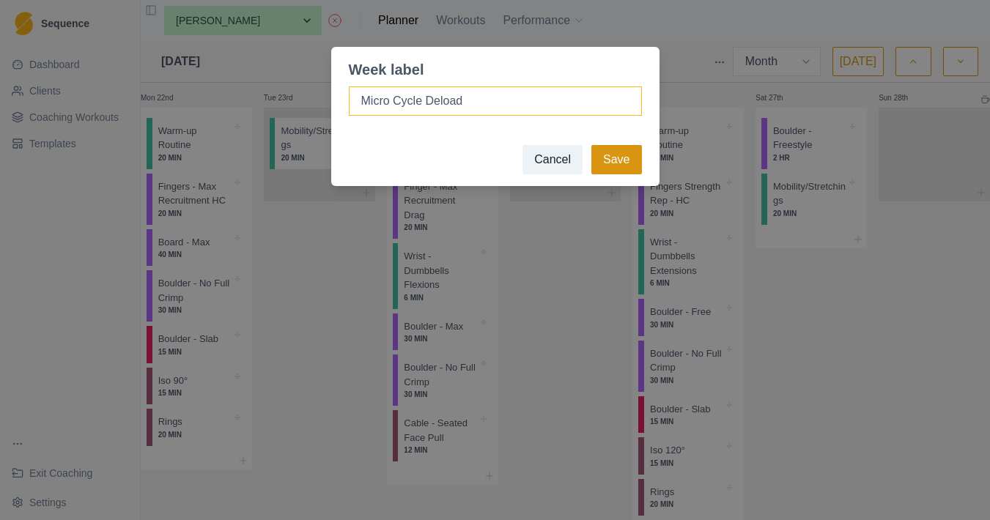
type input "Micro Cycle Deload"
click at [637, 158] on button "Save" at bounding box center [617, 159] width 50 height 29
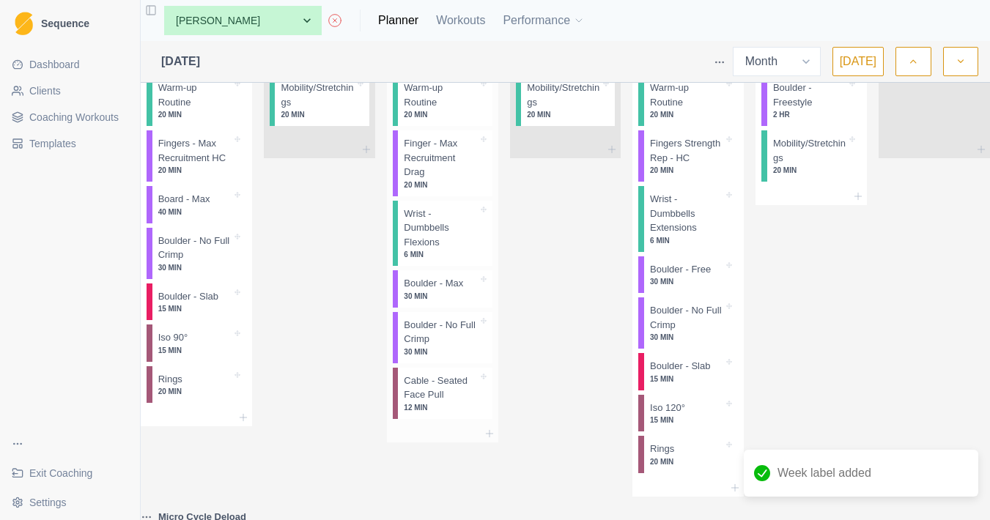
scroll to position [1024, 0]
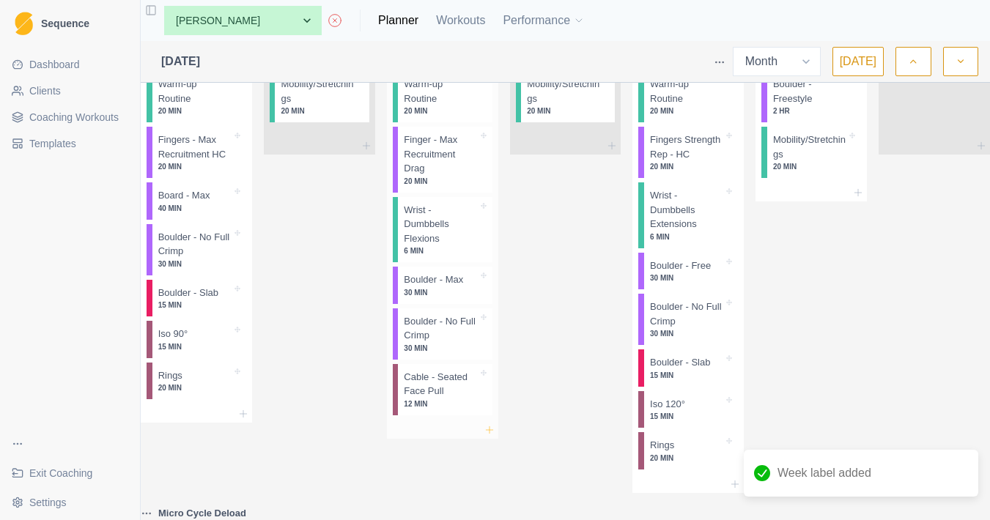
click at [495, 436] on icon at bounding box center [490, 430] width 12 height 12
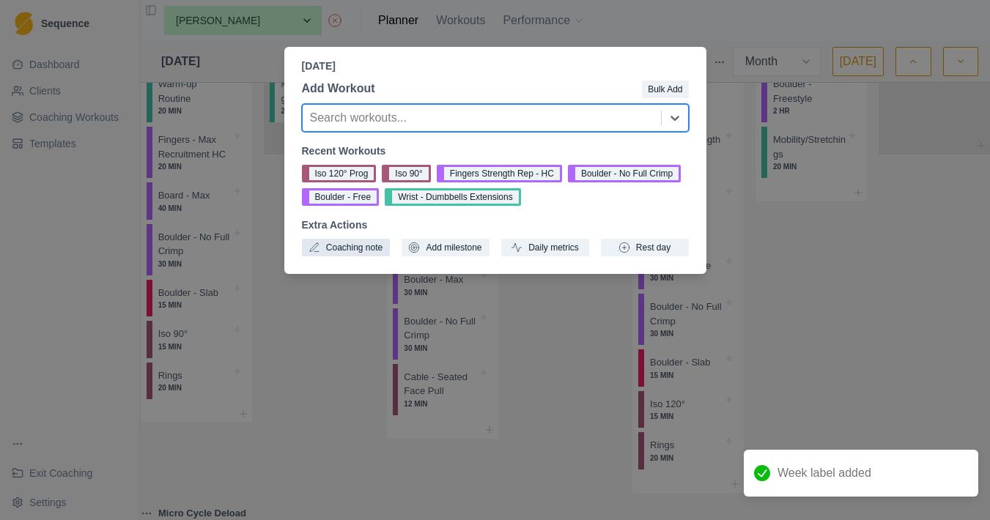
click at [360, 251] on button "Coaching note" at bounding box center [346, 248] width 88 height 18
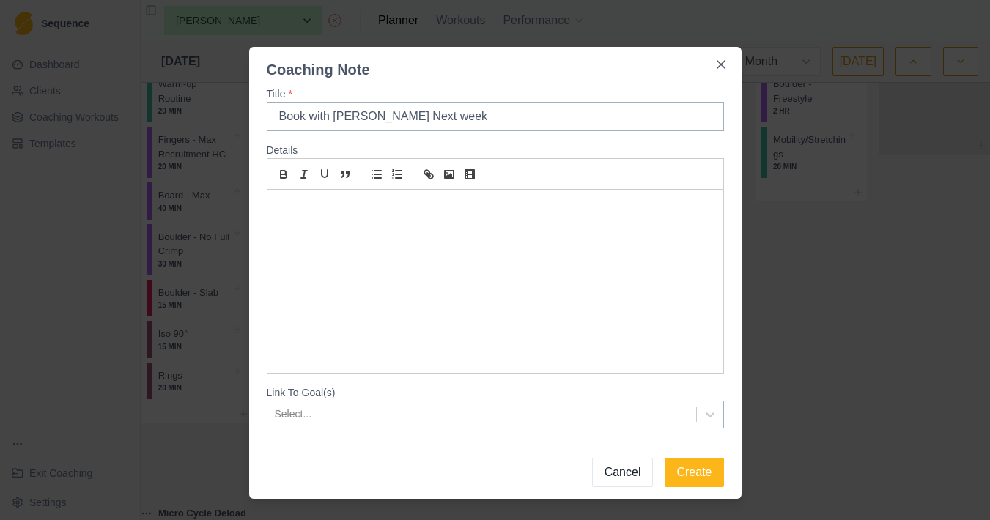
type input "Book with Louis Next week"
click at [583, 311] on div at bounding box center [496, 281] width 456 height 183
click at [691, 463] on button "Create" at bounding box center [694, 472] width 59 height 29
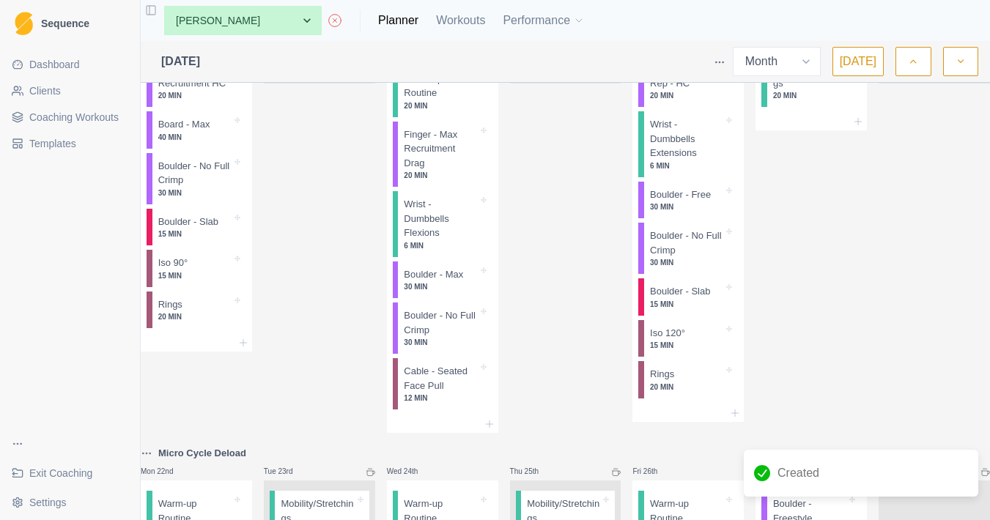
scroll to position [1109, 0]
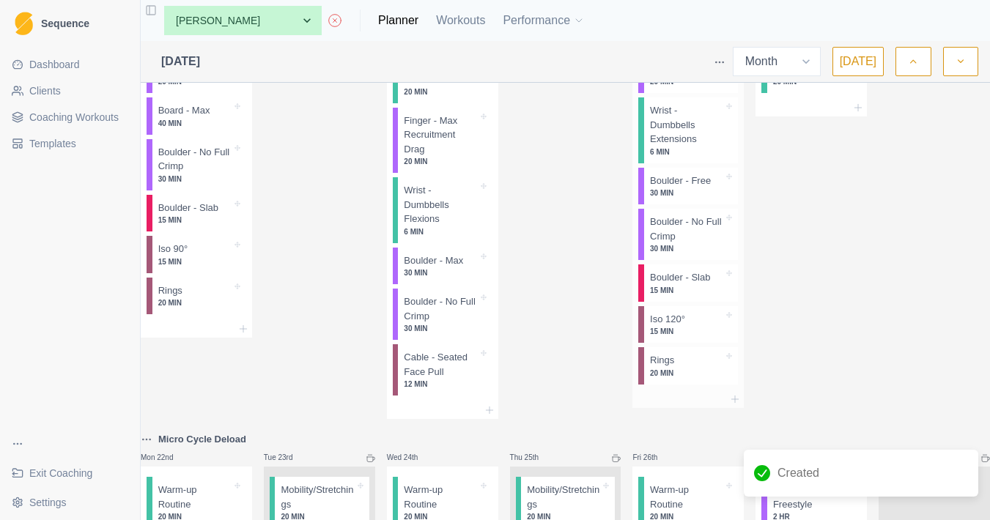
click at [737, 408] on div at bounding box center [688, 400] width 111 height 18
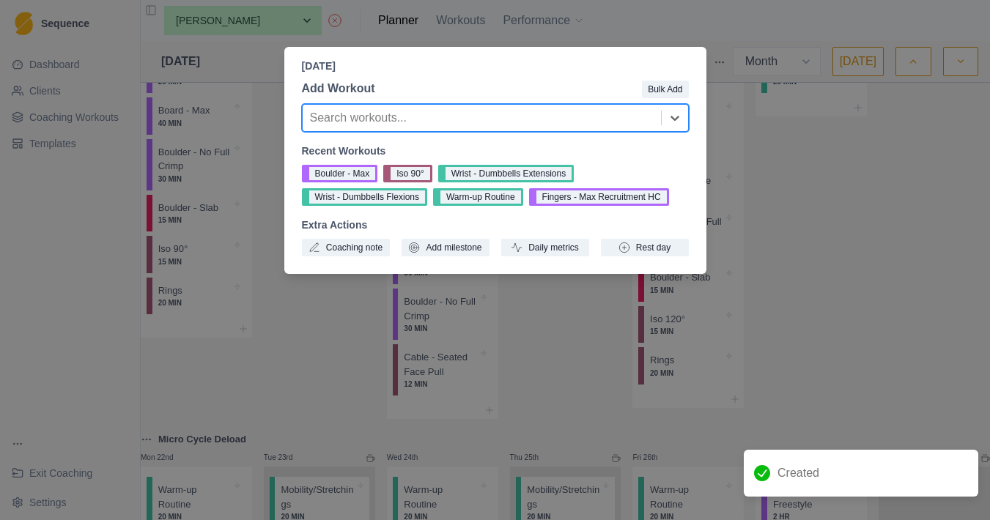
click at [365, 236] on div "Recent Workouts Boulder - Max Iso 90° Wrist - Dumbbells Extensions Wrist - Dumb…" at bounding box center [495, 200] width 387 height 113
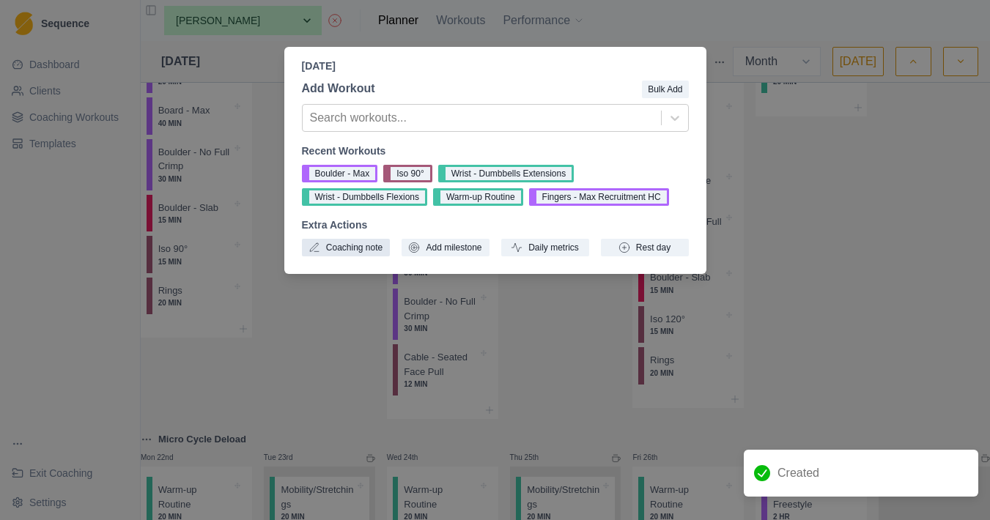
click at [364, 254] on button "Coaching note" at bounding box center [346, 248] width 88 height 18
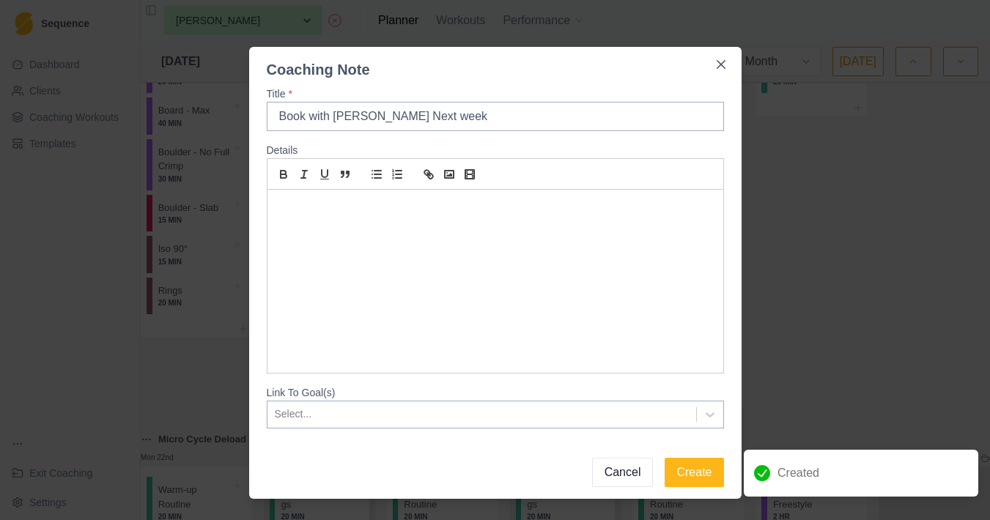
type input "Book with Louis Next week"
click at [407, 234] on div "To enrich screen reader interactions, please activate Accessibility in Grammarl…" at bounding box center [496, 281] width 456 height 183
click at [701, 462] on button "Create" at bounding box center [694, 472] width 59 height 29
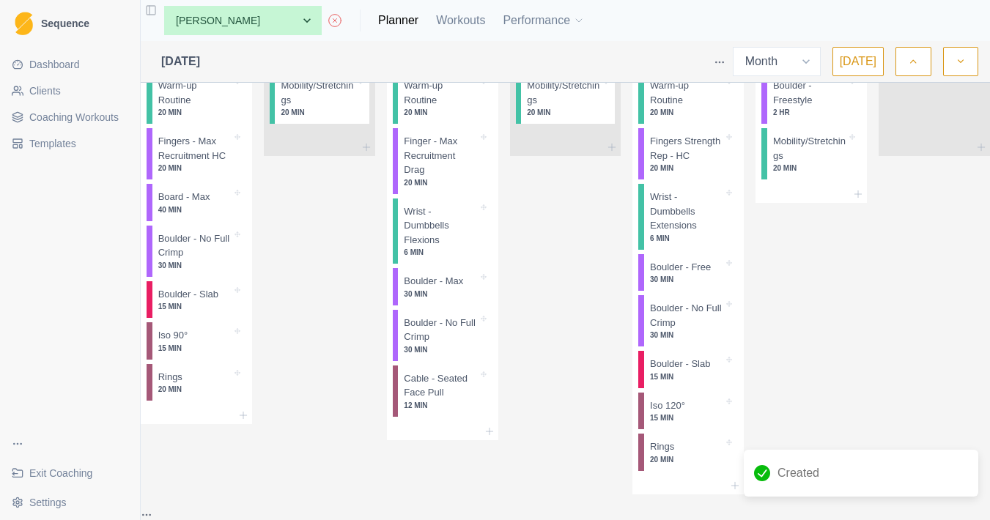
scroll to position [1578, 0]
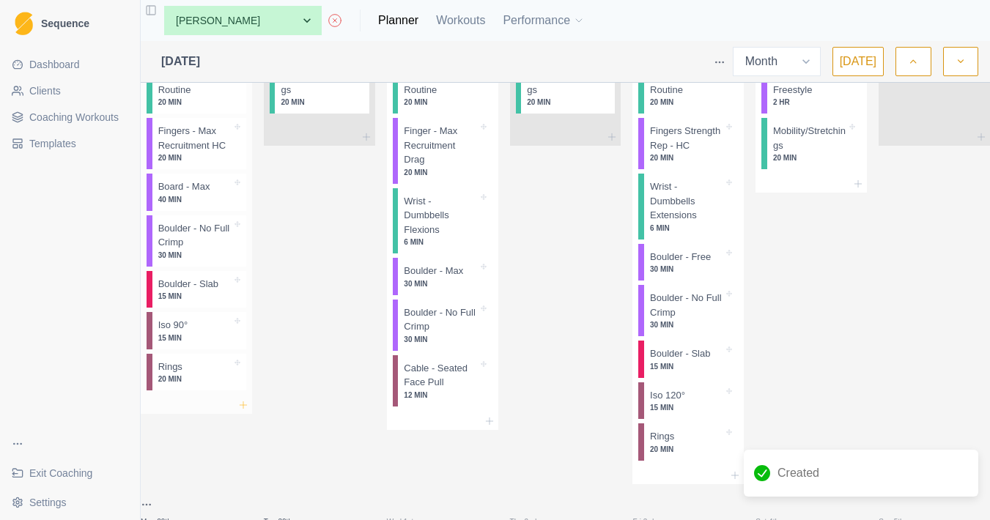
click at [249, 411] on icon at bounding box center [243, 405] width 12 height 12
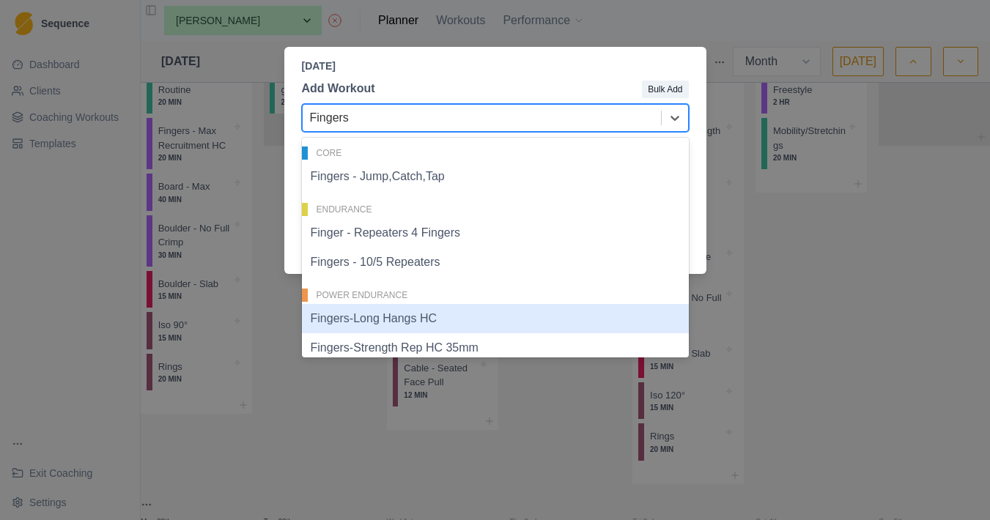
type input "Fingers"
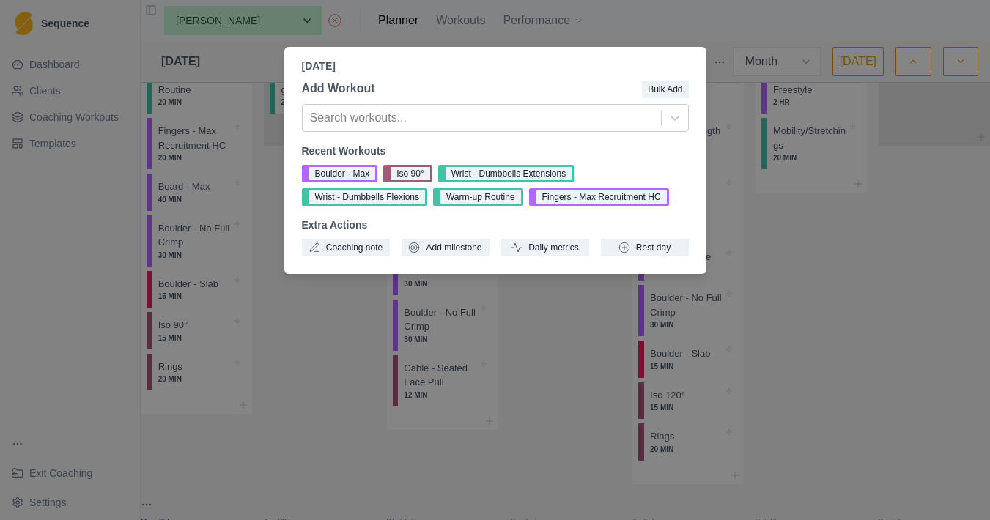
click at [295, 258] on div "Add Workout Bulk Add Search workouts... Recent Workouts Boulder - Max Iso 90° W…" at bounding box center [495, 168] width 422 height 188
click at [344, 245] on button "Coaching note" at bounding box center [346, 248] width 88 height 18
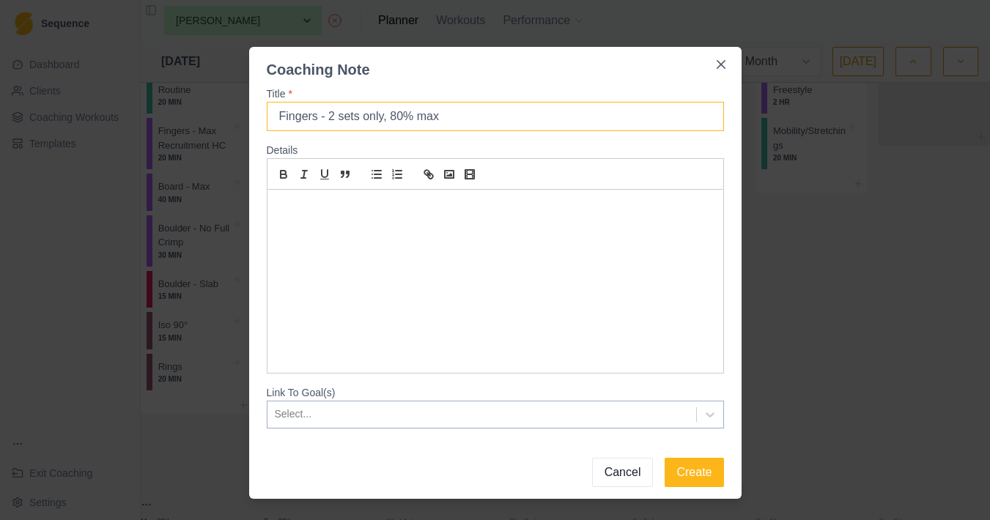
drag, startPoint x: 392, startPoint y: 118, endPoint x: 331, endPoint y: 119, distance: 60.8
click at [331, 119] on input "Fingers - 2 sets only, 80% max" at bounding box center [495, 116] width 457 height 29
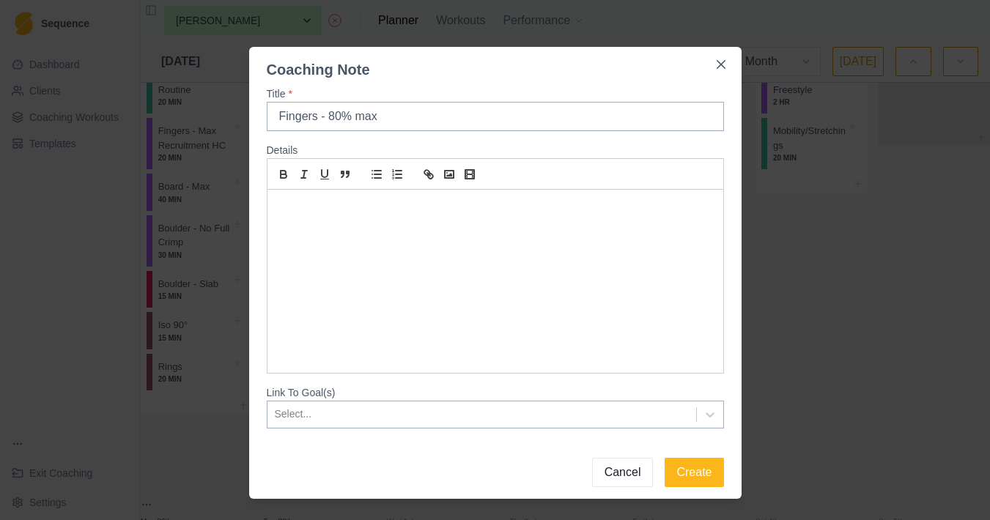
type input "Fingers - 80% max"
click at [440, 237] on div at bounding box center [496, 281] width 456 height 183
click at [712, 479] on button "Create" at bounding box center [694, 472] width 59 height 29
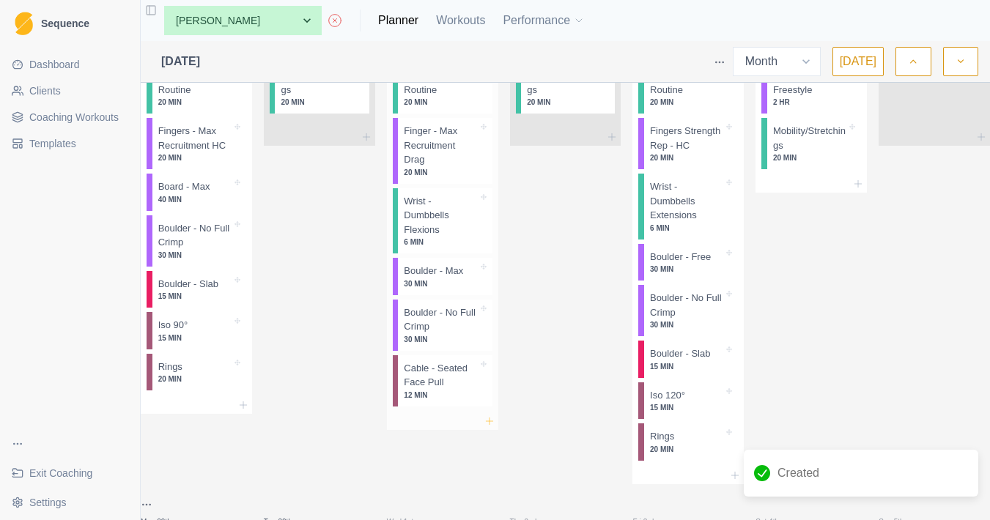
click at [488, 427] on icon at bounding box center [490, 422] width 12 height 12
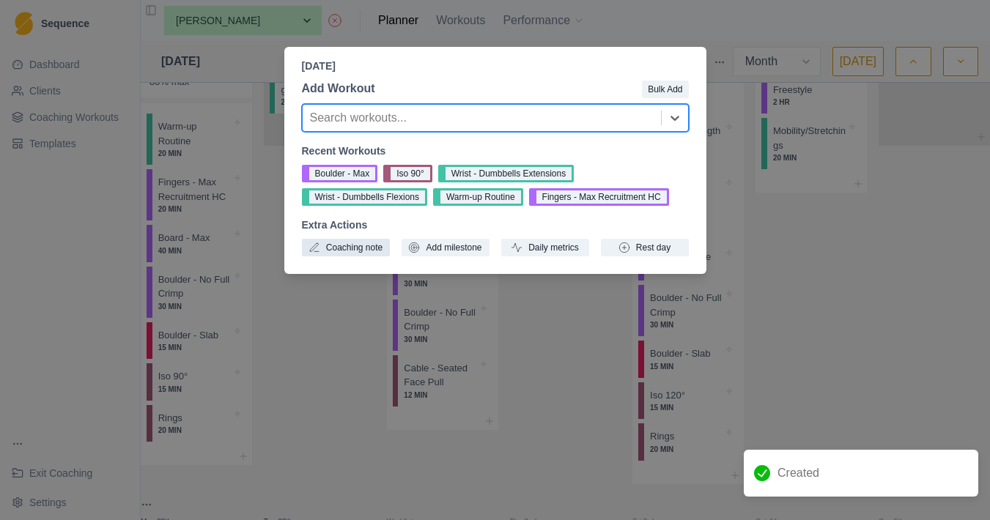
click at [353, 254] on button "Coaching note" at bounding box center [346, 248] width 88 height 18
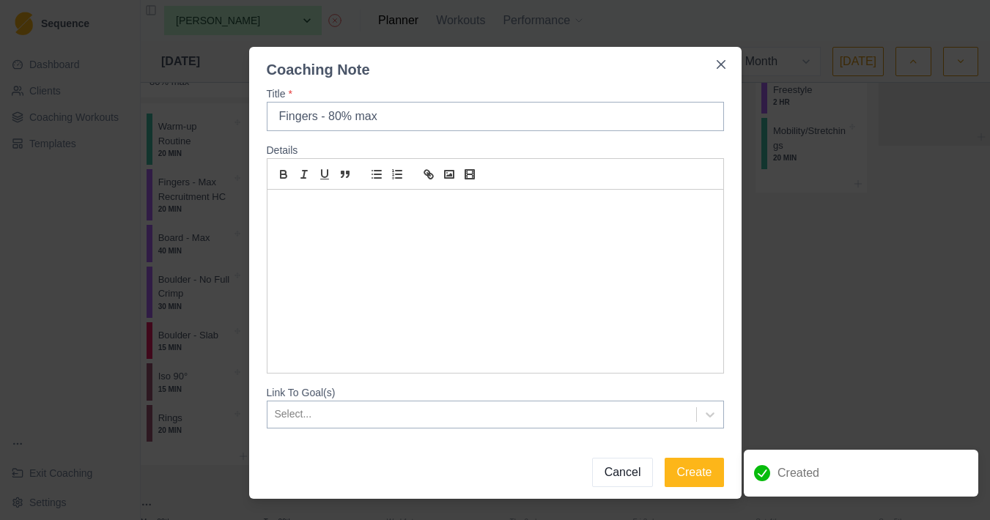
type input "Fingers - 80% max"
click at [372, 262] on div "To enrich screen reader interactions, please activate Accessibility in Grammarl…" at bounding box center [496, 281] width 456 height 183
click at [701, 487] on button "Create" at bounding box center [694, 472] width 59 height 29
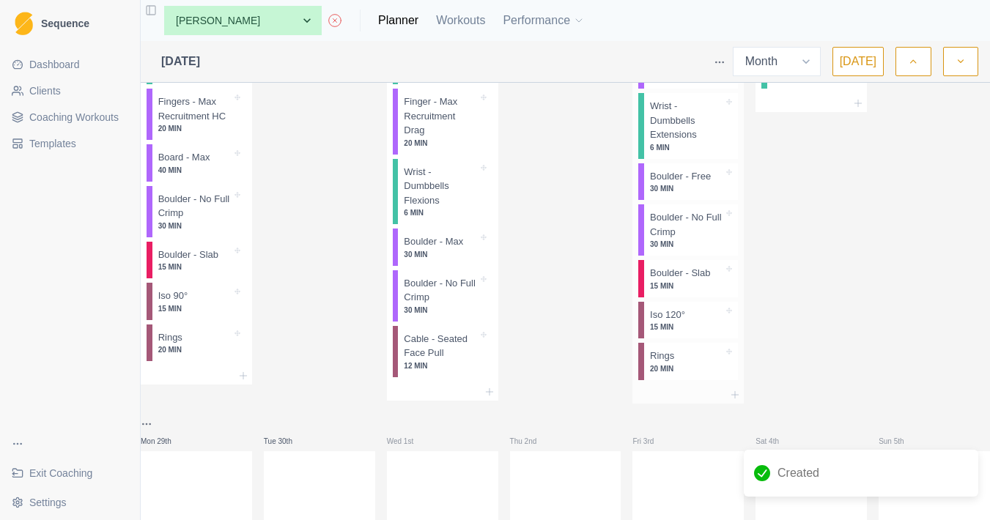
scroll to position [1668, 0]
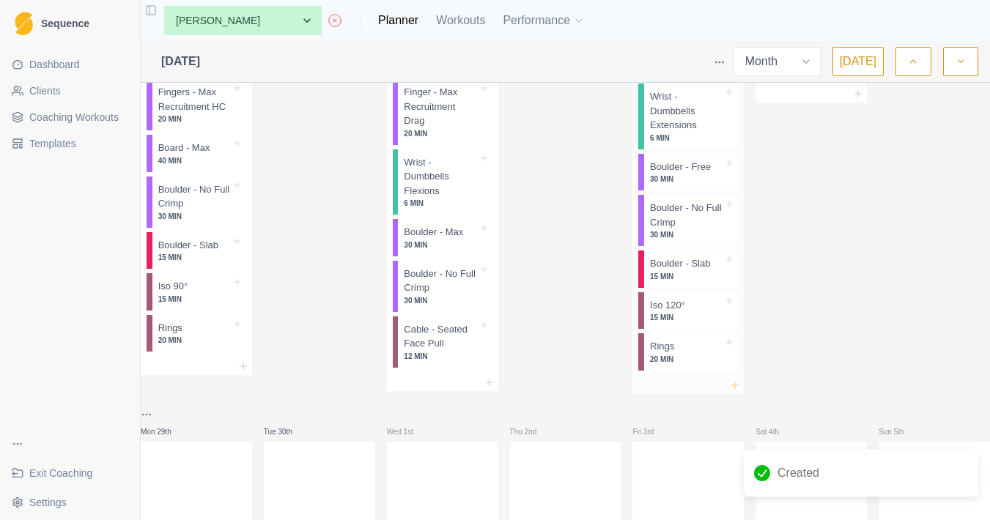
click at [734, 391] on icon at bounding box center [735, 386] width 12 height 12
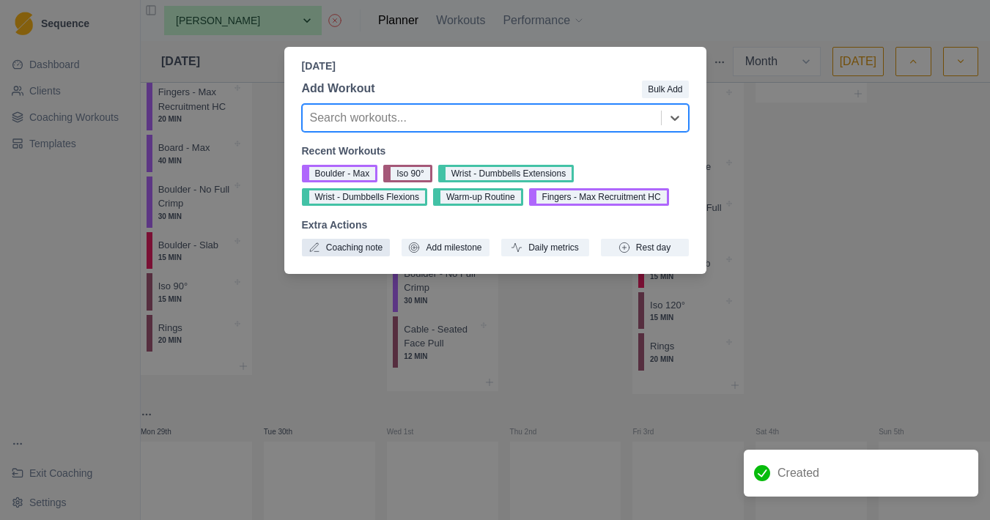
click at [348, 248] on button "Coaching note" at bounding box center [346, 248] width 88 height 18
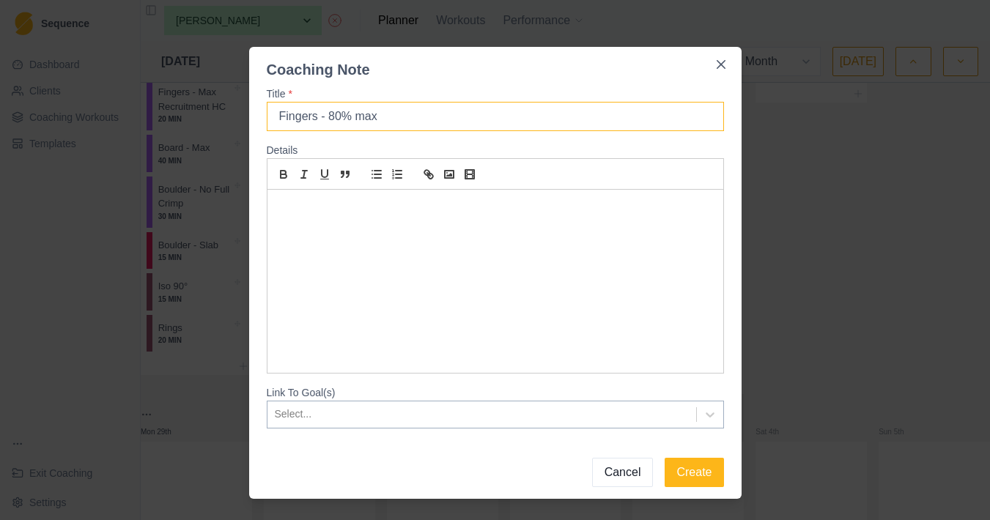
drag, startPoint x: 402, startPoint y: 125, endPoint x: 333, endPoint y: 119, distance: 69.8
click at [333, 119] on input "Fingers - 80% max" at bounding box center [495, 116] width 457 height 29
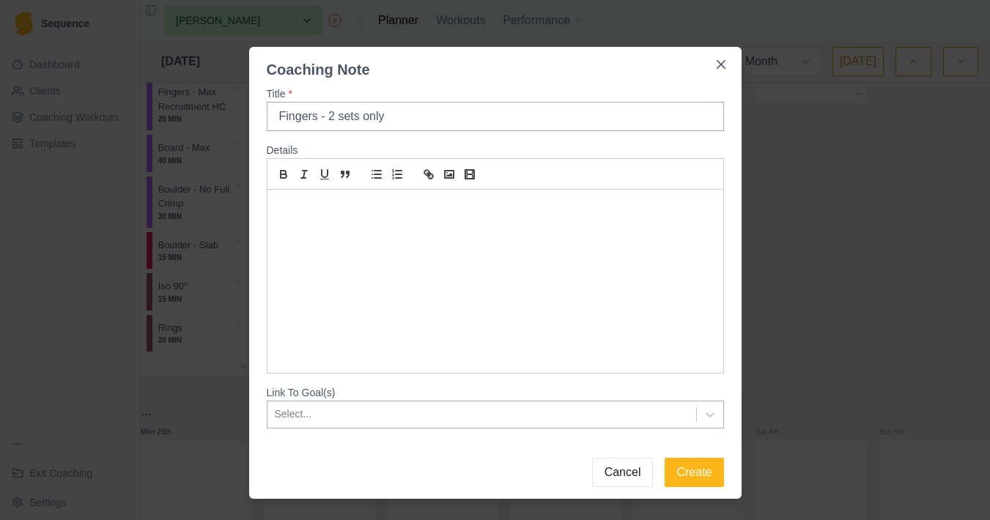
type input "Fingers - 2 sets only"
